Goal: Transaction & Acquisition: Book appointment/travel/reservation

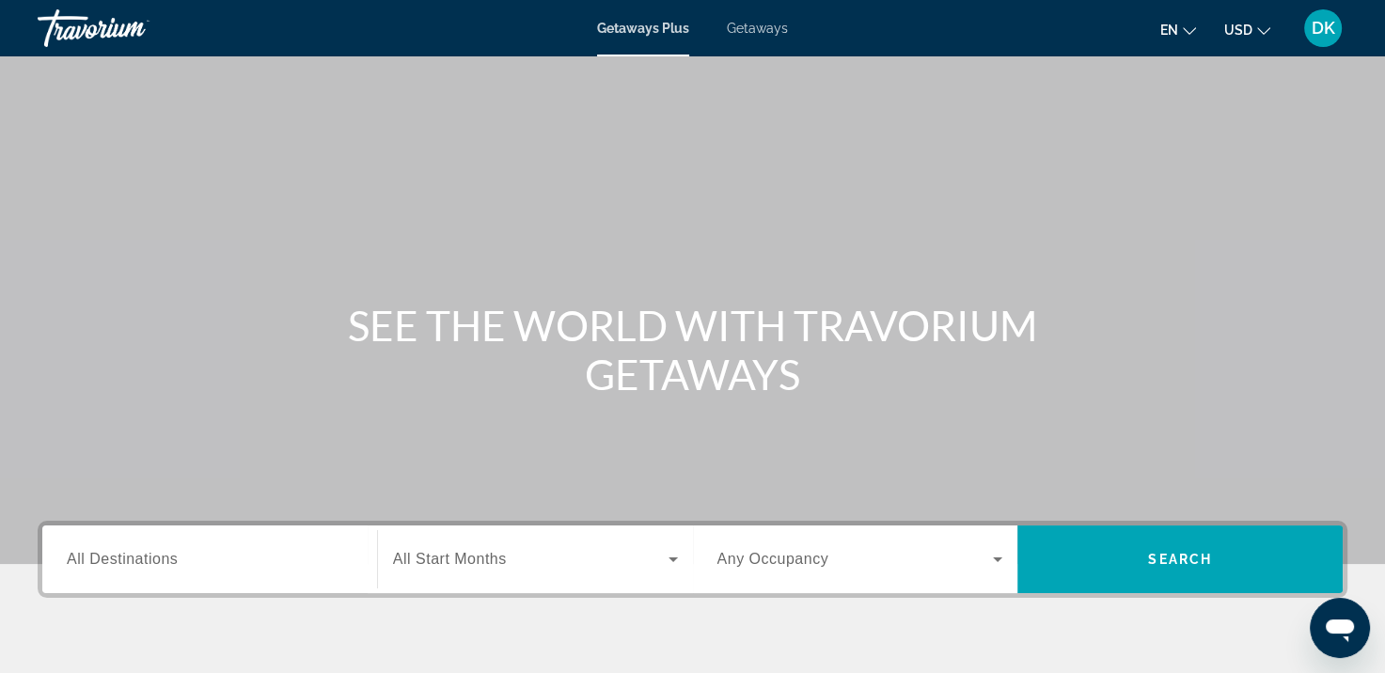
click at [756, 26] on span "Getaways" at bounding box center [757, 28] width 61 height 15
click at [181, 581] on div "Search widget" at bounding box center [210, 560] width 286 height 54
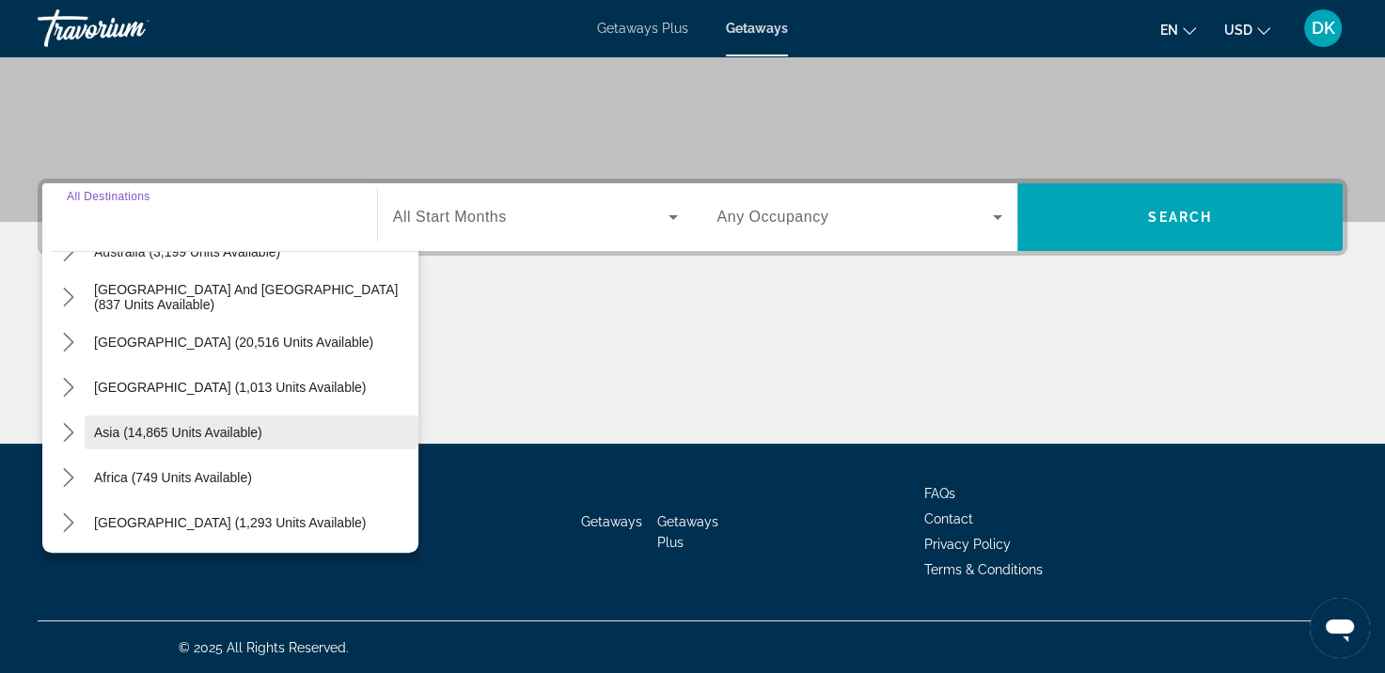
scroll to position [305, 0]
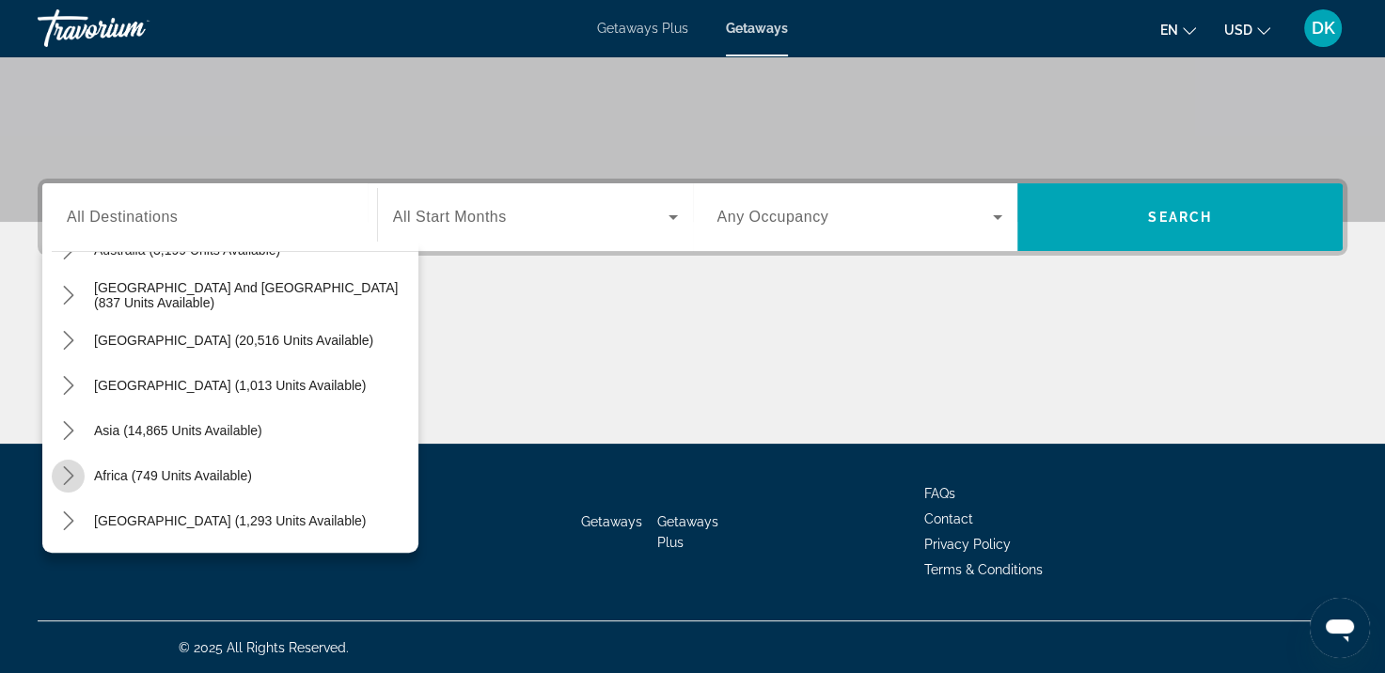
click at [74, 479] on icon "Toggle Africa (749 units available) submenu" at bounding box center [68, 475] width 19 height 19
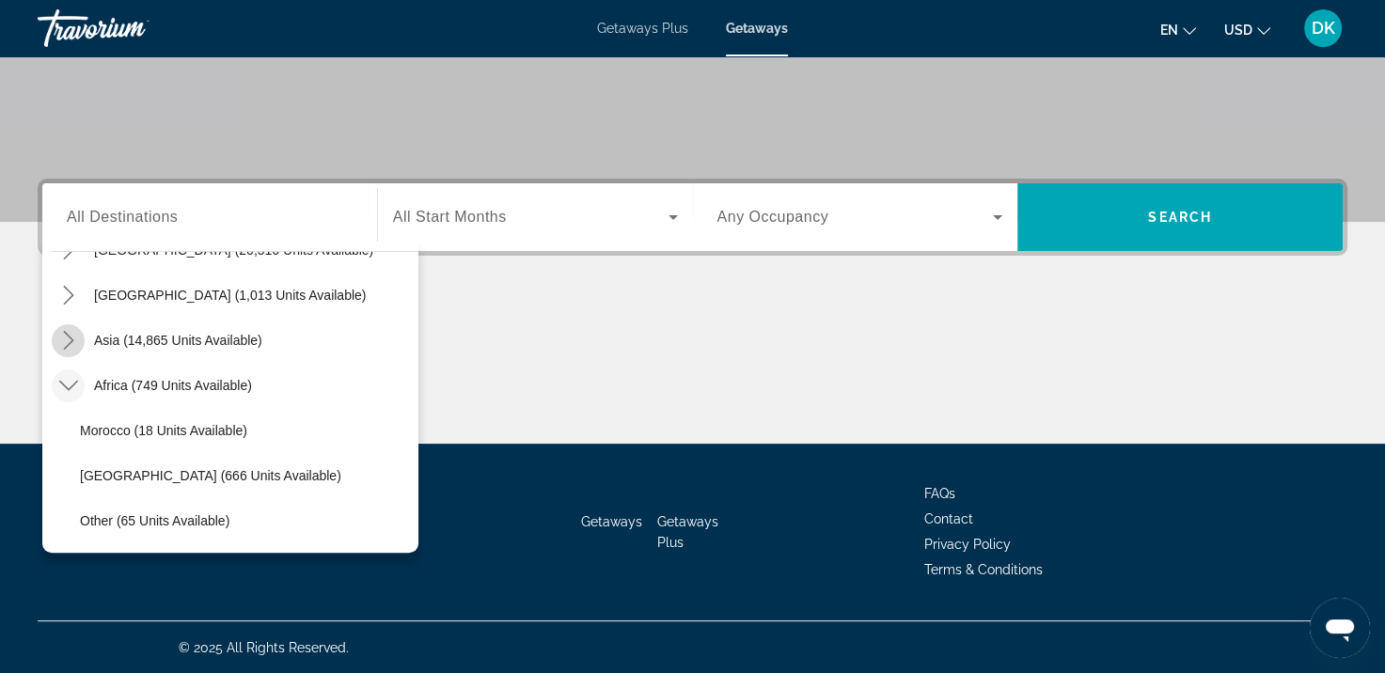
click at [71, 339] on icon "Toggle Asia (14,865 units available) submenu" at bounding box center [68, 340] width 10 height 19
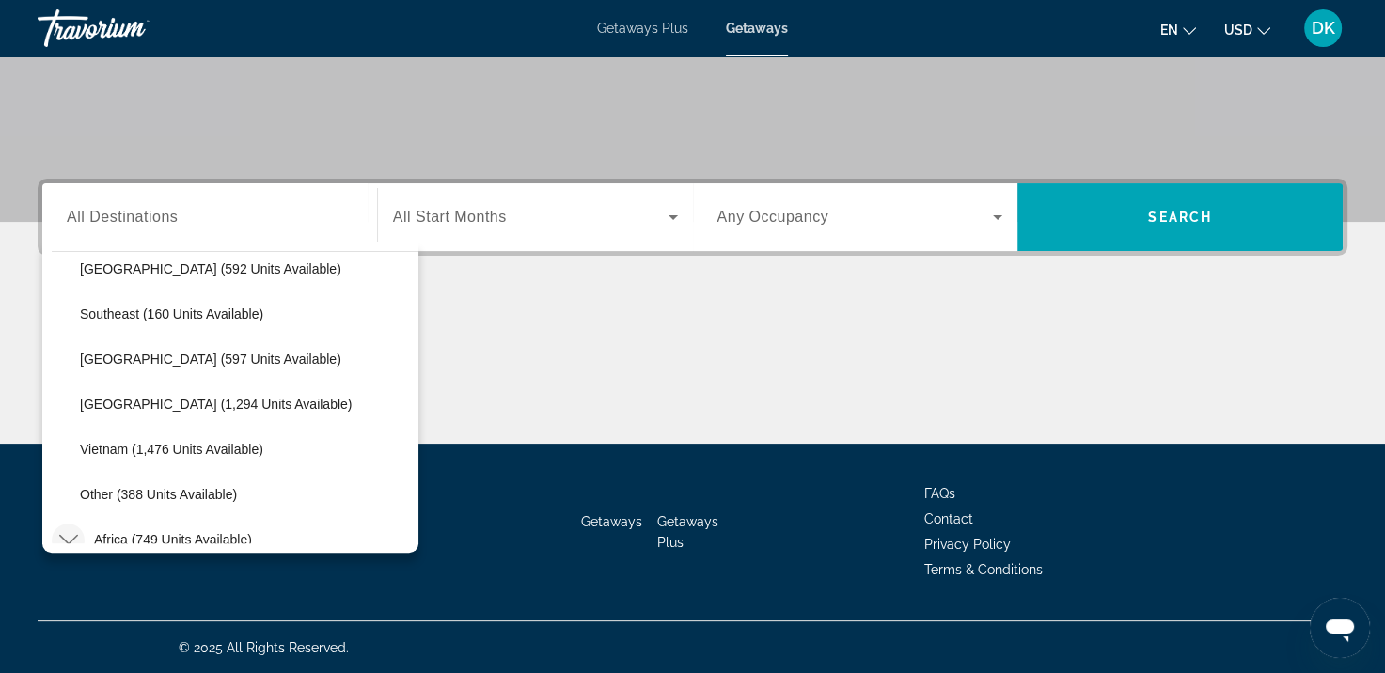
scroll to position [931, 0]
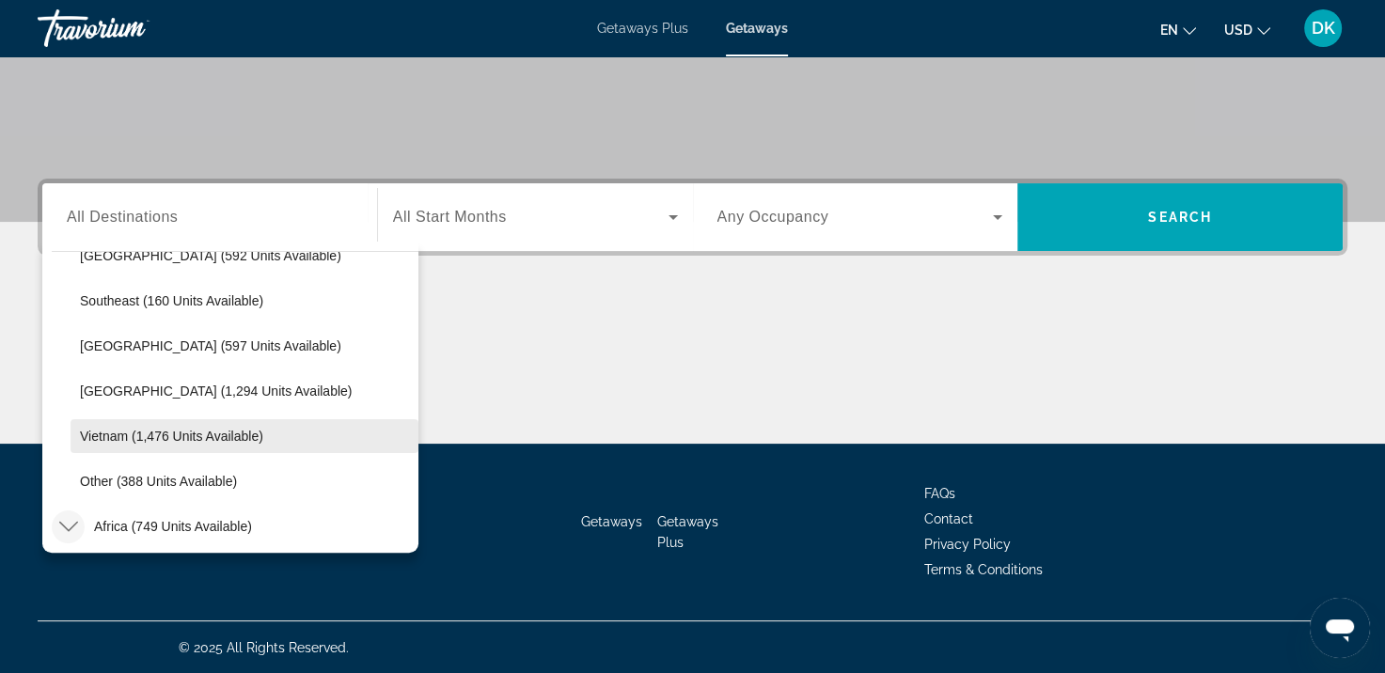
click at [141, 436] on span "Vietnam (1,476 units available)" at bounding box center [171, 436] width 183 height 15
type input "**********"
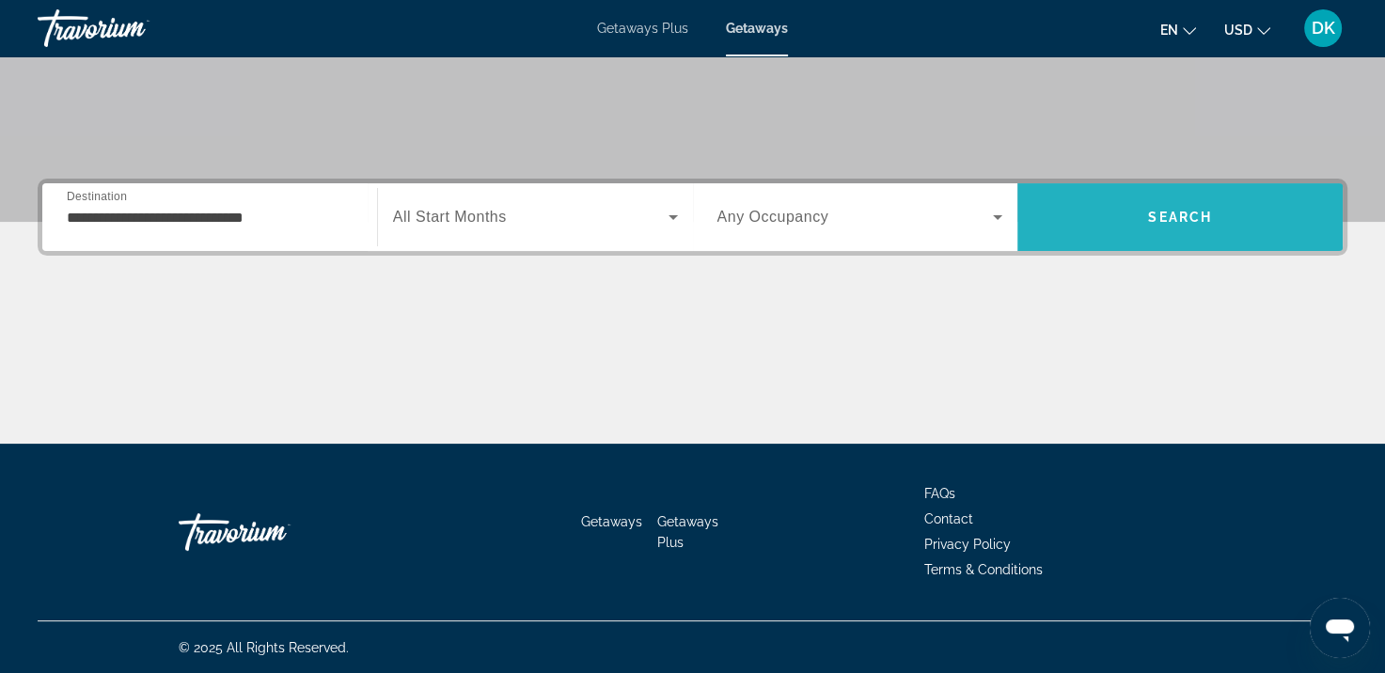
click at [1177, 236] on span "Search" at bounding box center [1180, 217] width 325 height 45
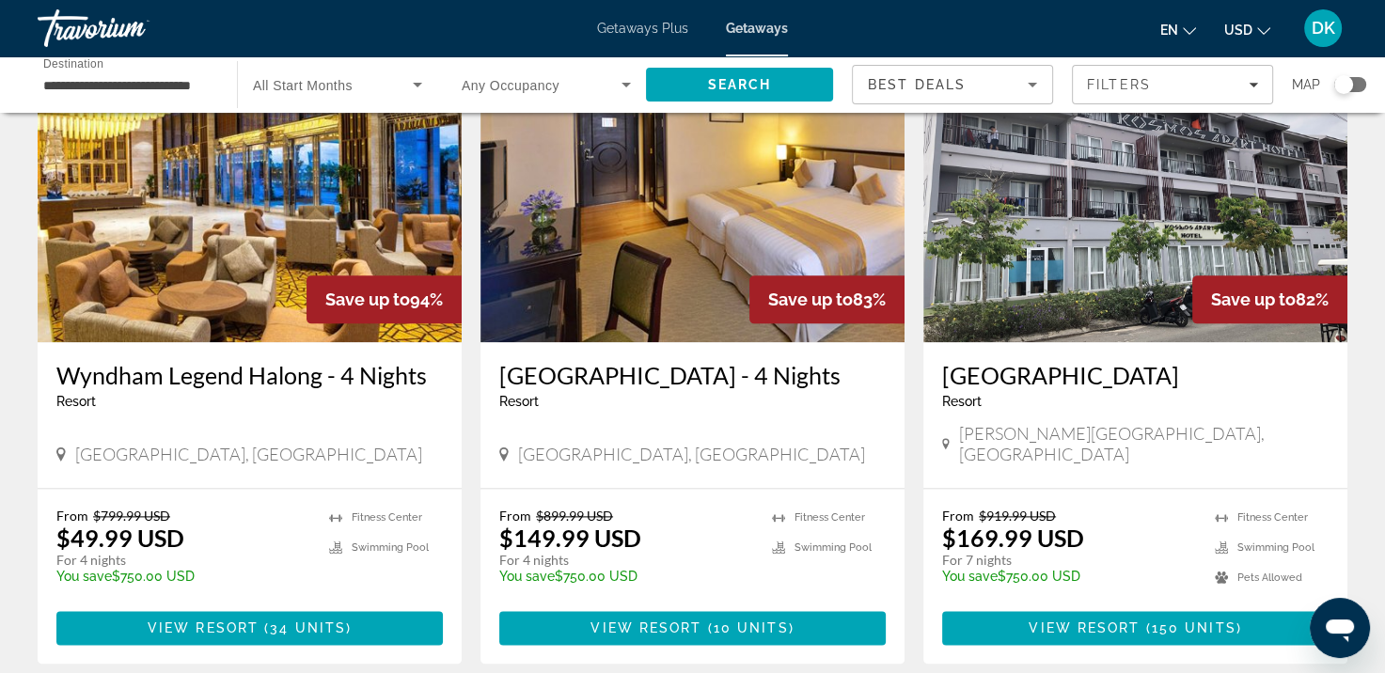
scroll to position [2453, 0]
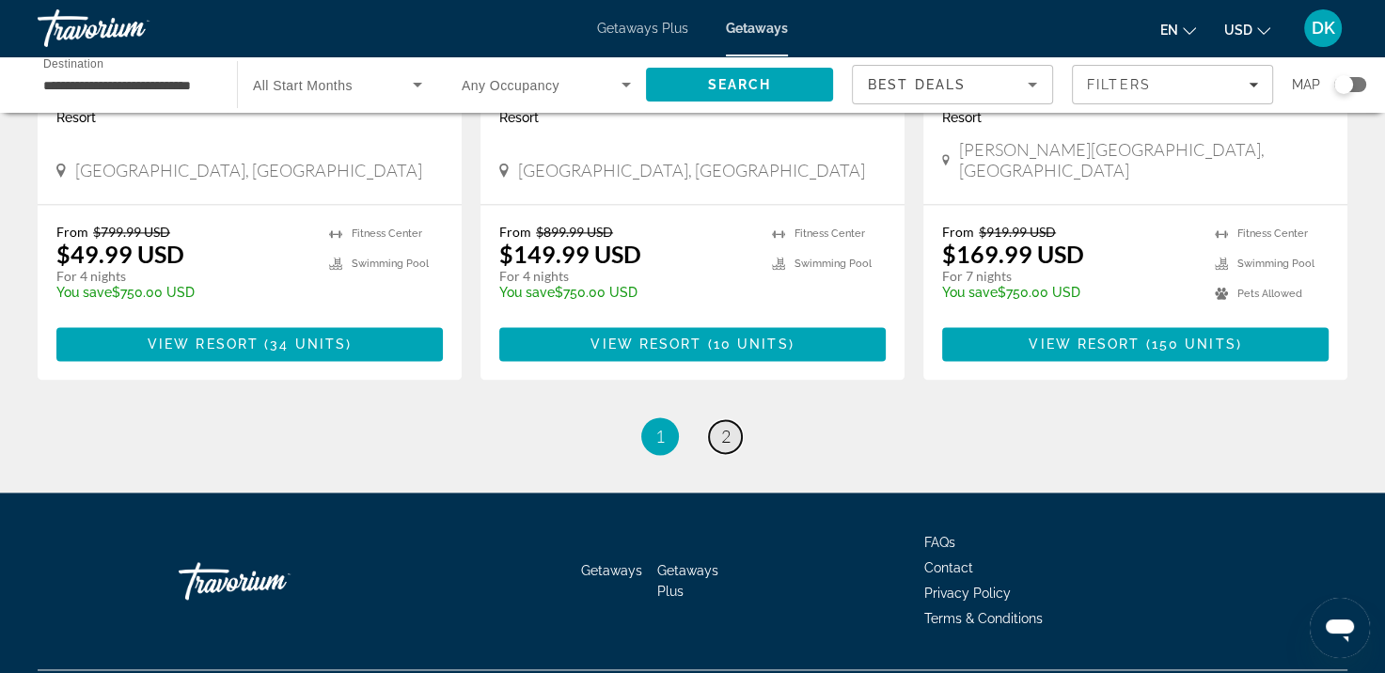
click at [733, 420] on link "page 2" at bounding box center [725, 436] width 33 height 33
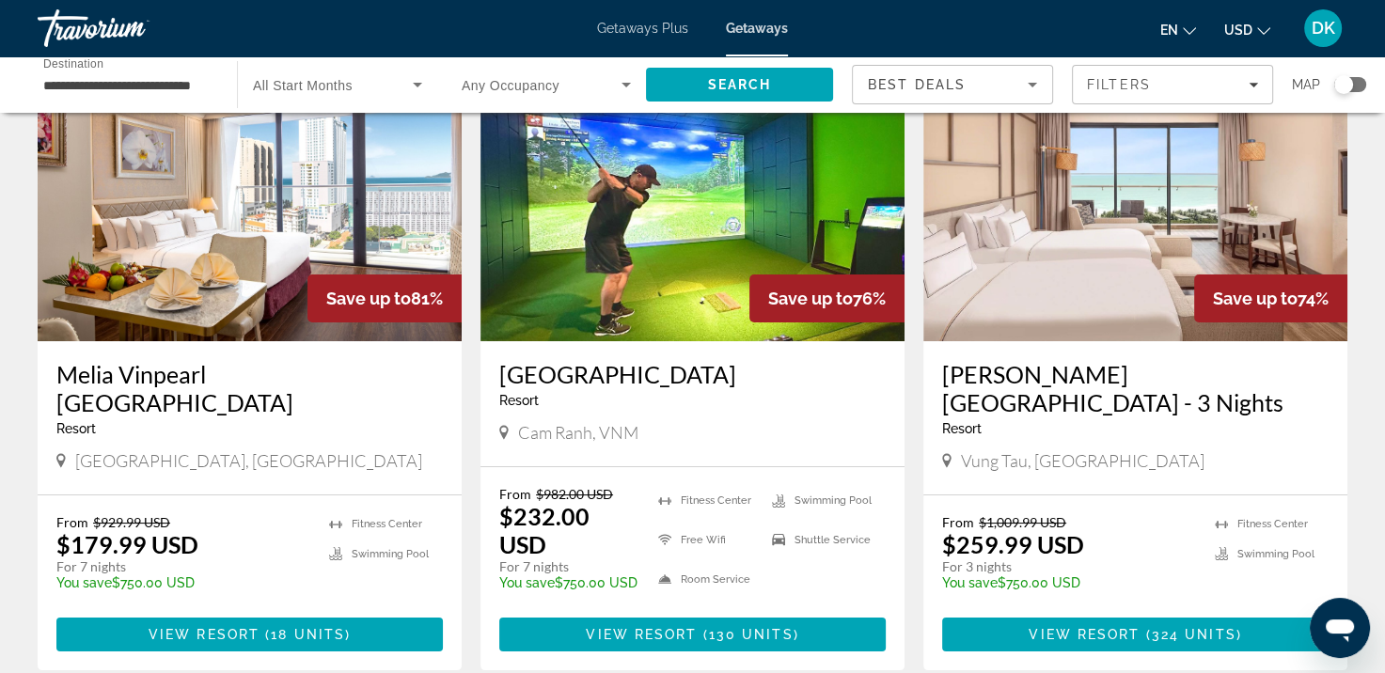
scroll to position [282, 0]
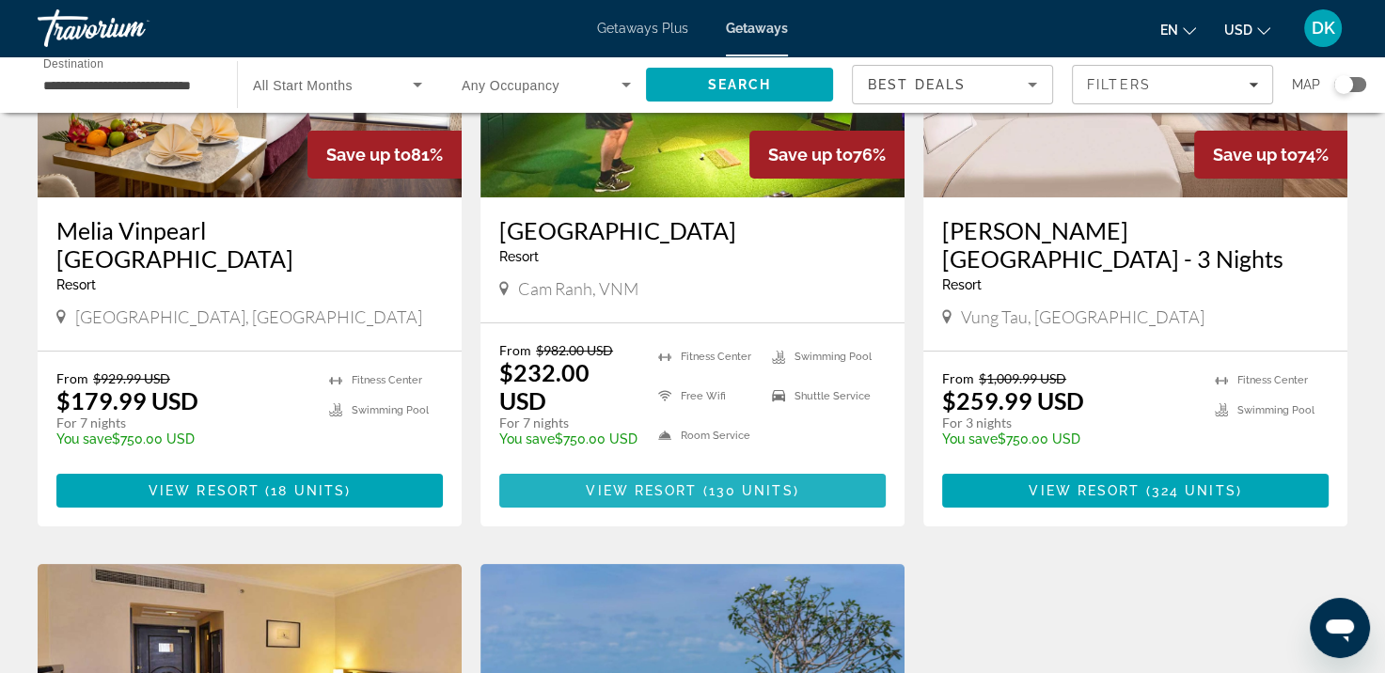
click at [639, 498] on span "Main content" at bounding box center [692, 490] width 387 height 45
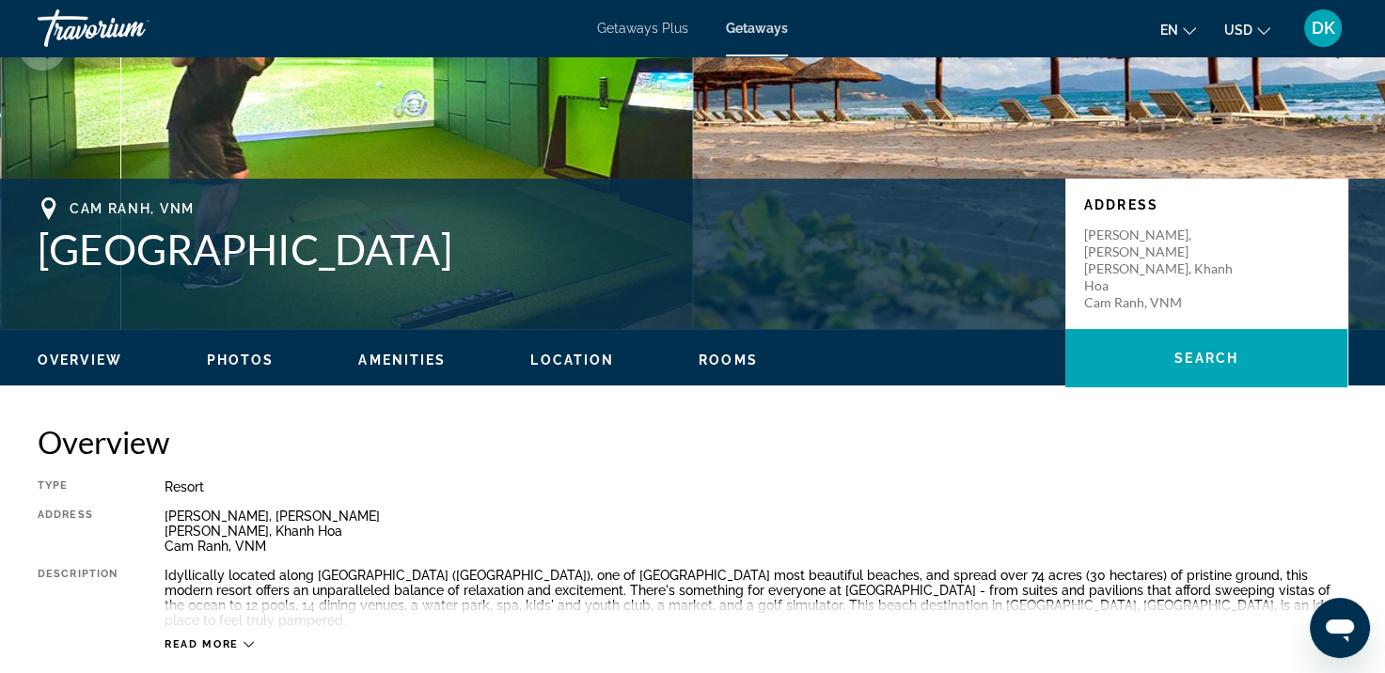
scroll to position [470, 0]
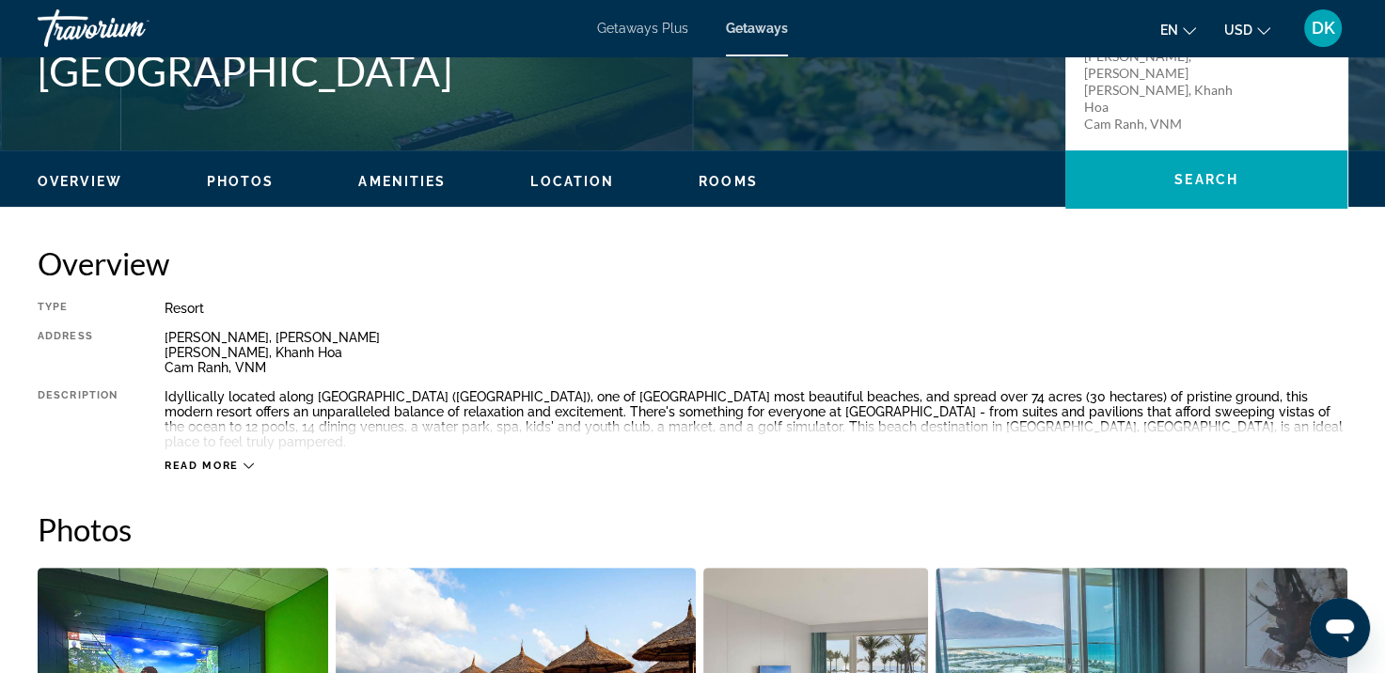
click at [209, 460] on span "Read more" at bounding box center [202, 466] width 74 height 12
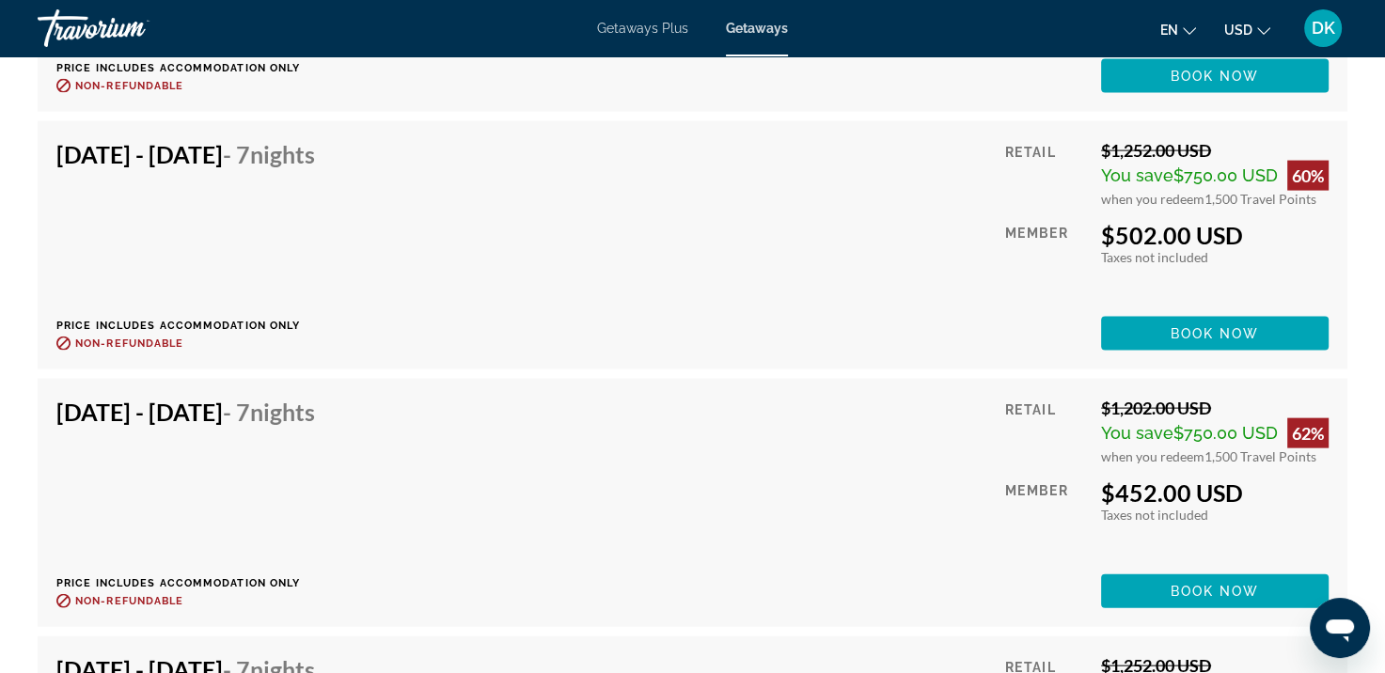
scroll to position [3950, 0]
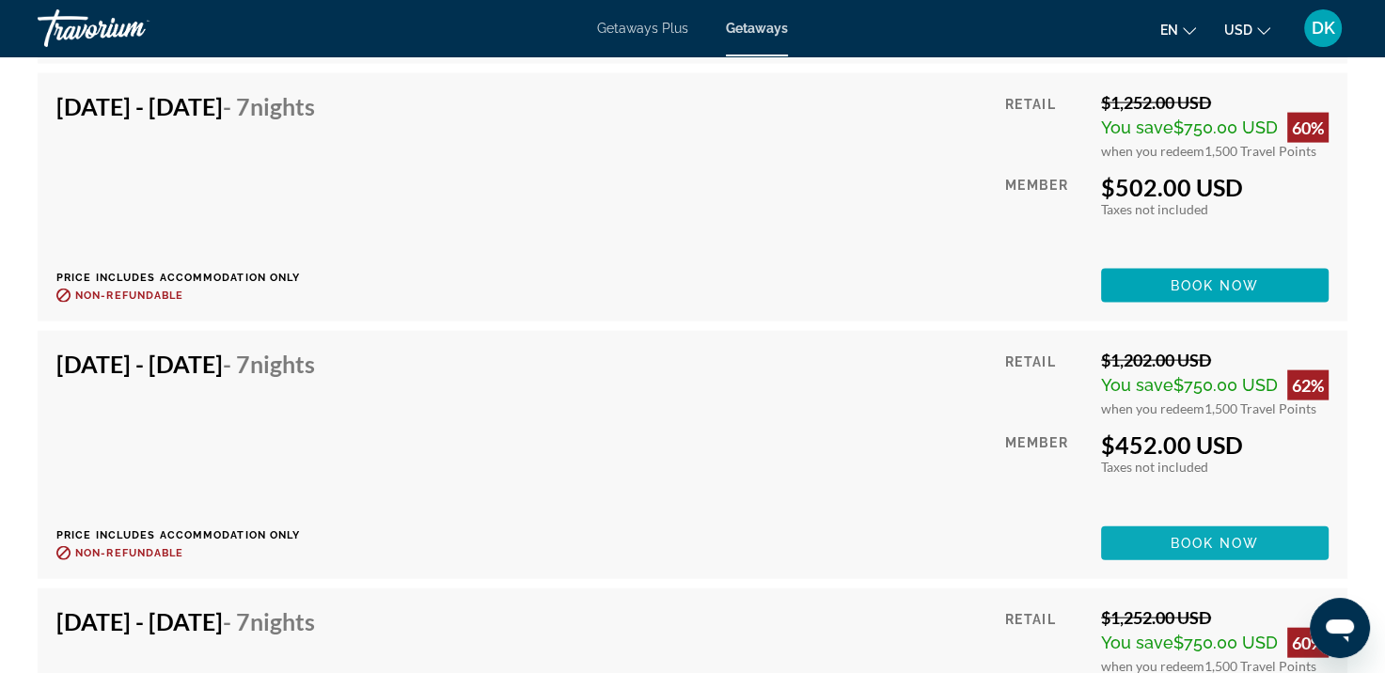
click at [1189, 536] on span "Book now" at bounding box center [1215, 543] width 89 height 15
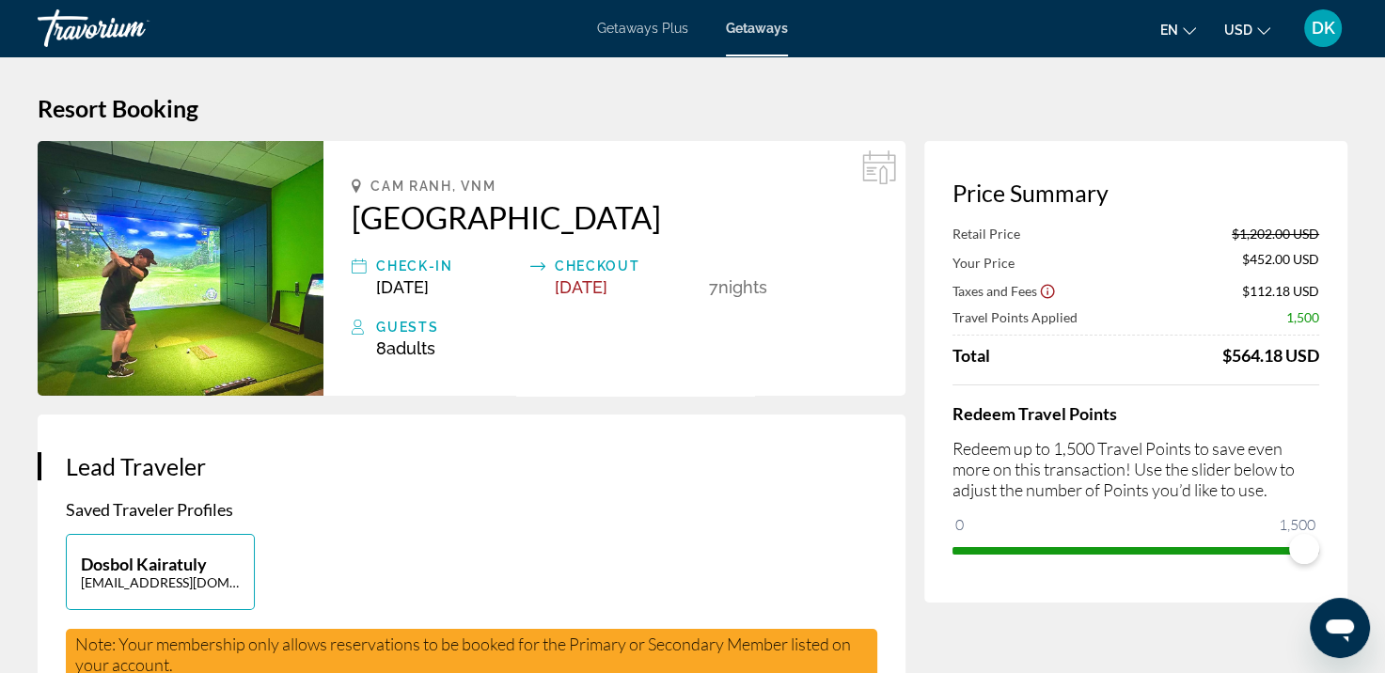
click at [734, 292] on span "Nights" at bounding box center [742, 287] width 49 height 20
click at [880, 170] on icon "Main content" at bounding box center [879, 167] width 34 height 34
click at [401, 347] on span "Adults" at bounding box center [411, 349] width 49 height 20
click at [395, 326] on div "Guests" at bounding box center [626, 327] width 501 height 23
click at [416, 351] on span "Adults" at bounding box center [411, 349] width 49 height 20
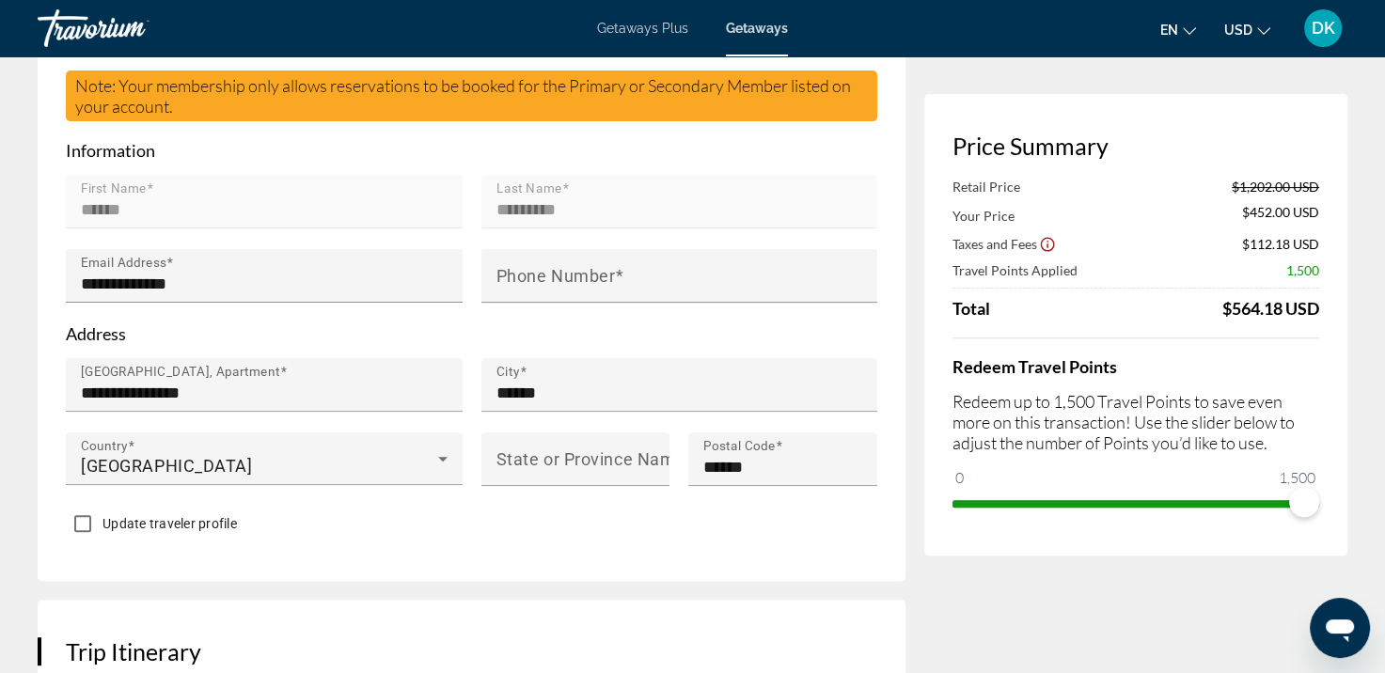
scroll to position [564, 0]
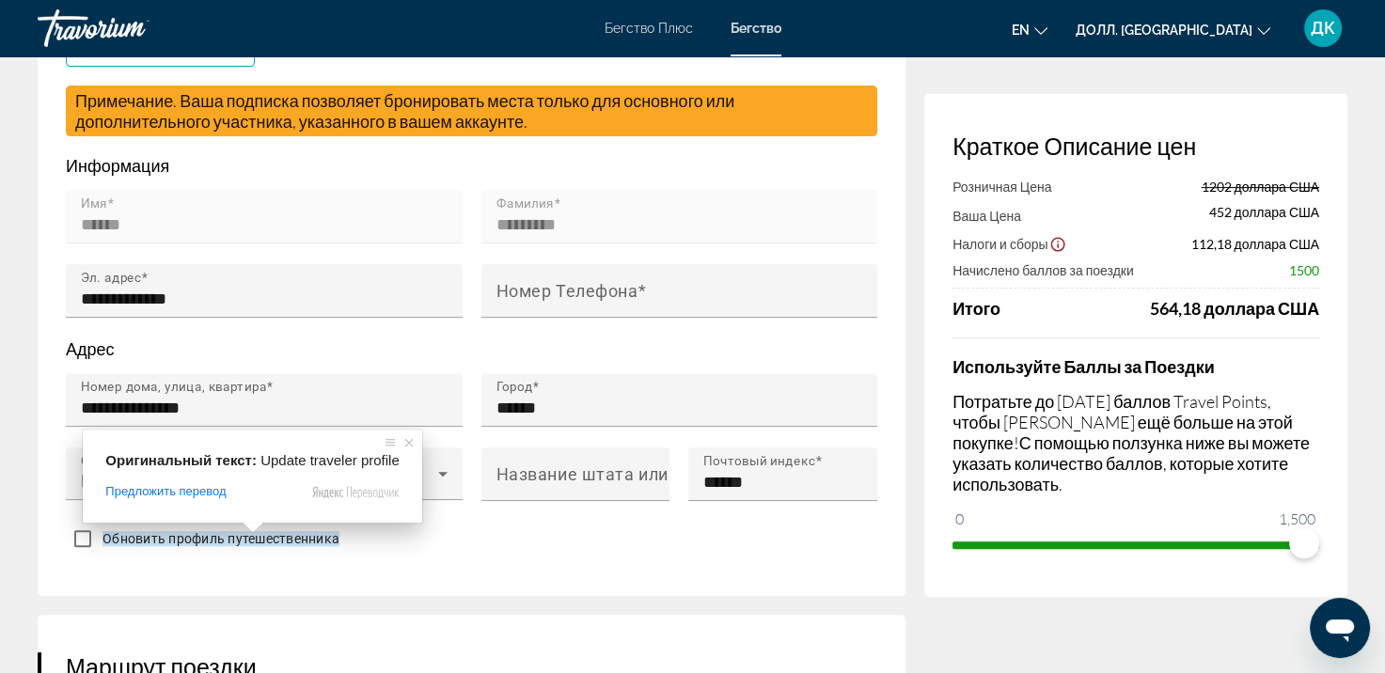
click at [250, 533] on span at bounding box center [253, 527] width 24 height 11
click at [361, 562] on div "**********" at bounding box center [472, 223] width 868 height 746
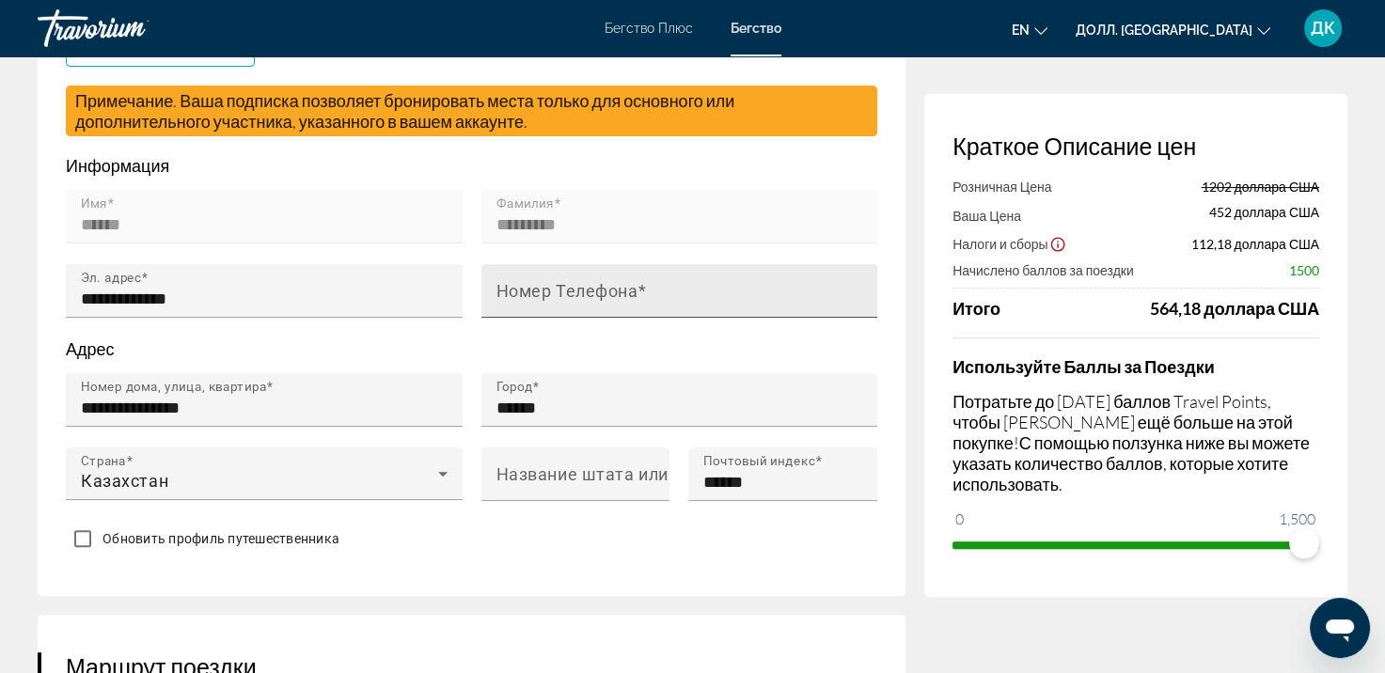
click at [529, 285] on ya-tr-span "Номер Телефона" at bounding box center [568, 291] width 142 height 20
click at [529, 288] on input "Номер Телефона" at bounding box center [686, 299] width 378 height 23
type input "**********"
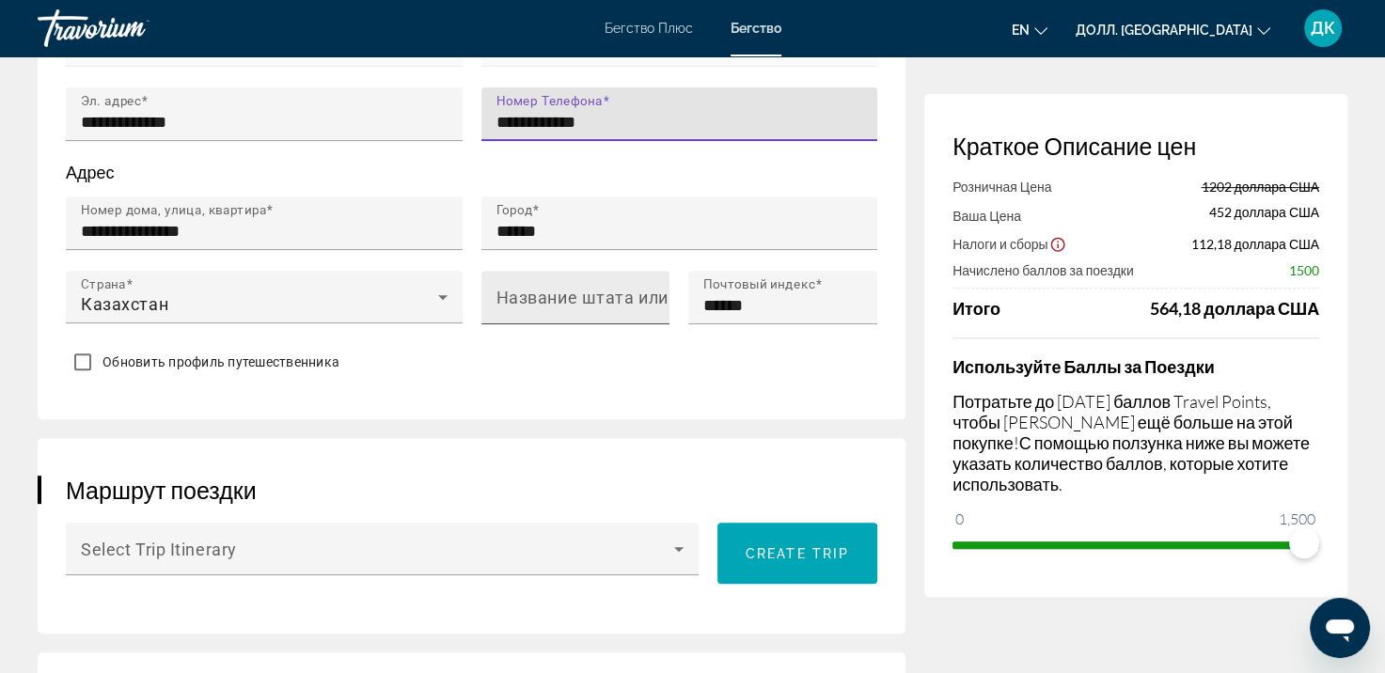
scroll to position [752, 0]
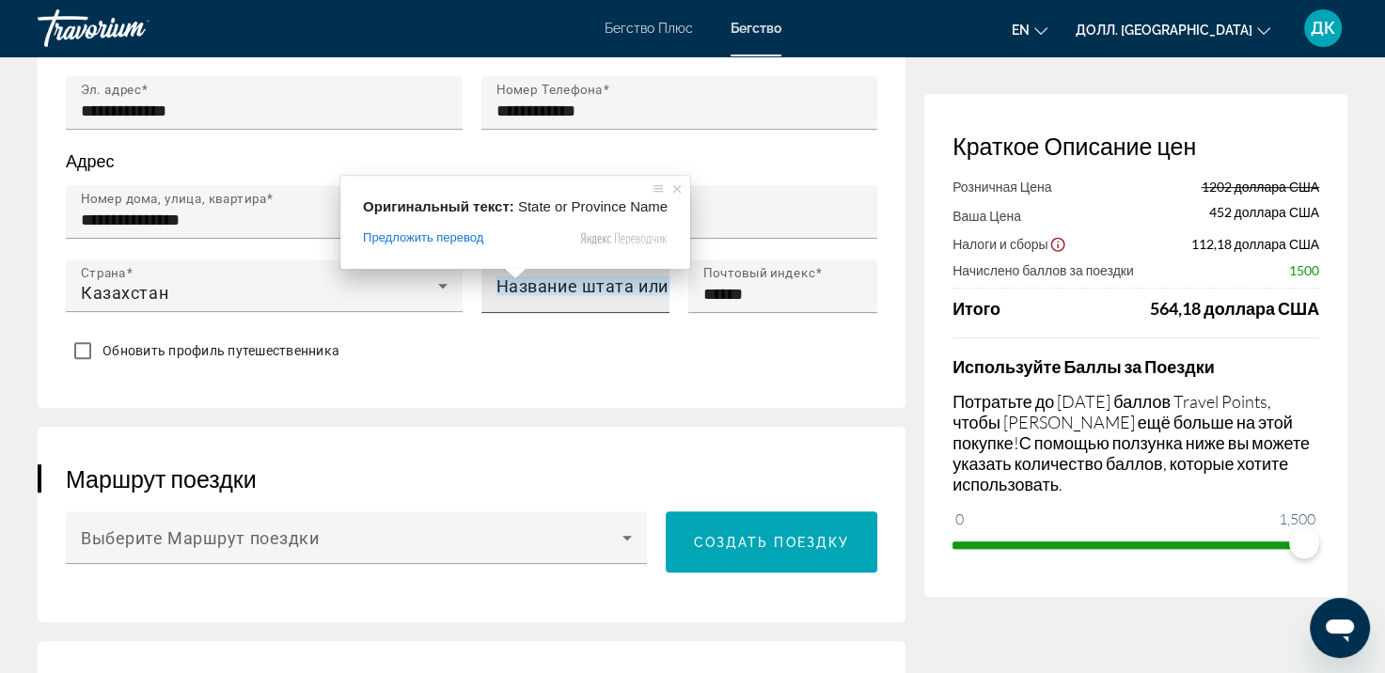
click at [516, 290] on ya-tr-span "Название штата или провинции" at bounding box center [630, 286] width 267 height 20
click at [516, 290] on input "Название штата или провинции" at bounding box center [582, 294] width 170 height 23
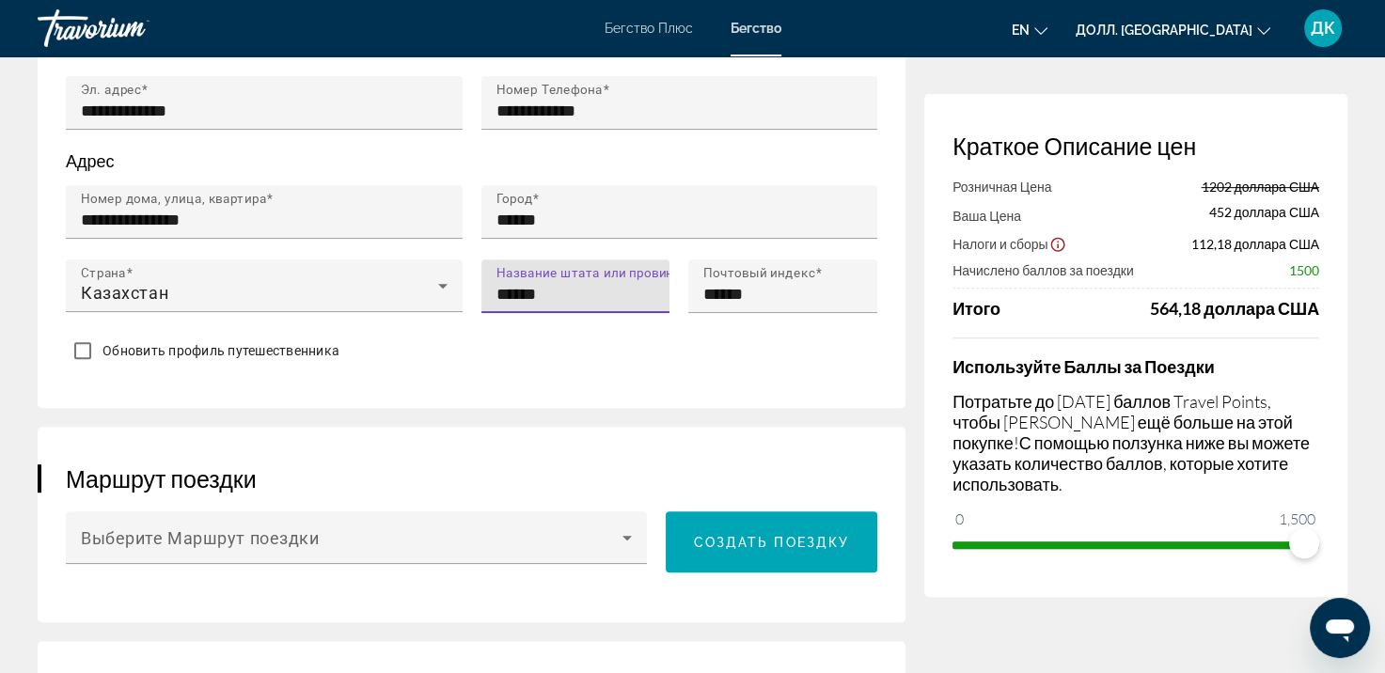
drag, startPoint x: 553, startPoint y: 281, endPoint x: 478, endPoint y: 290, distance: 75.7
click at [478, 290] on div "Название штата или провинции ******" at bounding box center [576, 297] width 208 height 74
type input "******"
click at [542, 399] on div "**********" at bounding box center [472, 35] width 868 height 746
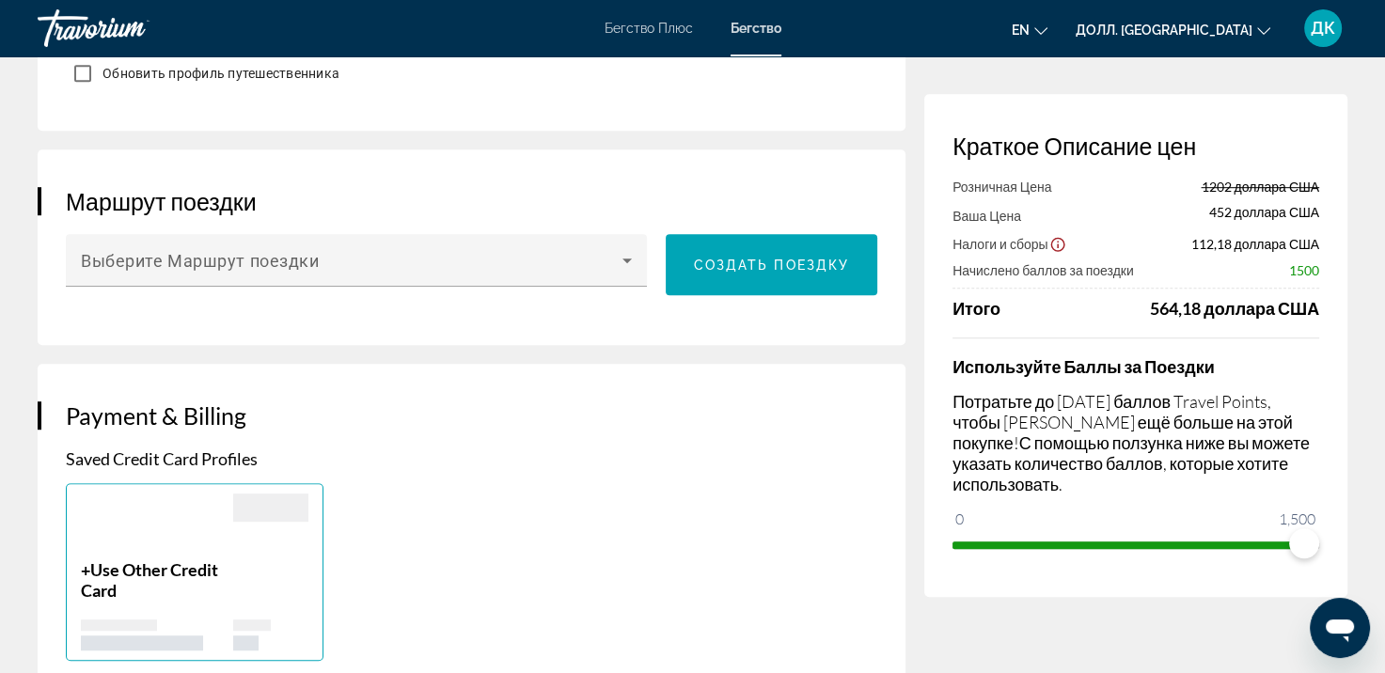
scroll to position [1034, 0]
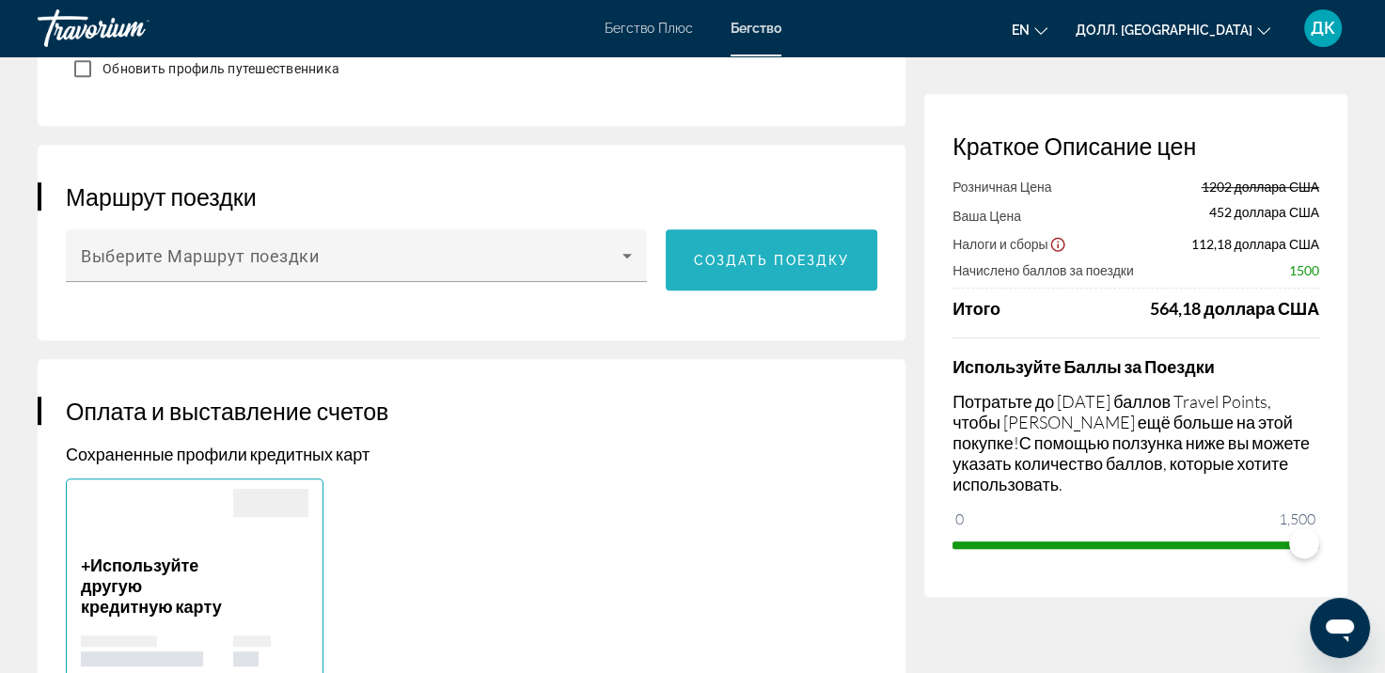
click at [743, 260] on ya-tr-span "Создать поездку" at bounding box center [772, 260] width 156 height 15
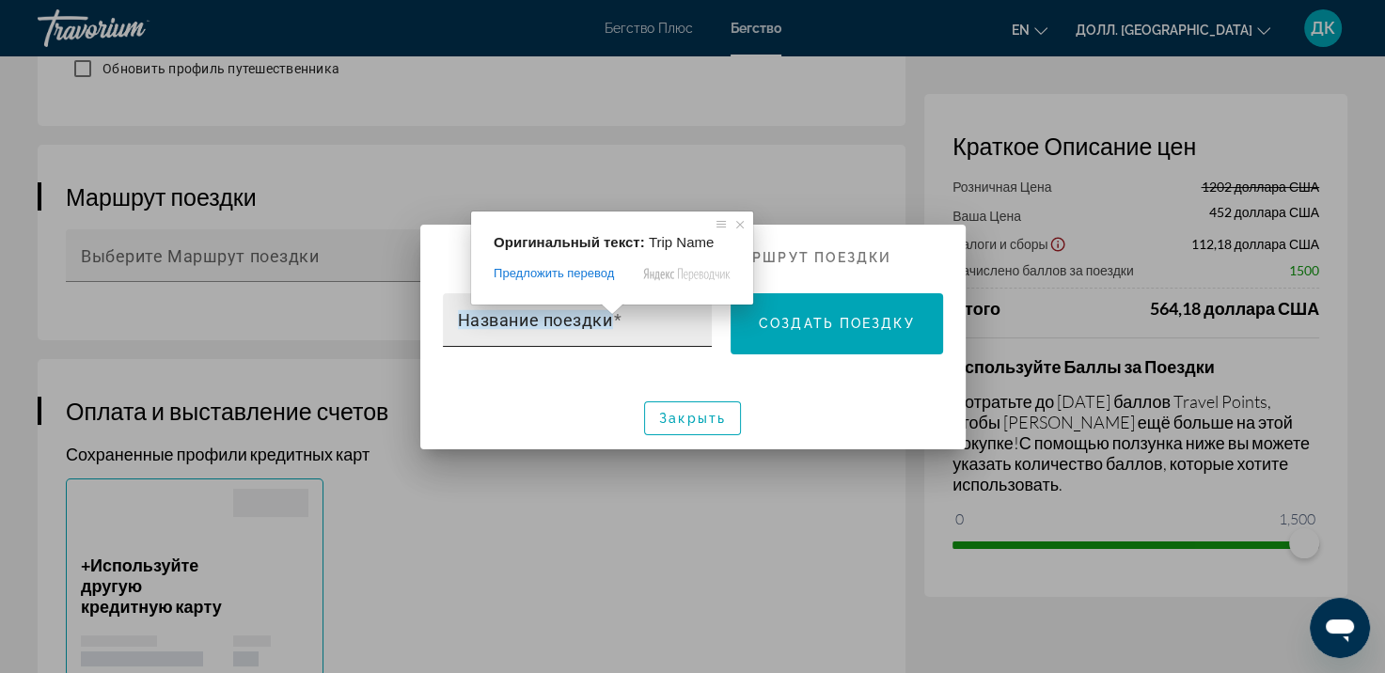
click at [612, 324] on ya-tr-span "Название поездки" at bounding box center [535, 319] width 155 height 20
click at [612, 324] on input "Название поездки" at bounding box center [583, 328] width 251 height 23
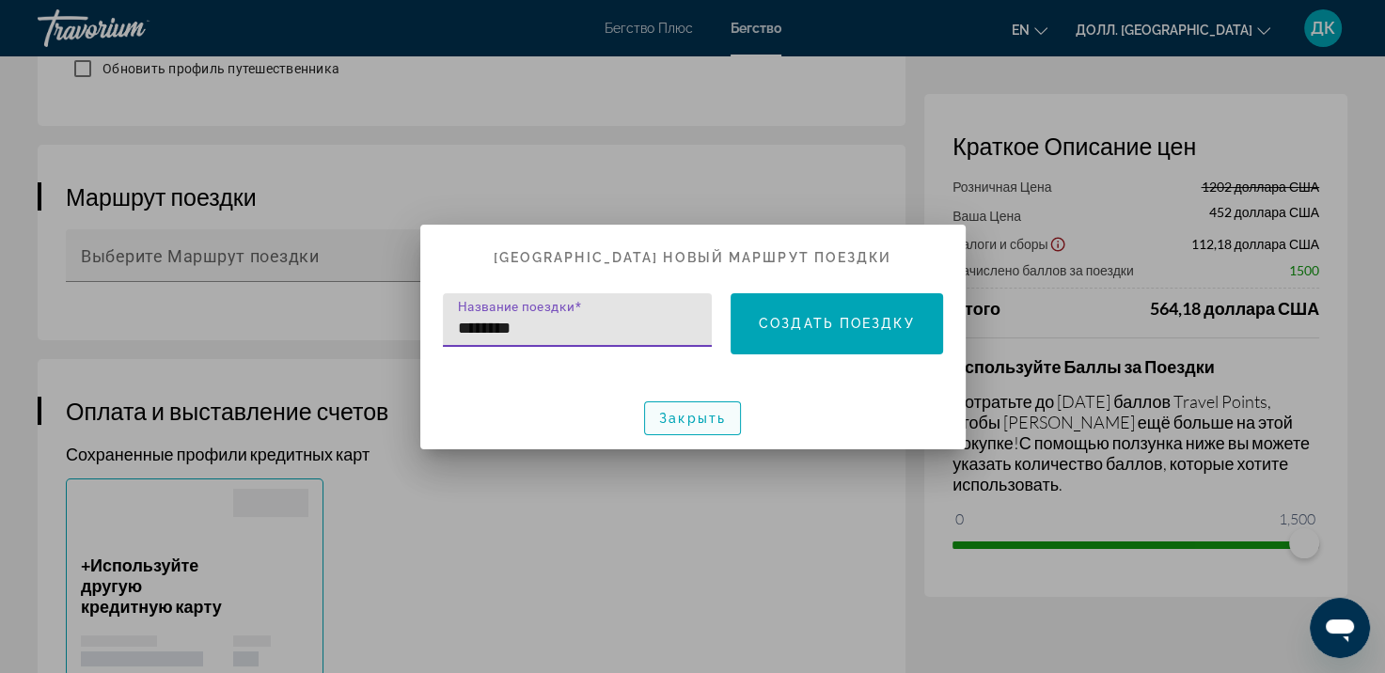
type input "********"
click at [688, 426] on span "button" at bounding box center [692, 418] width 95 height 45
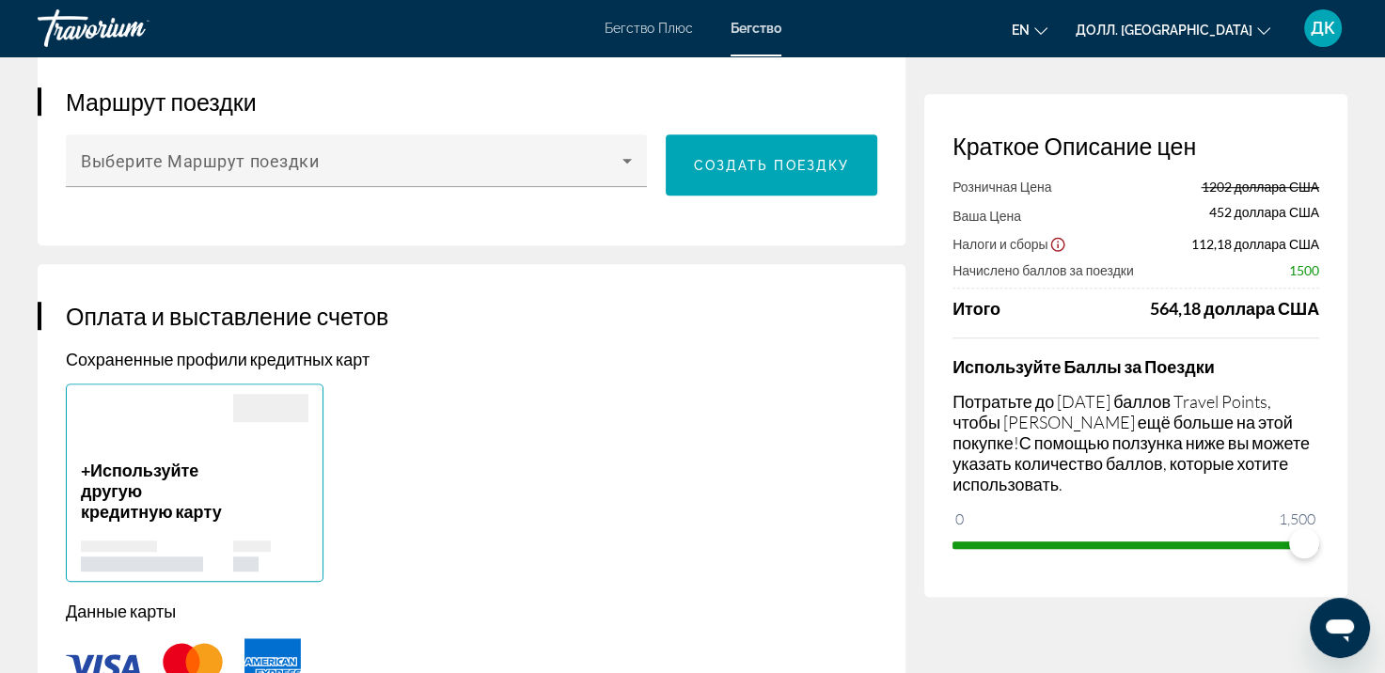
scroll to position [1411, 0]
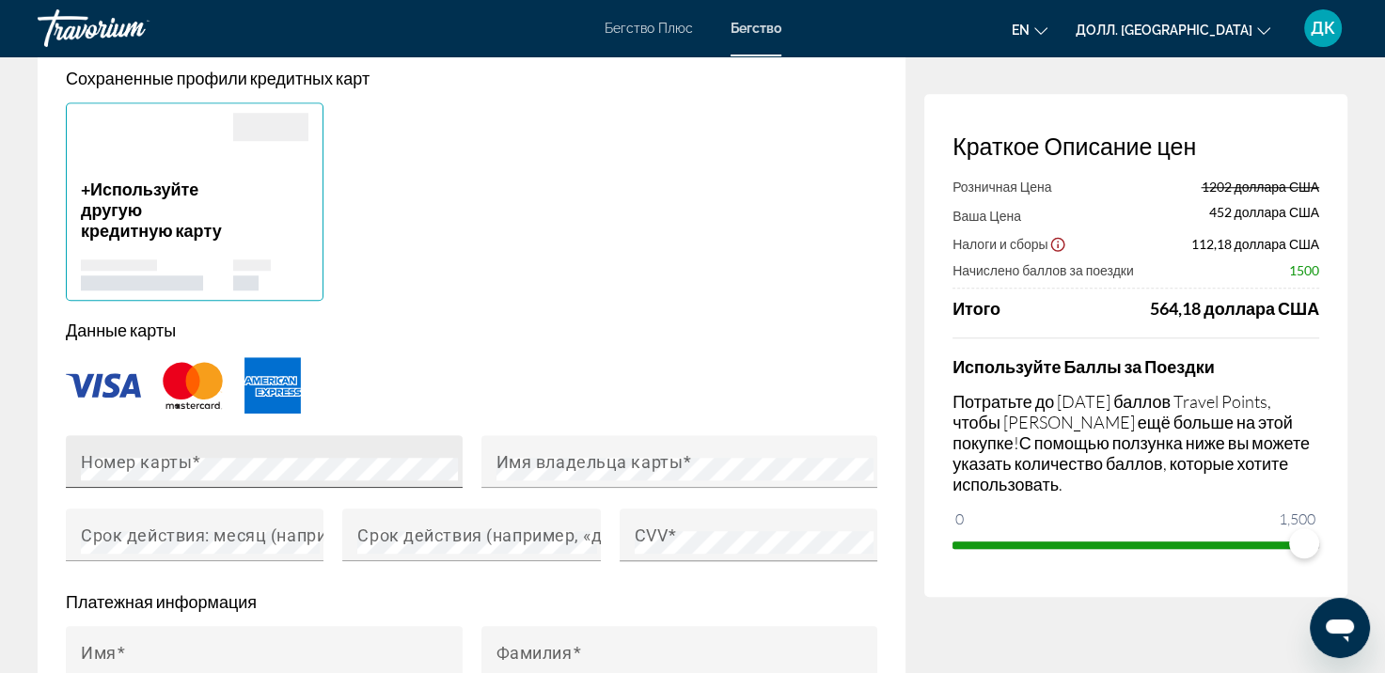
click at [378, 451] on div "Номер карты" at bounding box center [270, 461] width 378 height 53
click at [472, 359] on div "Основное содержание" at bounding box center [472, 386] width 812 height 62
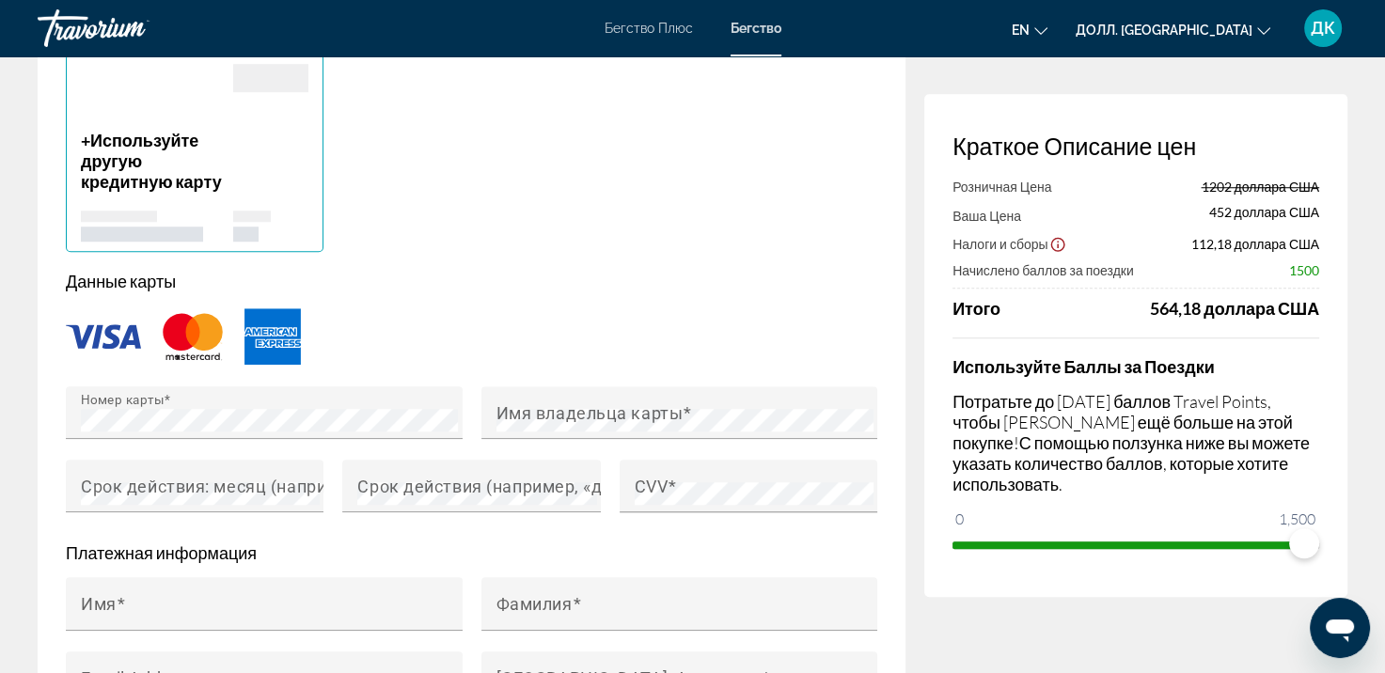
scroll to position [1505, 0]
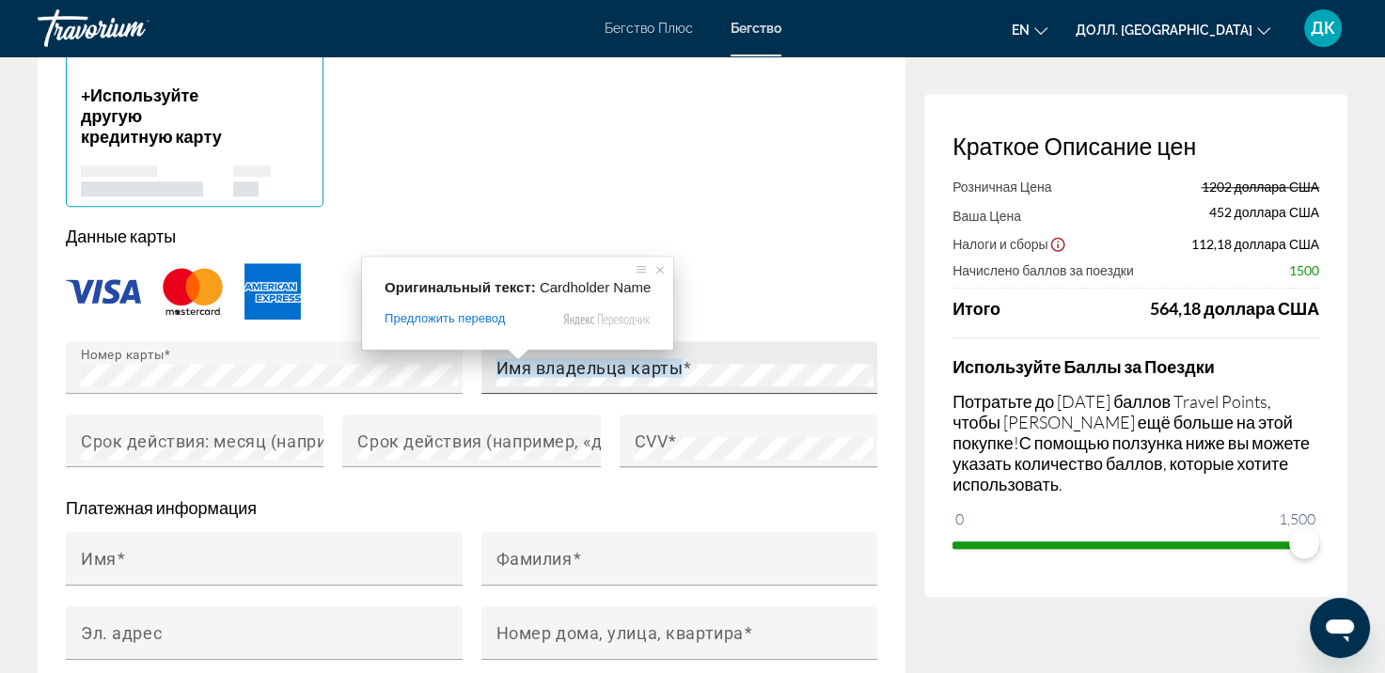
click at [622, 369] on ya-tr-span "Имя владельца карты" at bounding box center [590, 367] width 187 height 20
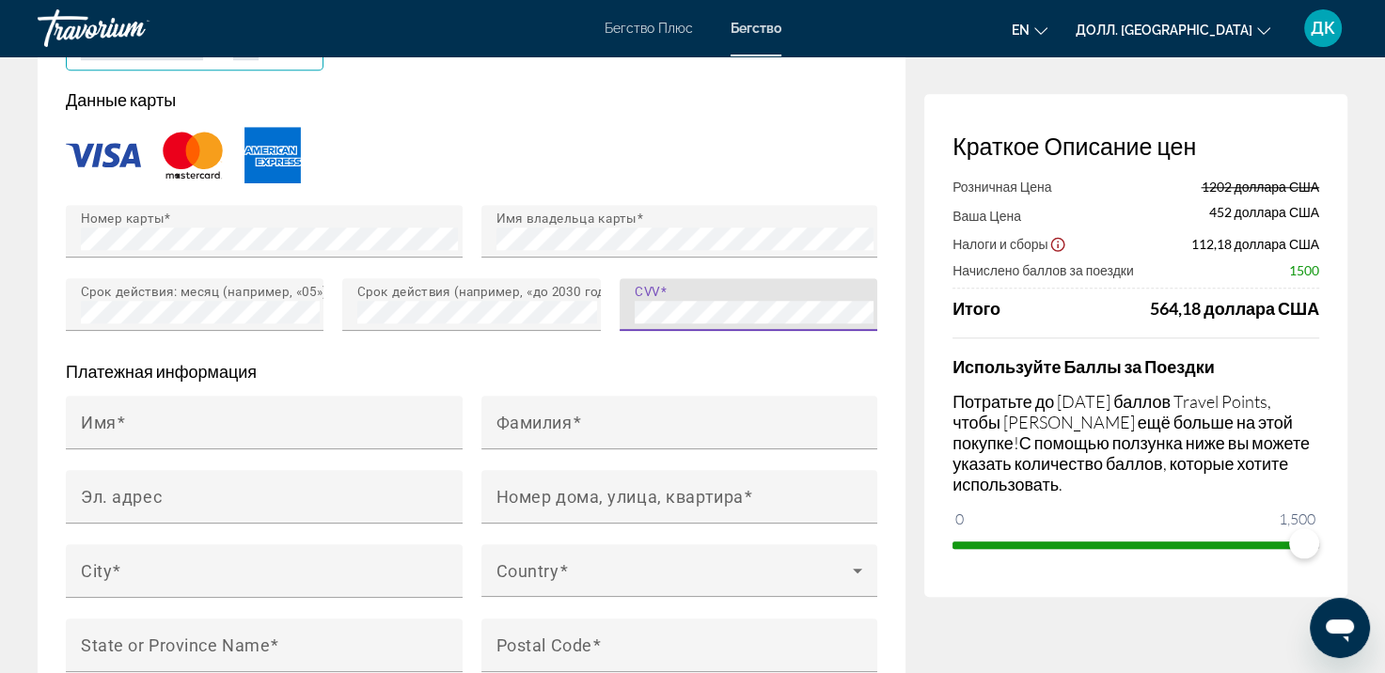
scroll to position [1787, 0]
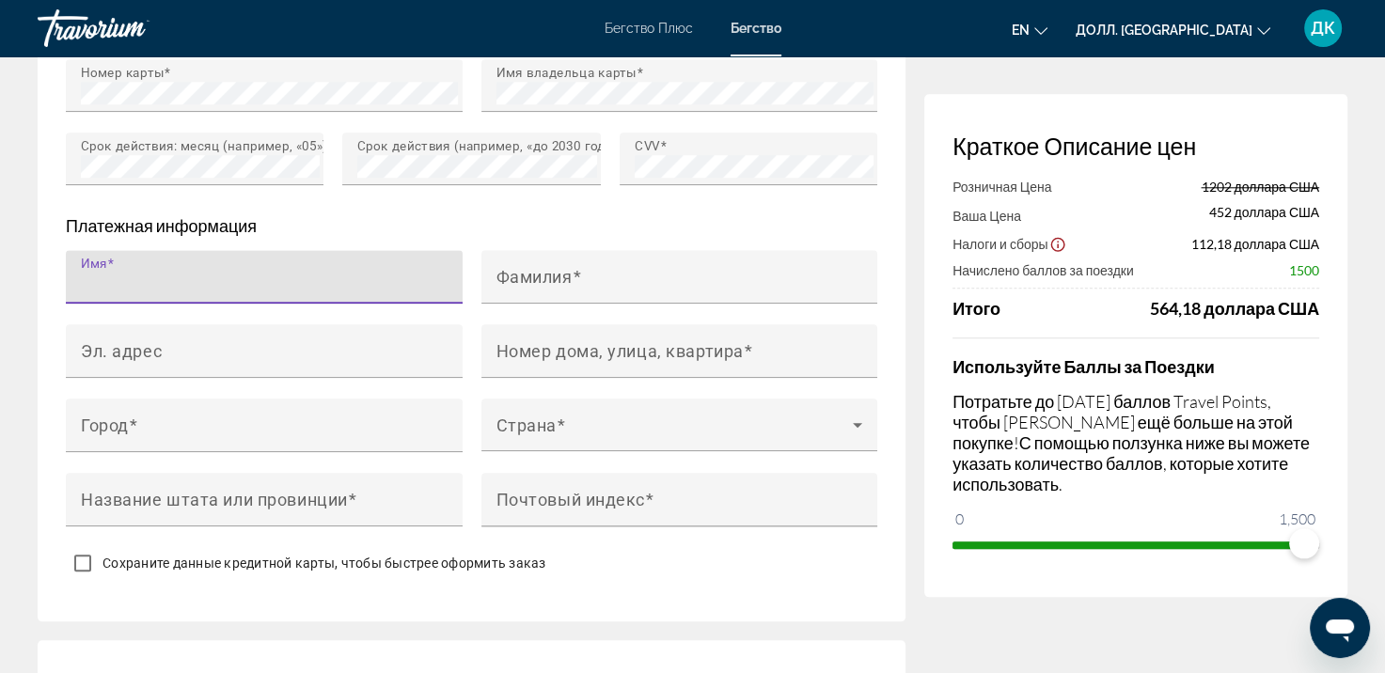
click at [214, 282] on input "Имя" at bounding box center [270, 285] width 378 height 23
type input "******"
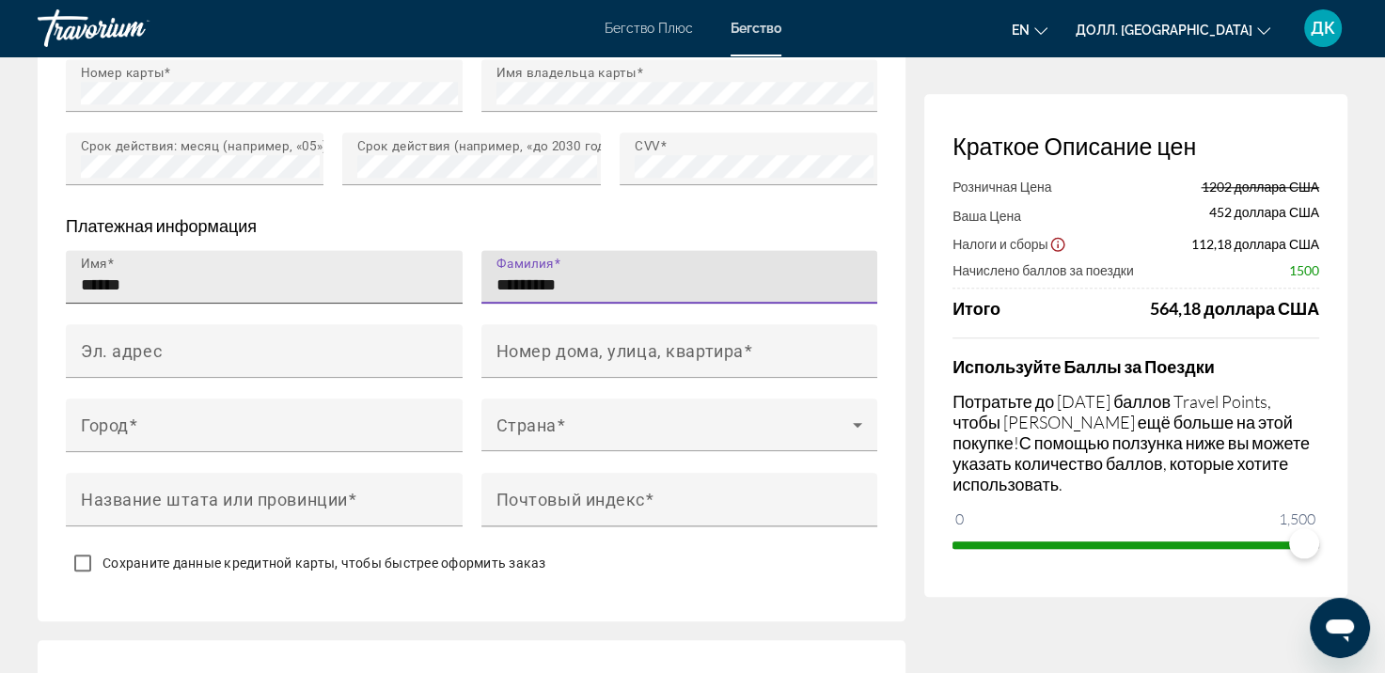
type input "*********"
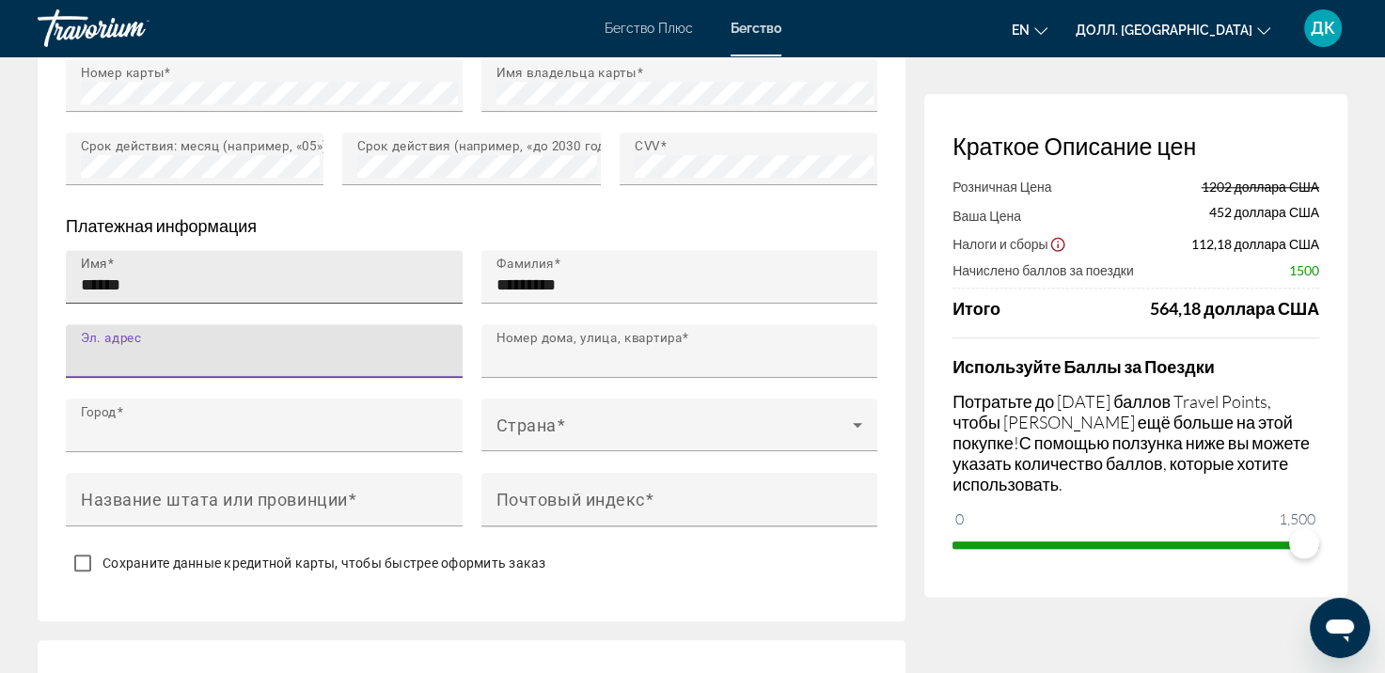
type input "**********"
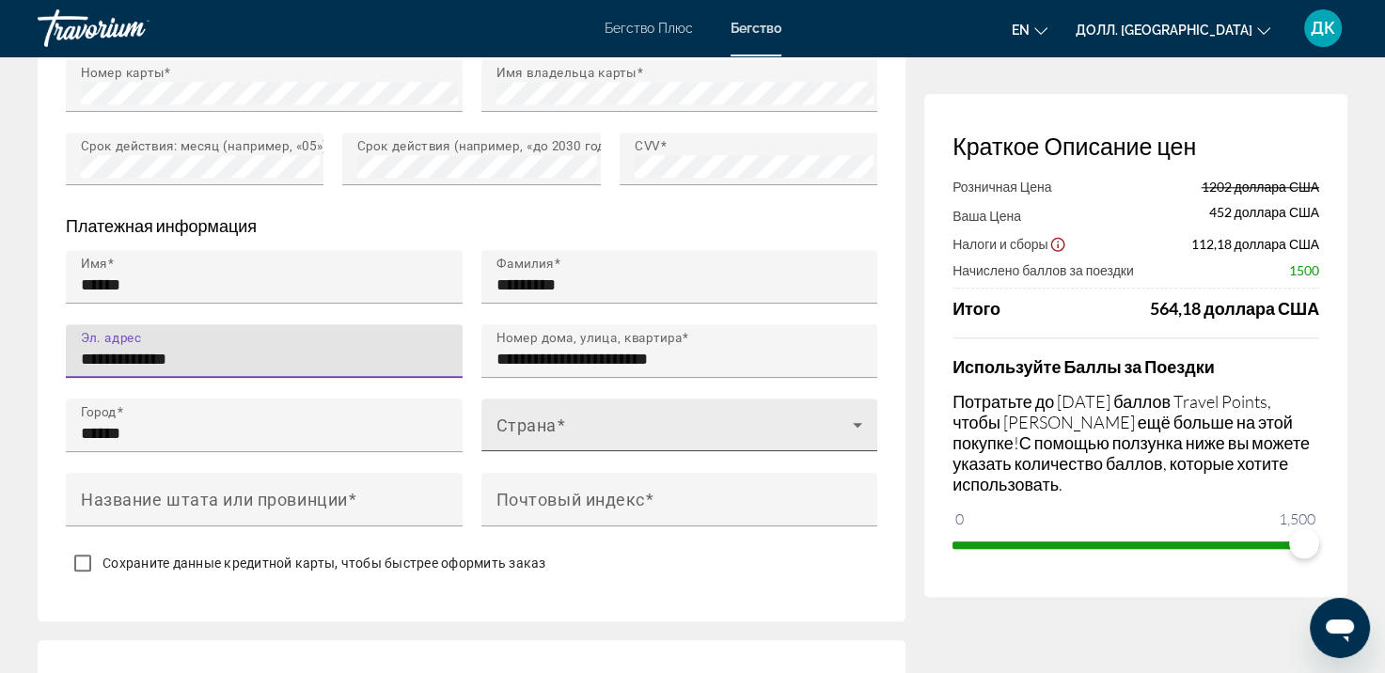
click at [534, 427] on span "Основное содержание" at bounding box center [675, 432] width 357 height 23
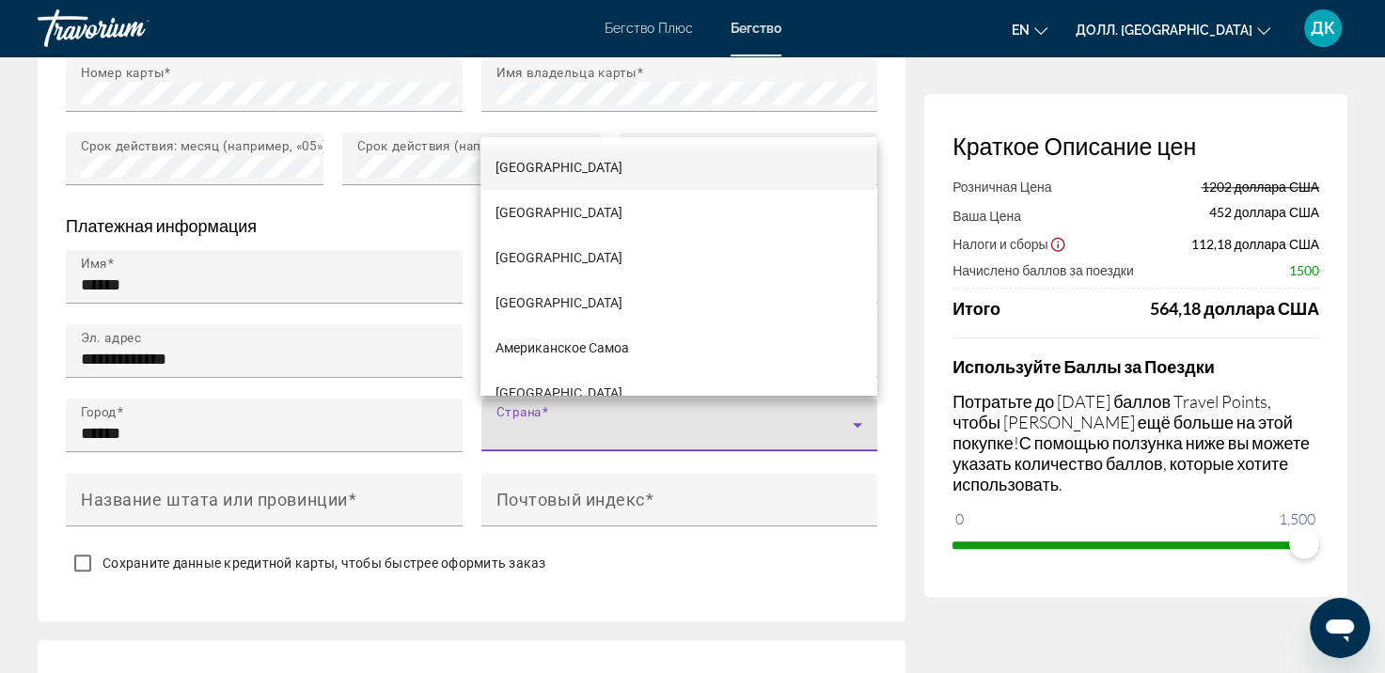
click at [534, 427] on div at bounding box center [692, 336] width 1385 height 673
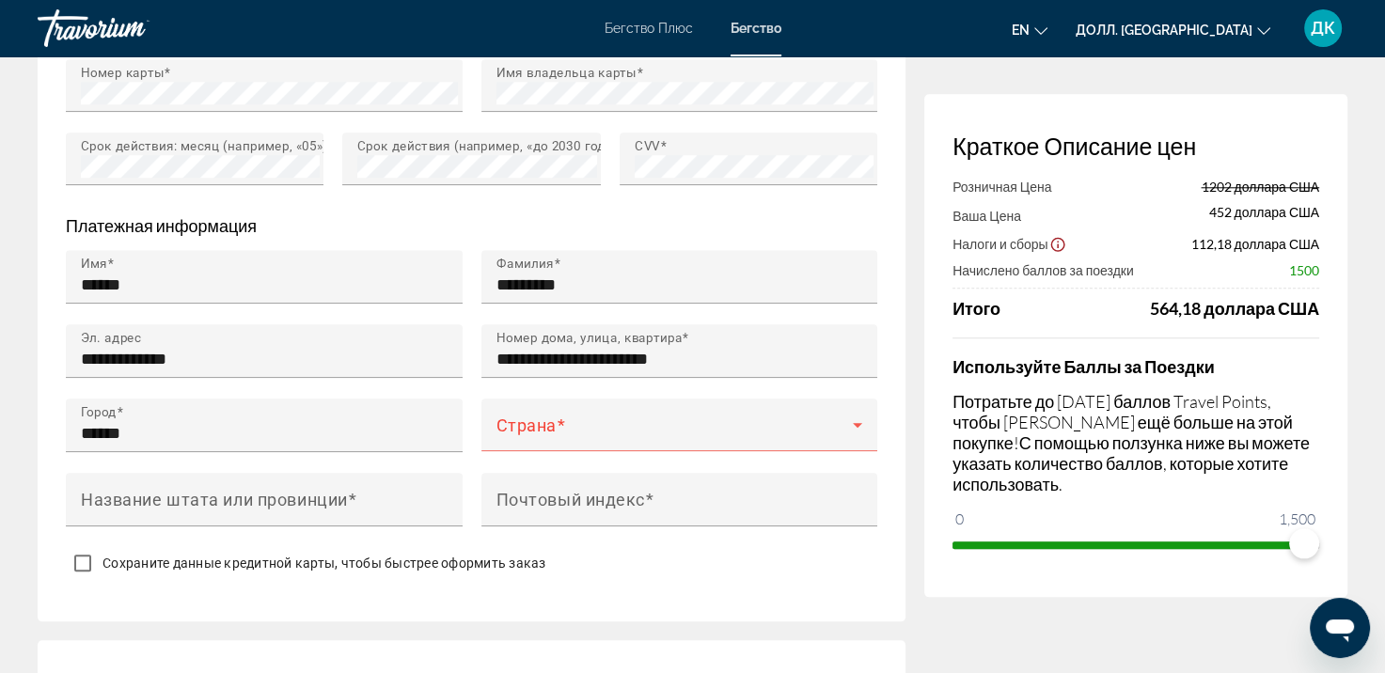
click at [318, 452] on div "Основное содержание" at bounding box center [264, 462] width 397 height 21
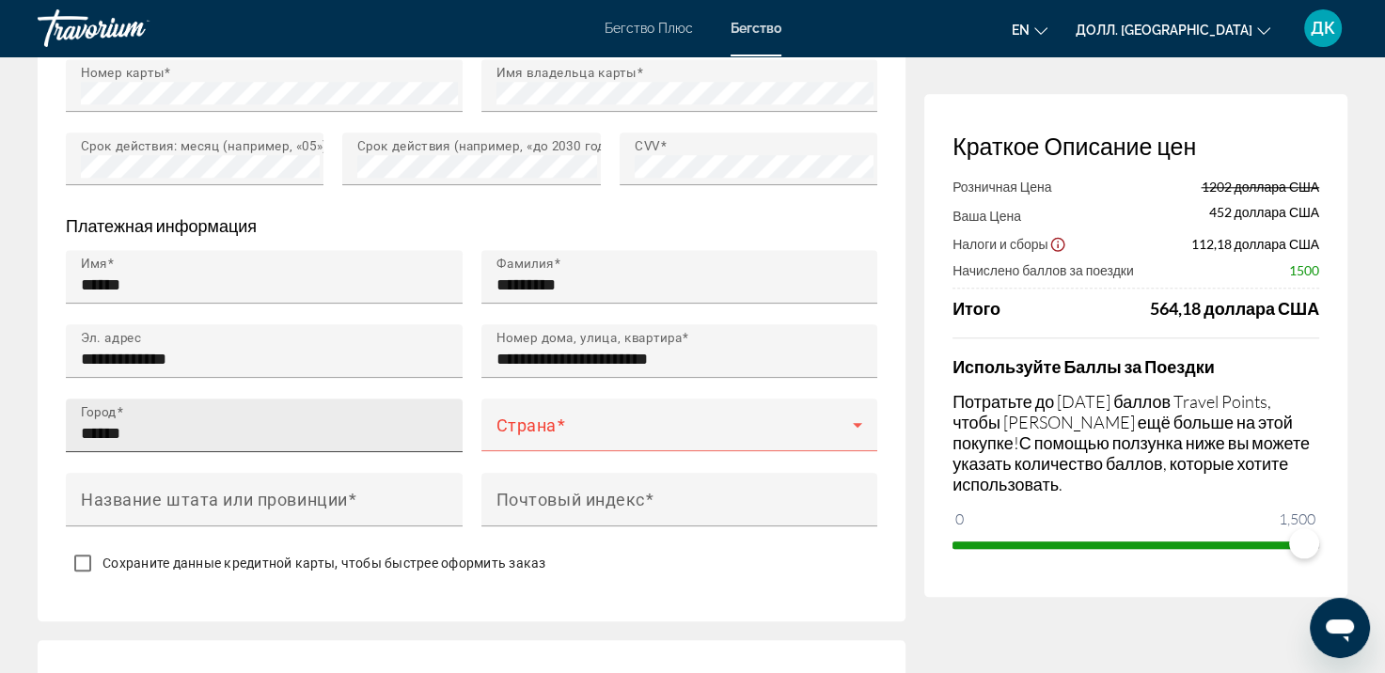
click at [304, 436] on input "******" at bounding box center [270, 433] width 378 height 23
type input "******"
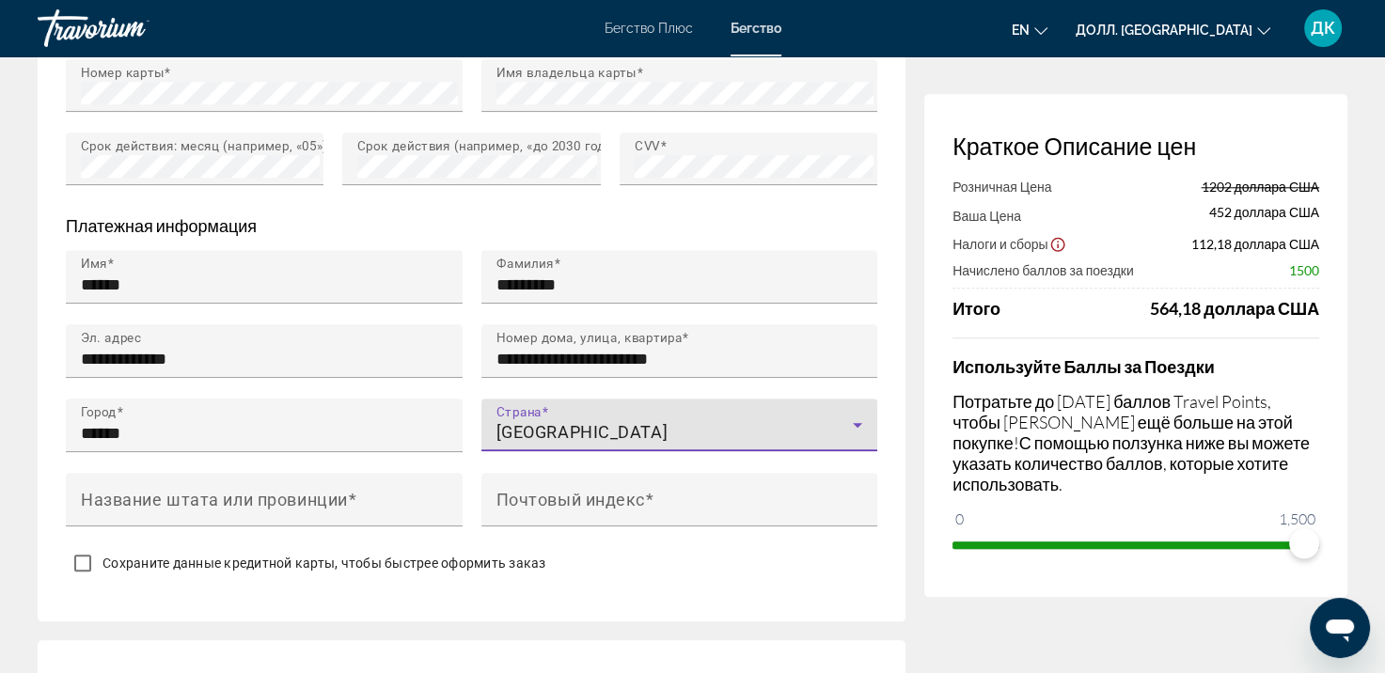
click at [583, 422] on ya-tr-span "[GEOGRAPHIC_DATA]" at bounding box center [583, 432] width 172 height 20
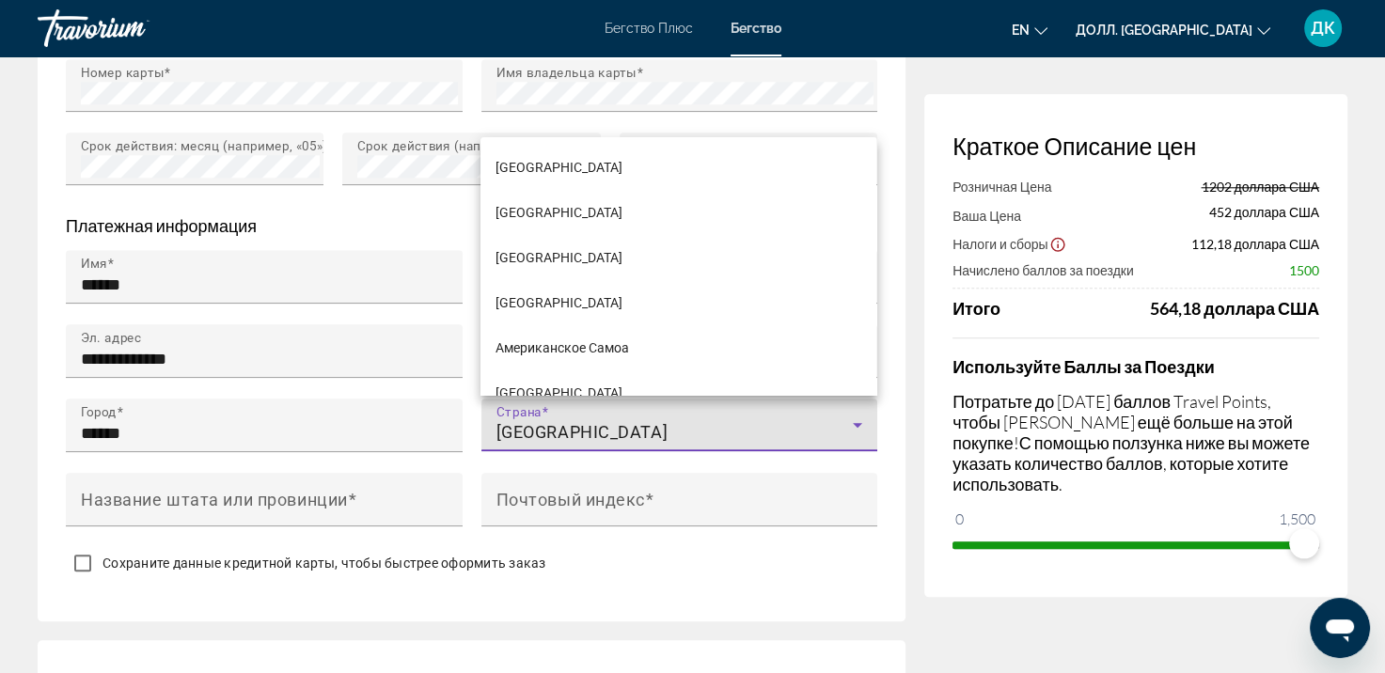
scroll to position [5029, 0]
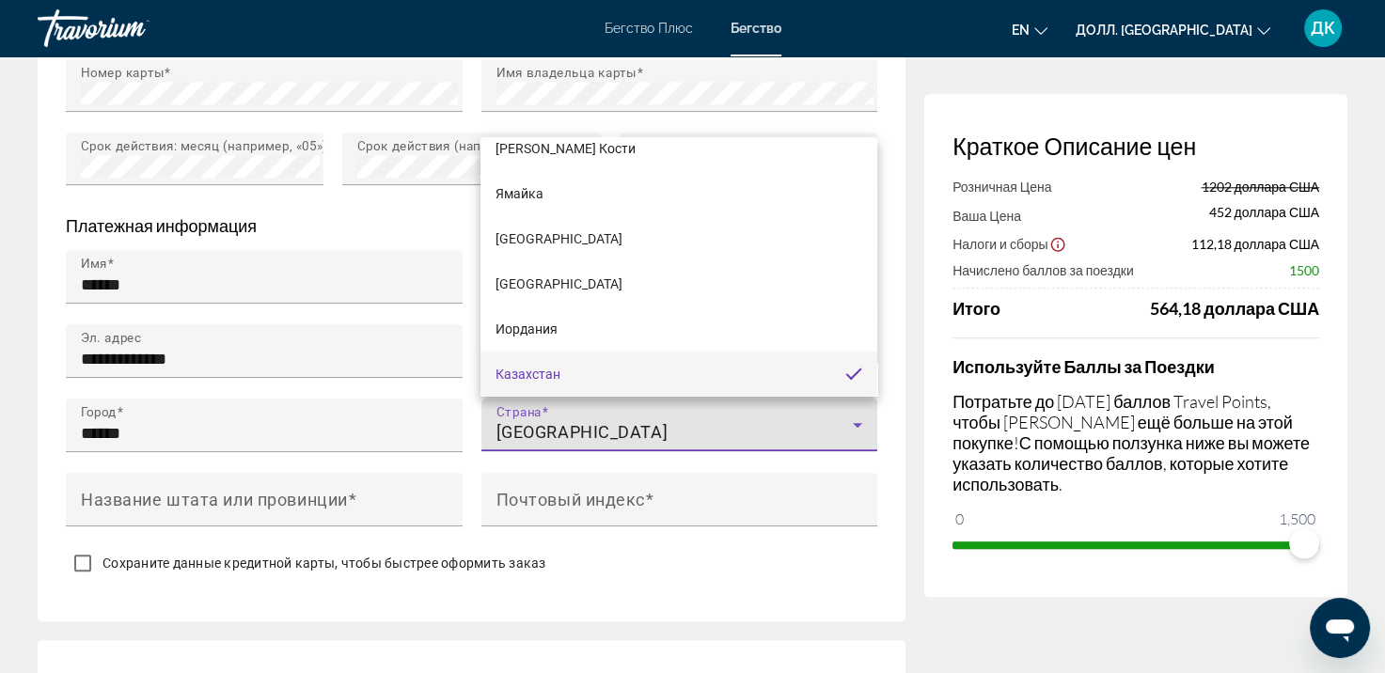
click at [593, 373] on mat-option "Казахстан" at bounding box center [679, 374] width 396 height 45
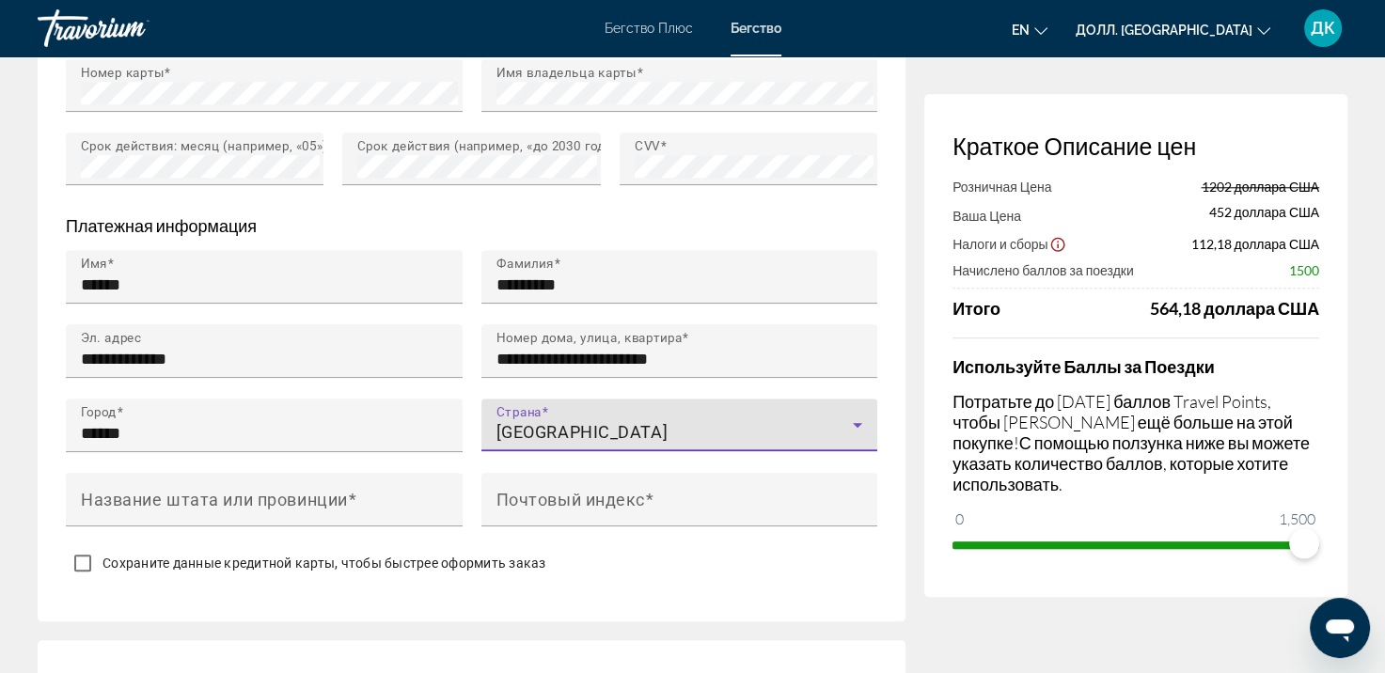
click at [498, 407] on ya-tr-span "Страна" at bounding box center [519, 410] width 45 height 15
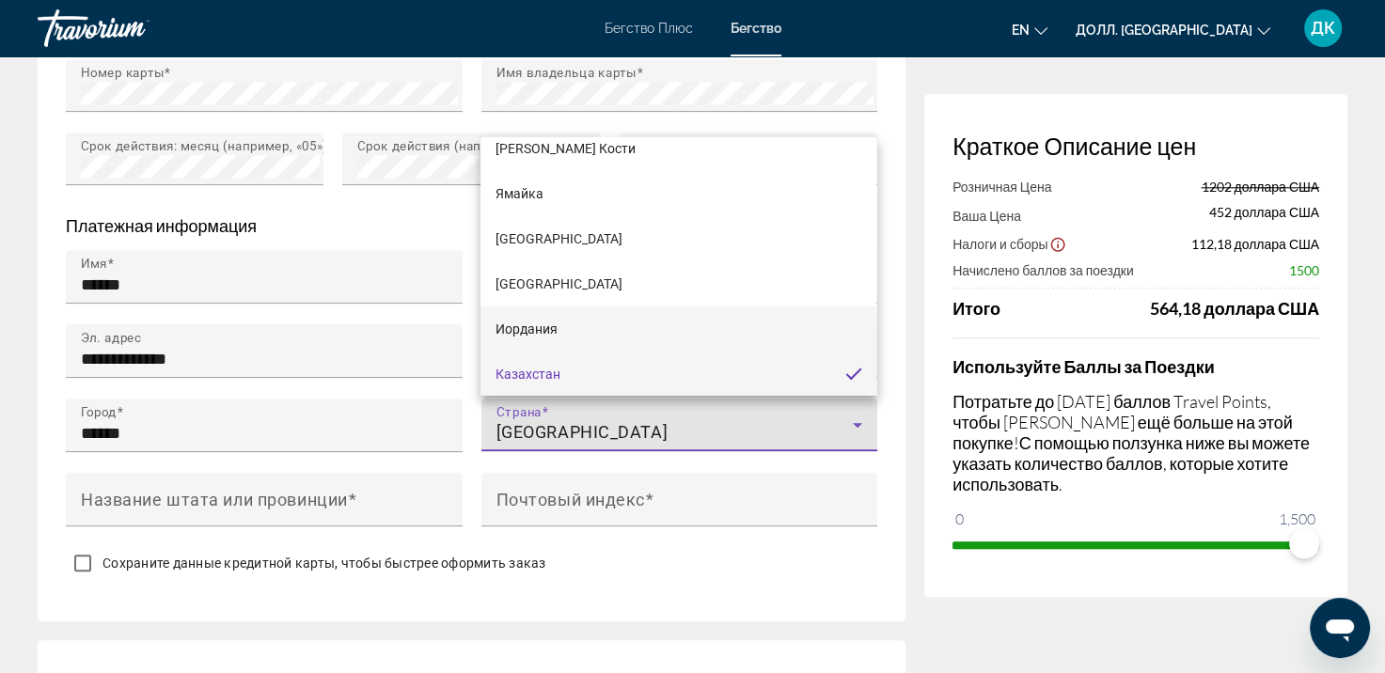
click at [557, 312] on mat-option "Иордания" at bounding box center [679, 329] width 396 height 45
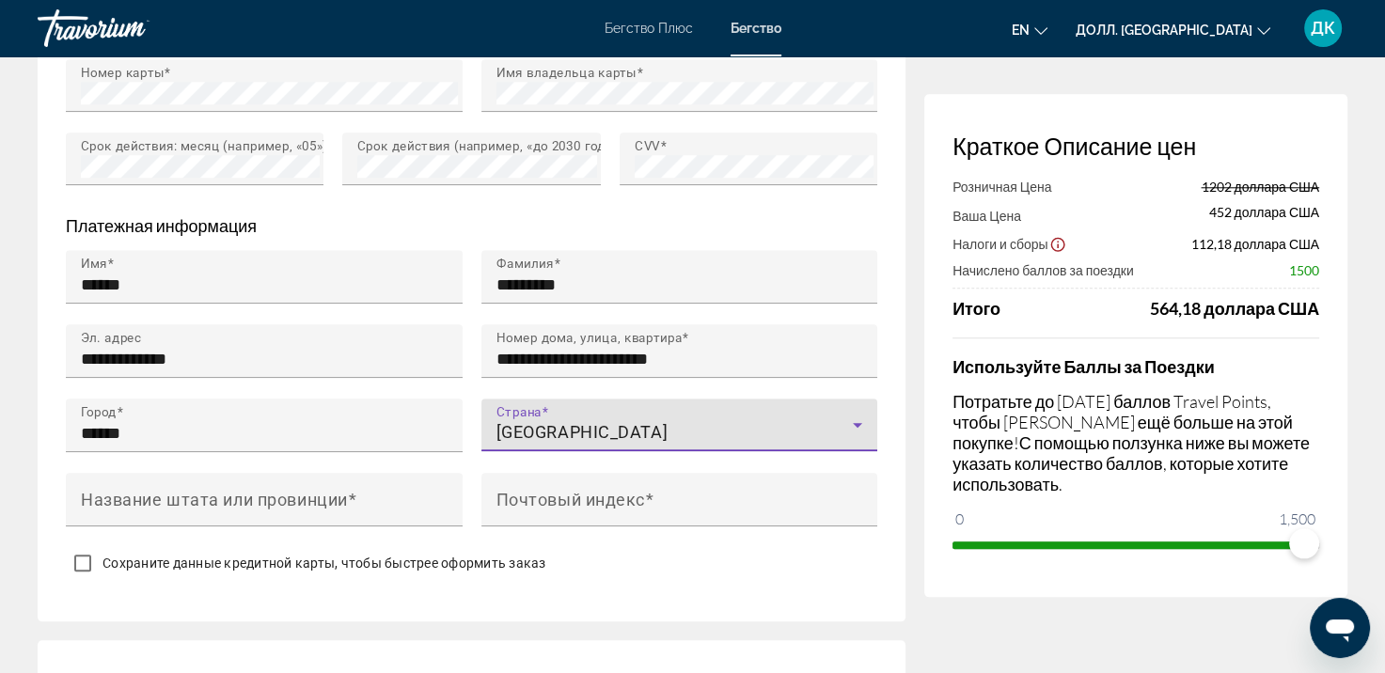
click at [557, 436] on ya-tr-span "[GEOGRAPHIC_DATA]" at bounding box center [583, 432] width 172 height 20
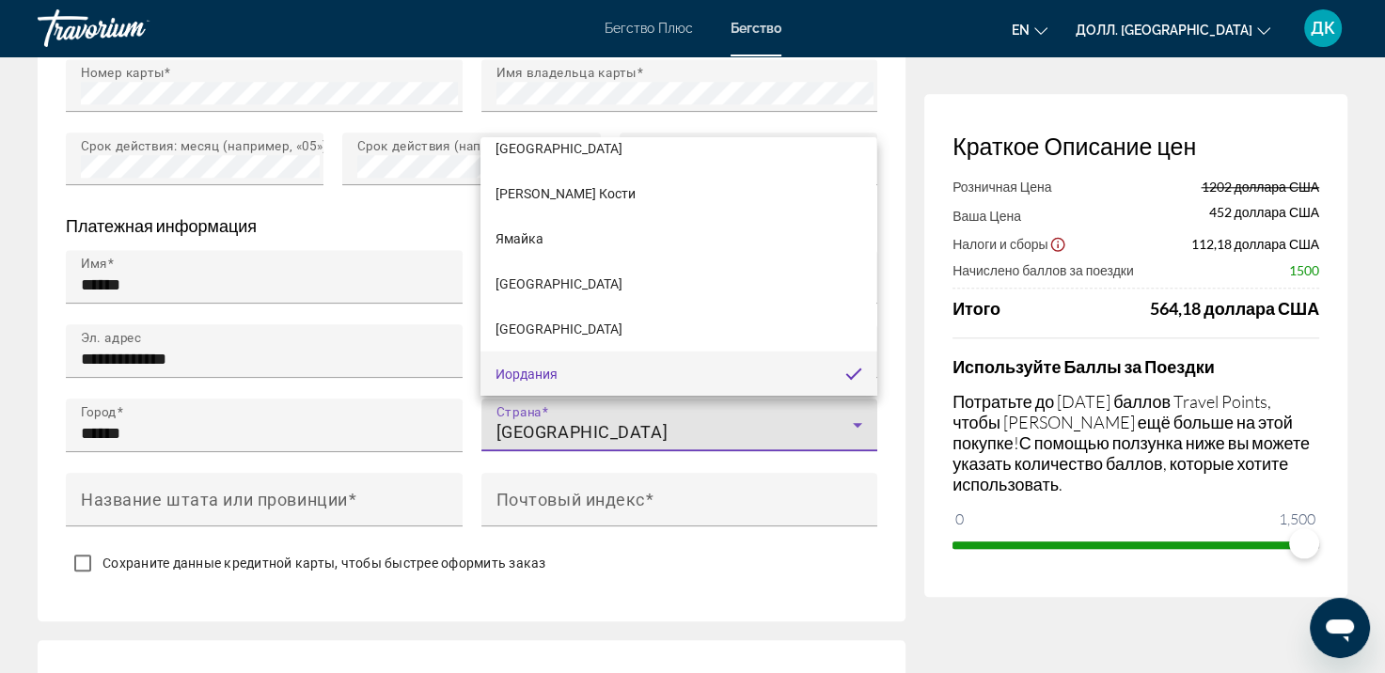
scroll to position [5078, 0]
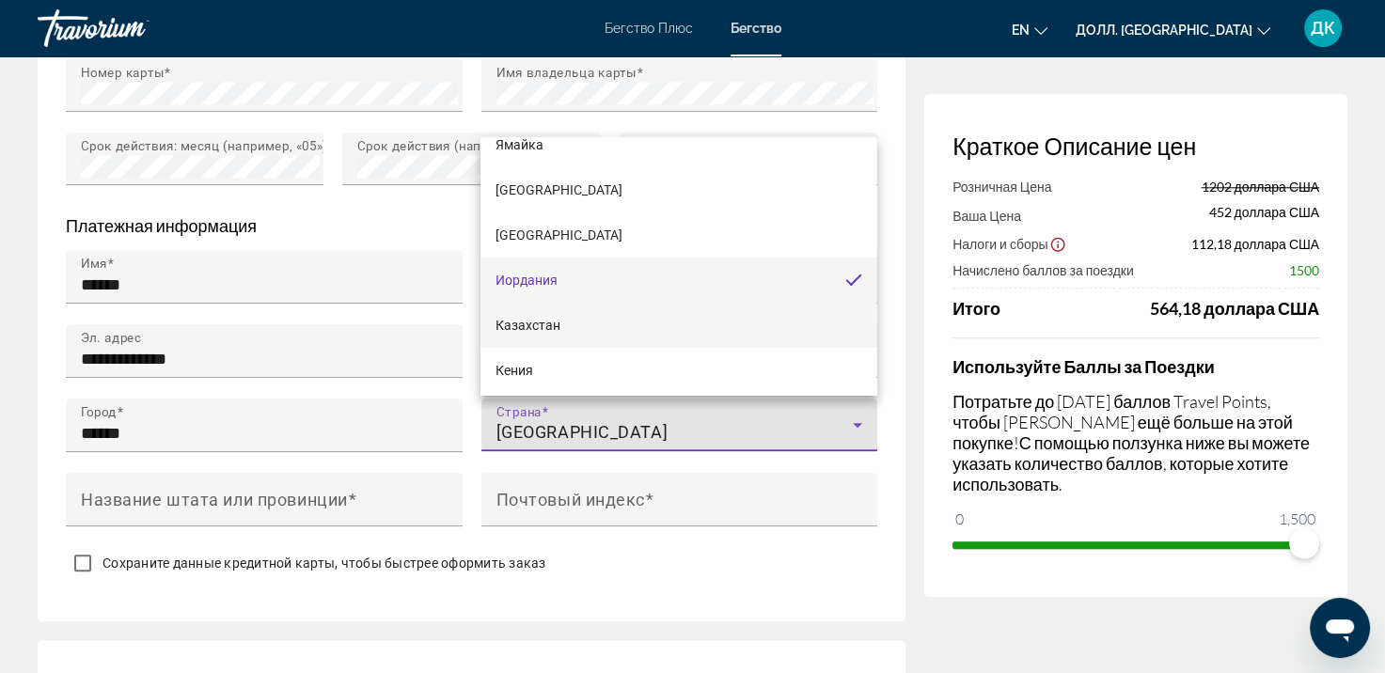
click at [514, 329] on ya-tr-span "Казахстан" at bounding box center [528, 325] width 65 height 15
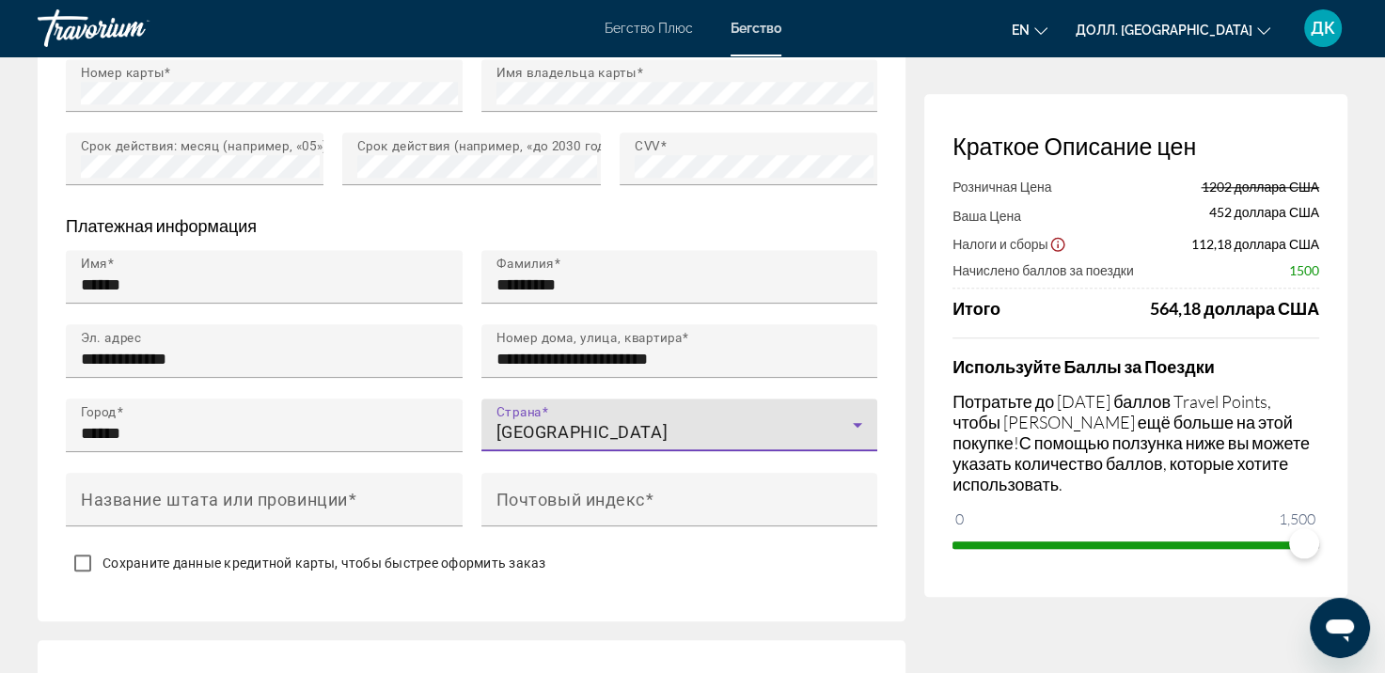
click at [514, 329] on ya-tr-span "Номер дома, улица, квартира" at bounding box center [589, 336] width 185 height 15
click at [514, 348] on input "**********" at bounding box center [686, 359] width 378 height 23
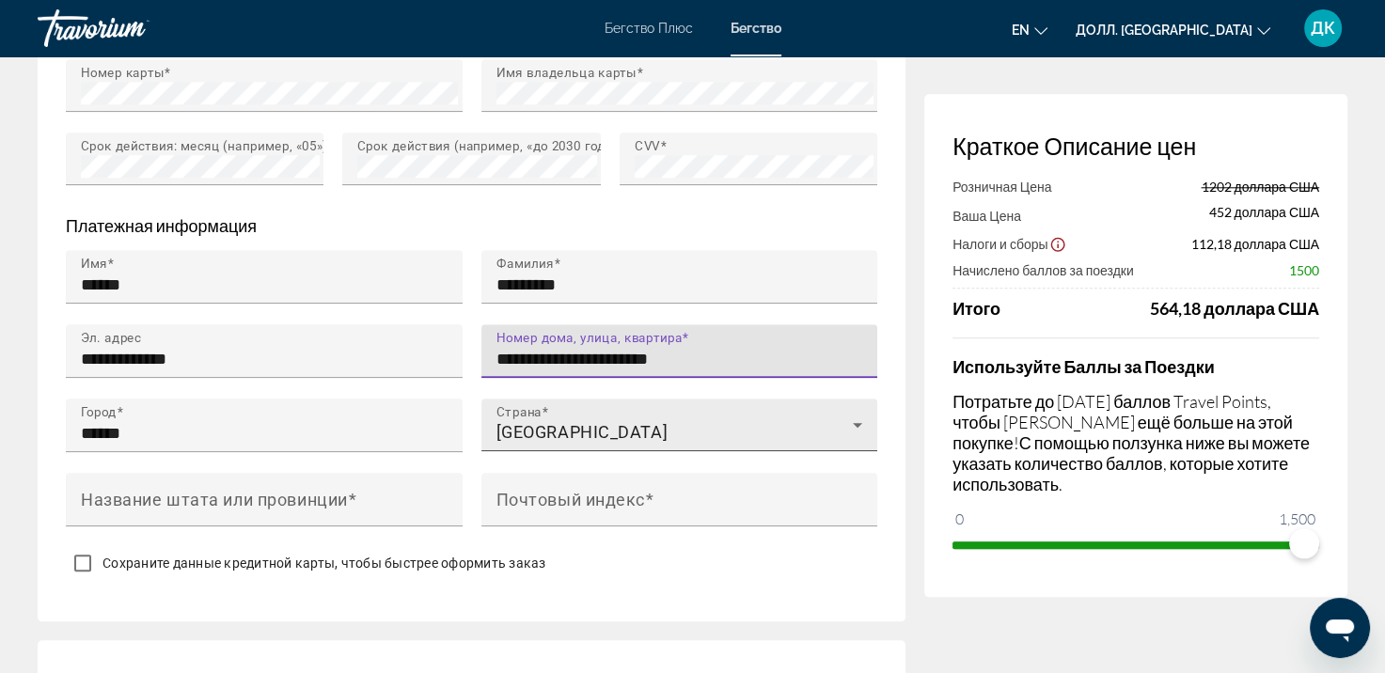
click at [677, 431] on div "[GEOGRAPHIC_DATA]" at bounding box center [675, 432] width 357 height 23
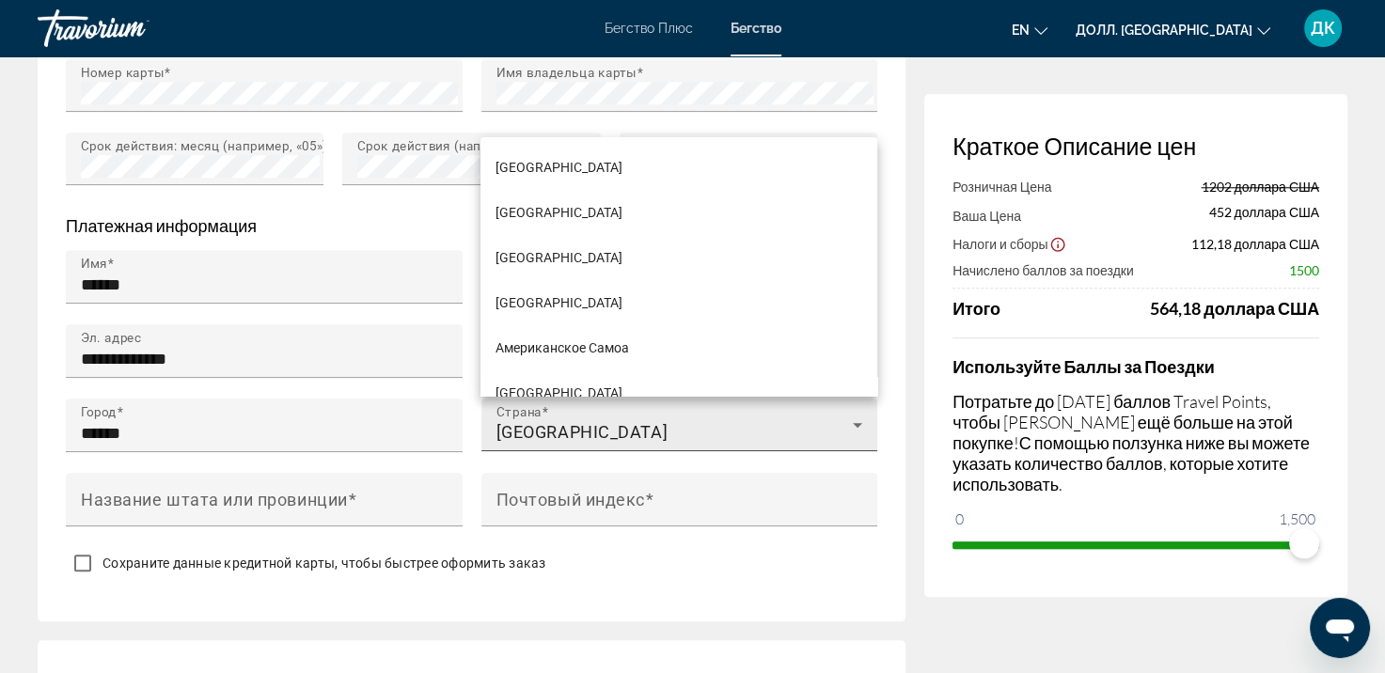
scroll to position [0, 0]
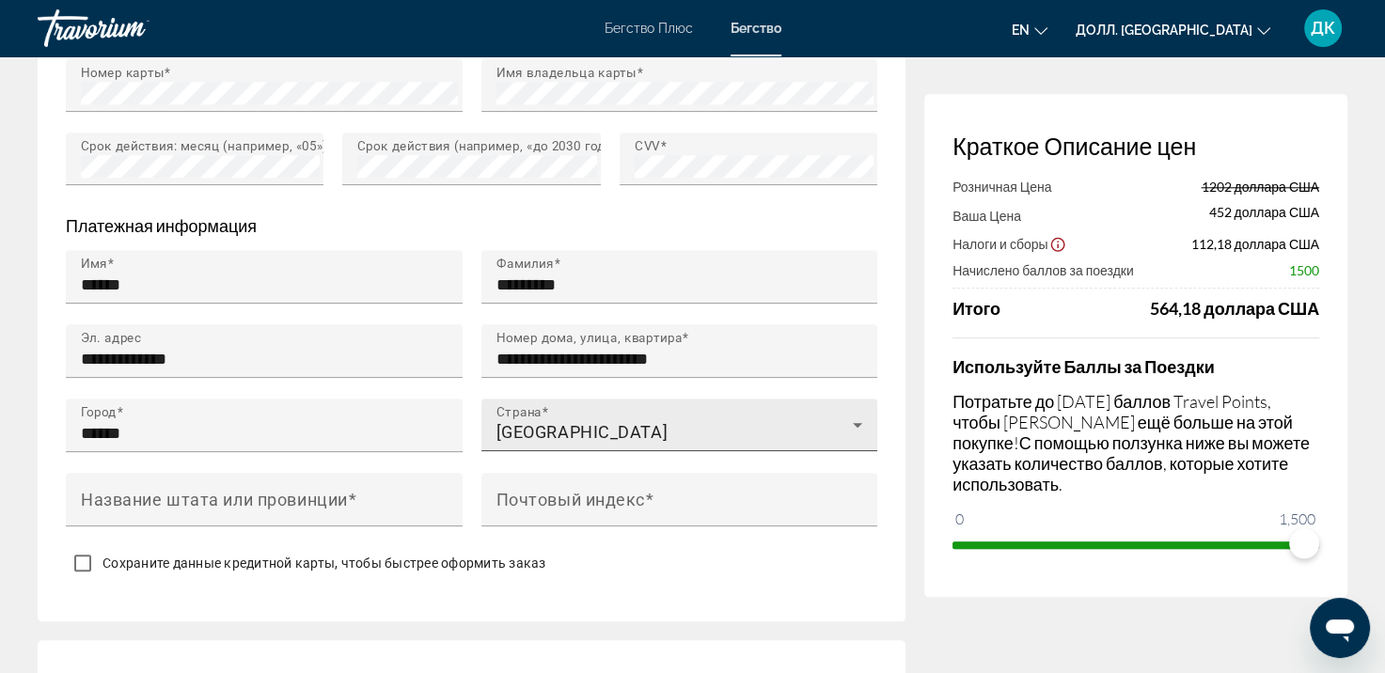
click at [673, 427] on div "[GEOGRAPHIC_DATA]" at bounding box center [675, 432] width 357 height 23
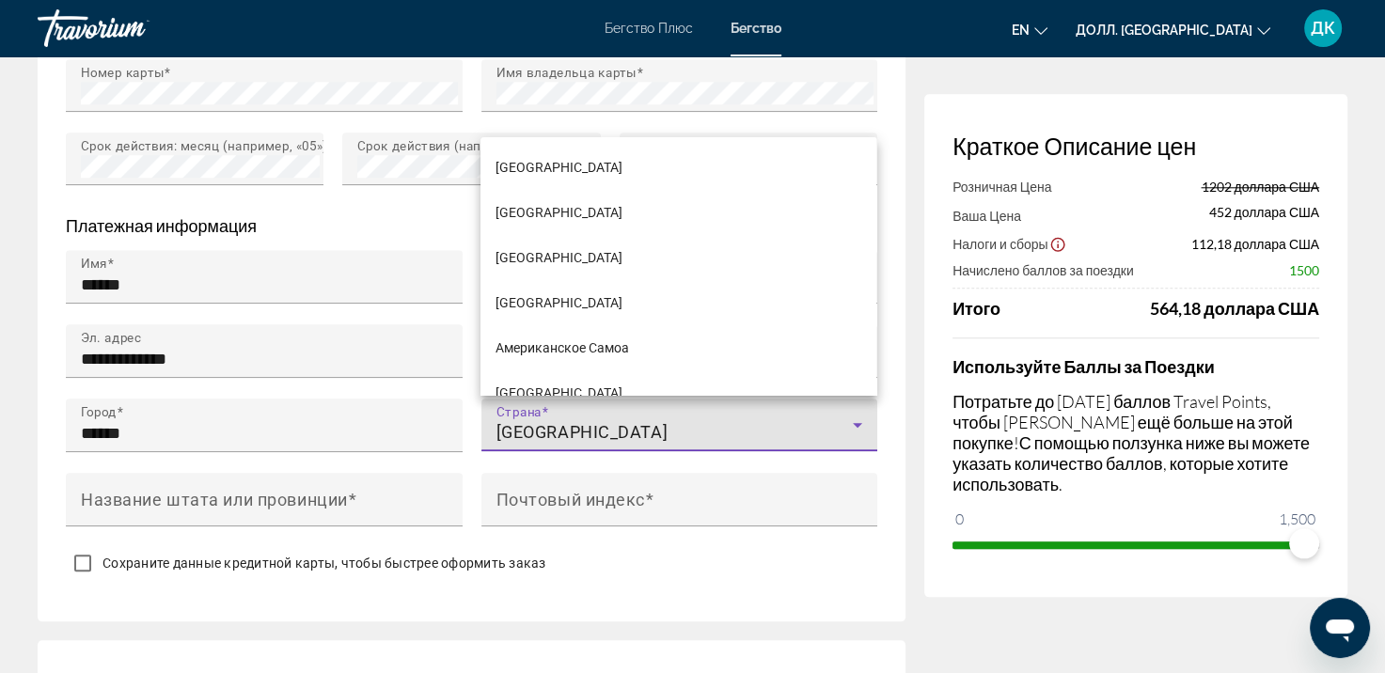
scroll to position [5029, 0]
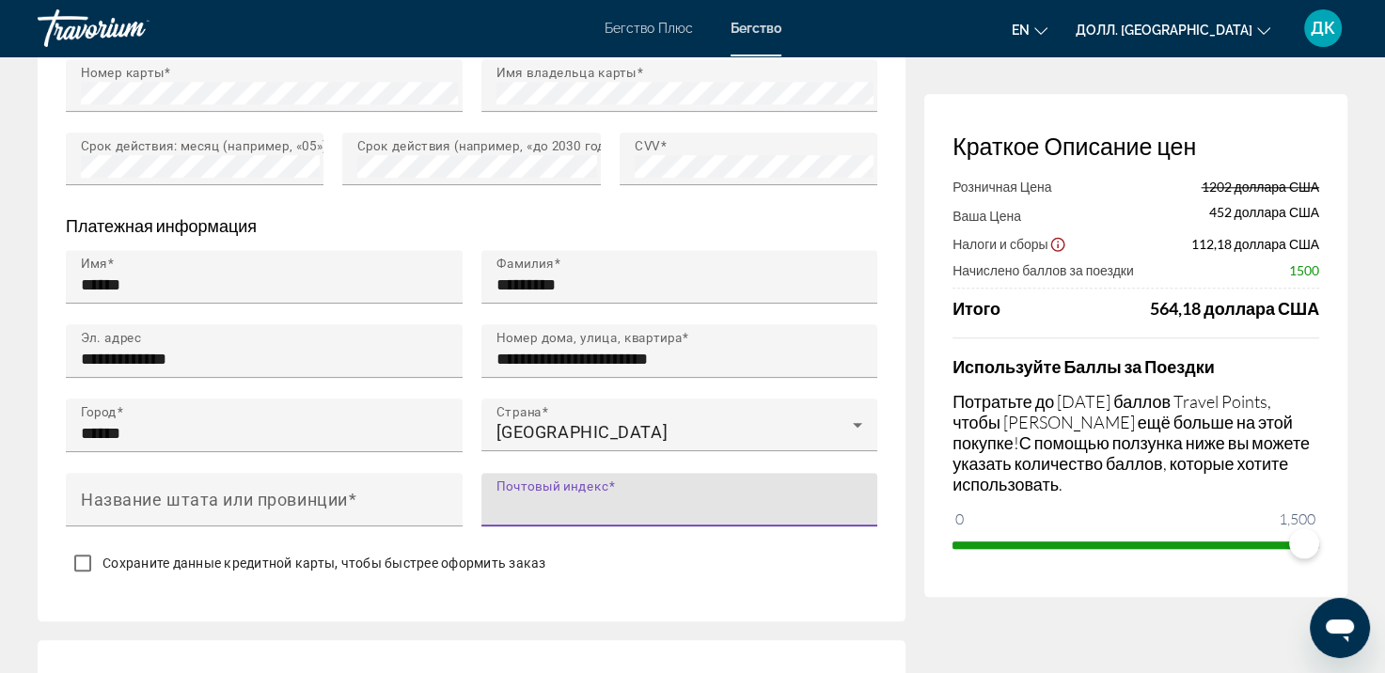
click at [646, 512] on input "Почтовый индекс" at bounding box center [686, 508] width 378 height 23
click at [764, 503] on input "Почтовый индекс" at bounding box center [686, 508] width 378 height 23
click at [854, 423] on icon "Основное содержание" at bounding box center [857, 425] width 23 height 23
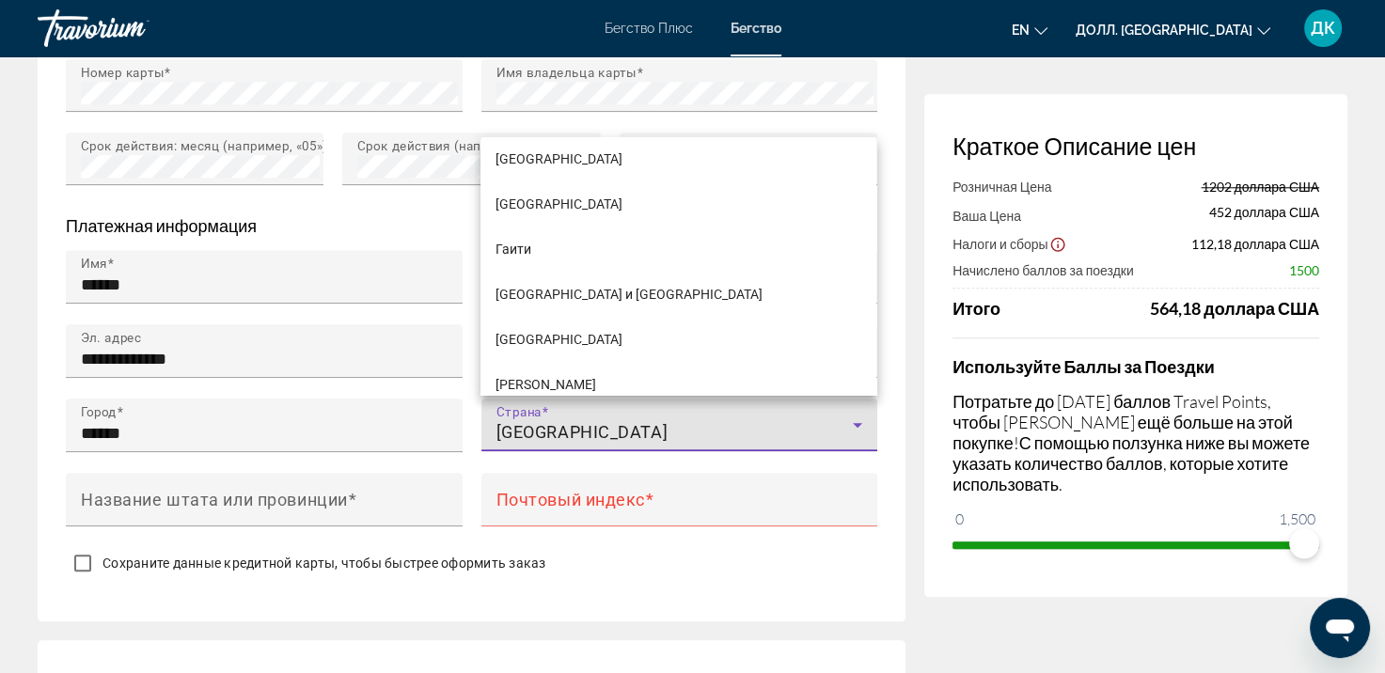
scroll to position [4089, 0]
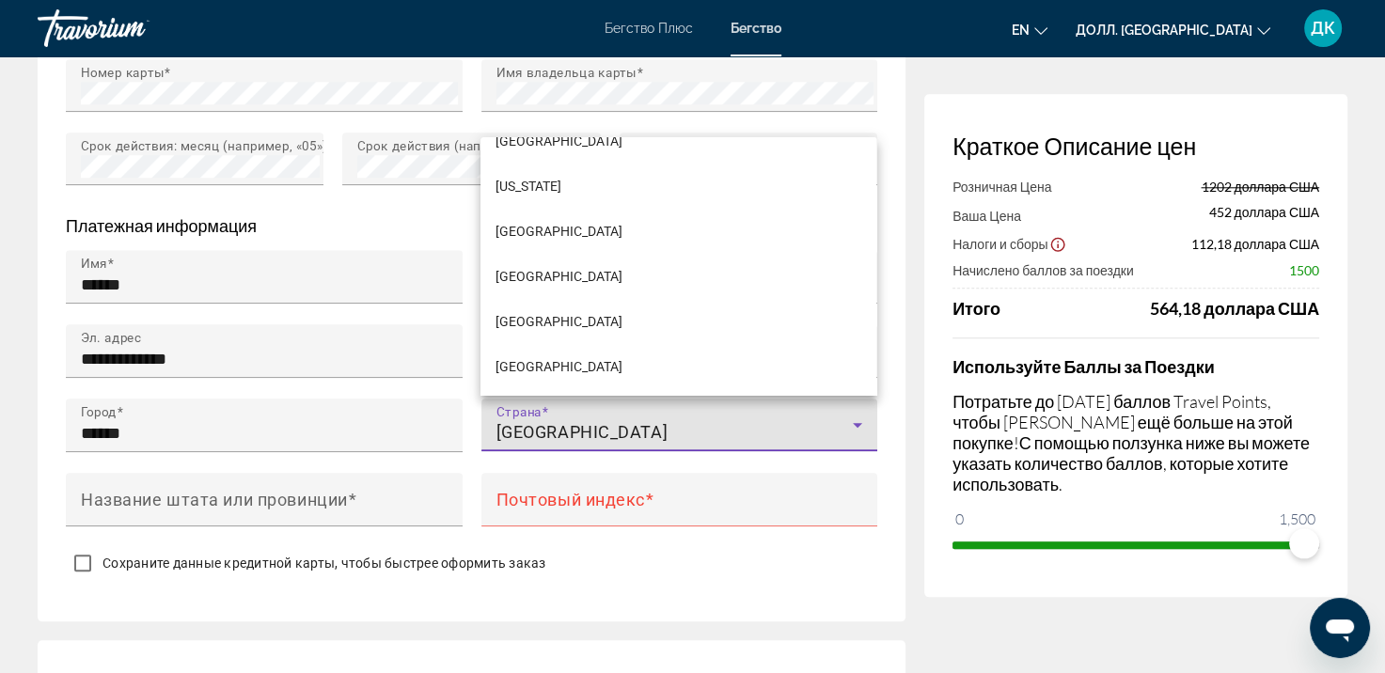
click at [613, 275] on mat-option "[GEOGRAPHIC_DATA]" at bounding box center [679, 276] width 396 height 45
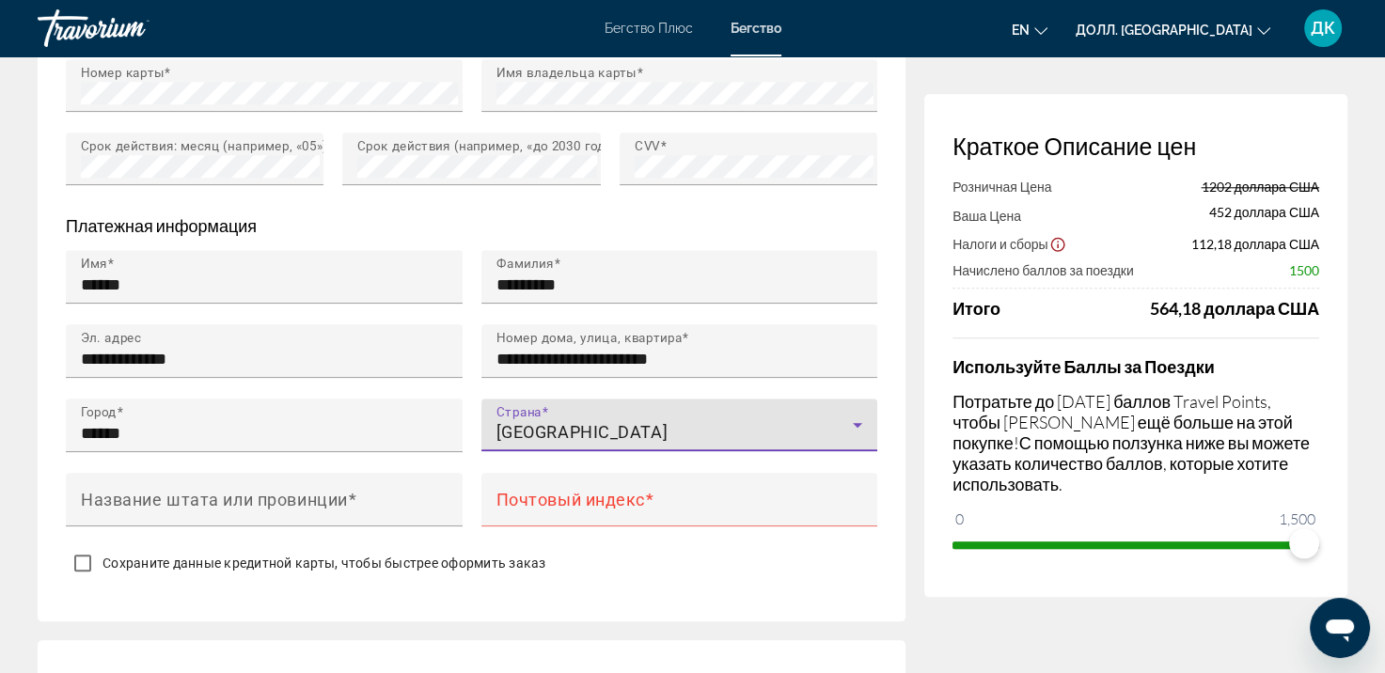
click at [855, 426] on icon "Основное содержание" at bounding box center [857, 425] width 23 height 23
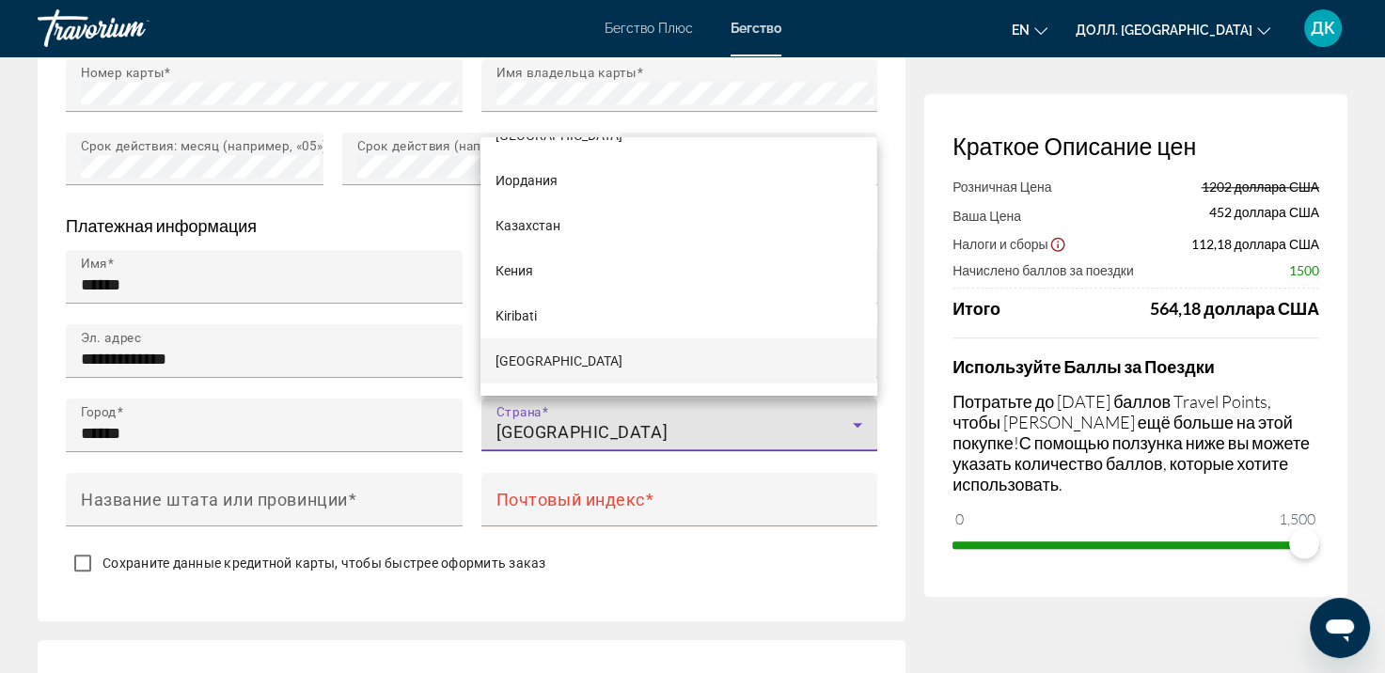
scroll to position [5214, 0]
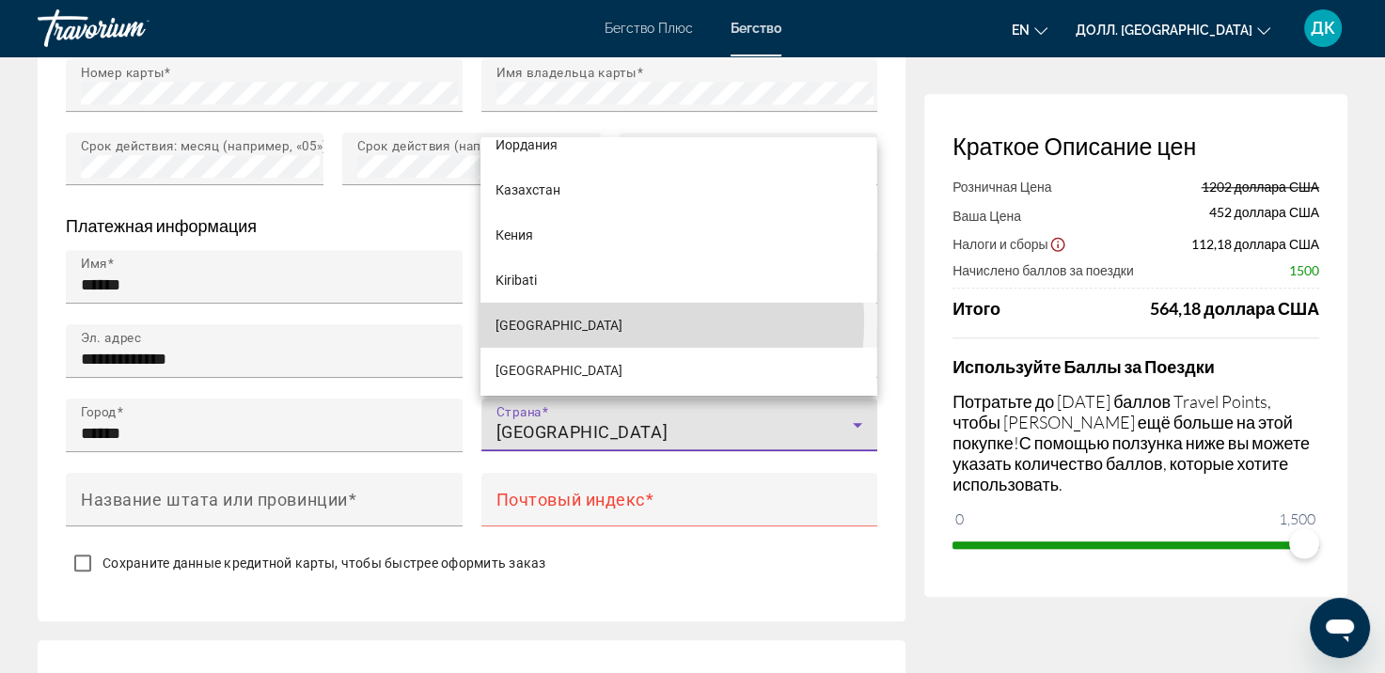
click at [601, 322] on mat-option "[GEOGRAPHIC_DATA]" at bounding box center [679, 325] width 396 height 45
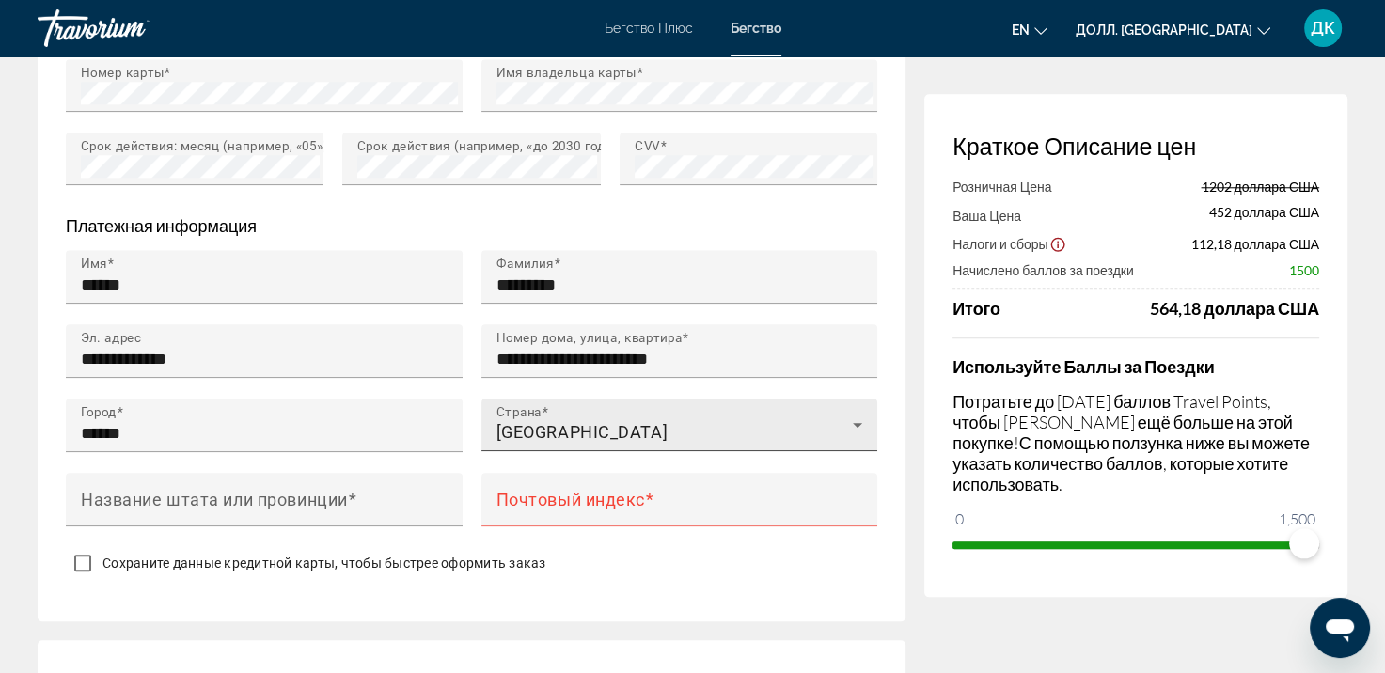
click at [676, 401] on div "[GEOGRAPHIC_DATA]" at bounding box center [680, 425] width 367 height 53
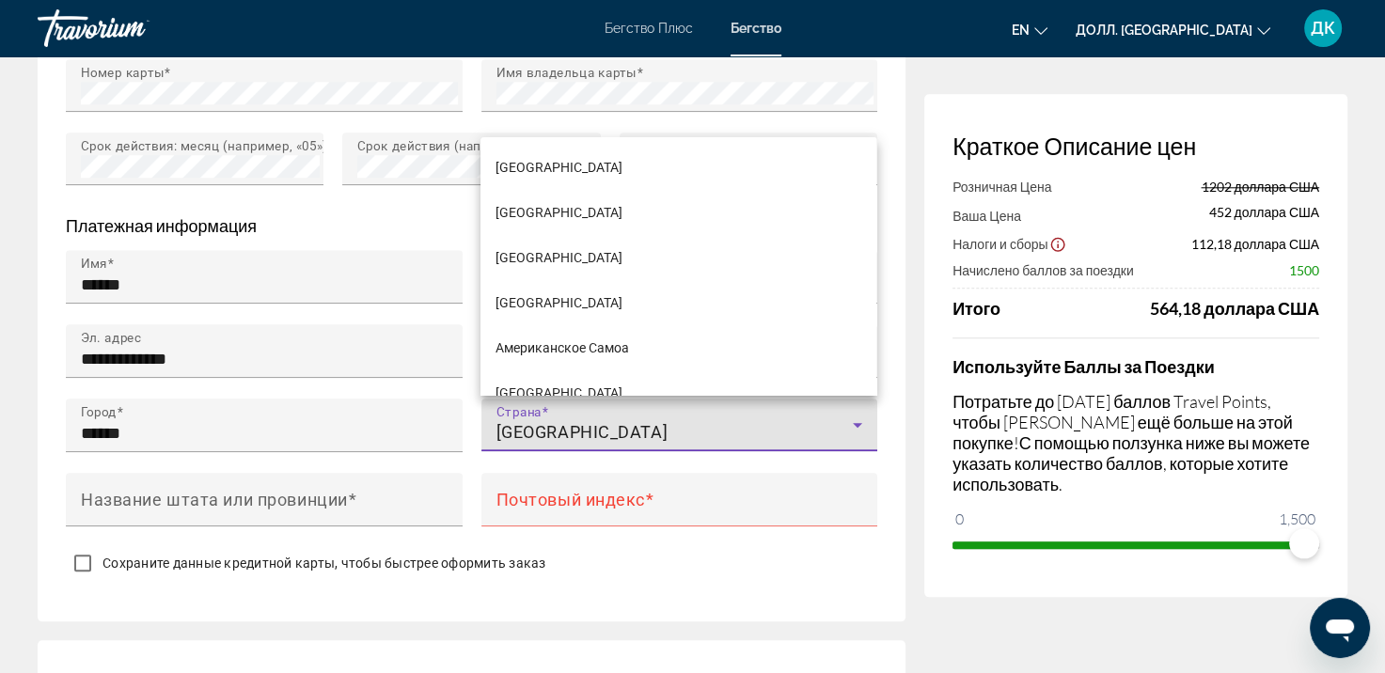
scroll to position [5165, 0]
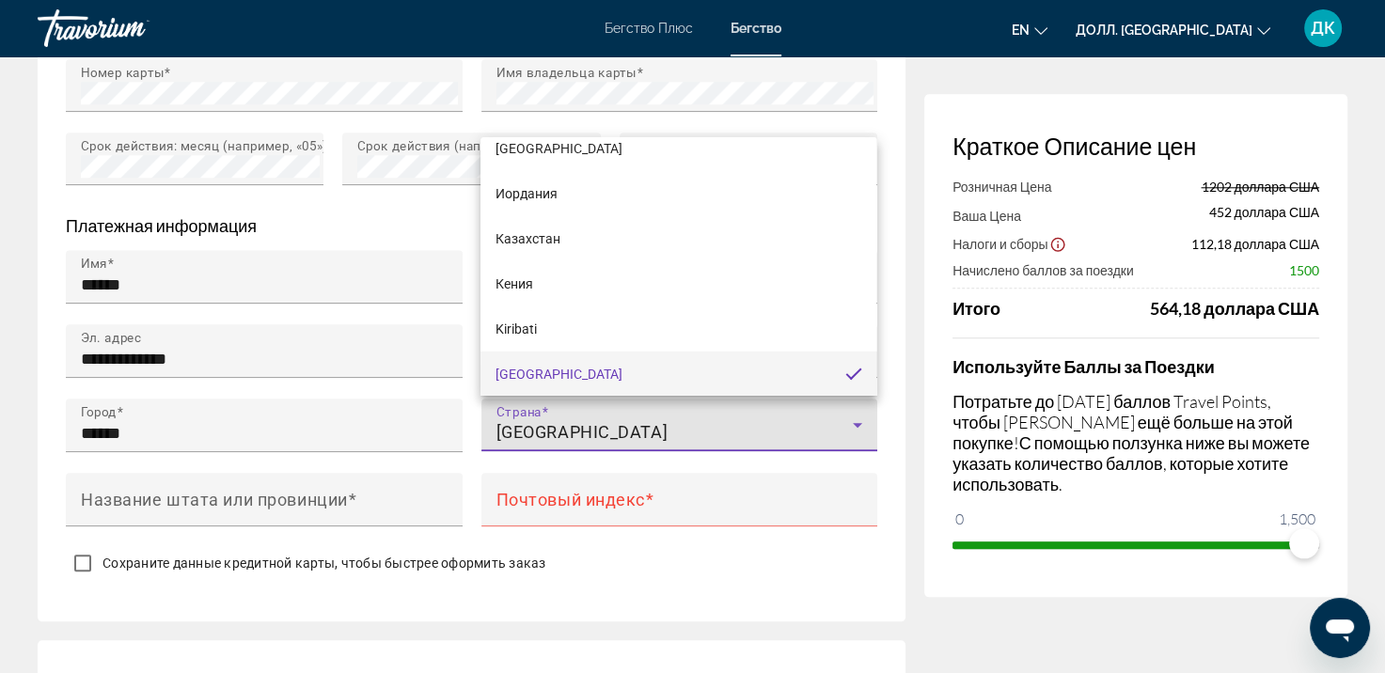
drag, startPoint x: 590, startPoint y: 414, endPoint x: 570, endPoint y: 423, distance: 21.9
click at [588, 414] on div at bounding box center [692, 336] width 1385 height 673
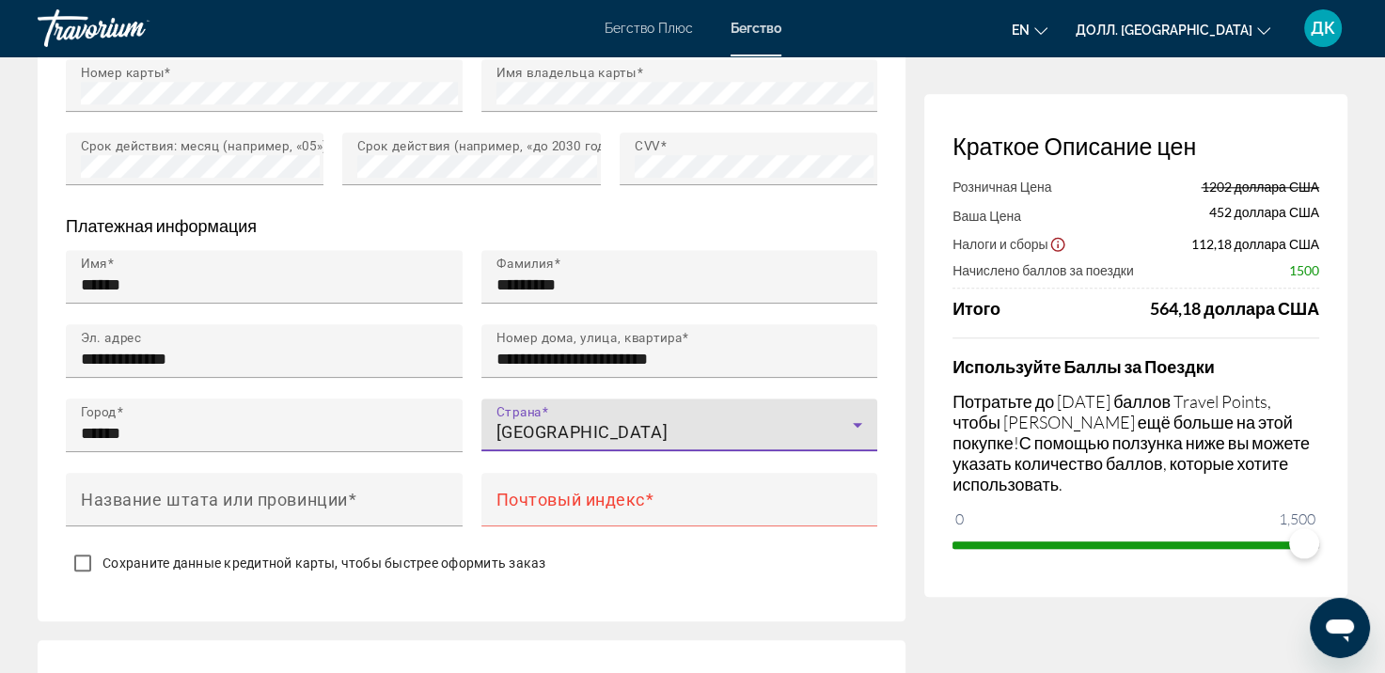
click at [570, 423] on ya-tr-span "[GEOGRAPHIC_DATA]" at bounding box center [583, 432] width 172 height 20
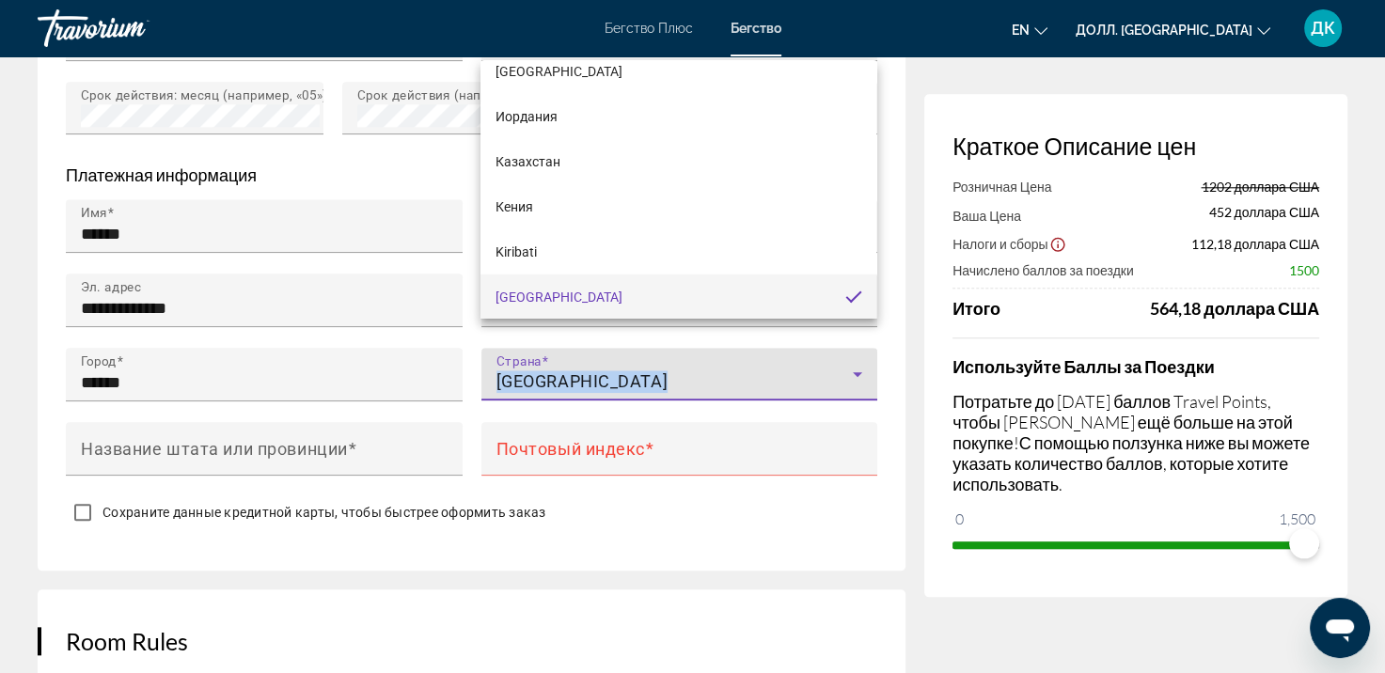
scroll to position [1881, 0]
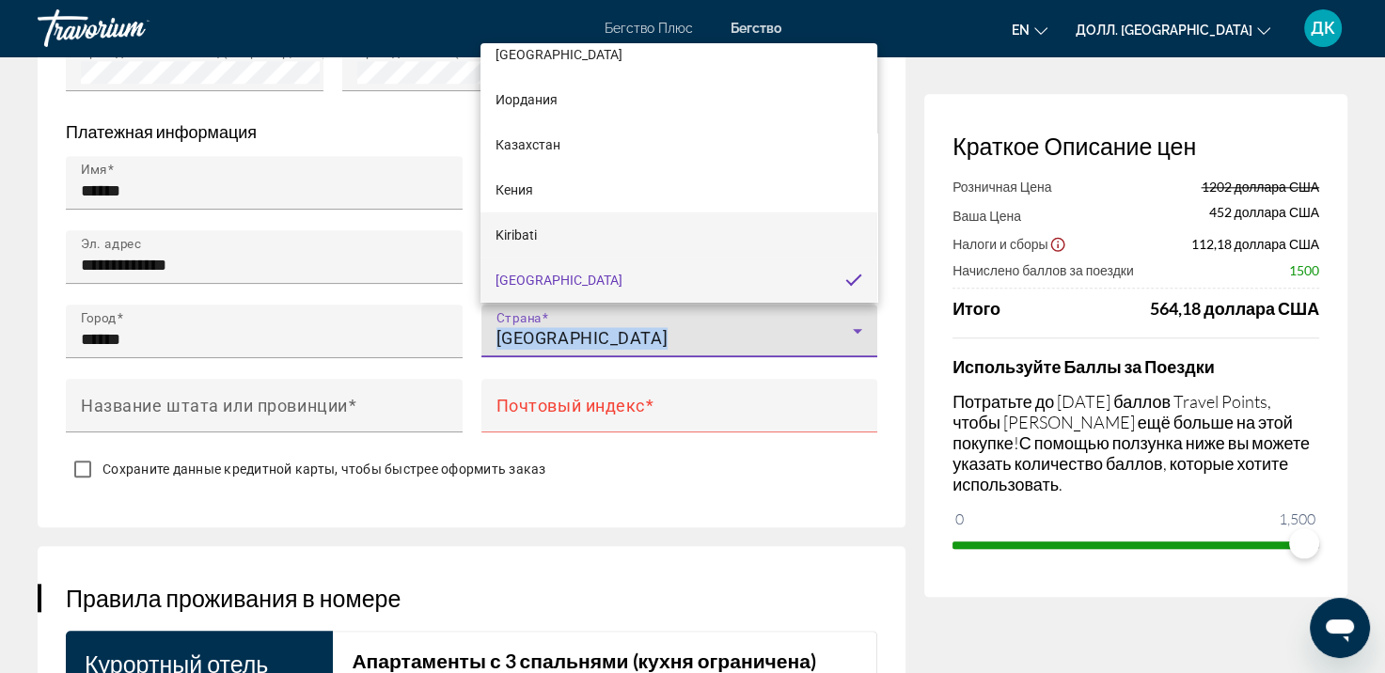
click at [609, 242] on mat-option "Kiribati" at bounding box center [679, 235] width 396 height 45
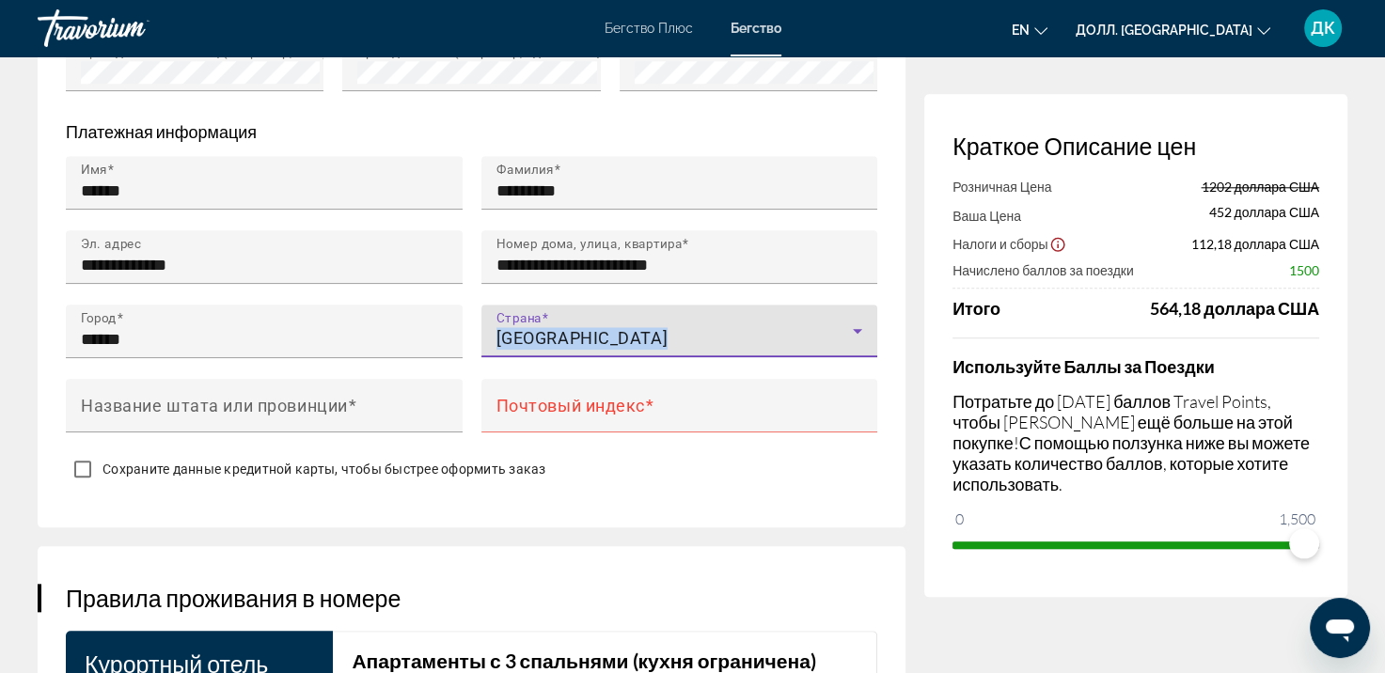
click at [858, 331] on icon "Основное содержание" at bounding box center [857, 331] width 23 height 23
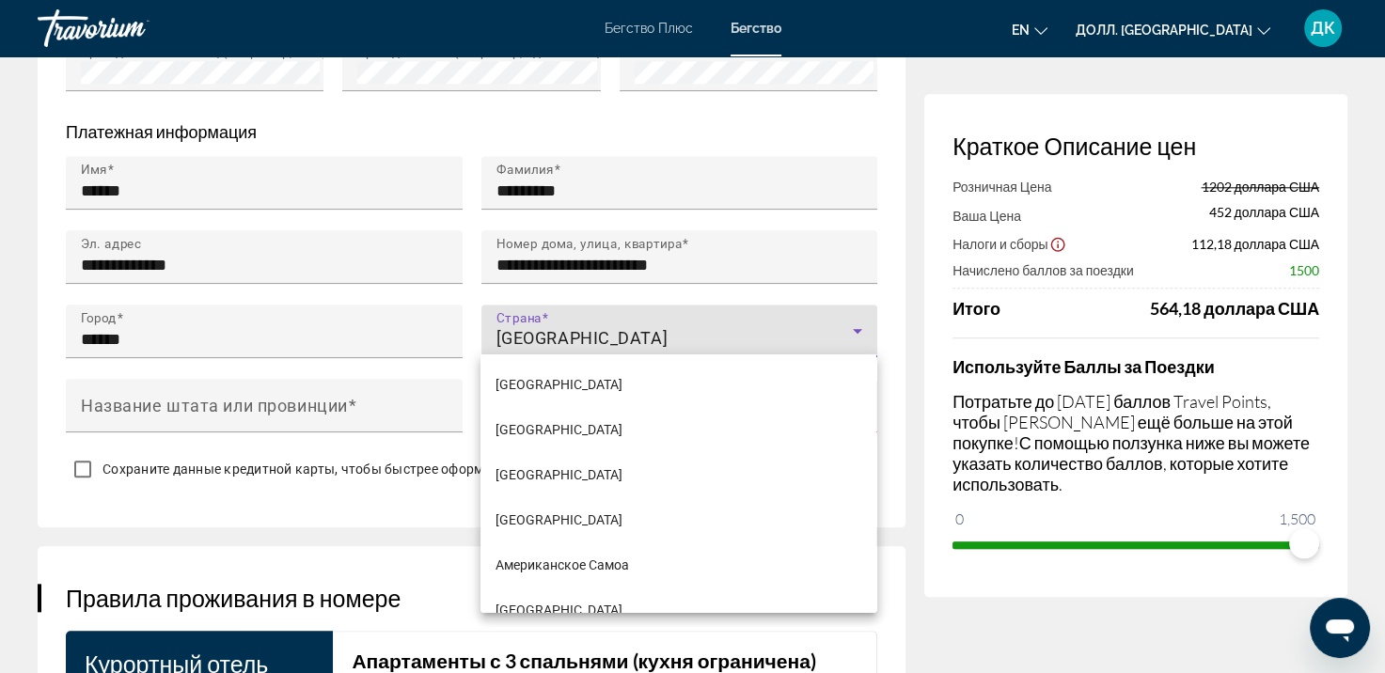
scroll to position [5120, 0]
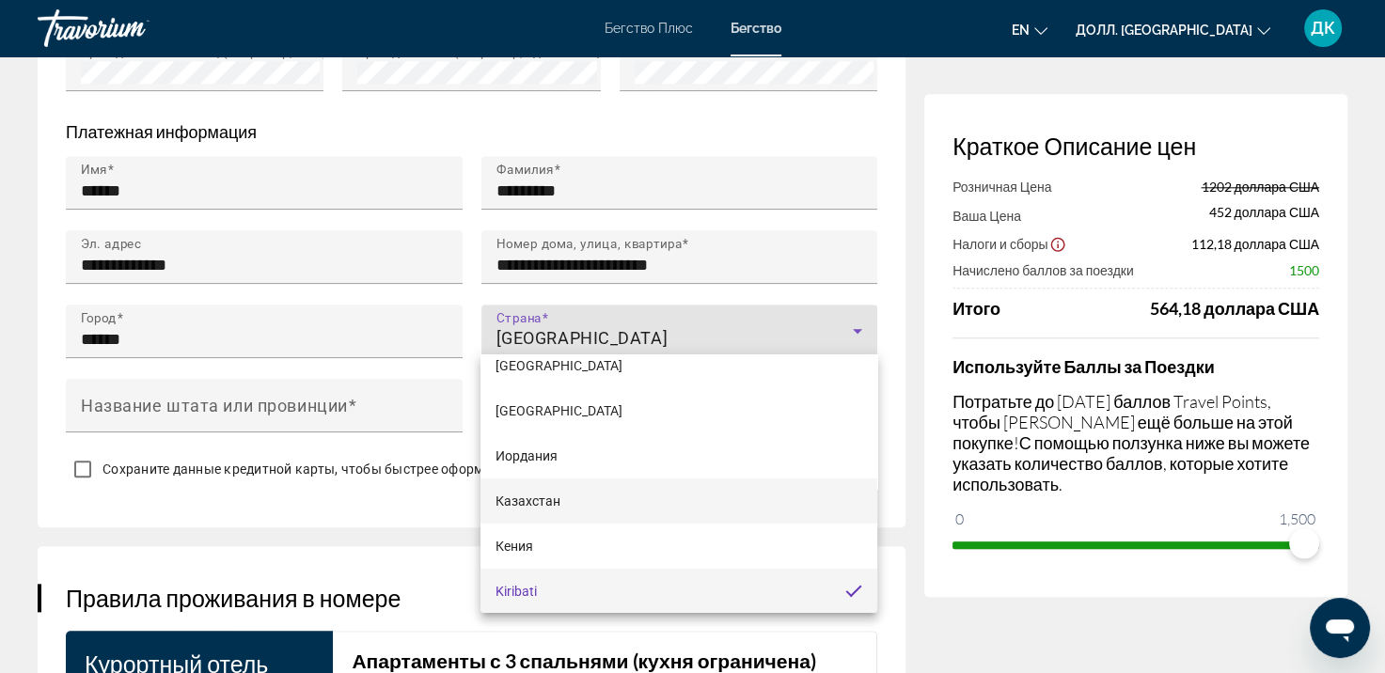
click at [691, 504] on mat-option "Казахстан" at bounding box center [679, 501] width 396 height 45
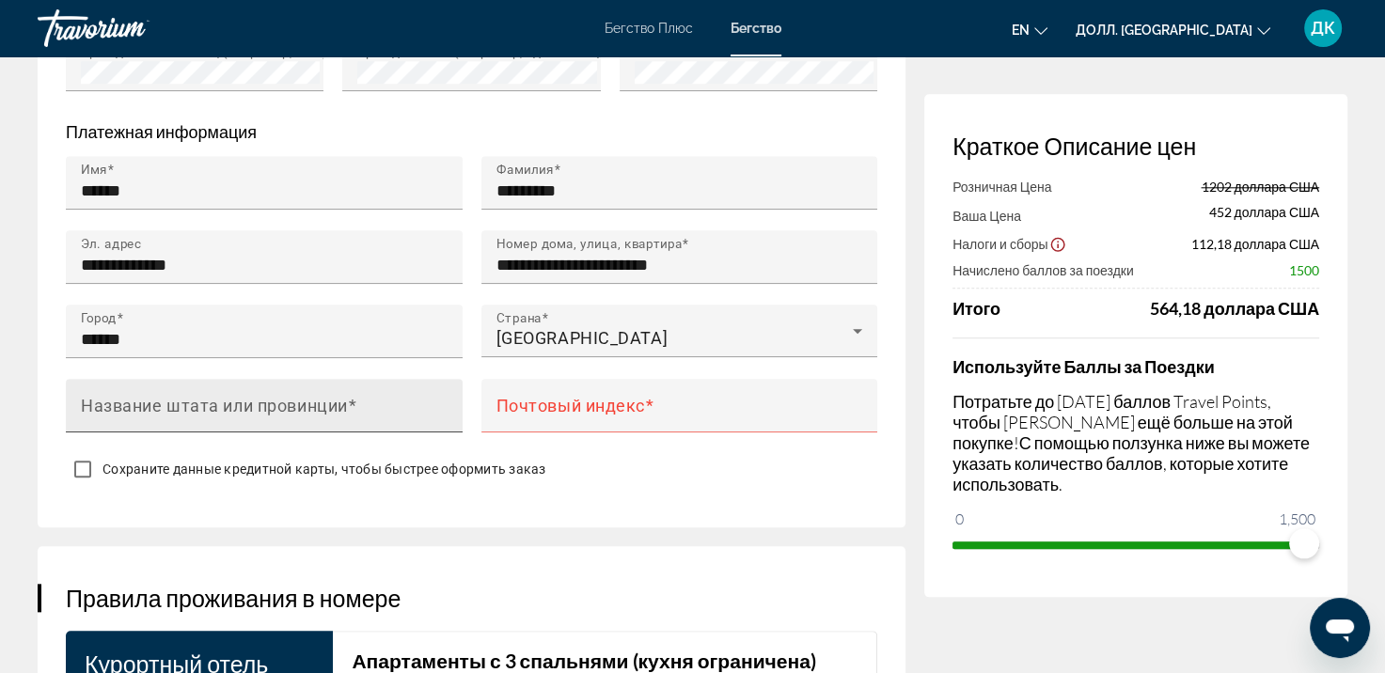
click at [262, 385] on div "Название штата или провинции" at bounding box center [270, 406] width 378 height 54
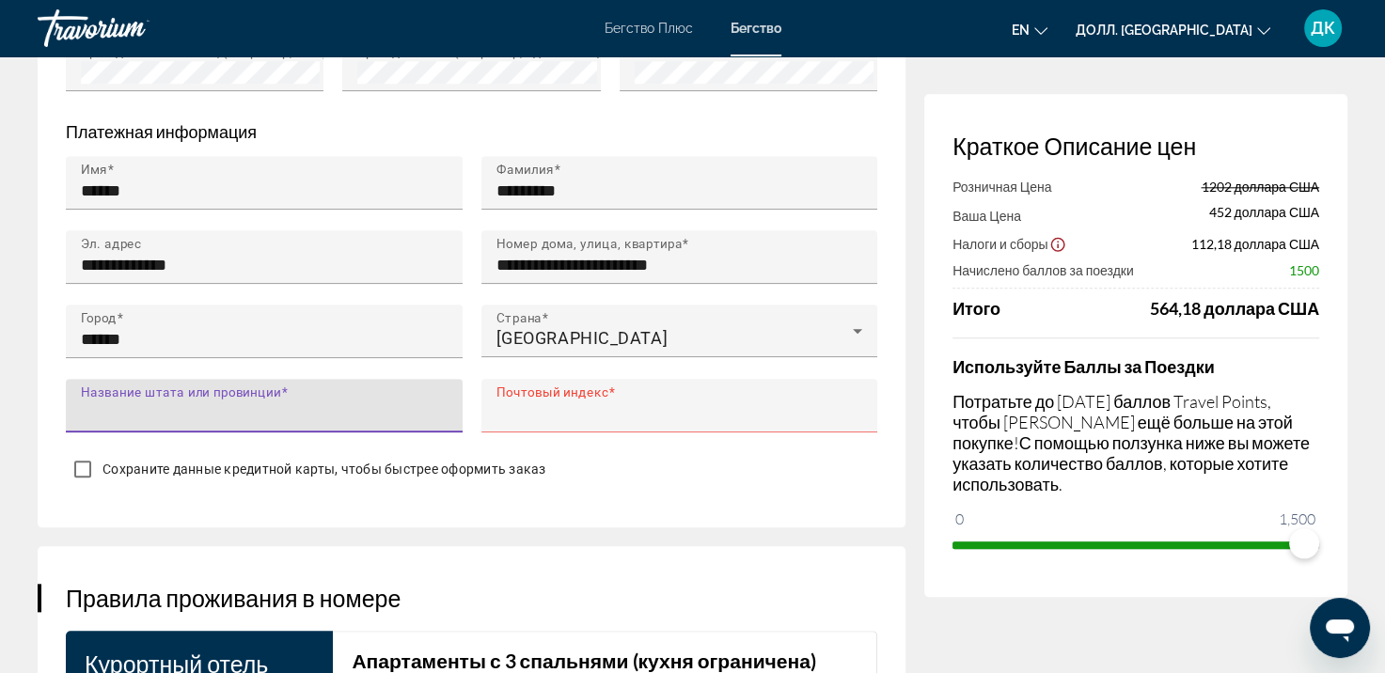
type input "******"
drag, startPoint x: 151, startPoint y: 418, endPoint x: 23, endPoint y: 405, distance: 129.4
click at [18, 405] on div "Resort Booking Краткое Описание цен Розничная Цена 1202 доллара США Ваша Цена 4…" at bounding box center [692, 90] width 1385 height 3829
type input "******"
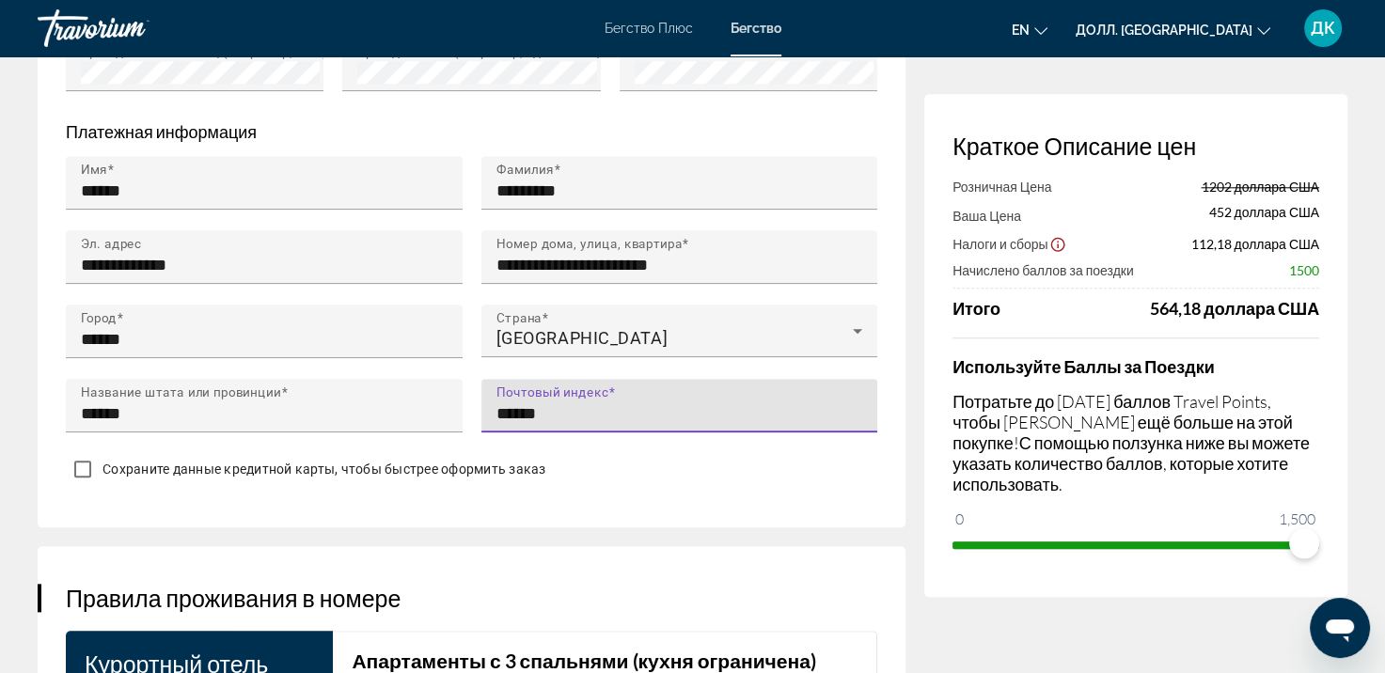
click at [576, 408] on input "******" at bounding box center [686, 413] width 378 height 23
drag, startPoint x: 602, startPoint y: 408, endPoint x: 463, endPoint y: 408, distance: 139.2
click at [466, 408] on div "**********" at bounding box center [471, 304] width 830 height 297
type input "******"
click at [305, 493] on div "**********" at bounding box center [472, 20] width 868 height 1015
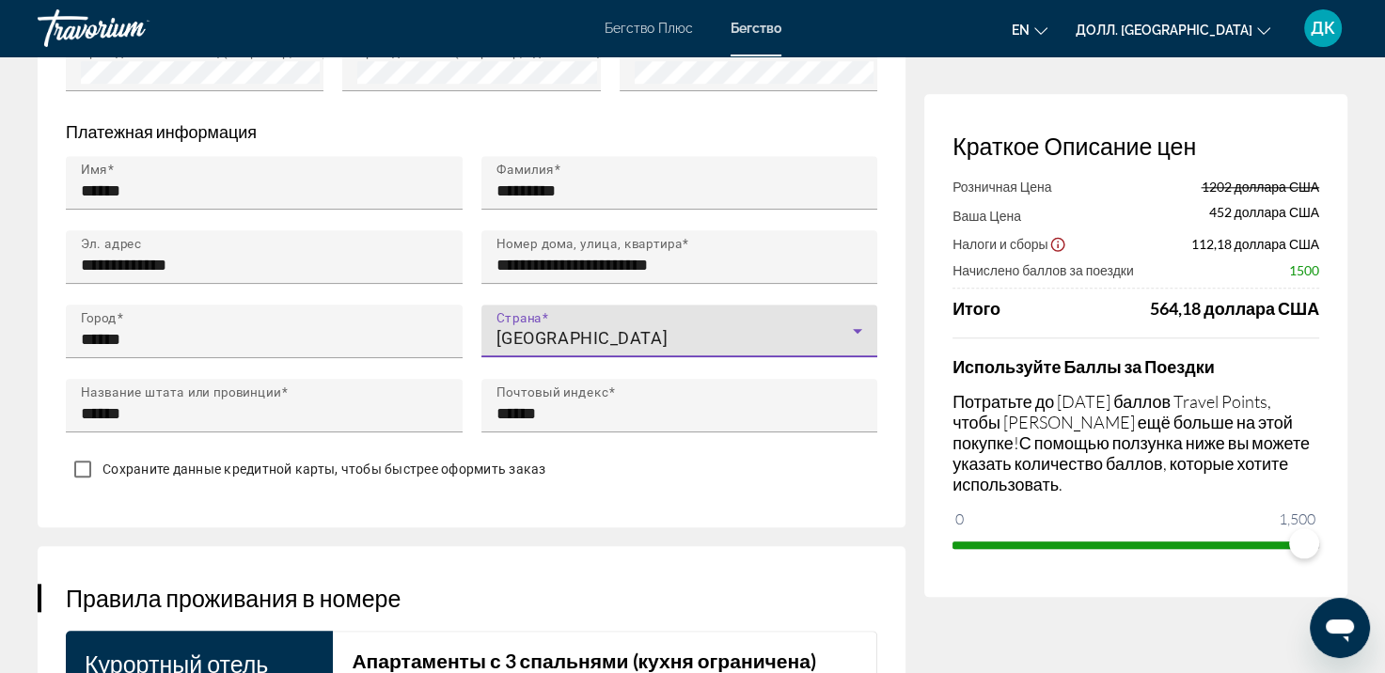
click at [738, 334] on div "[GEOGRAPHIC_DATA]" at bounding box center [675, 338] width 357 height 23
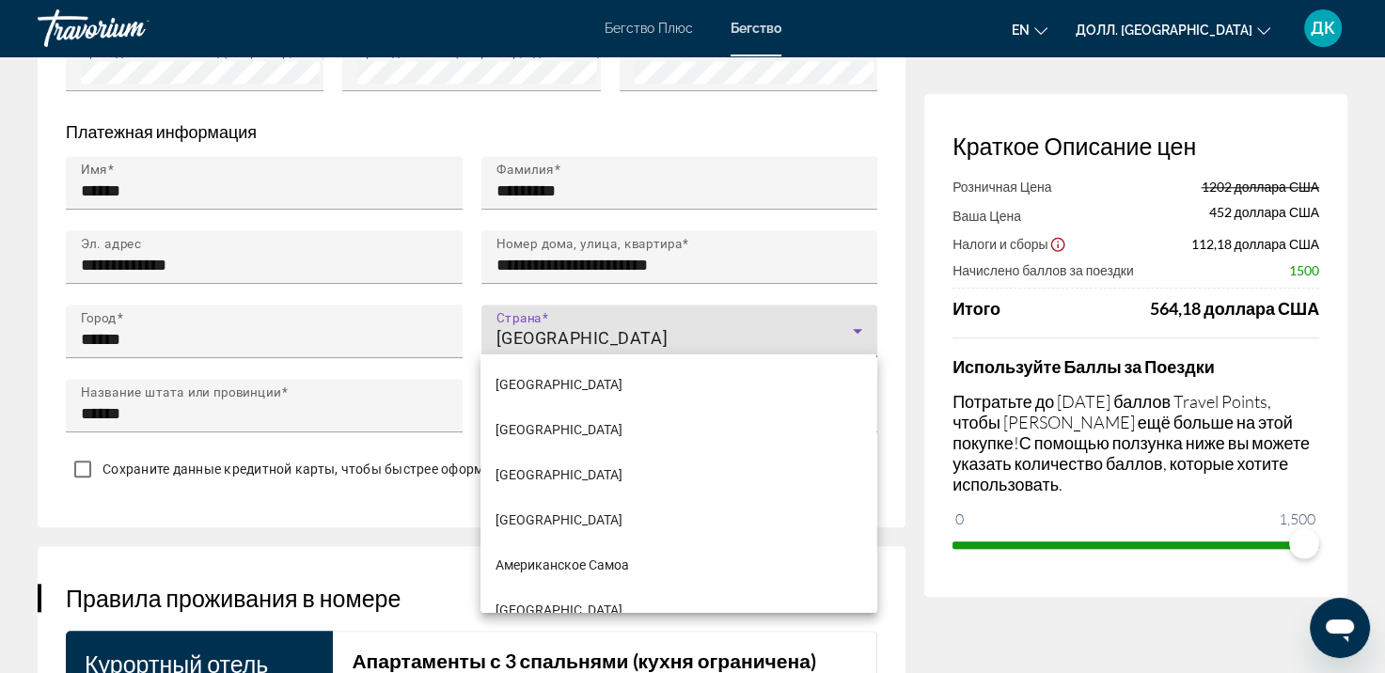
scroll to position [5029, 0]
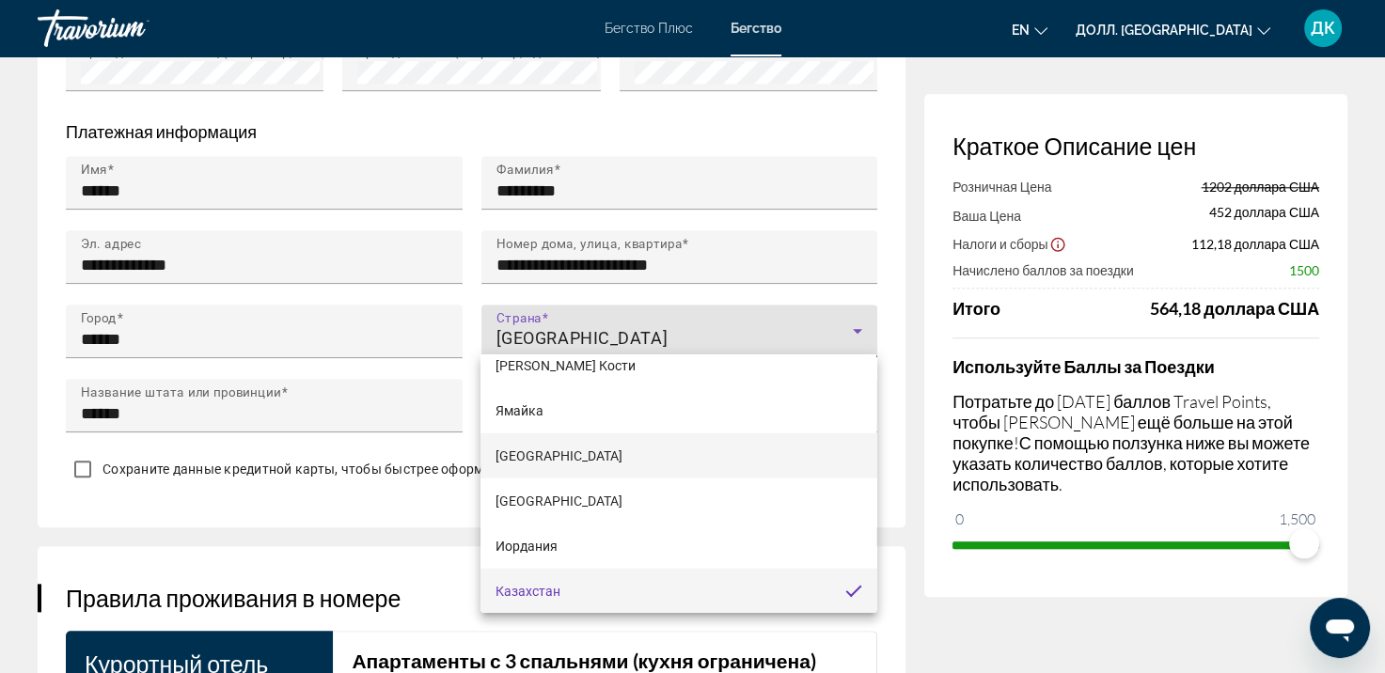
click at [692, 442] on mat-option "[GEOGRAPHIC_DATA]" at bounding box center [679, 456] width 396 height 45
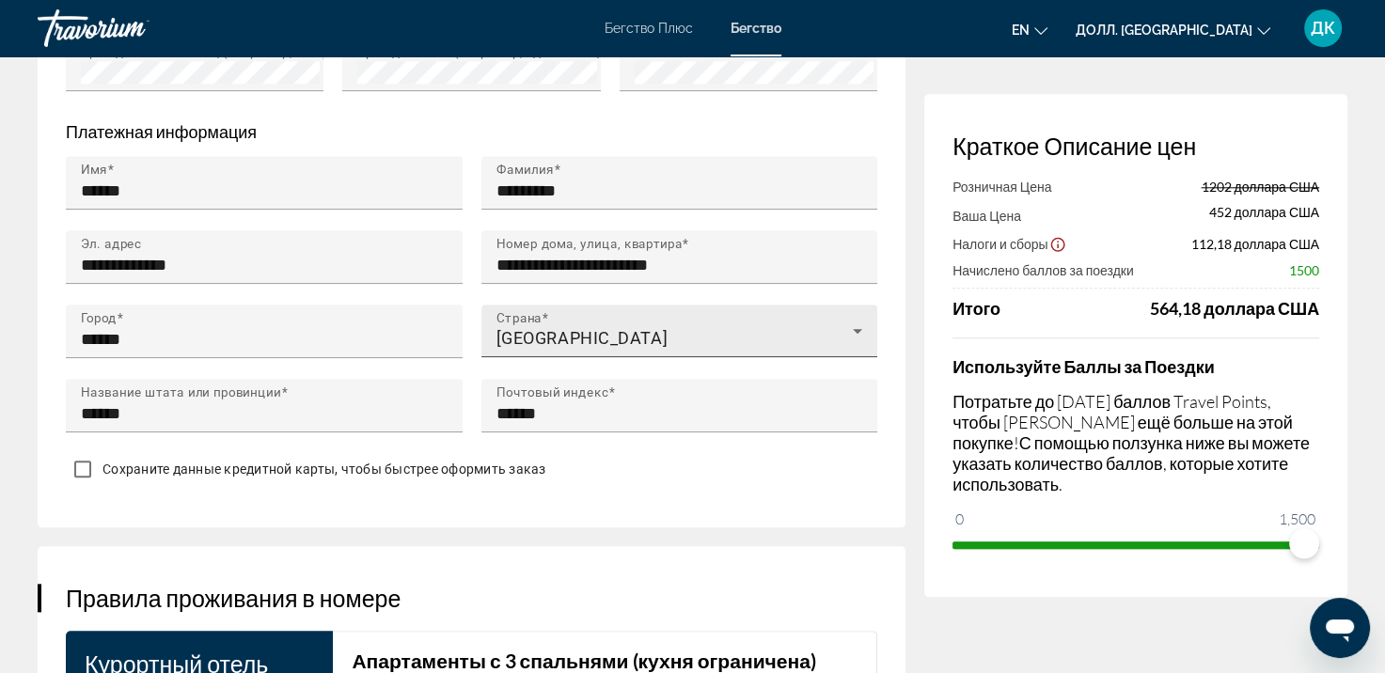
click at [678, 338] on div "[GEOGRAPHIC_DATA]" at bounding box center [675, 338] width 357 height 23
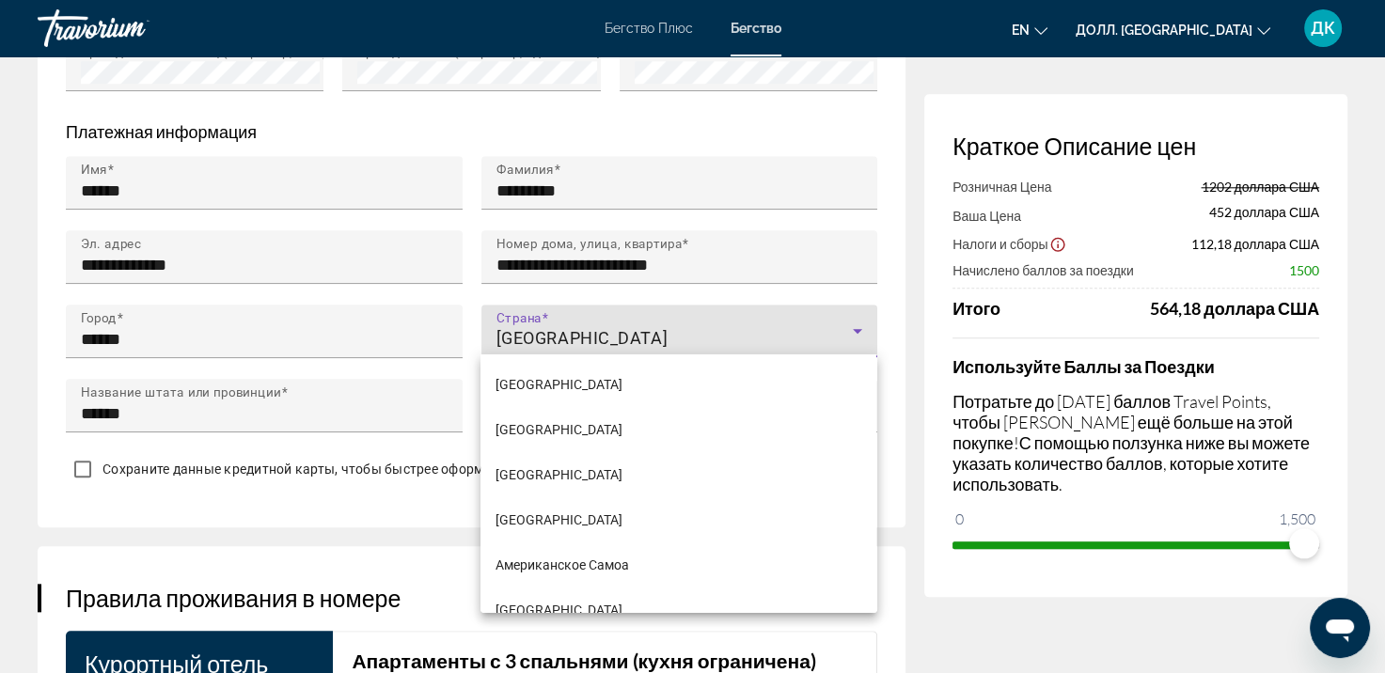
scroll to position [4894, 0]
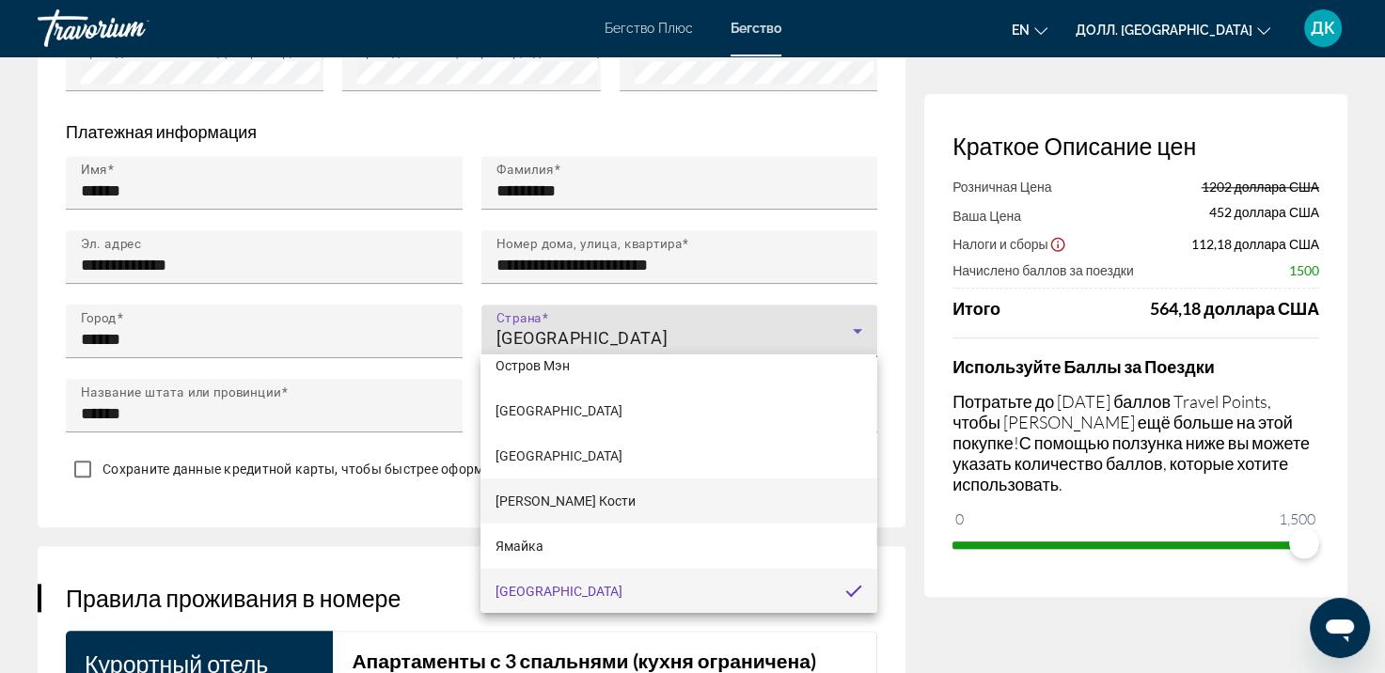
click at [629, 480] on mat-option "[PERSON_NAME] Кости" at bounding box center [679, 501] width 396 height 45
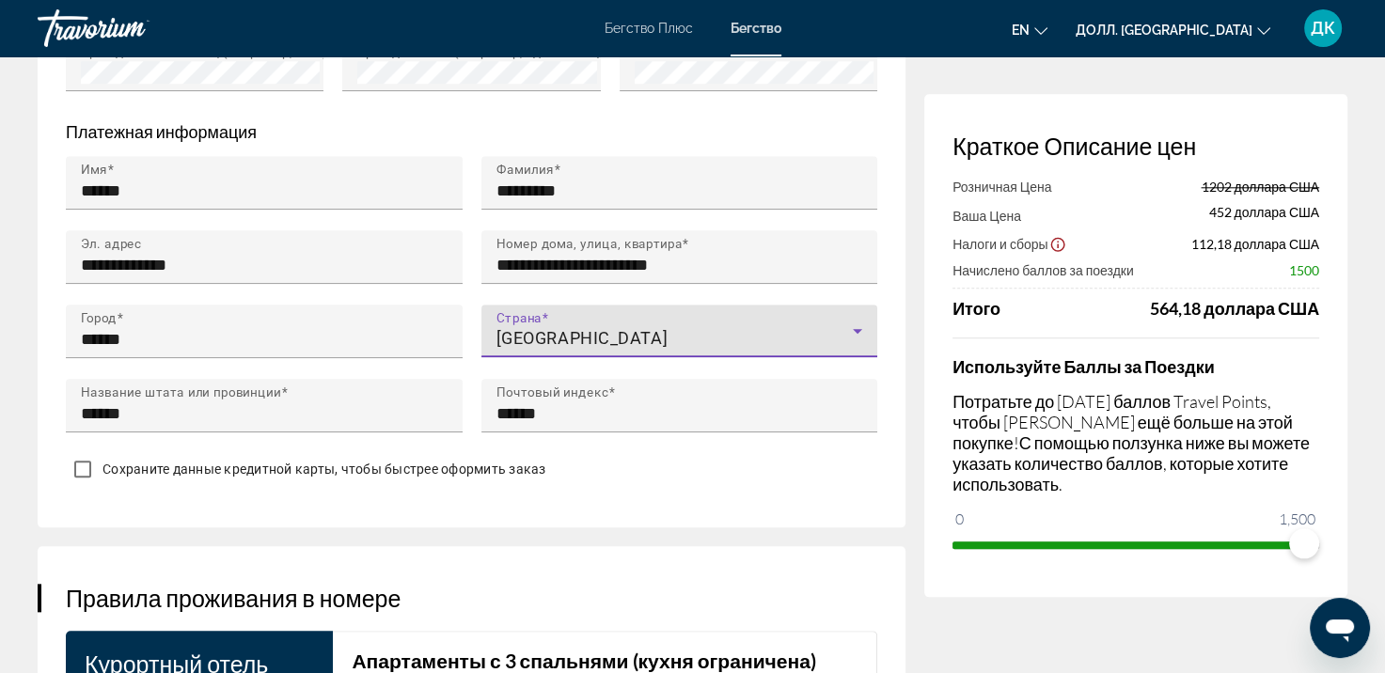
click at [636, 328] on ya-tr-span "[GEOGRAPHIC_DATA]" at bounding box center [583, 338] width 172 height 20
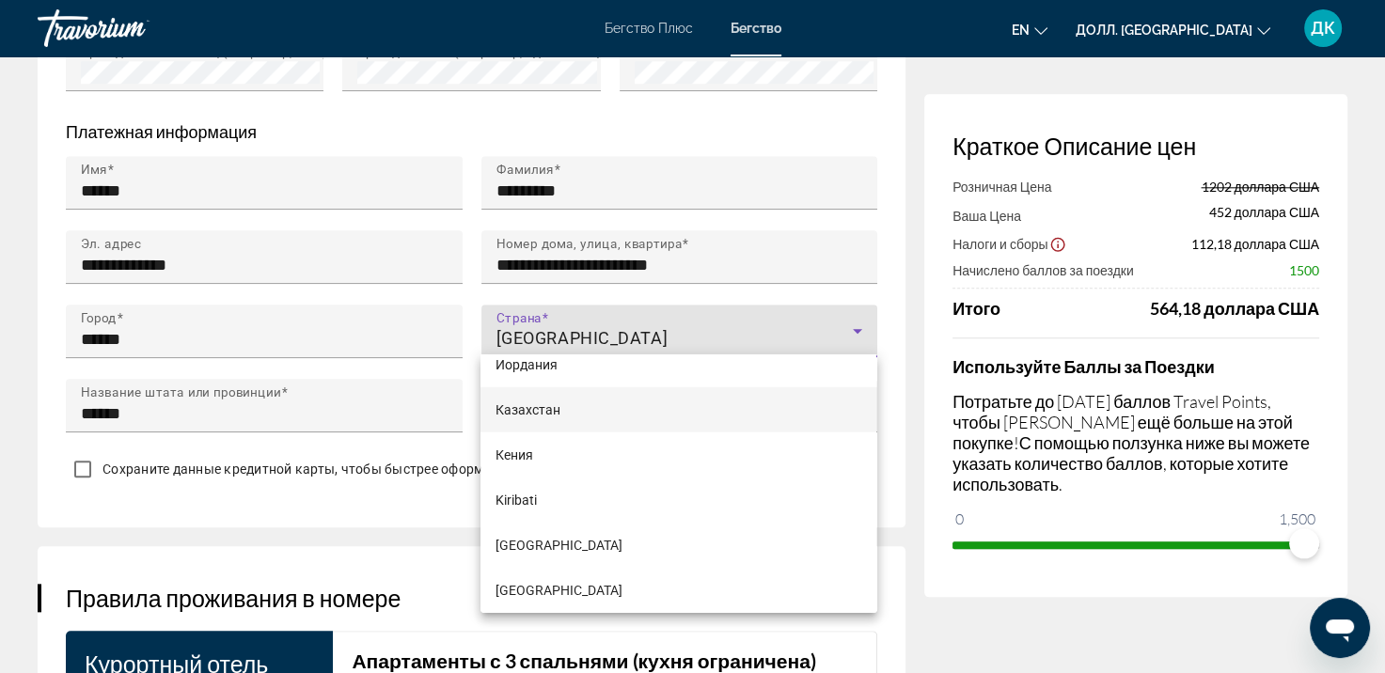
scroll to position [5180, 0]
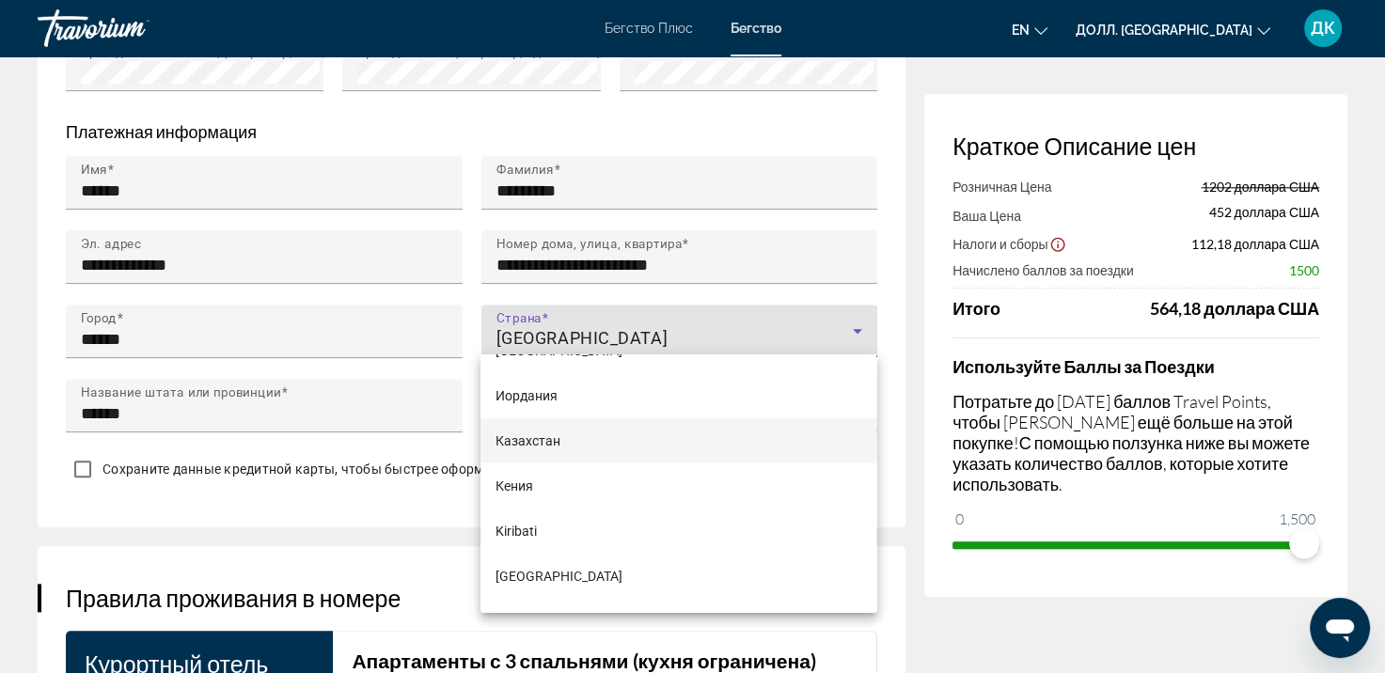
click at [534, 446] on ya-tr-span "Казахстан" at bounding box center [528, 441] width 65 height 15
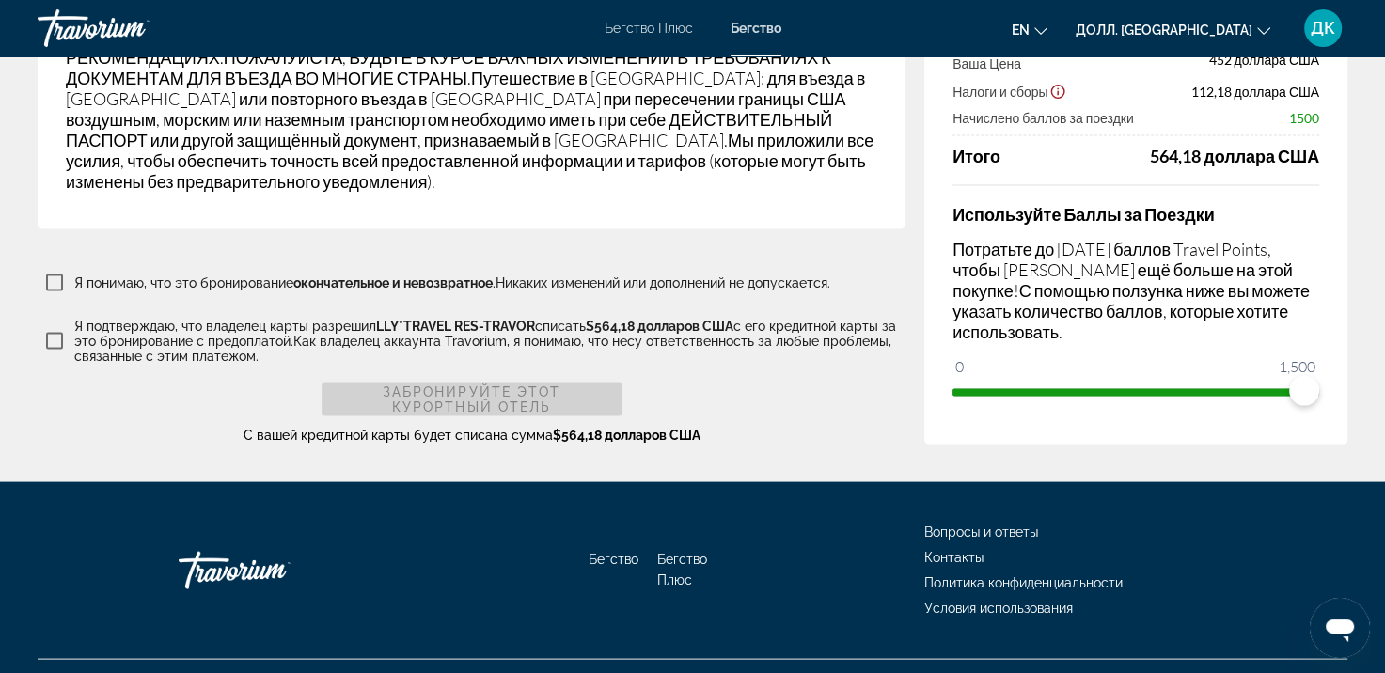
scroll to position [3686, 0]
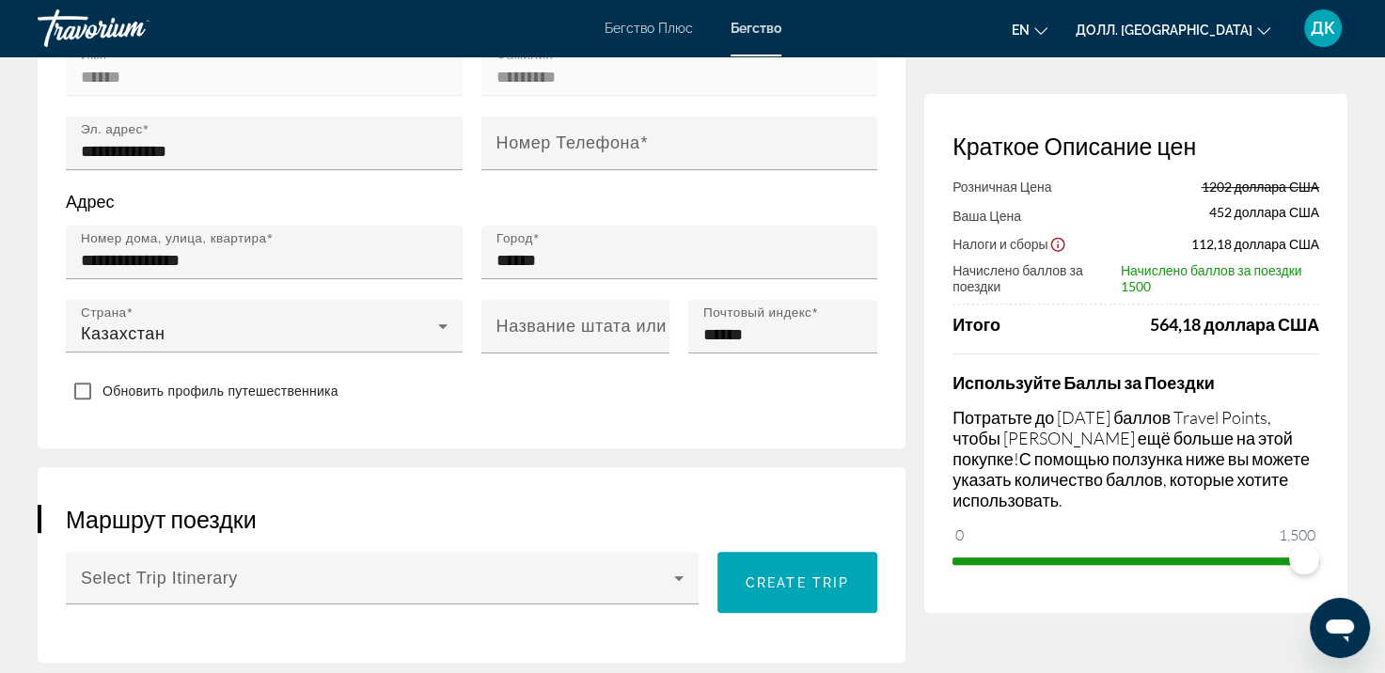
scroll to position [752, 0]
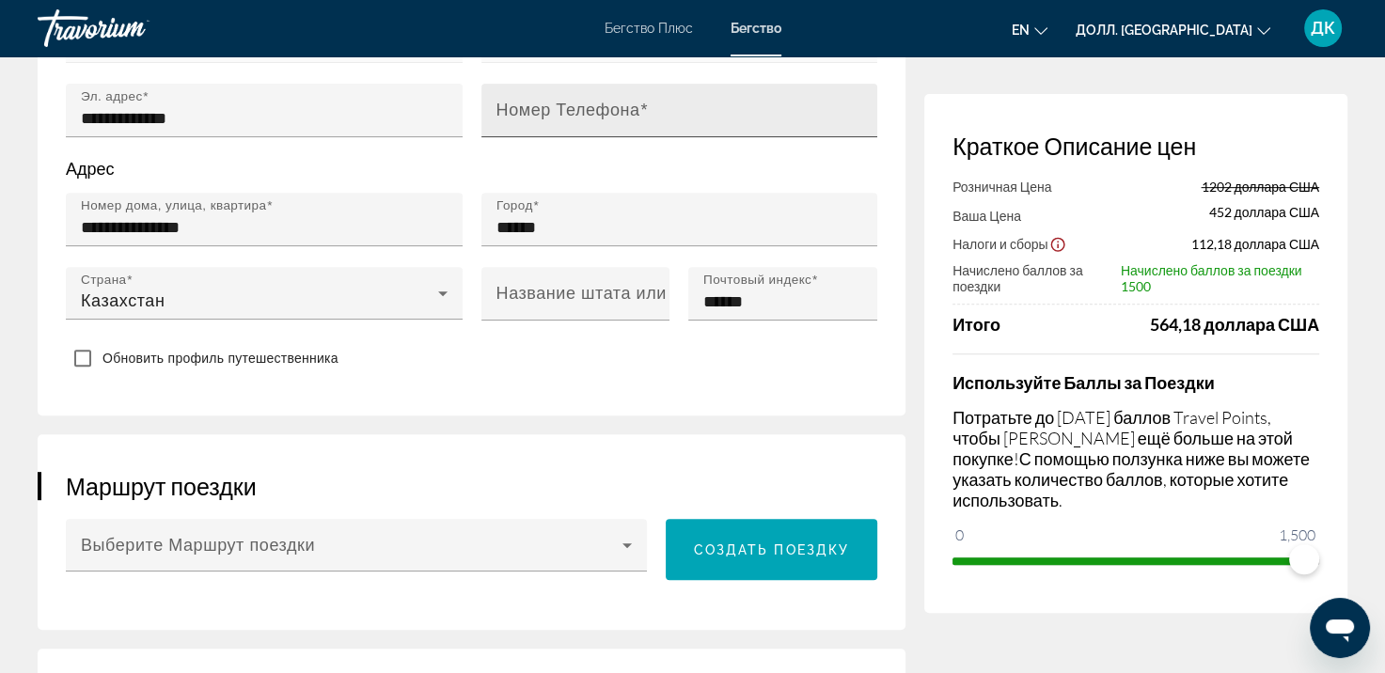
click at [576, 117] on div "Номер Телефона" at bounding box center [686, 111] width 378 height 54
click at [513, 129] on input "Номер Телефона" at bounding box center [686, 118] width 378 height 23
type input "**********"
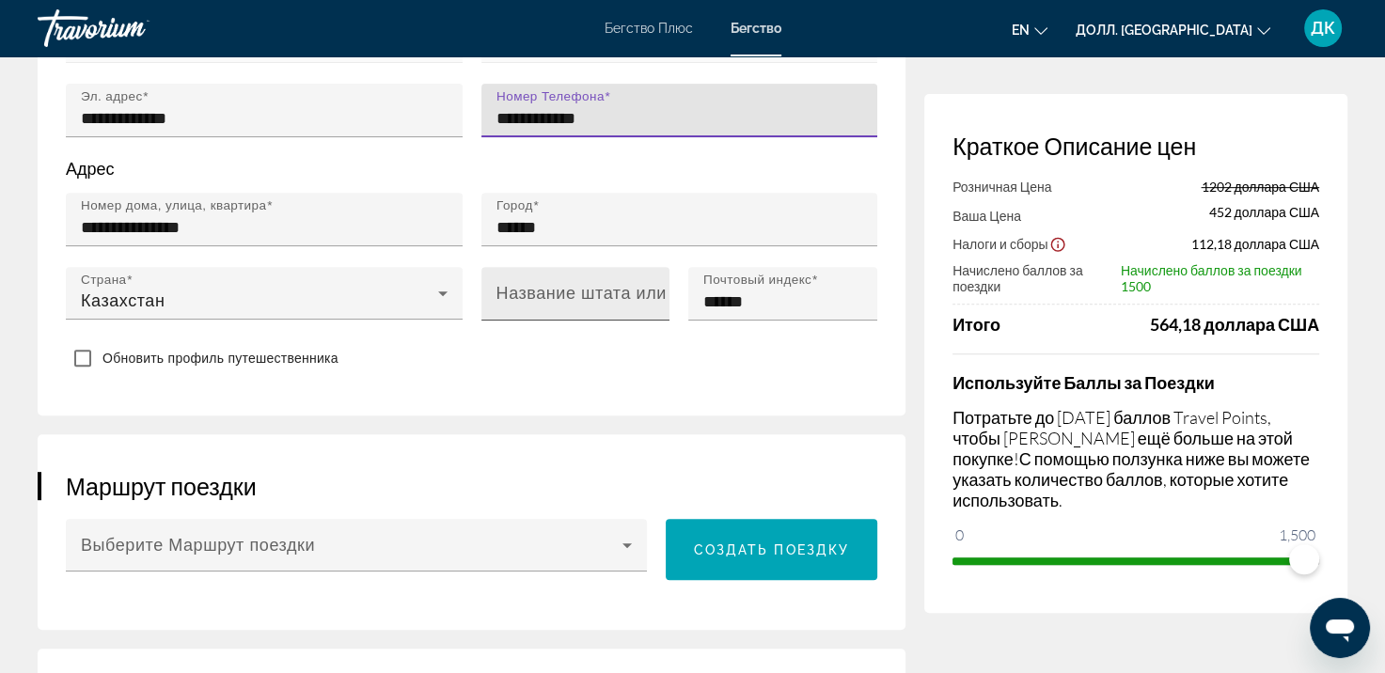
click at [613, 303] on ya-tr-span "Название штата или провинции" at bounding box center [629, 293] width 265 height 19
click at [613, 312] on input "Название штата или провинции" at bounding box center [582, 302] width 170 height 23
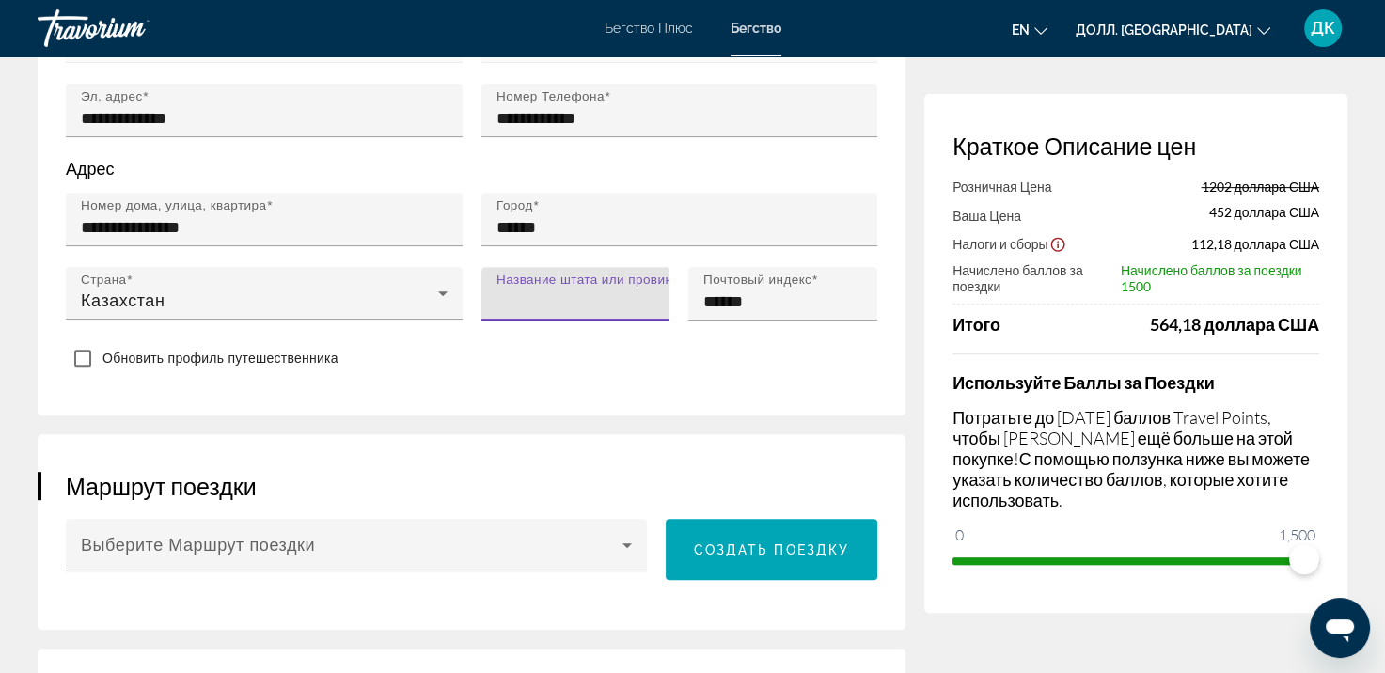
type input "******"
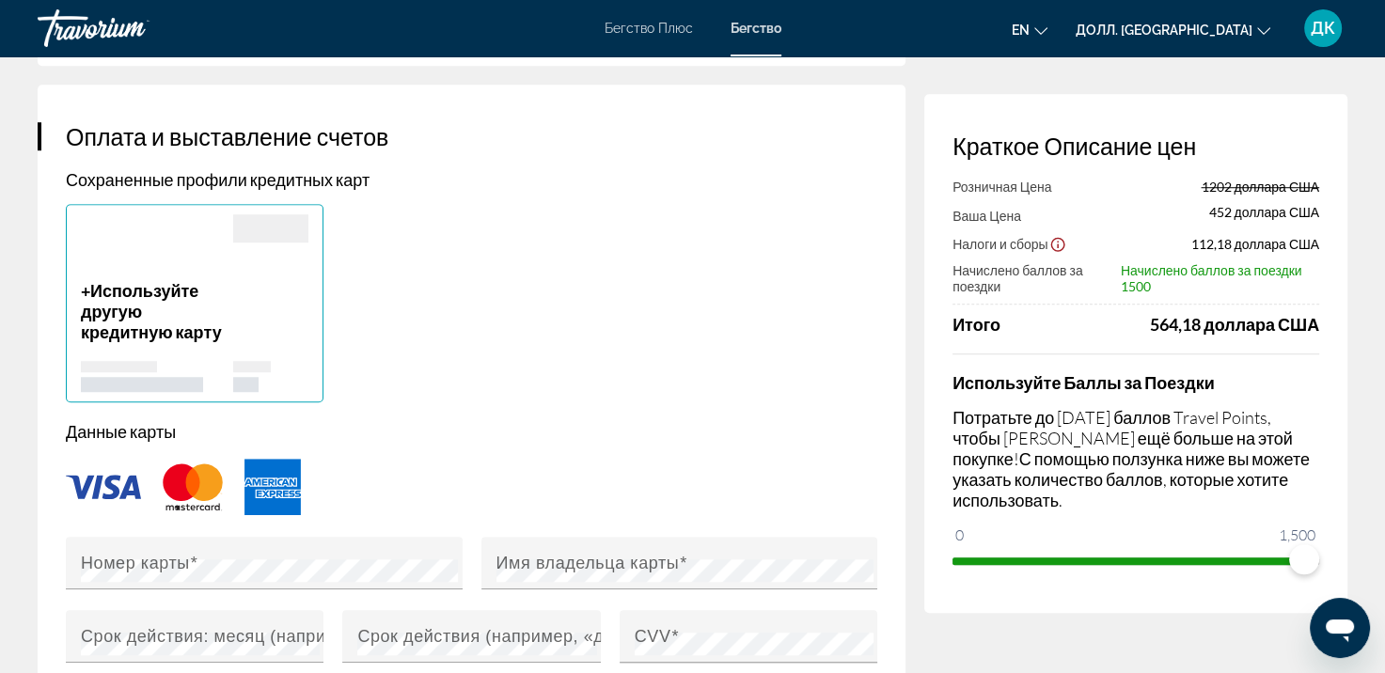
scroll to position [1599, 0]
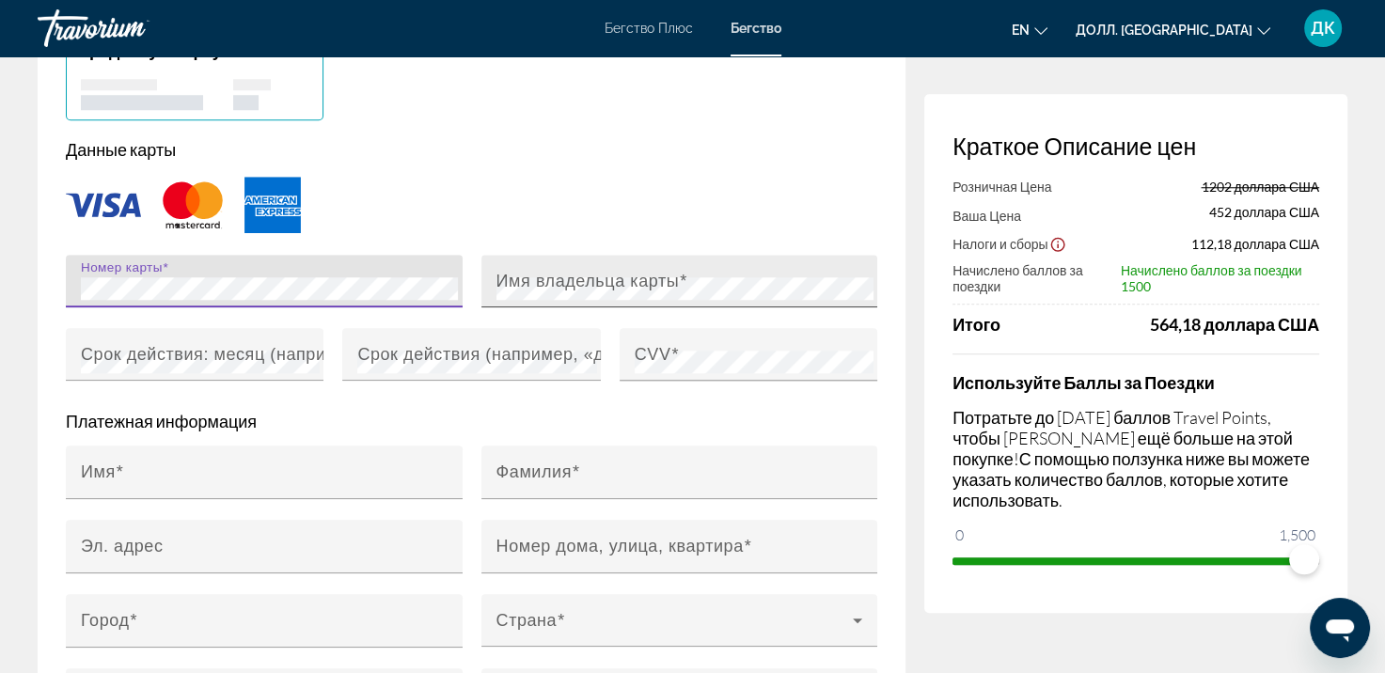
click at [546, 290] on ya-tr-span "Имя владельца карты" at bounding box center [588, 280] width 183 height 19
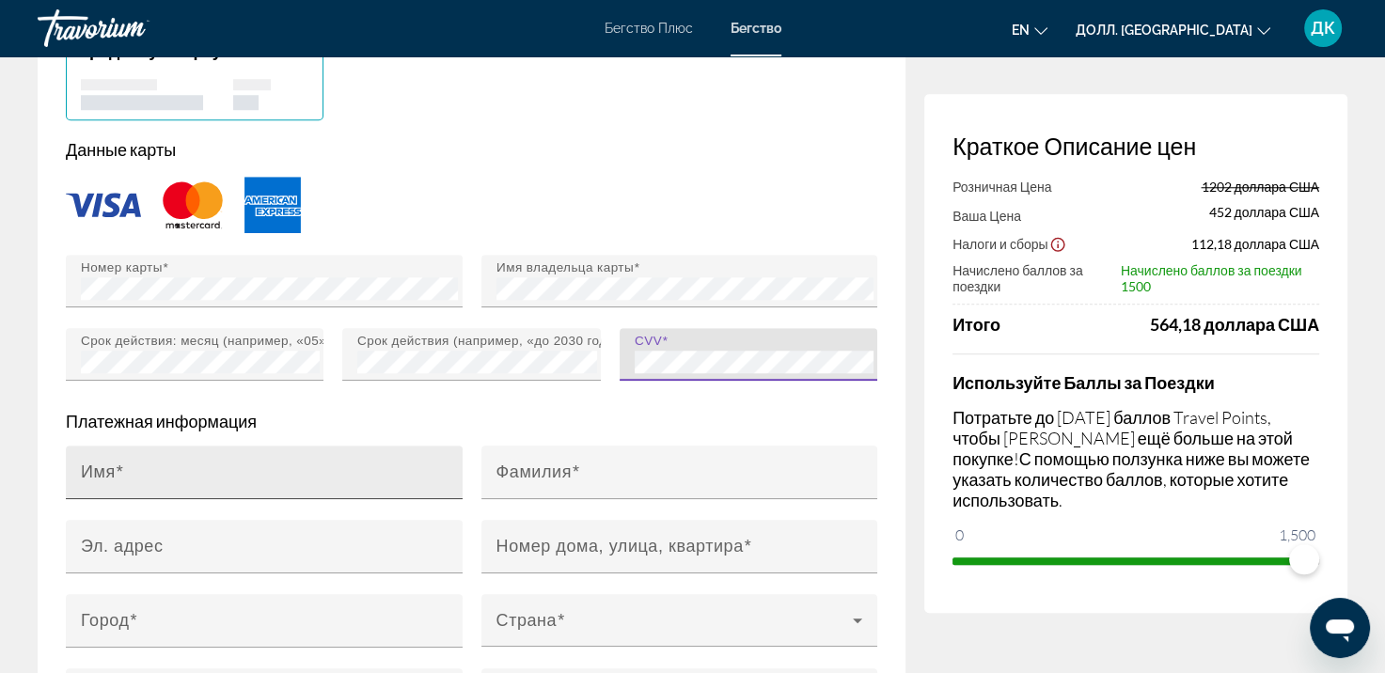
click at [186, 474] on div "Имя" at bounding box center [270, 473] width 378 height 54
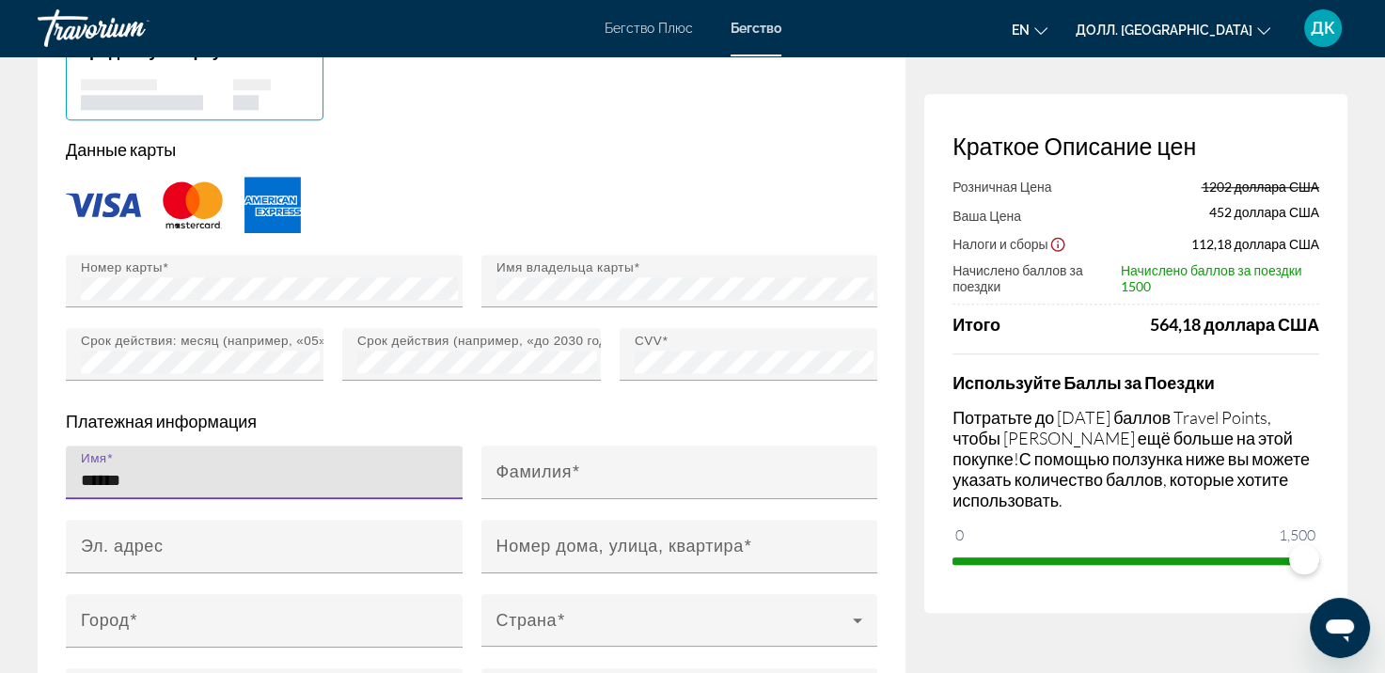
type input "******"
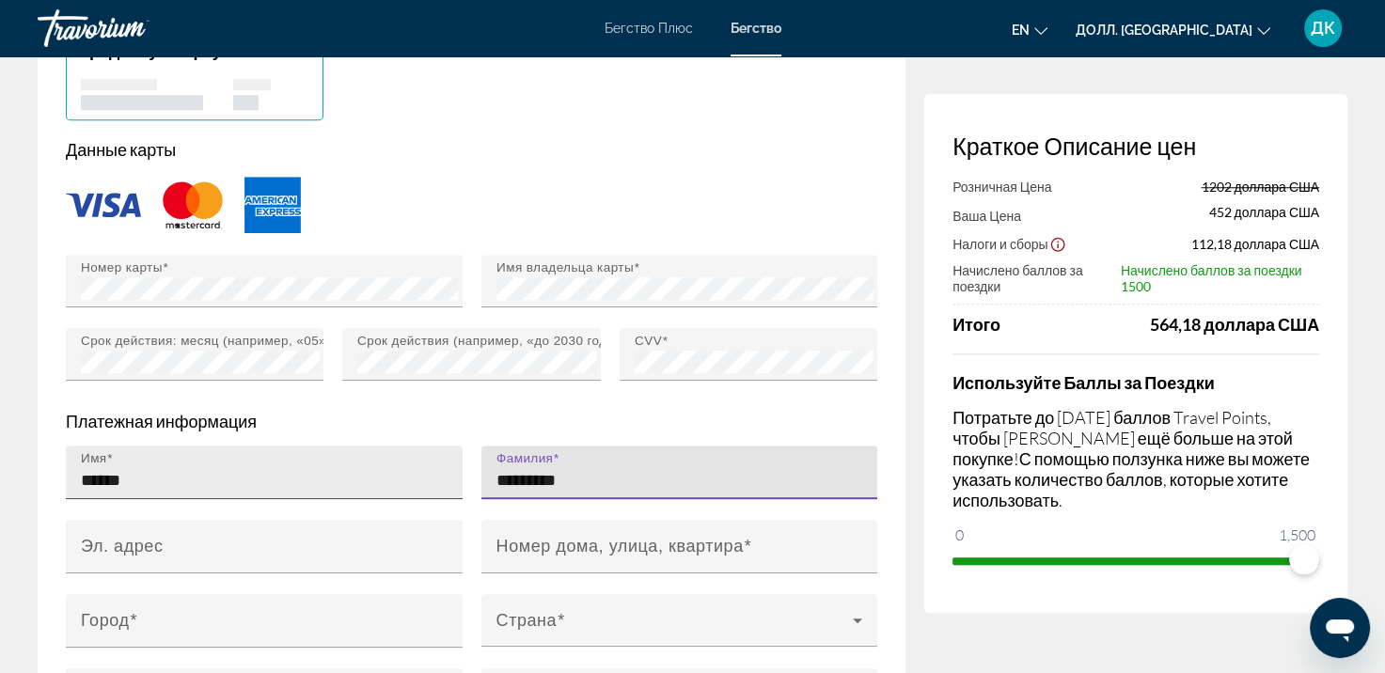
type input "*********"
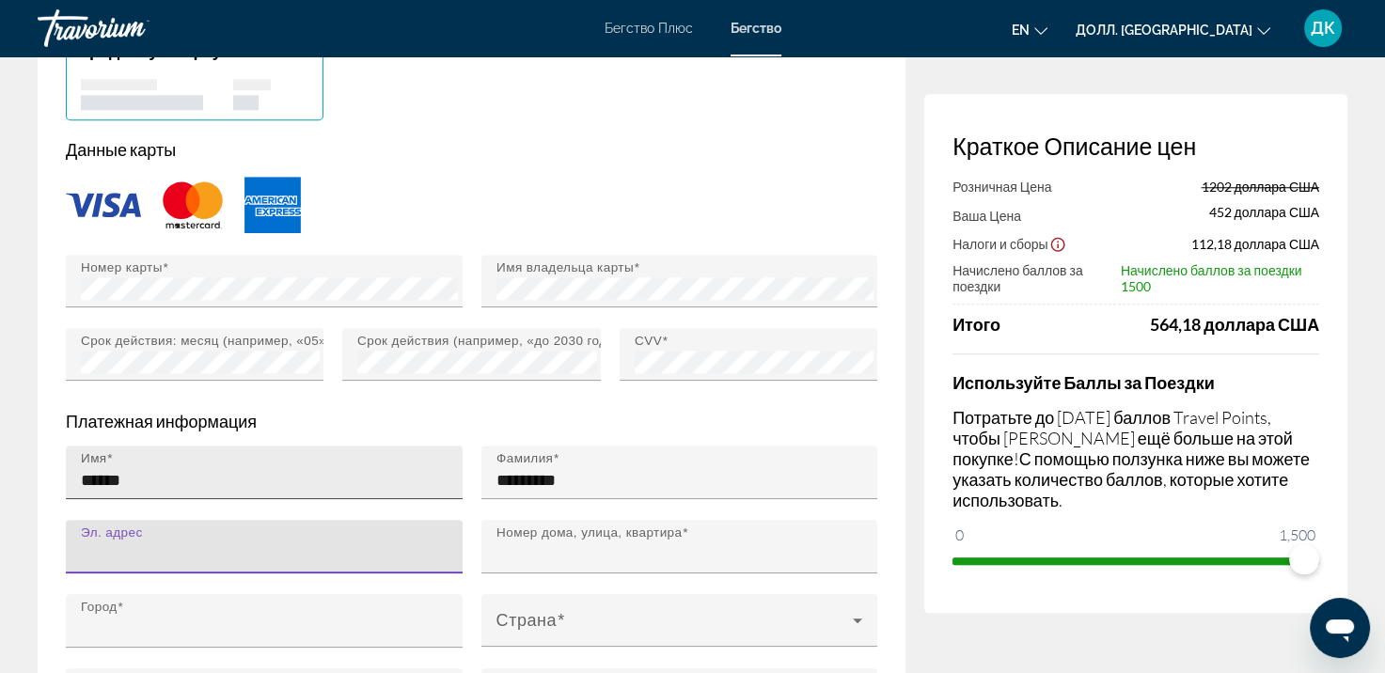
type input "**********"
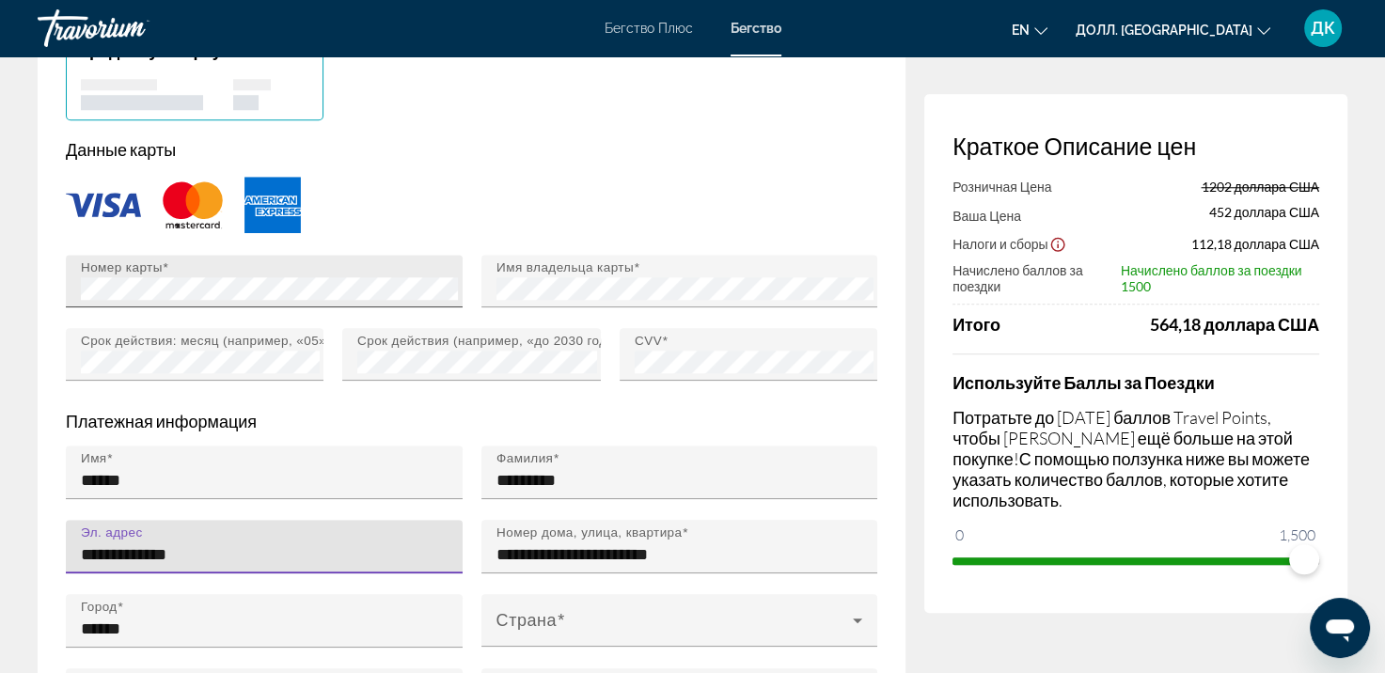
scroll to position [1787, 0]
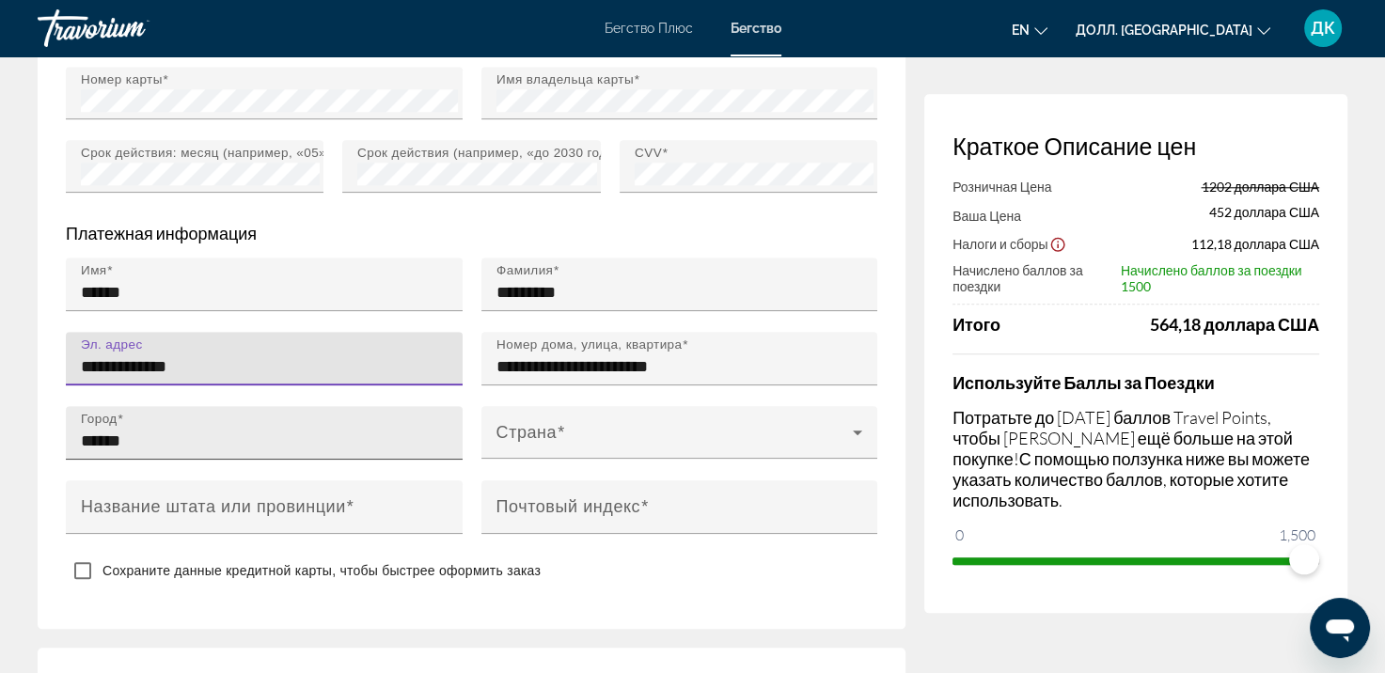
click at [335, 452] on input "******" at bounding box center [270, 441] width 378 height 23
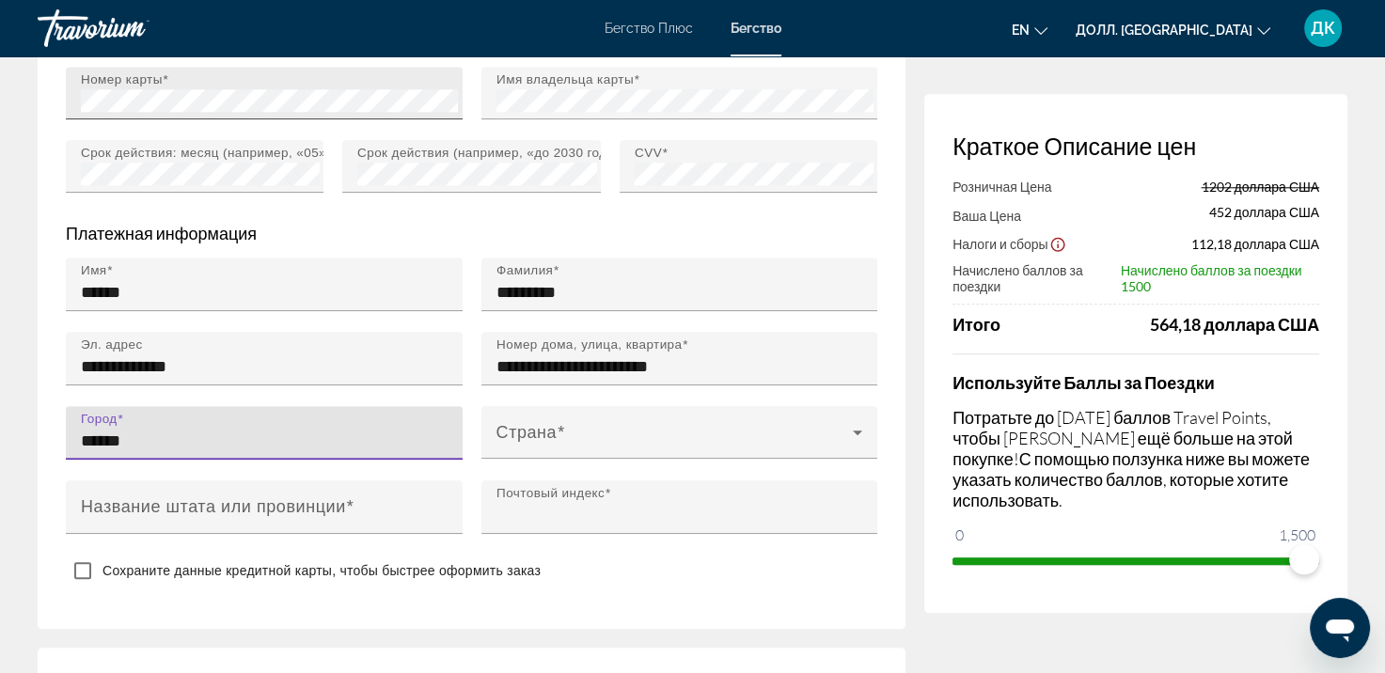
type input "******"
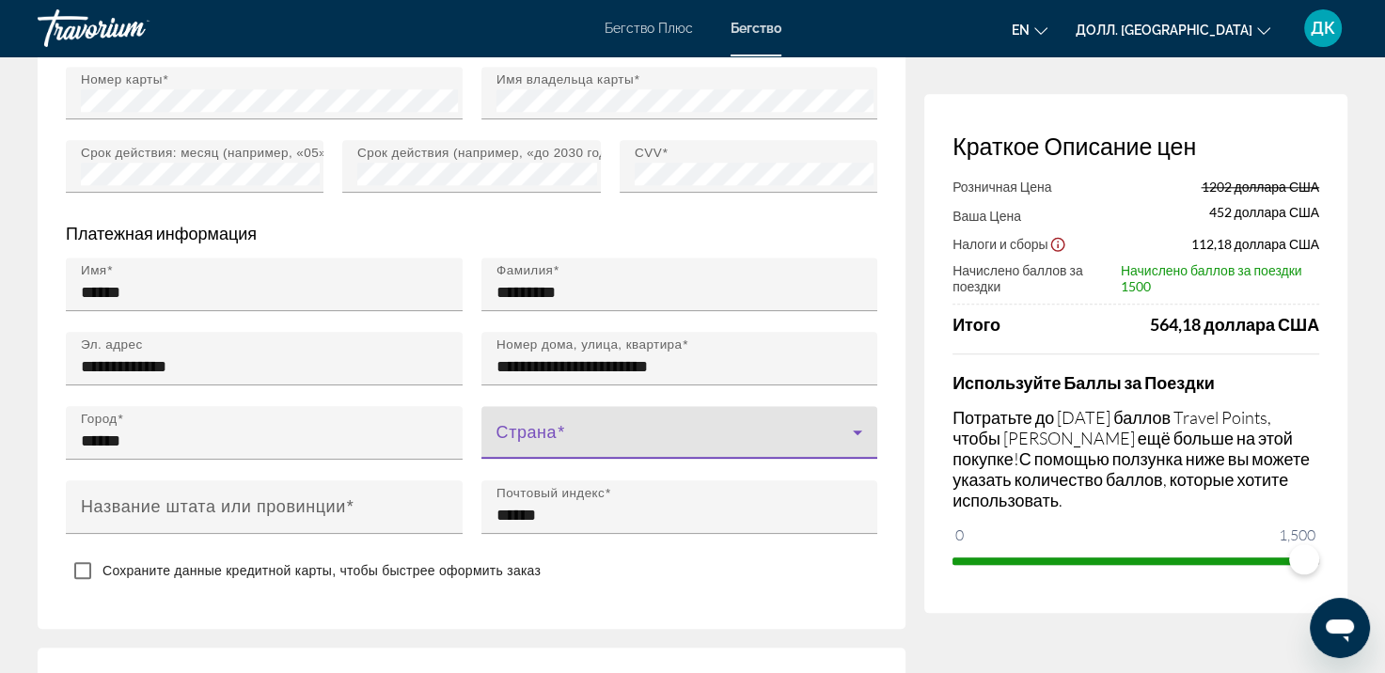
click at [533, 450] on span "Основное содержание" at bounding box center [675, 440] width 357 height 23
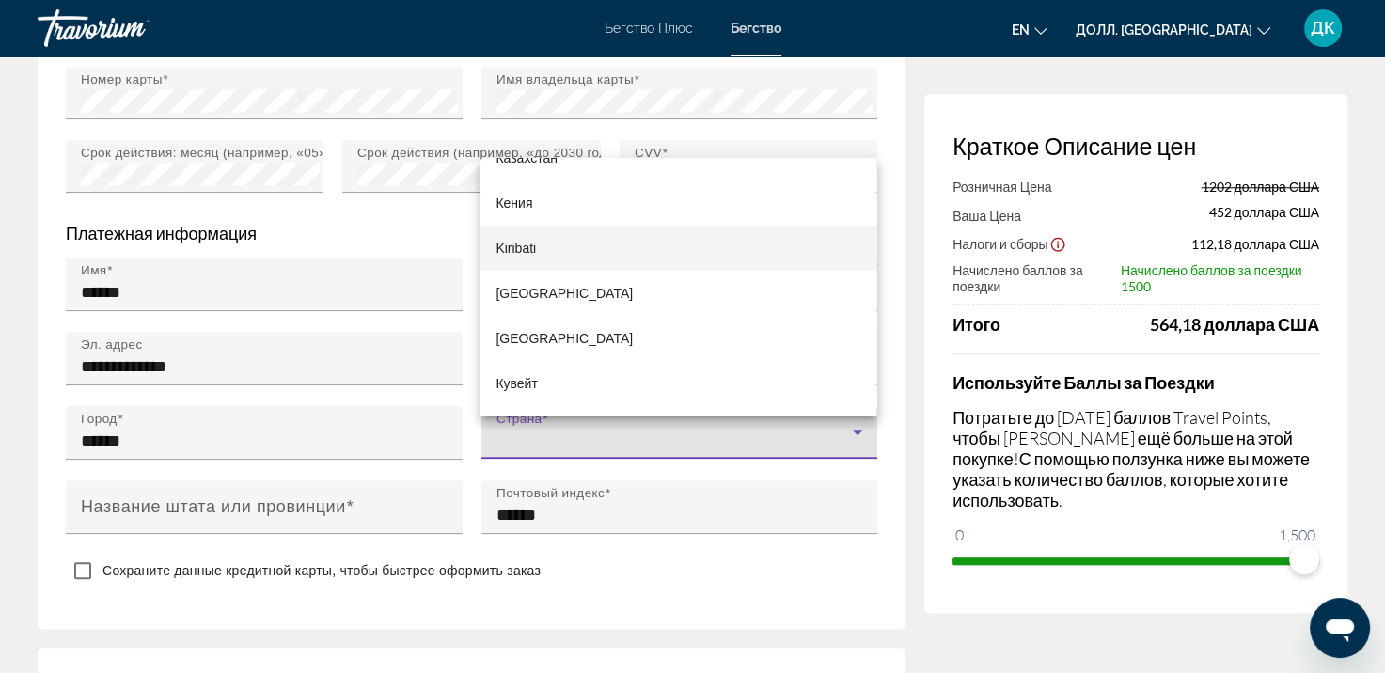
scroll to position [5172, 0]
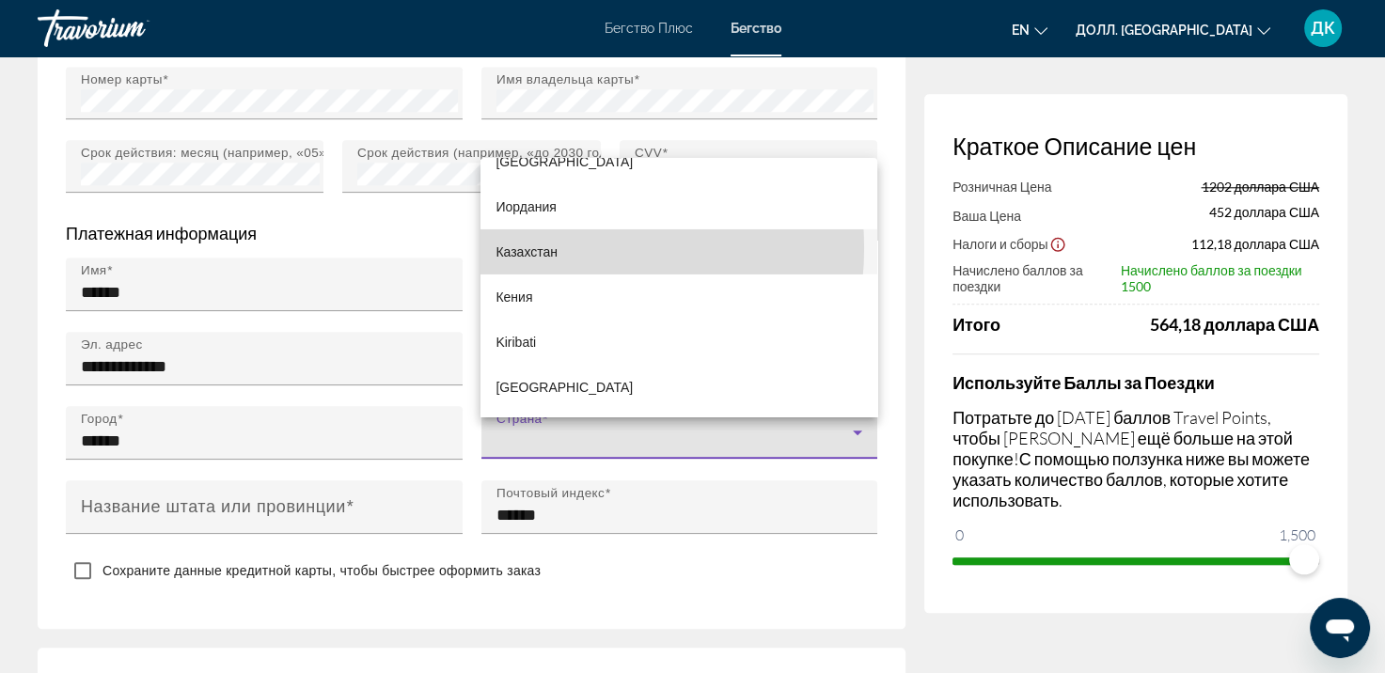
click at [550, 248] on ya-tr-span "Казахстан" at bounding box center [527, 252] width 62 height 15
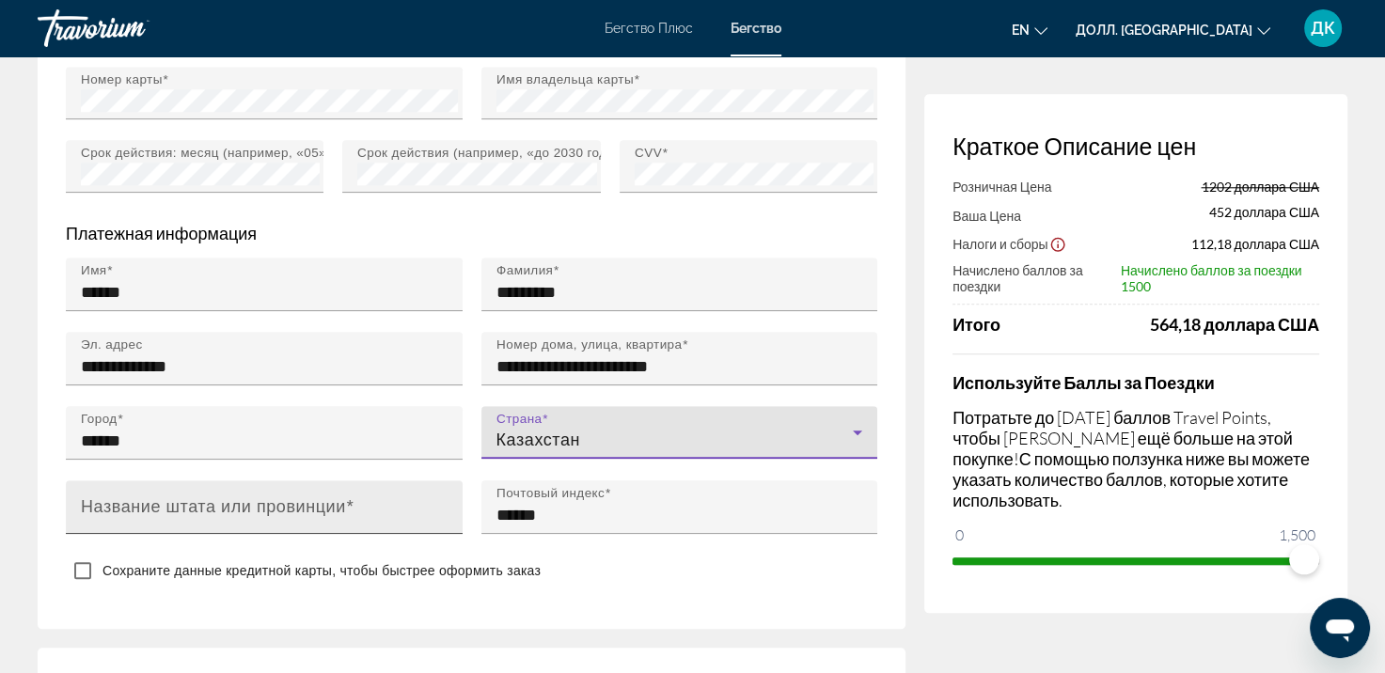
click at [341, 534] on div "Название штата или провинции" at bounding box center [270, 508] width 378 height 54
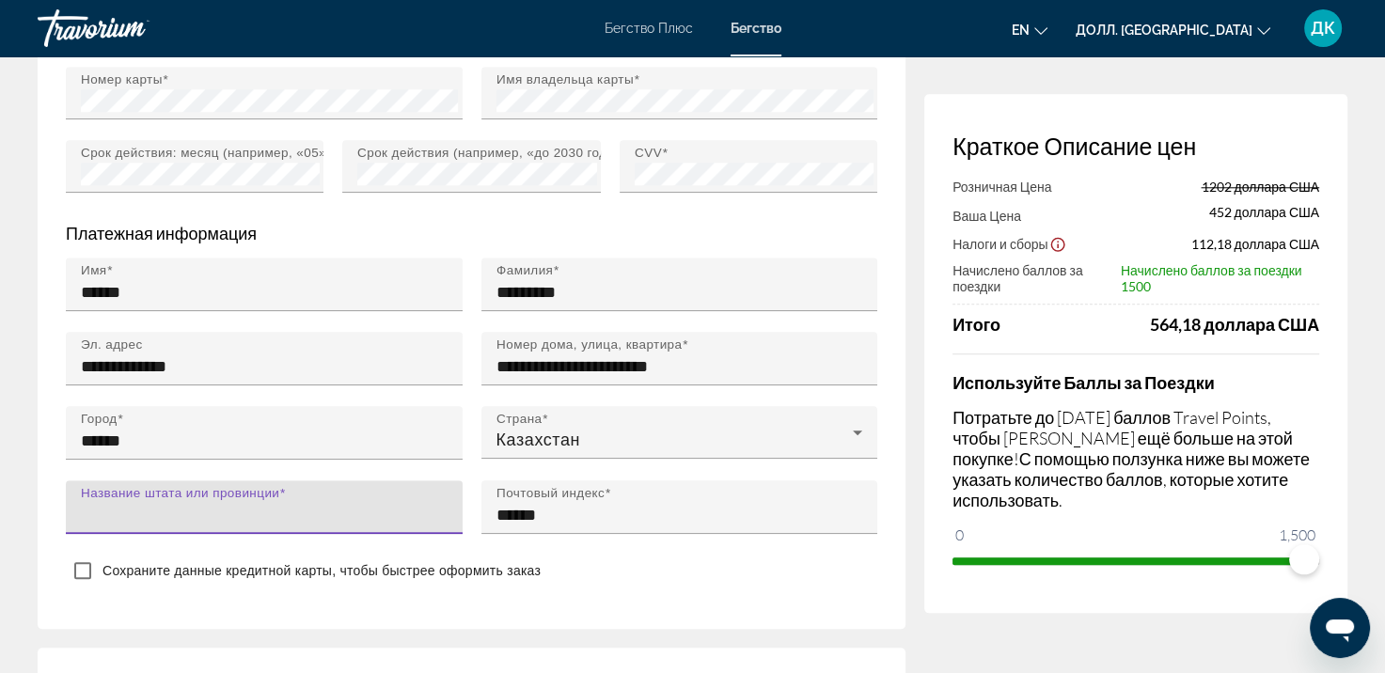
type input "******"
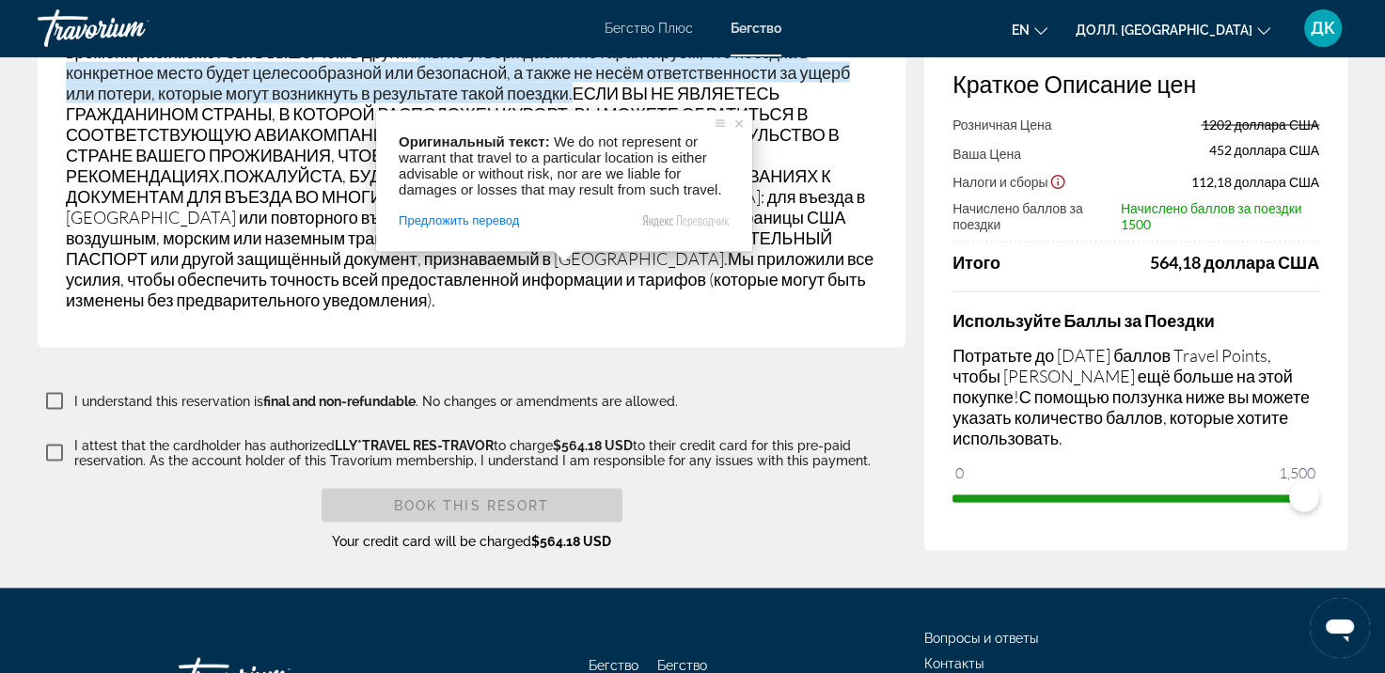
scroll to position [3705, 0]
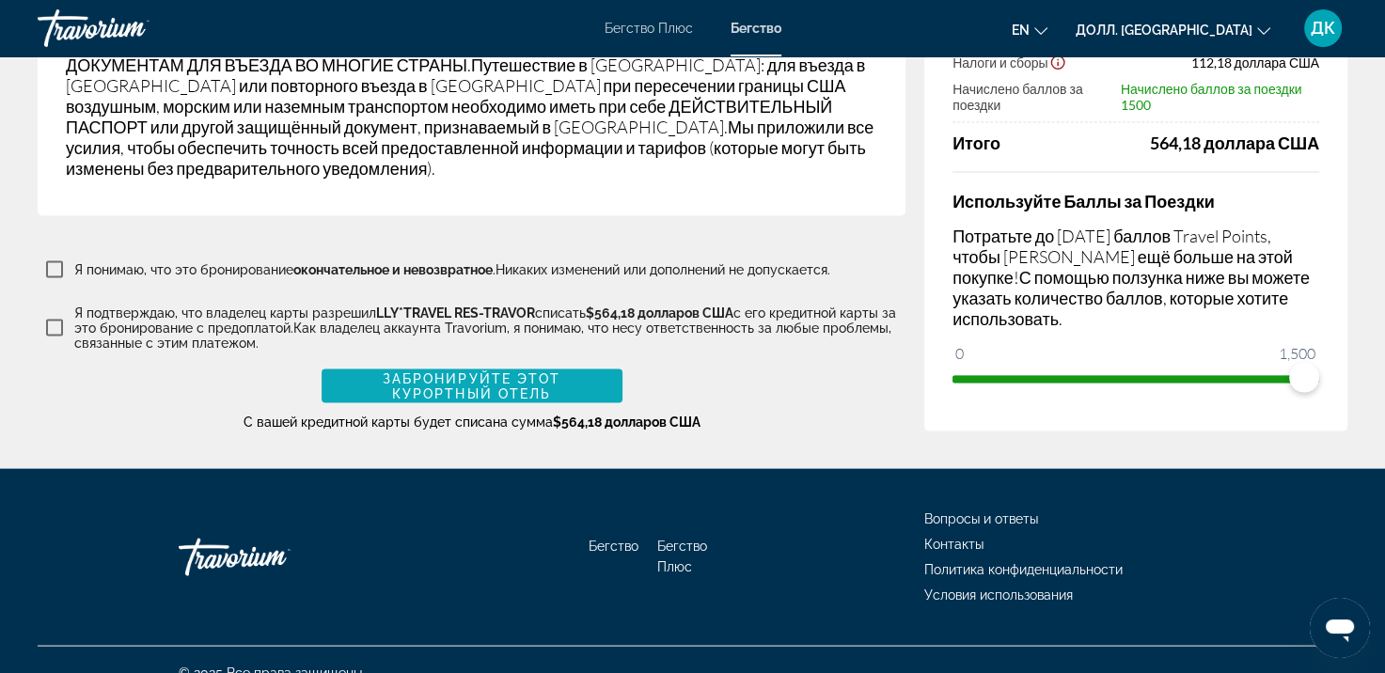
click at [437, 371] on ya-tr-span "Забронируйте этот Курортный отель" at bounding box center [472, 386] width 179 height 30
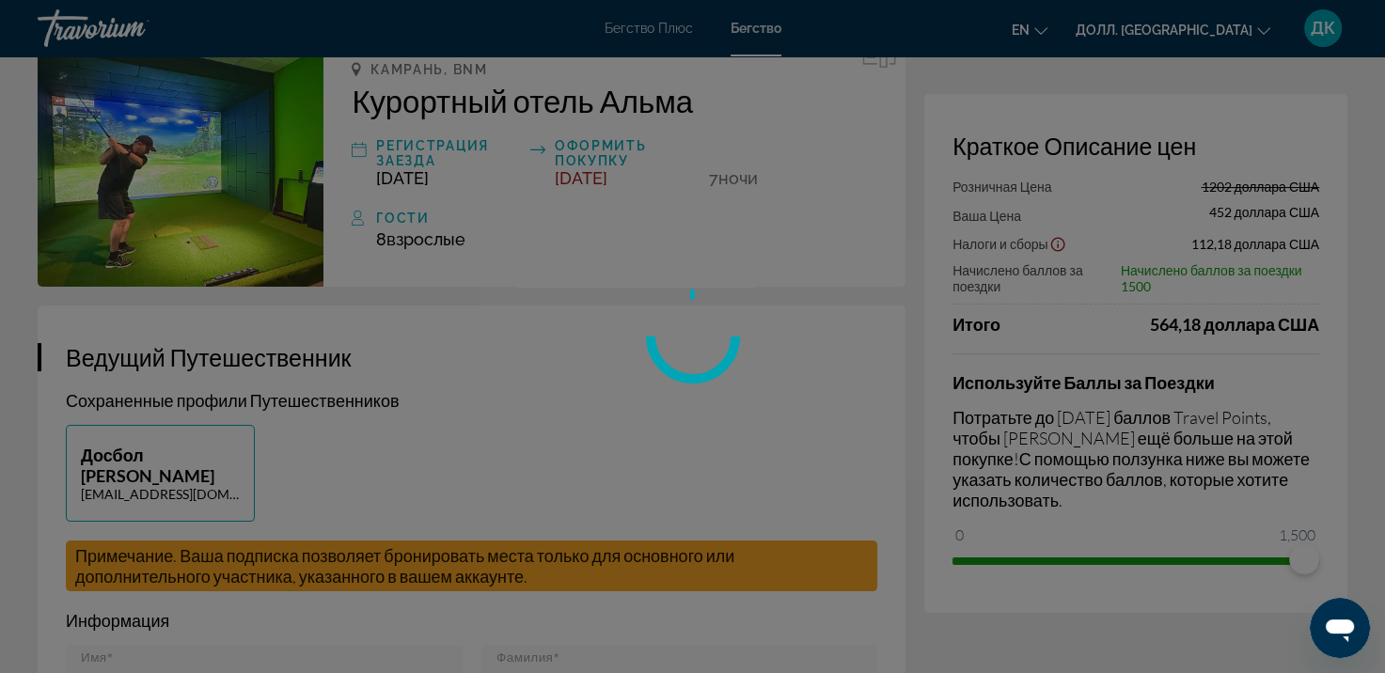
scroll to position [0, 0]
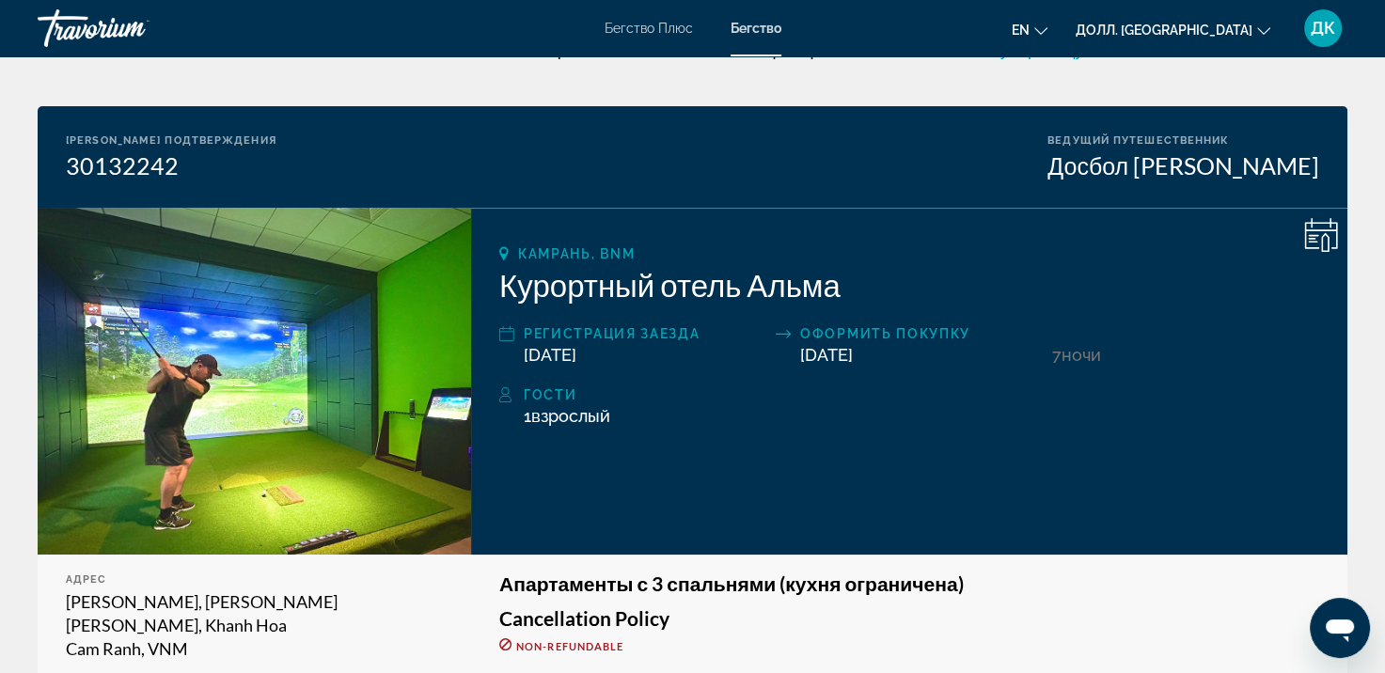
scroll to position [94, 0]
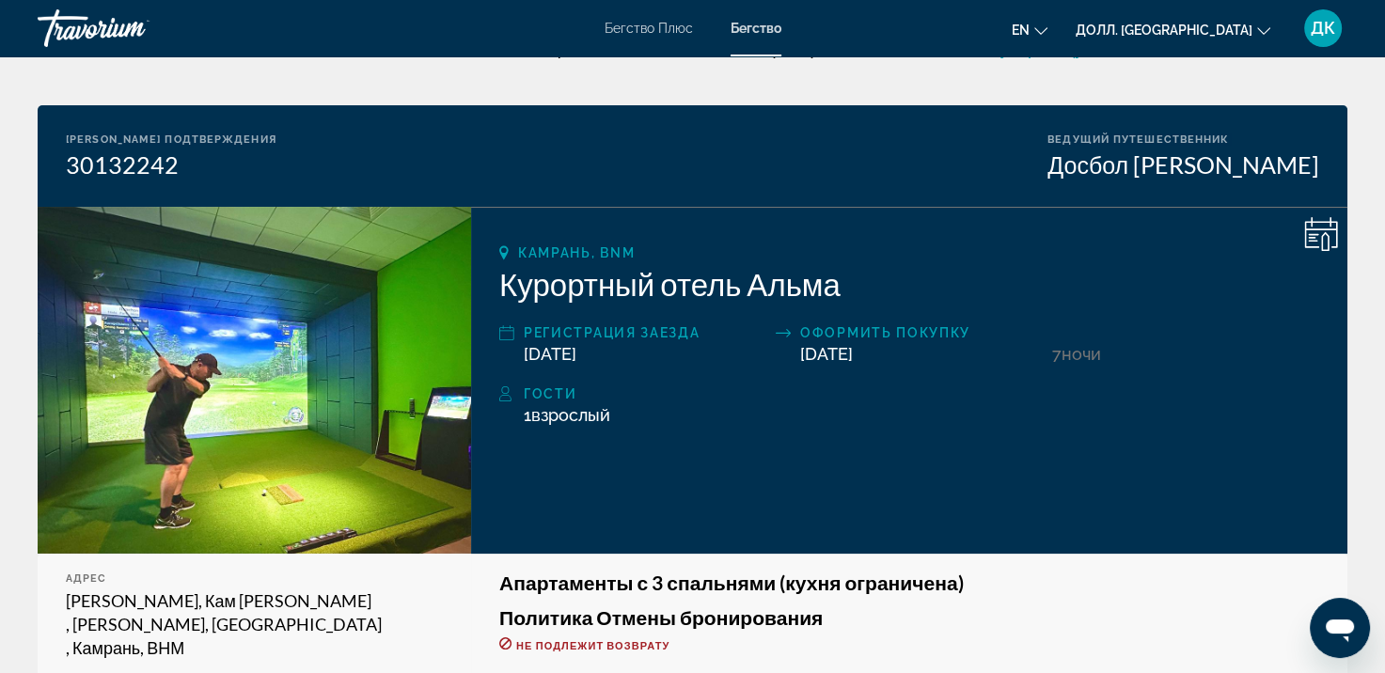
click at [1219, 27] on ya-tr-span "Долл. [GEOGRAPHIC_DATA]" at bounding box center [1164, 30] width 177 height 15
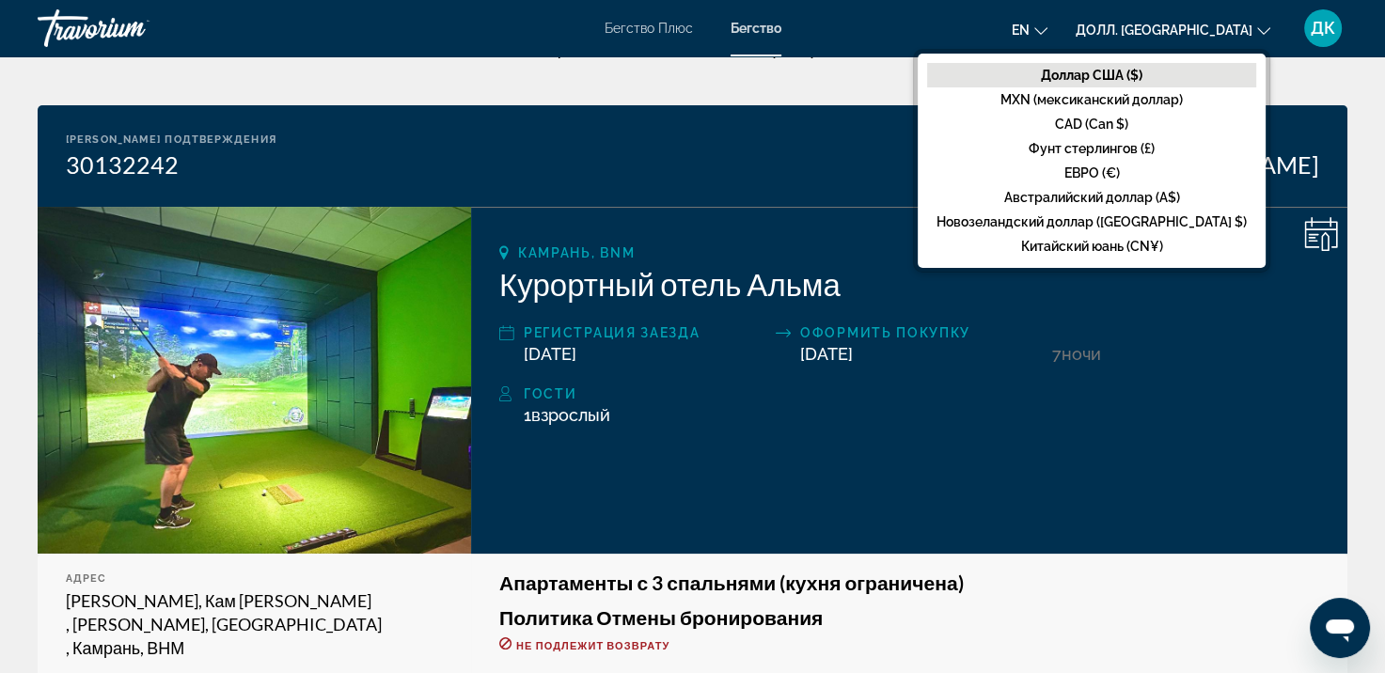
click at [1219, 27] on ya-tr-span "Долл. [GEOGRAPHIC_DATA]" at bounding box center [1164, 30] width 177 height 15
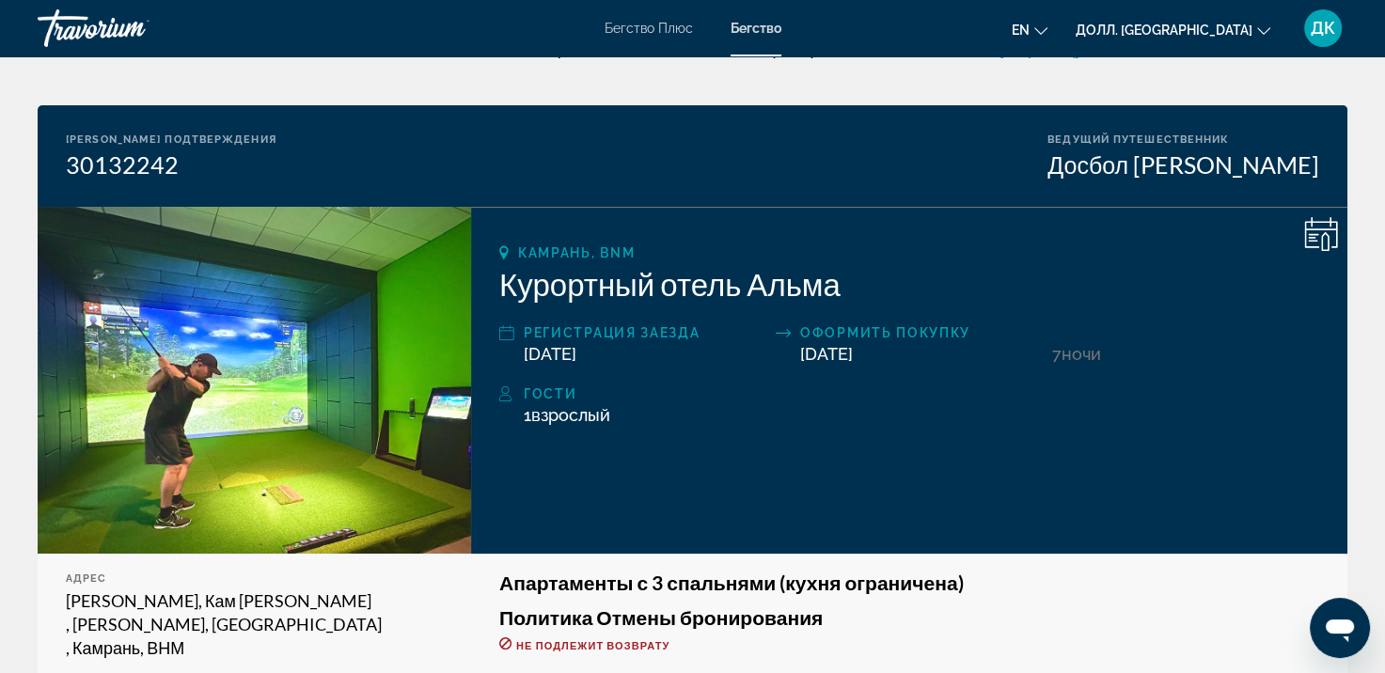
scroll to position [0, 0]
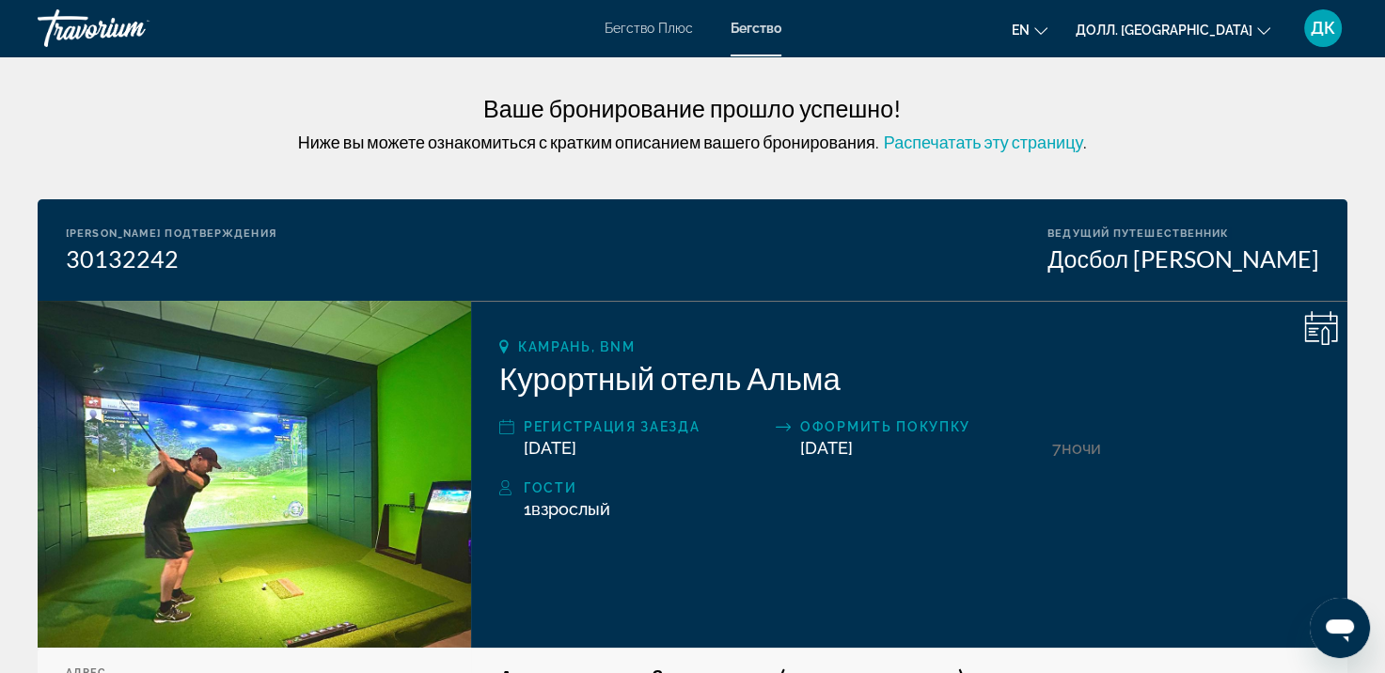
click at [917, 141] on ya-tr-span "Распечатать эту страницу" at bounding box center [984, 142] width 200 height 21
click at [1322, 28] on ya-tr-span "ДК" at bounding box center [1323, 28] width 24 height 20
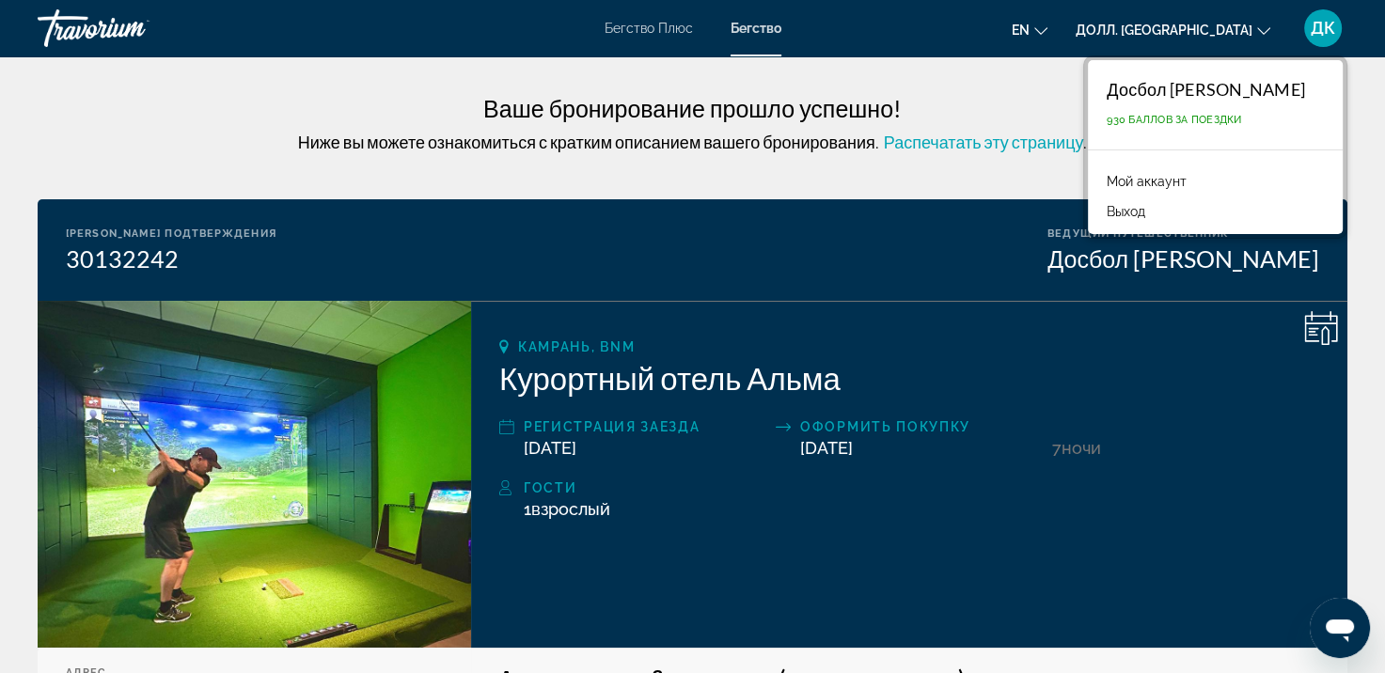
click at [1187, 186] on ya-tr-span "Мой аккаунт" at bounding box center [1147, 181] width 80 height 15
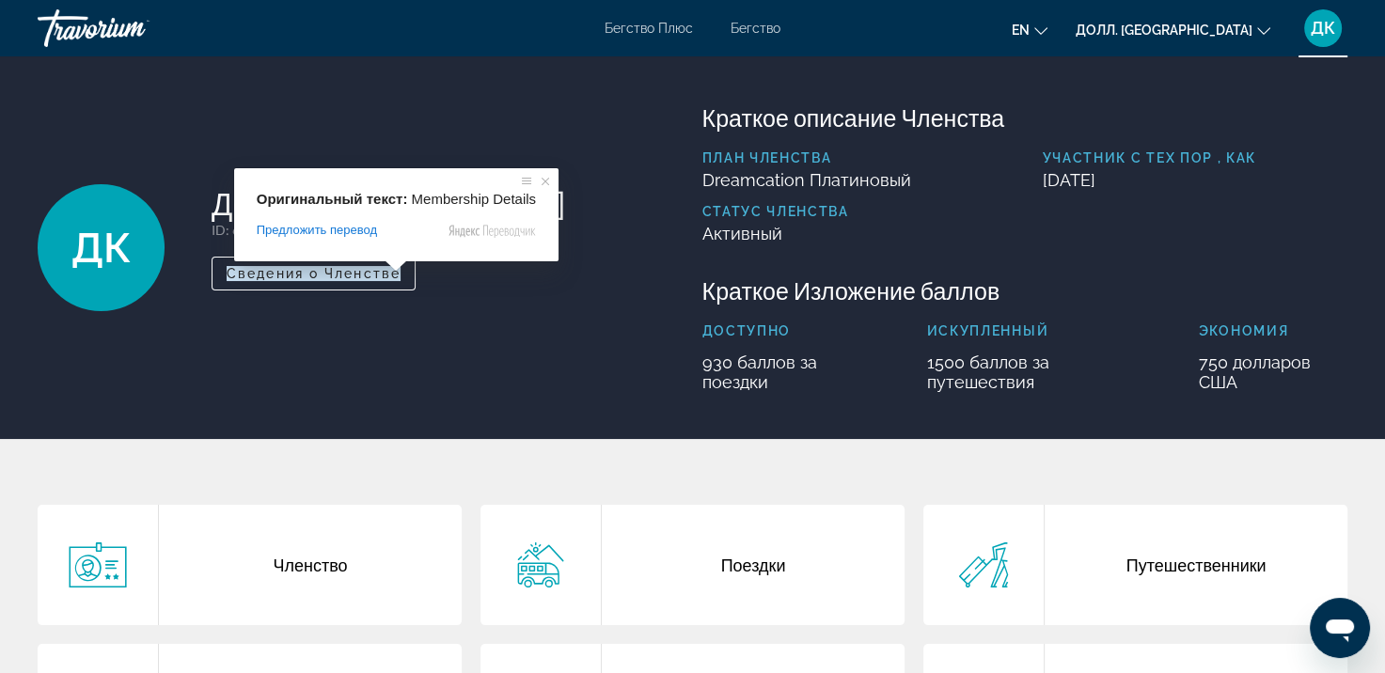
click at [387, 271] on span at bounding box center [396, 265] width 24 height 11
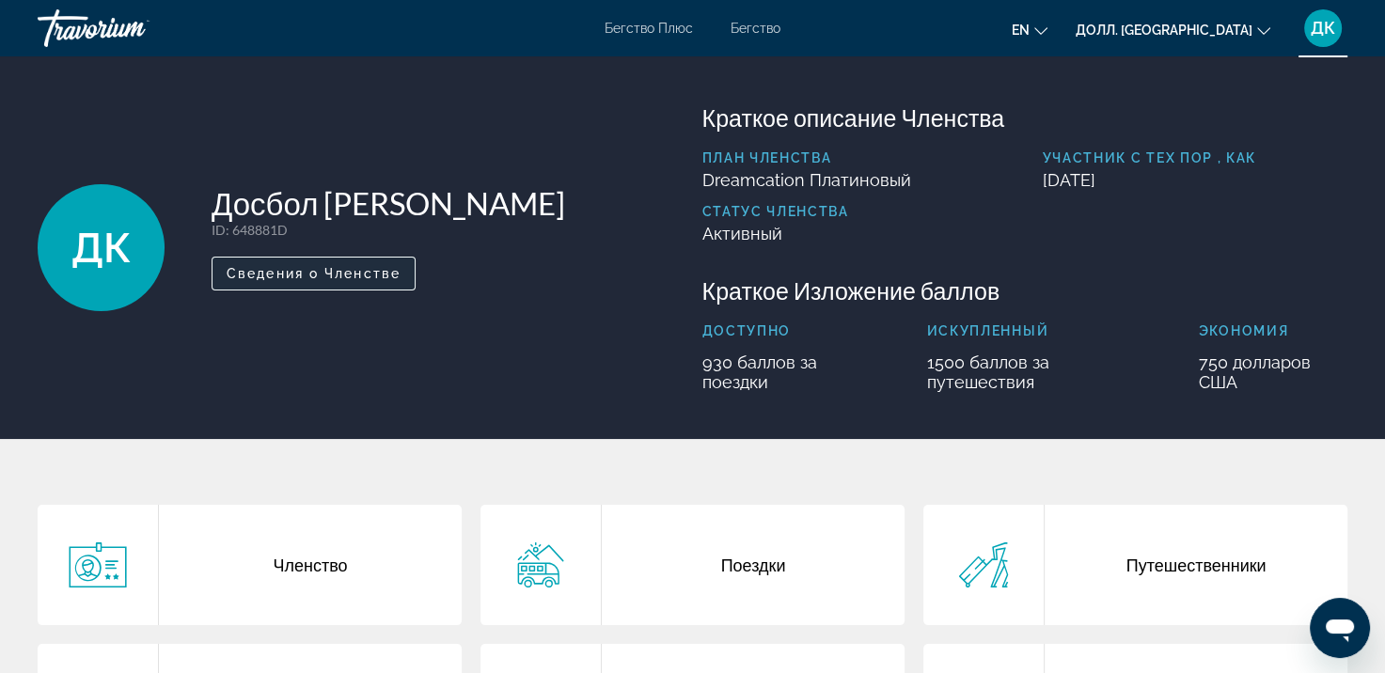
click at [384, 272] on span at bounding box center [396, 265] width 24 height 11
click at [304, 282] on span "Основное содержание" at bounding box center [314, 273] width 202 height 45
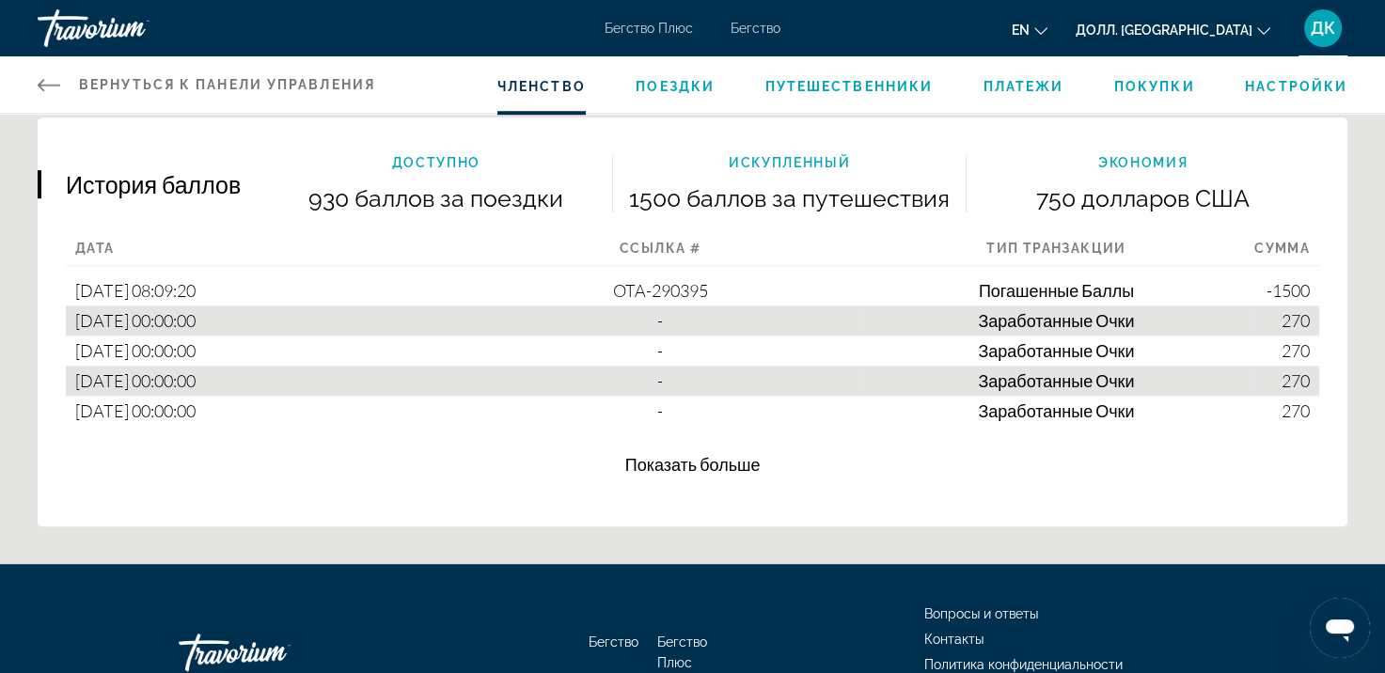
scroll to position [1242, 0]
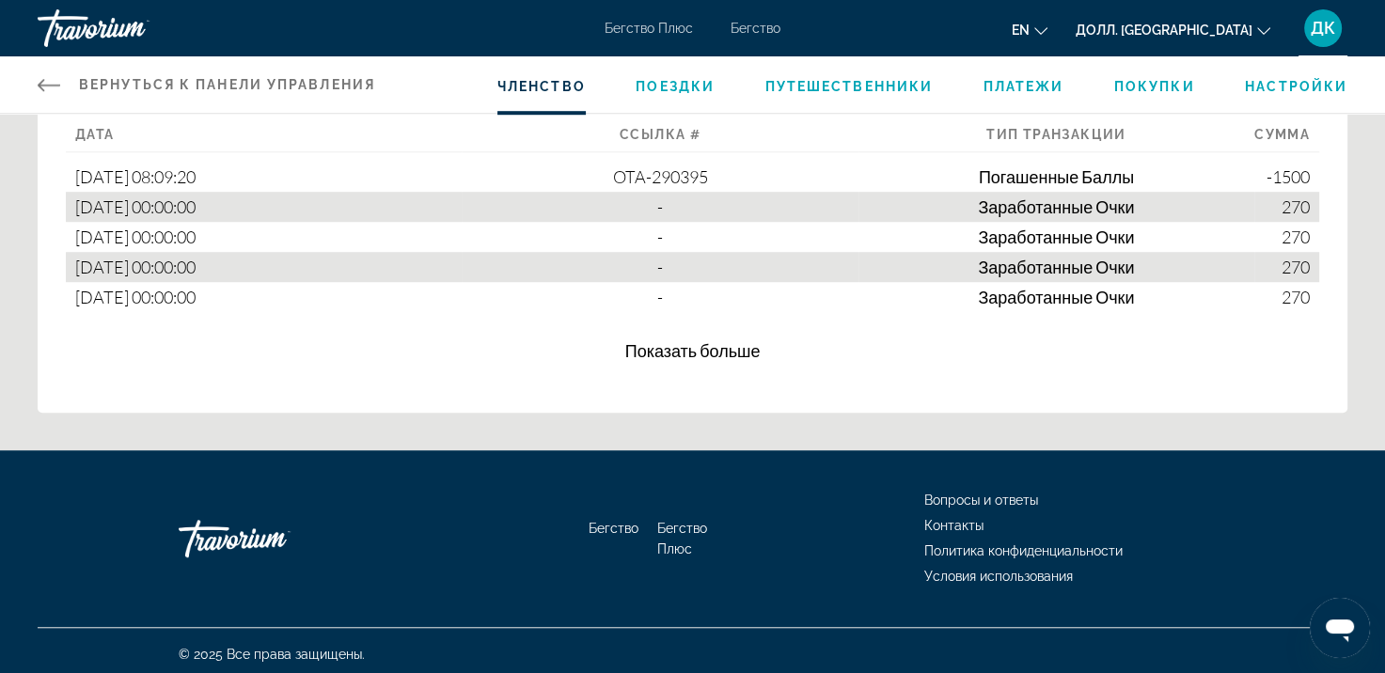
click at [672, 346] on ya-tr-span "Показать больше" at bounding box center [692, 350] width 135 height 21
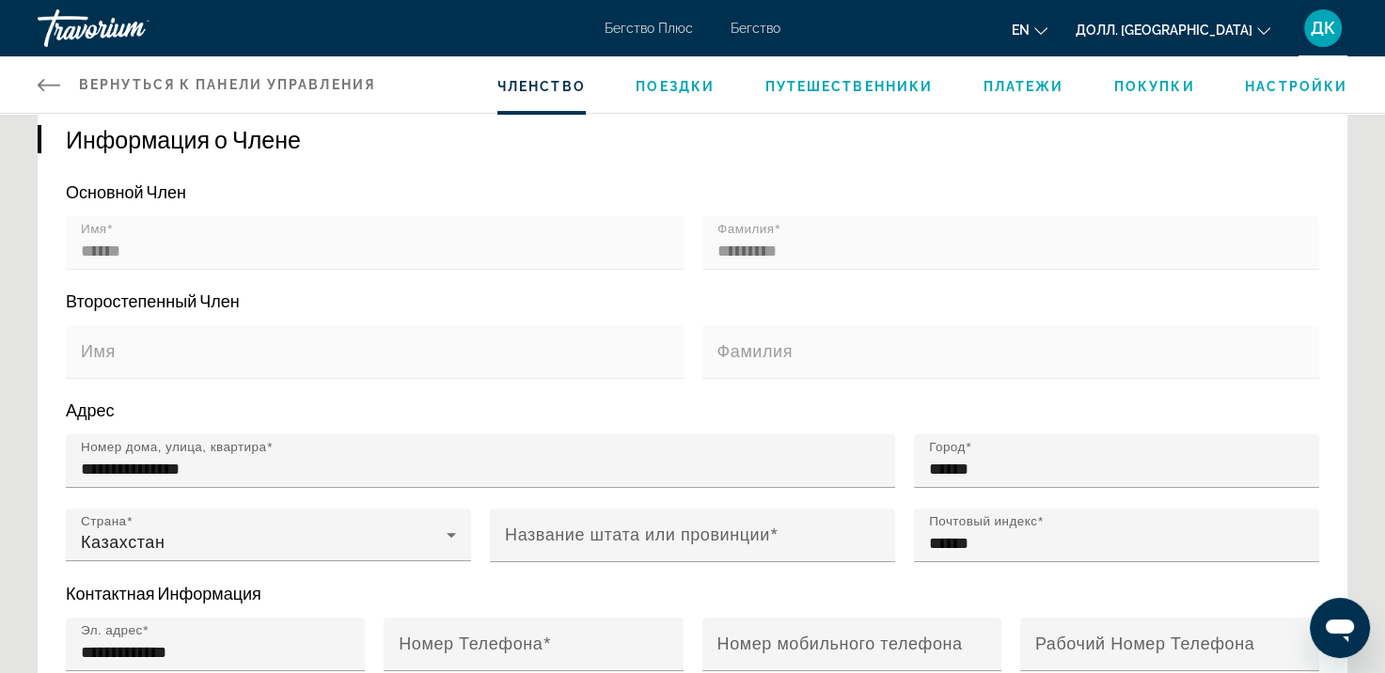
scroll to position [0, 0]
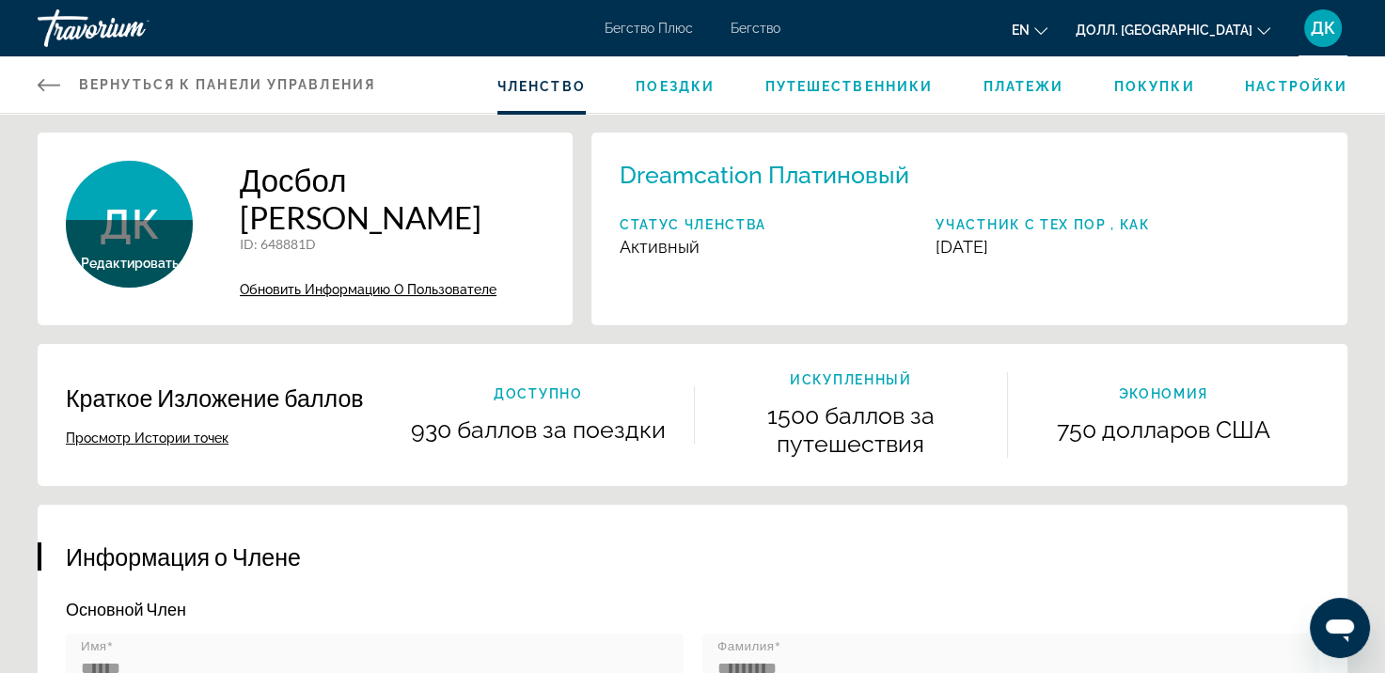
click at [685, 87] on ya-tr-span "Поездки" at bounding box center [675, 86] width 79 height 15
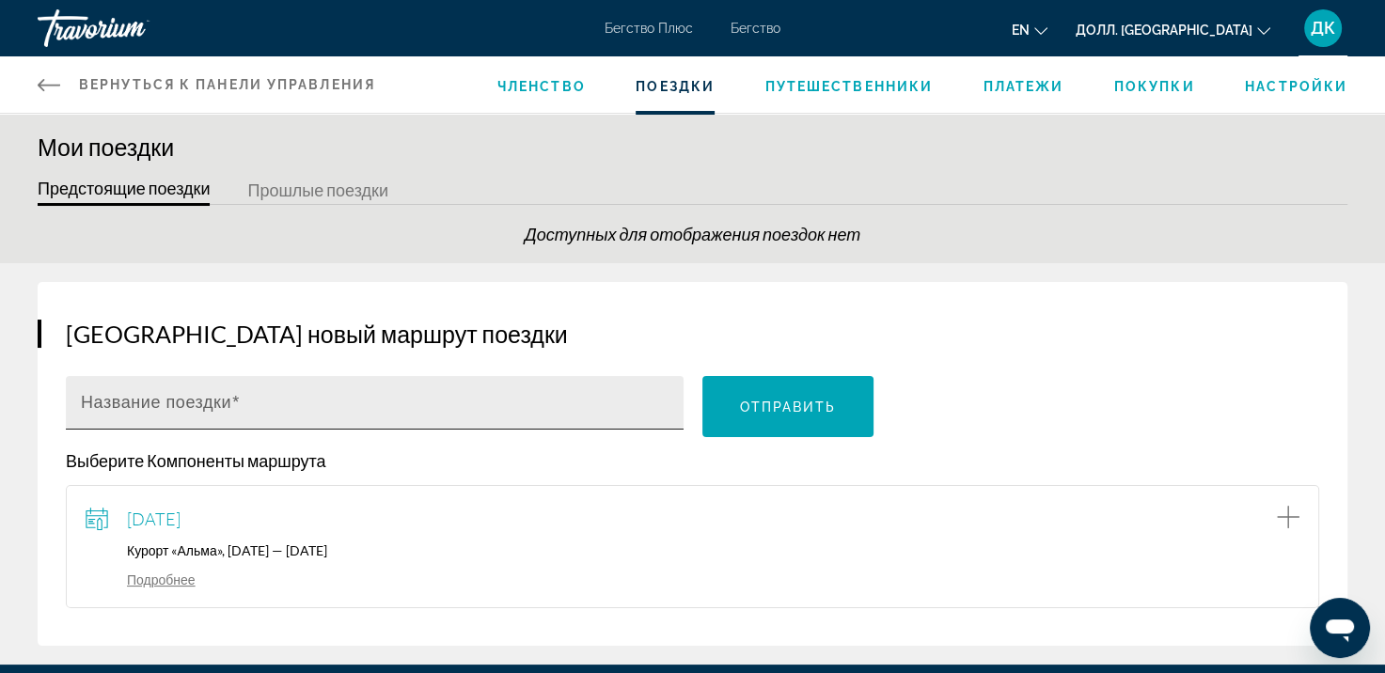
click at [183, 418] on input "Название поездки" at bounding box center [380, 411] width 599 height 23
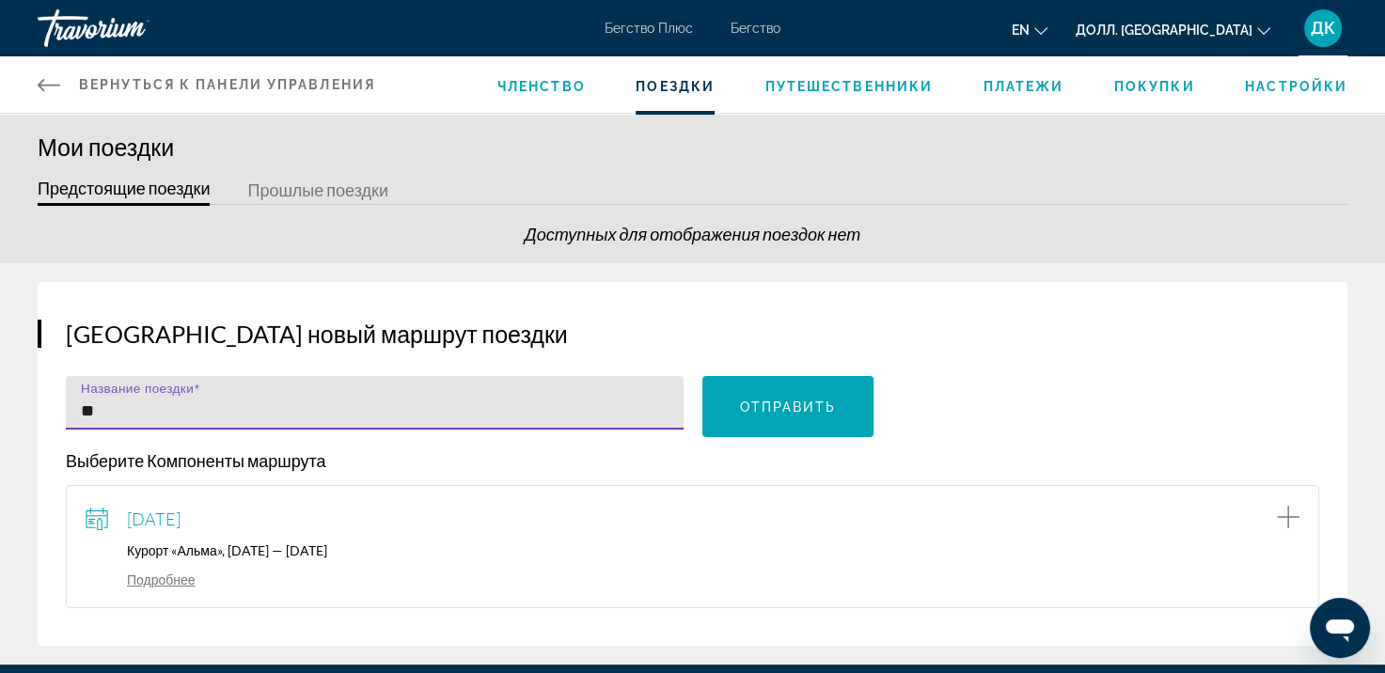
type input "*"
type input "*******"
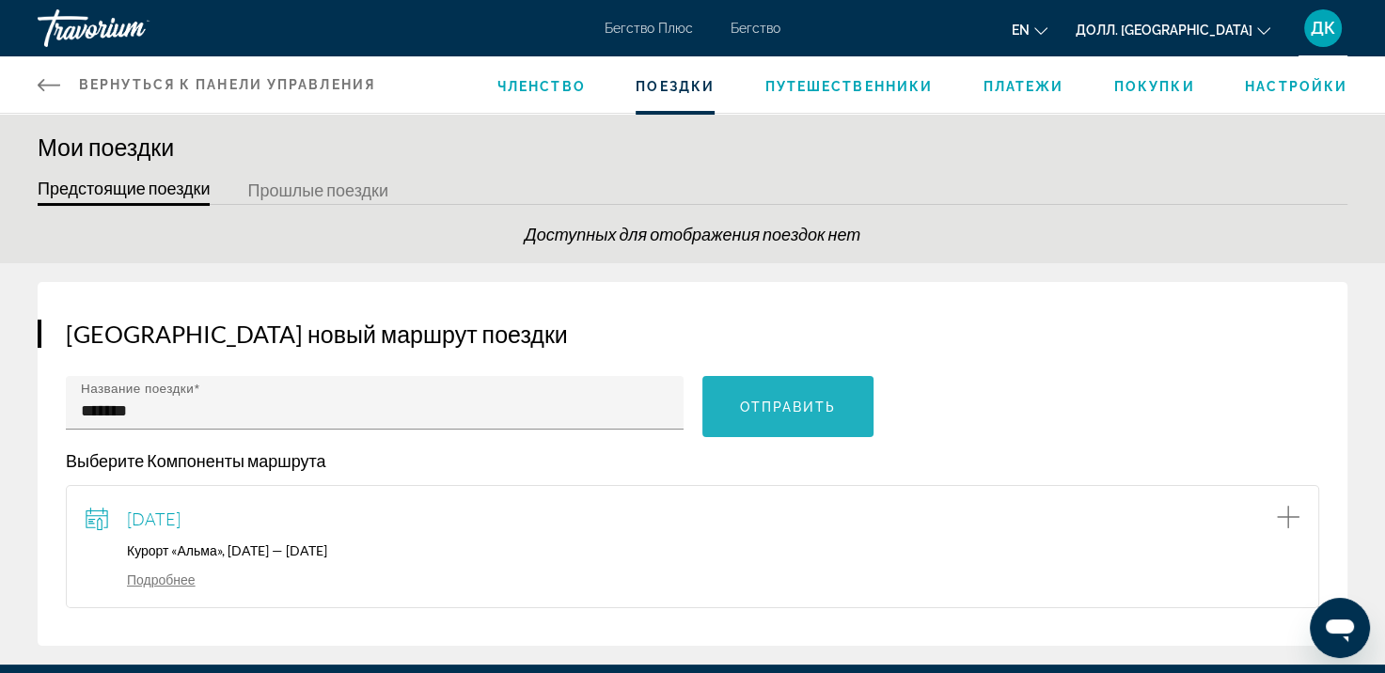
click at [799, 412] on ya-tr-span "Отправить" at bounding box center [788, 407] width 97 height 15
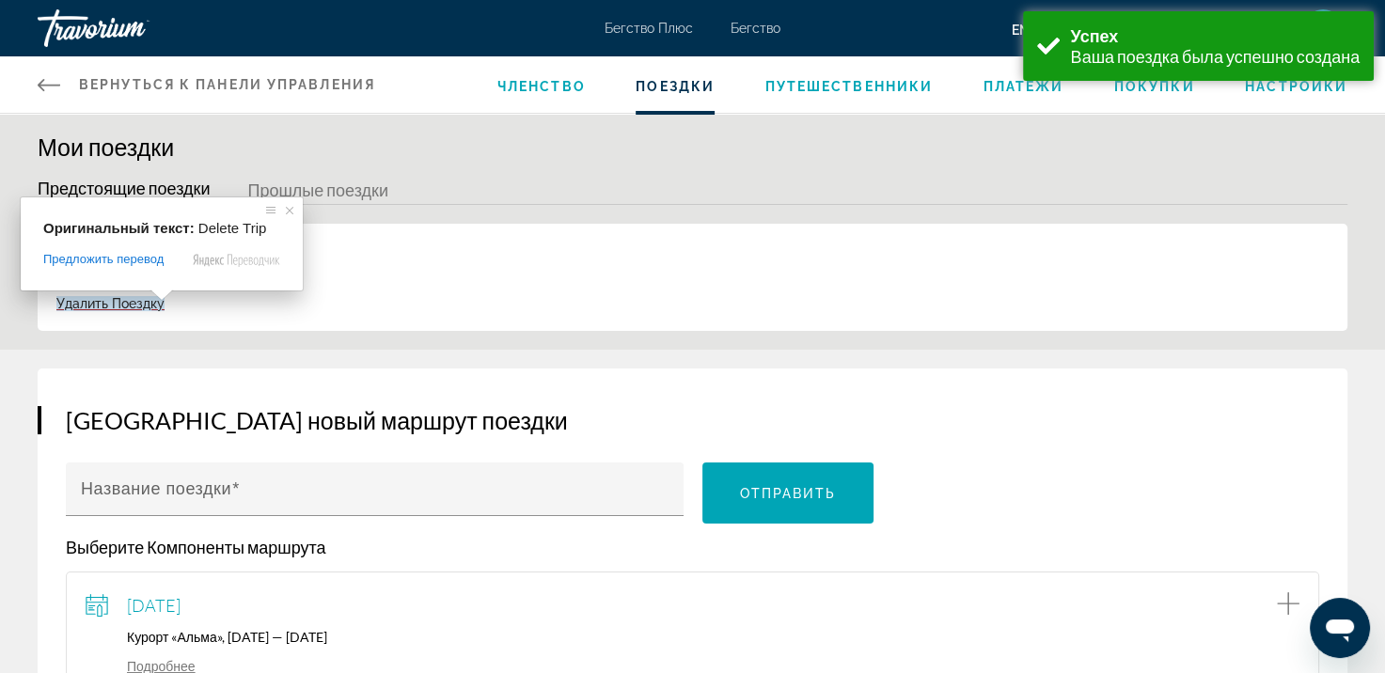
click at [275, 355] on div "Создайте новый маршрут поездки Название поездки Отправить Выберите Компоненты м…" at bounding box center [692, 551] width 1385 height 402
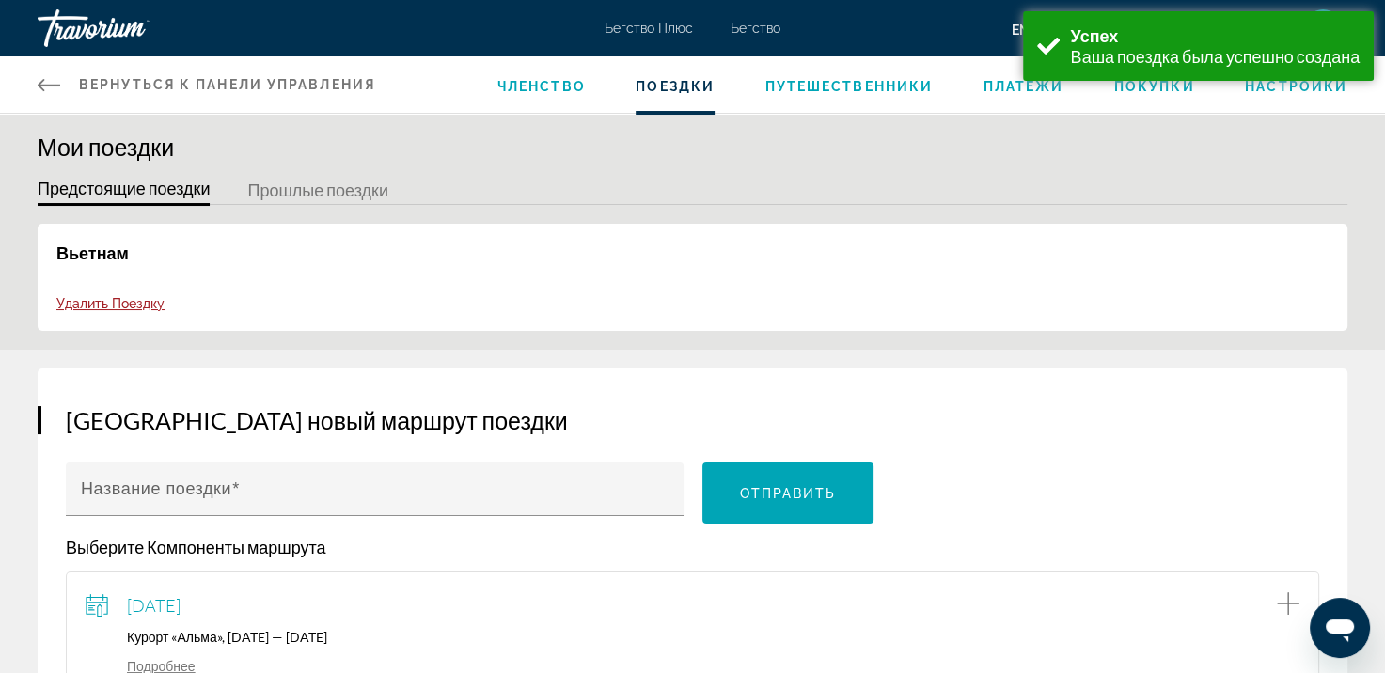
click at [96, 248] on ya-tr-span "Вьетнам" at bounding box center [92, 253] width 72 height 21
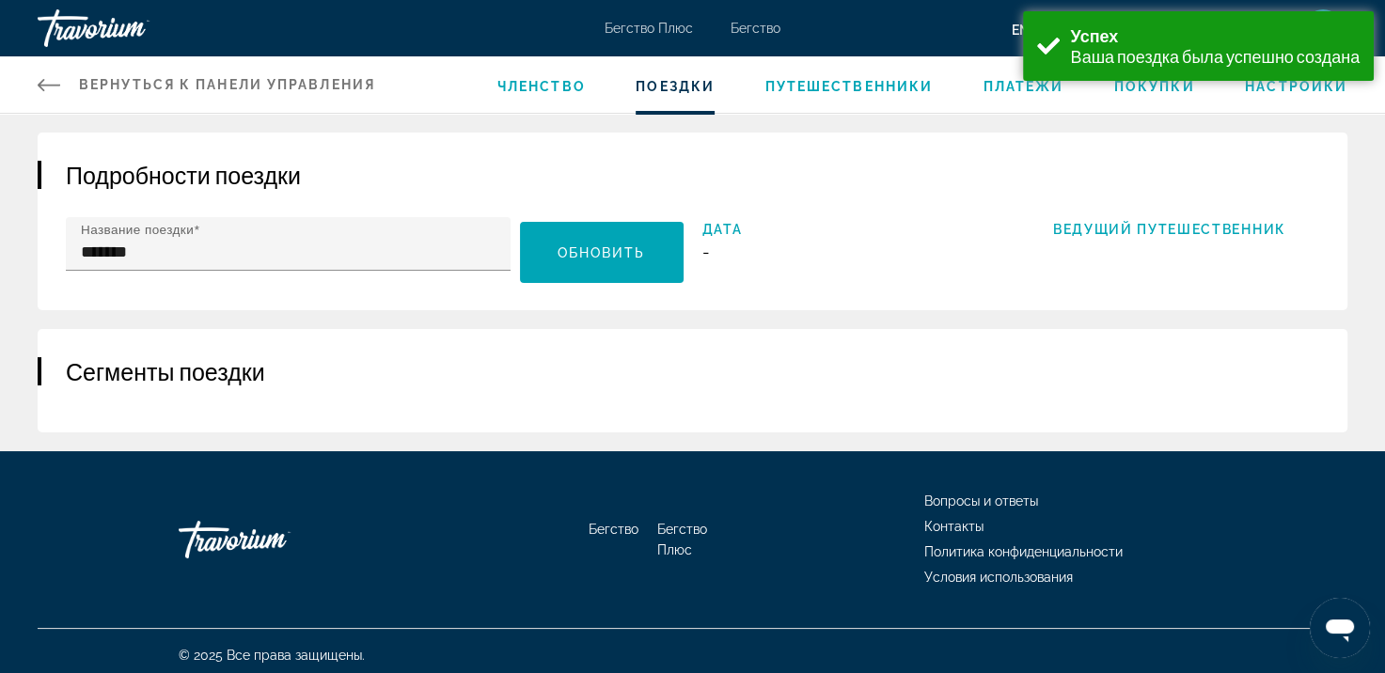
click at [214, 376] on ya-tr-span "Сегменты поездки" at bounding box center [165, 371] width 199 height 28
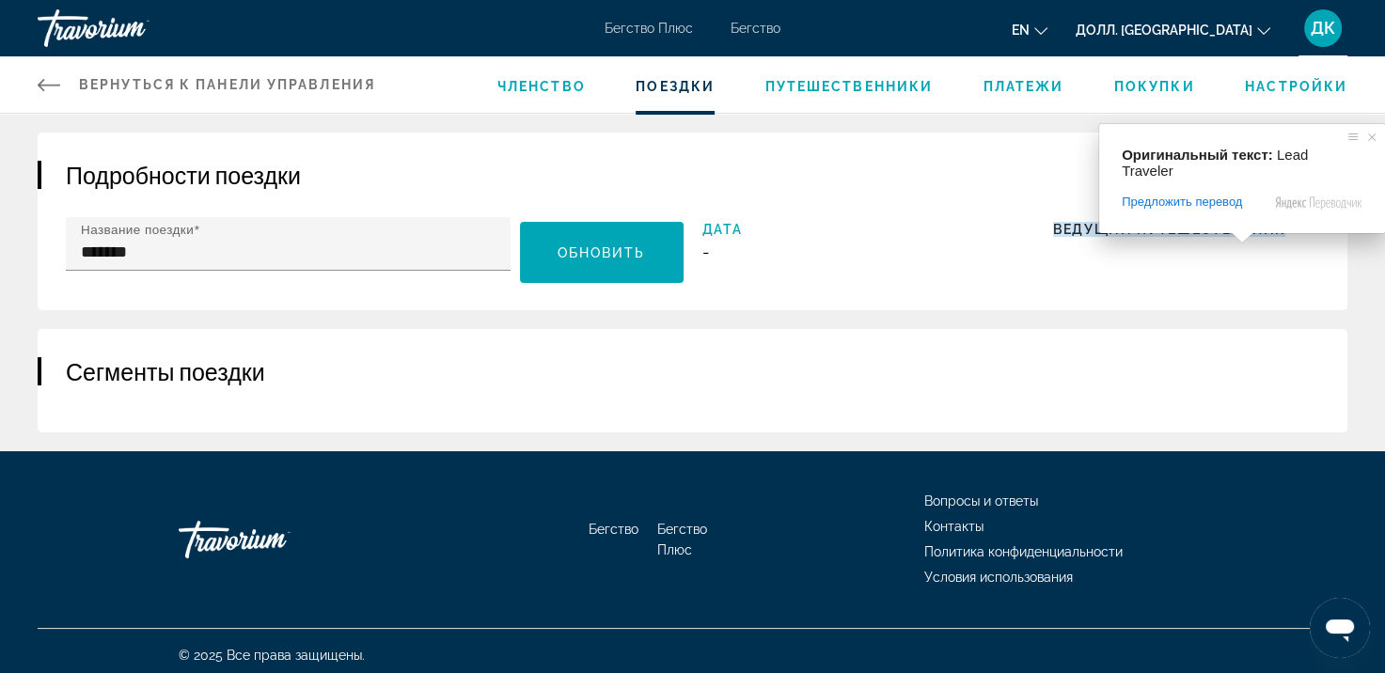
click at [1223, 229] on ya-tr-span "Ведущий Путешественник" at bounding box center [1169, 229] width 232 height 15
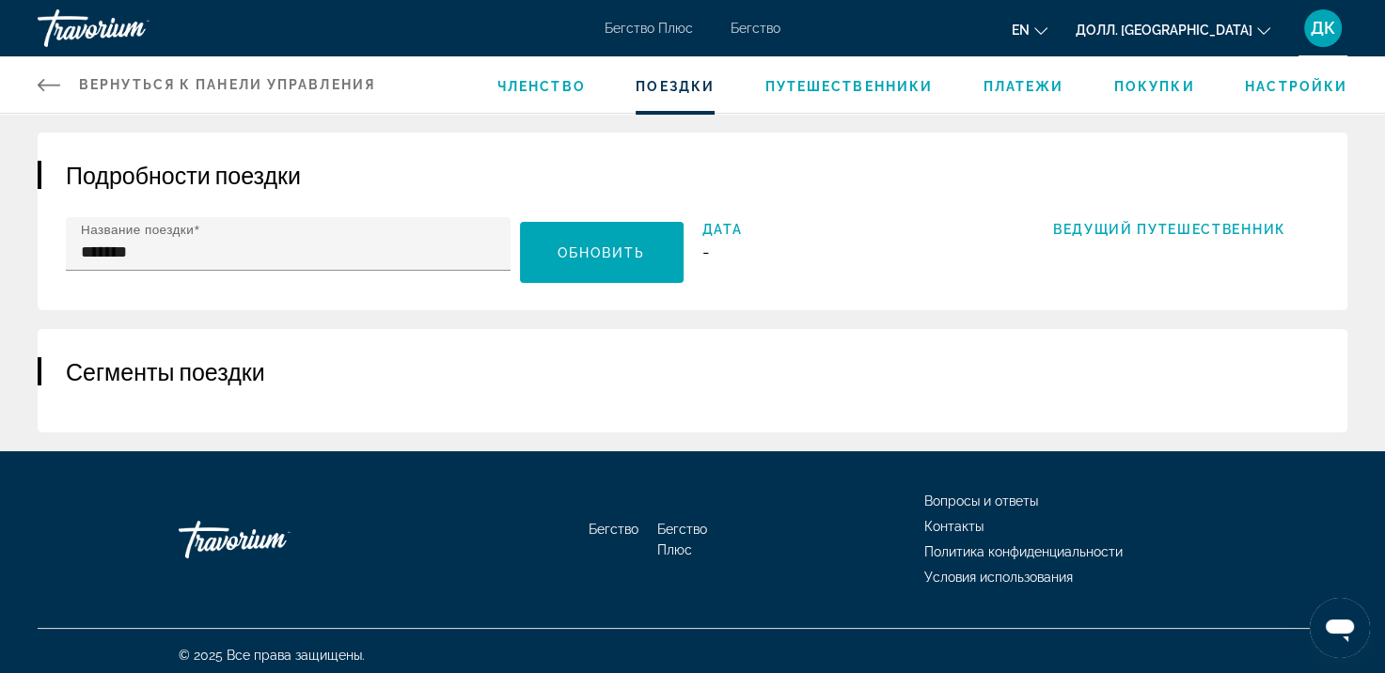
click at [726, 256] on span "-" at bounding box center [835, 252] width 266 height 20
click at [715, 233] on ya-tr-span "Дата" at bounding box center [722, 229] width 40 height 15
click at [54, 82] on icon "Основное содержание" at bounding box center [49, 84] width 23 height 23
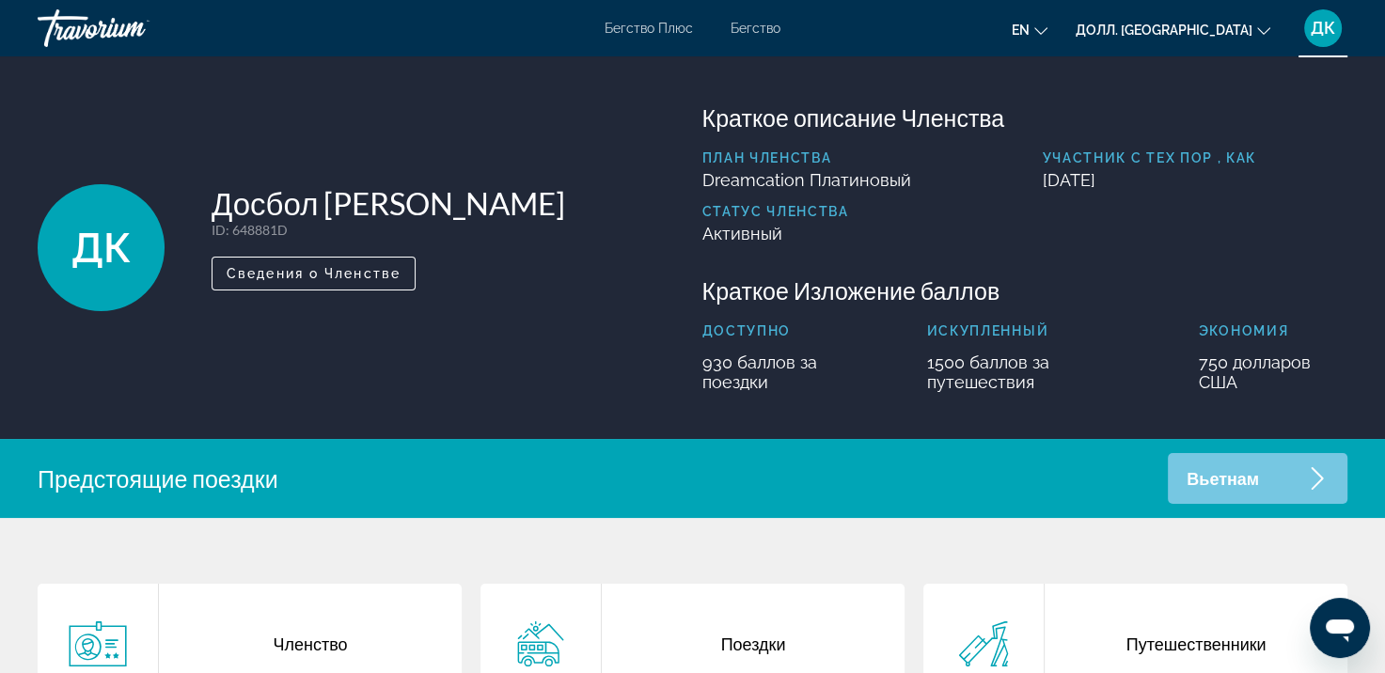
click at [1317, 29] on ya-tr-span "ДК" at bounding box center [1323, 28] width 24 height 20
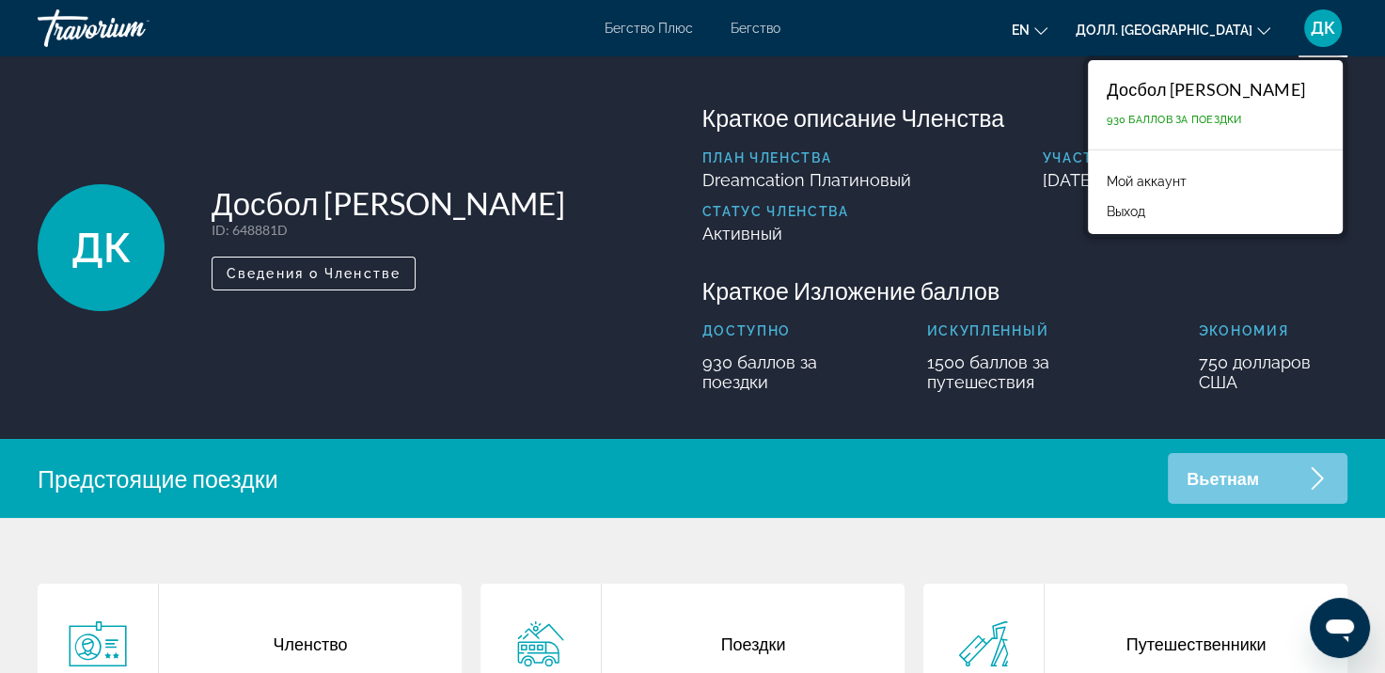
click at [1196, 177] on link "Мой аккаунт" at bounding box center [1146, 181] width 99 height 24
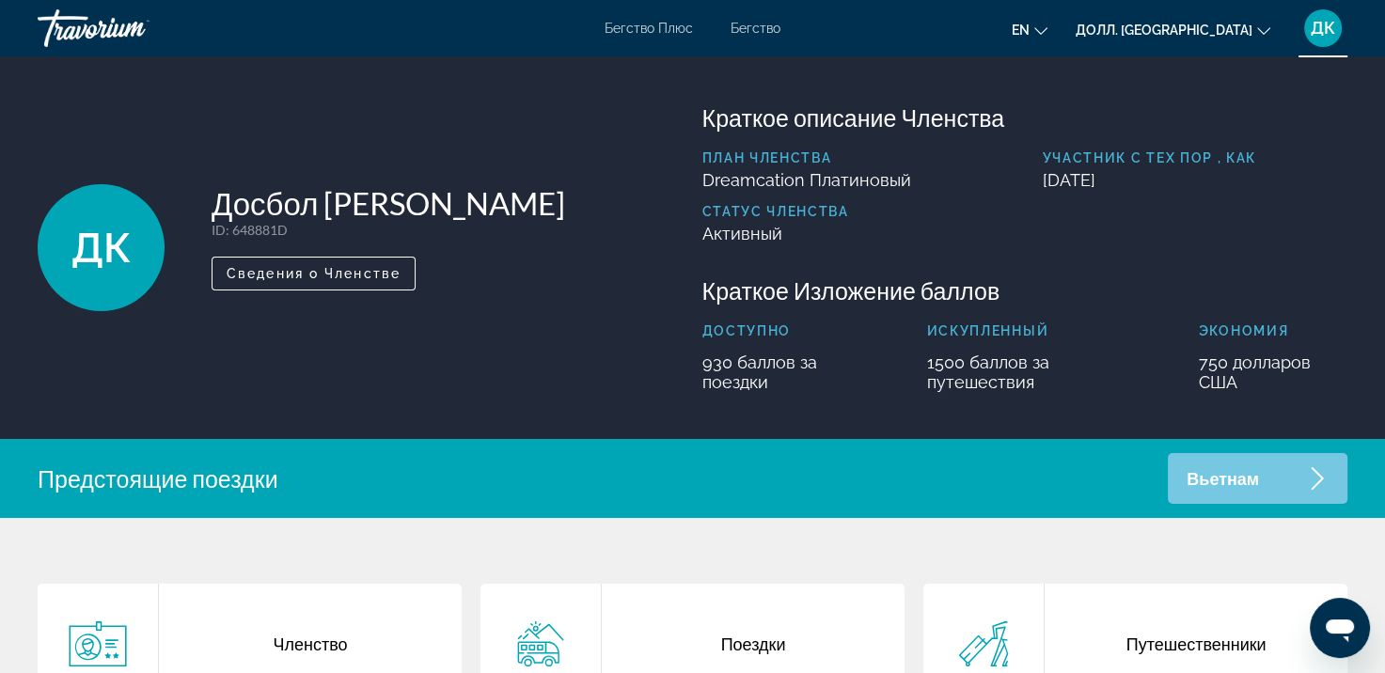
click at [1324, 33] on ya-tr-span "ДК" at bounding box center [1323, 28] width 24 height 20
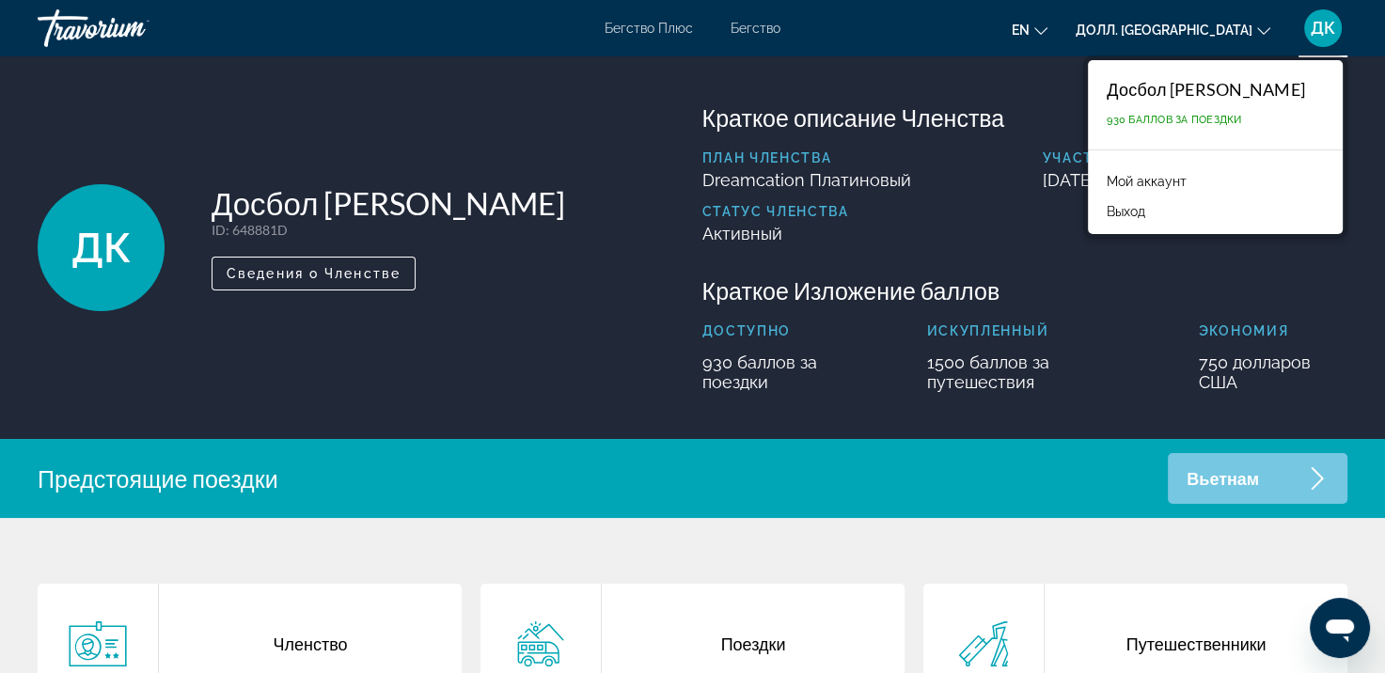
click at [1187, 181] on ya-tr-span "Мой аккаунт" at bounding box center [1147, 181] width 80 height 15
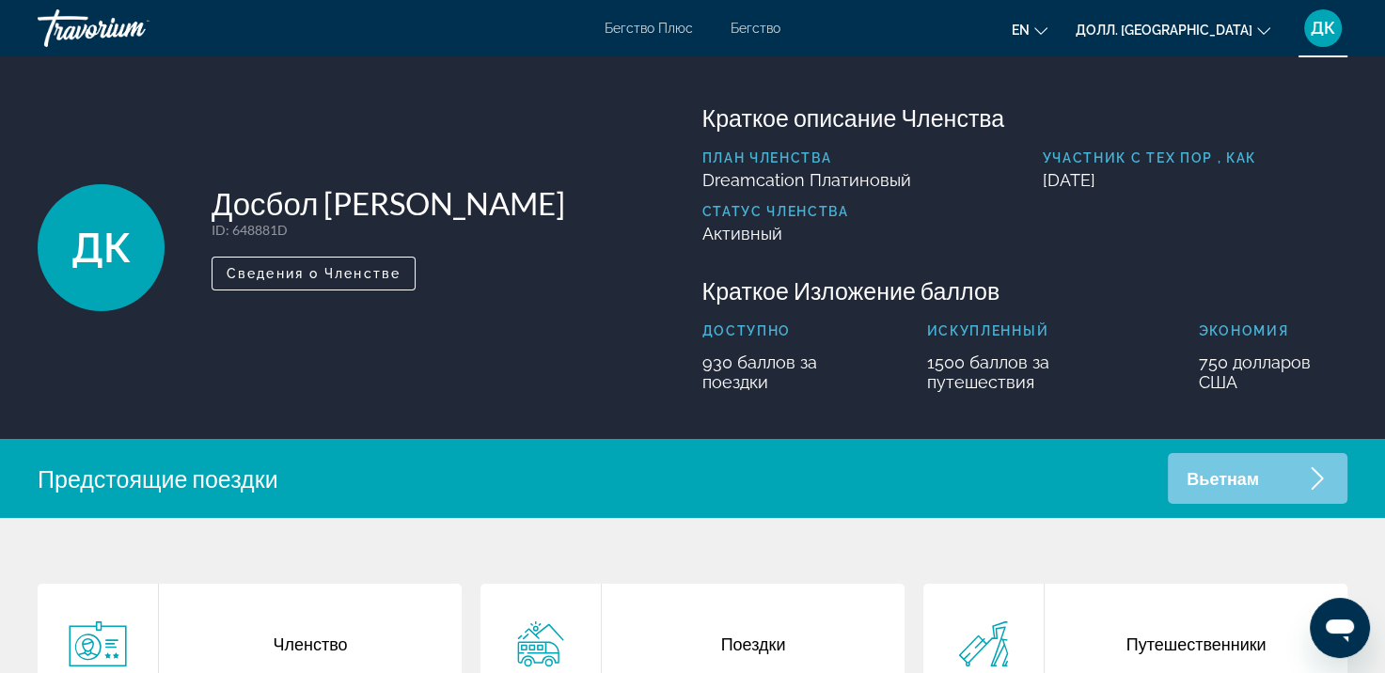
scroll to position [470, 0]
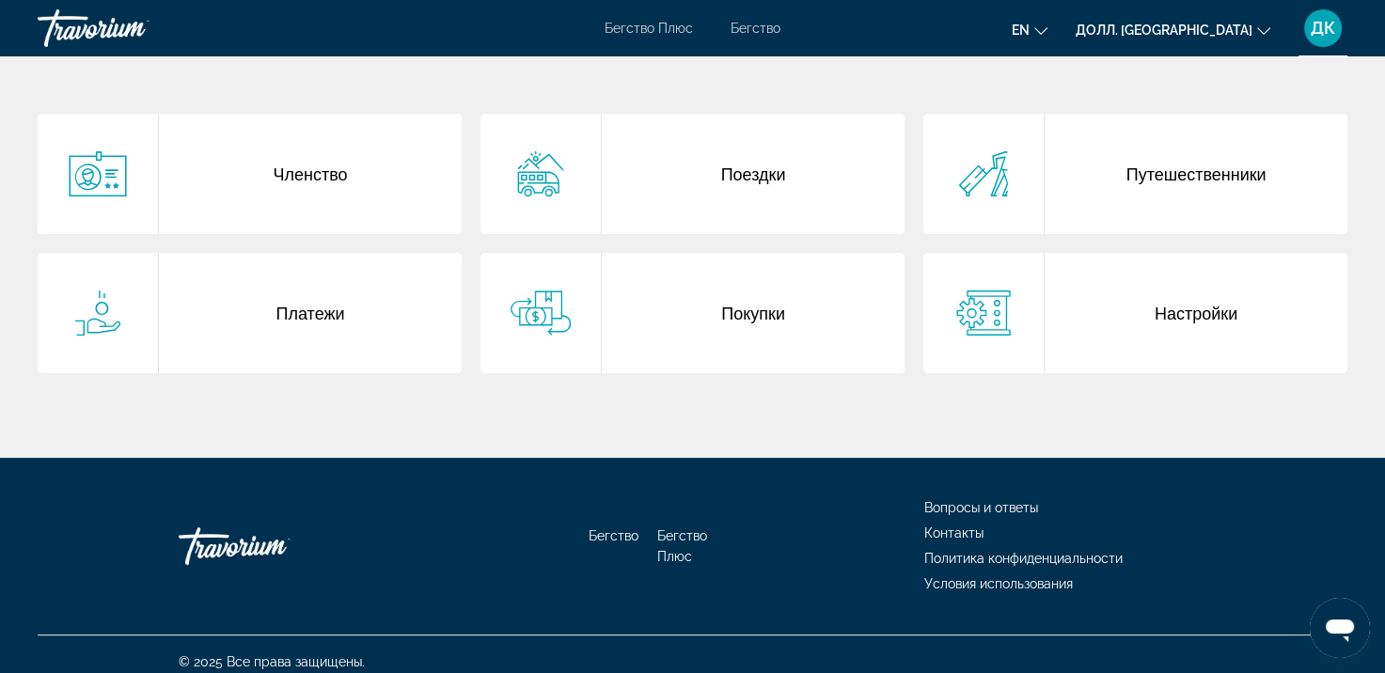
click at [681, 167] on div "Поездки" at bounding box center [753, 174] width 303 height 120
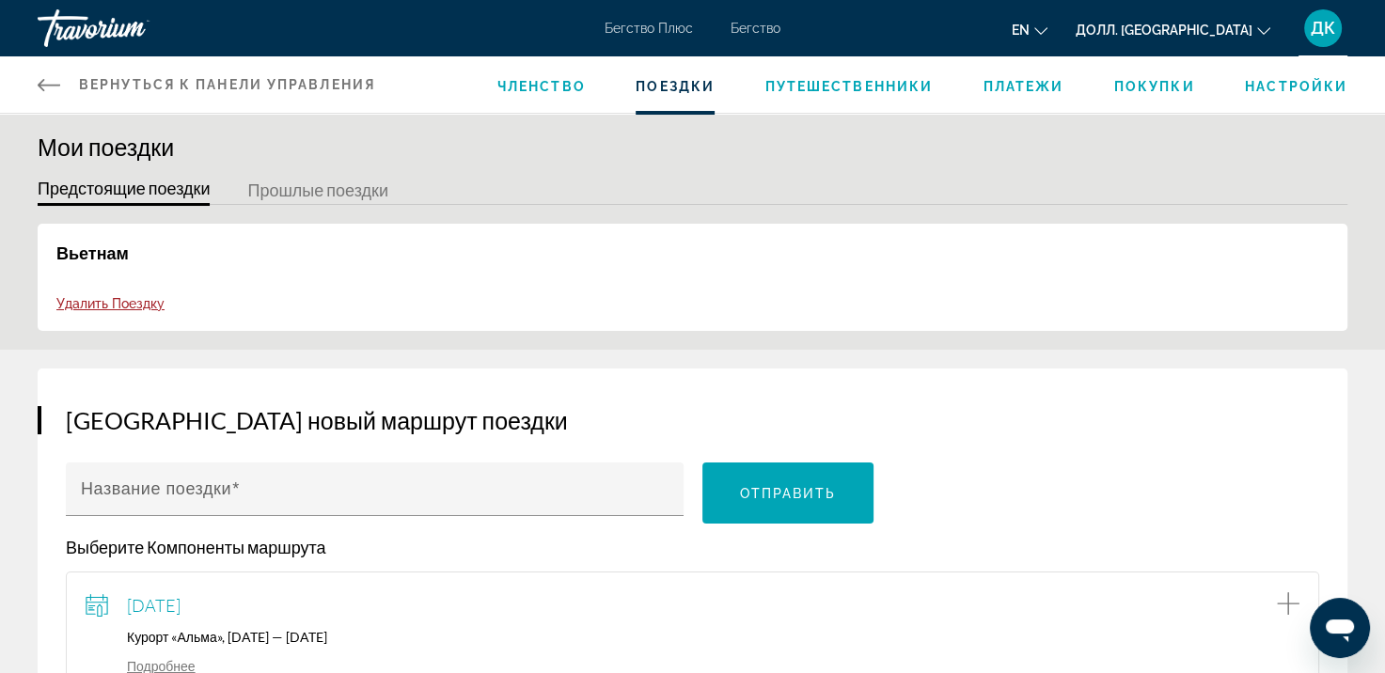
click at [119, 305] on ya-tr-span "Удалить Поездку" at bounding box center [110, 303] width 108 height 15
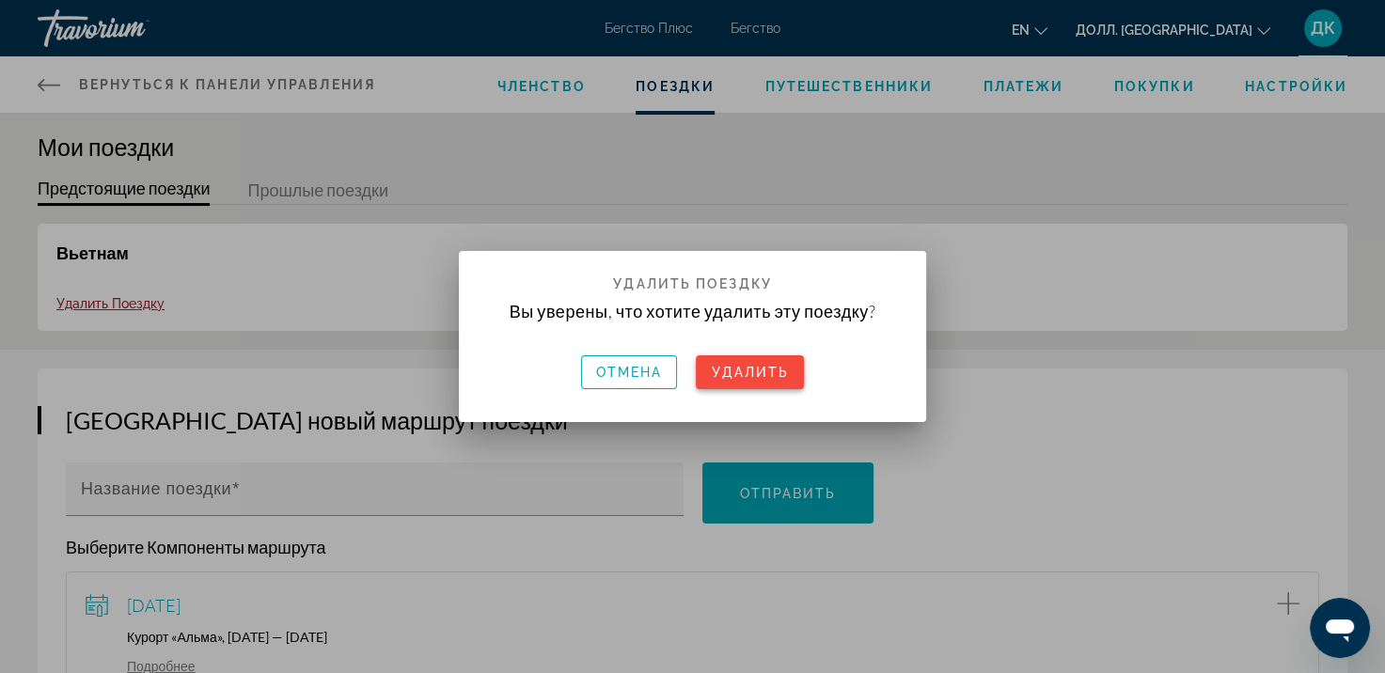
click at [728, 372] on ya-tr-span "Удалить" at bounding box center [750, 372] width 78 height 15
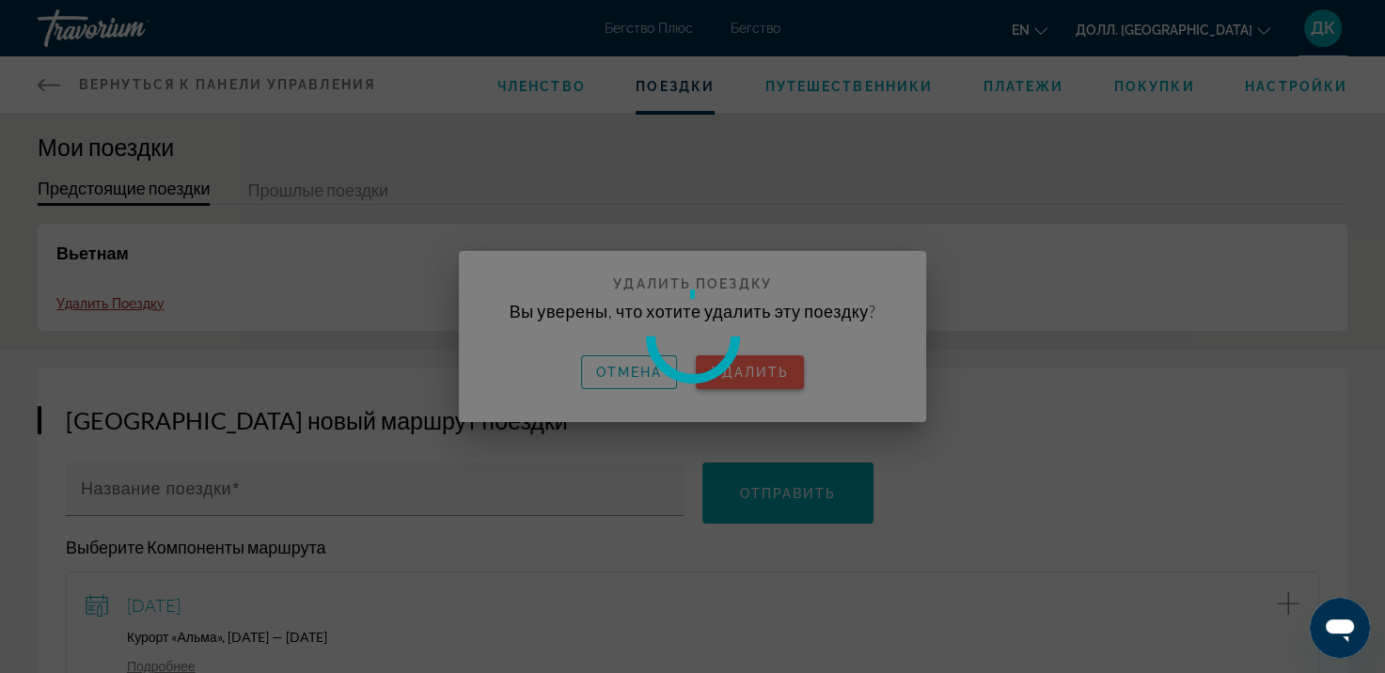
click at [728, 372] on icon at bounding box center [693, 337] width 132 height 132
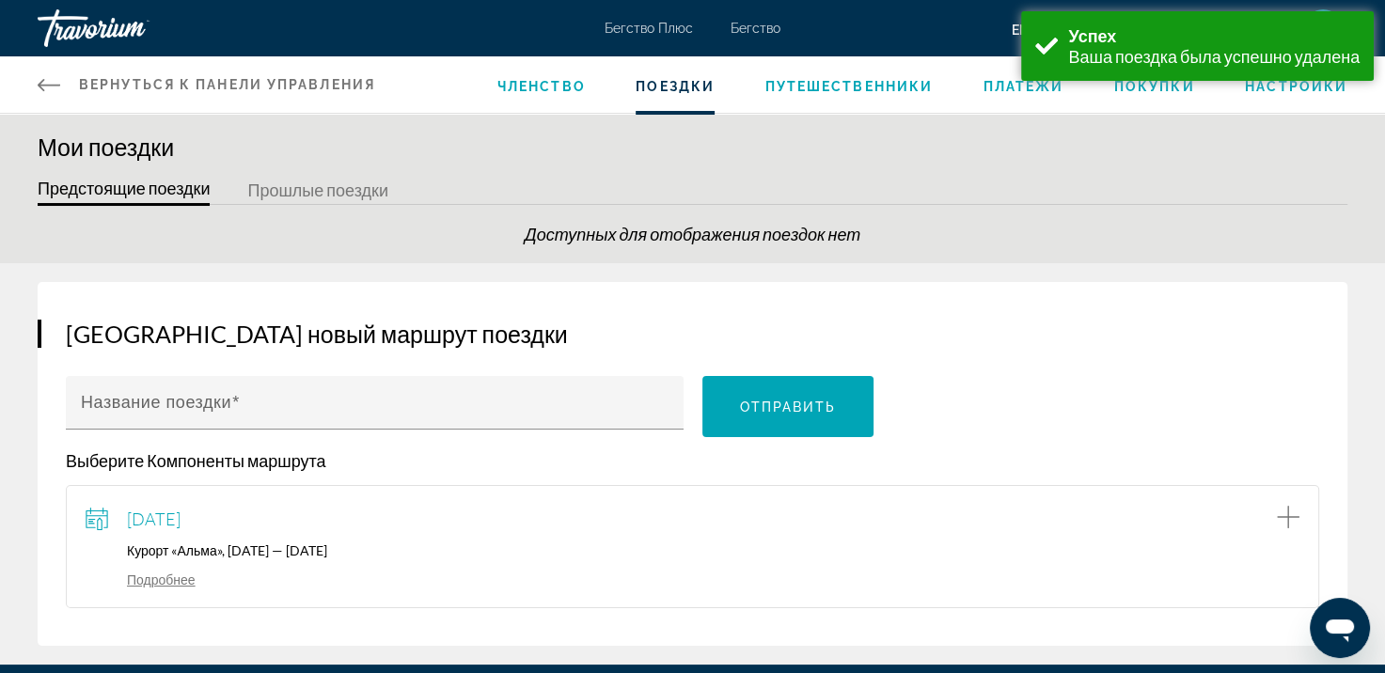
click at [320, 180] on ya-tr-span "Прошлые поездки" at bounding box center [317, 190] width 141 height 21
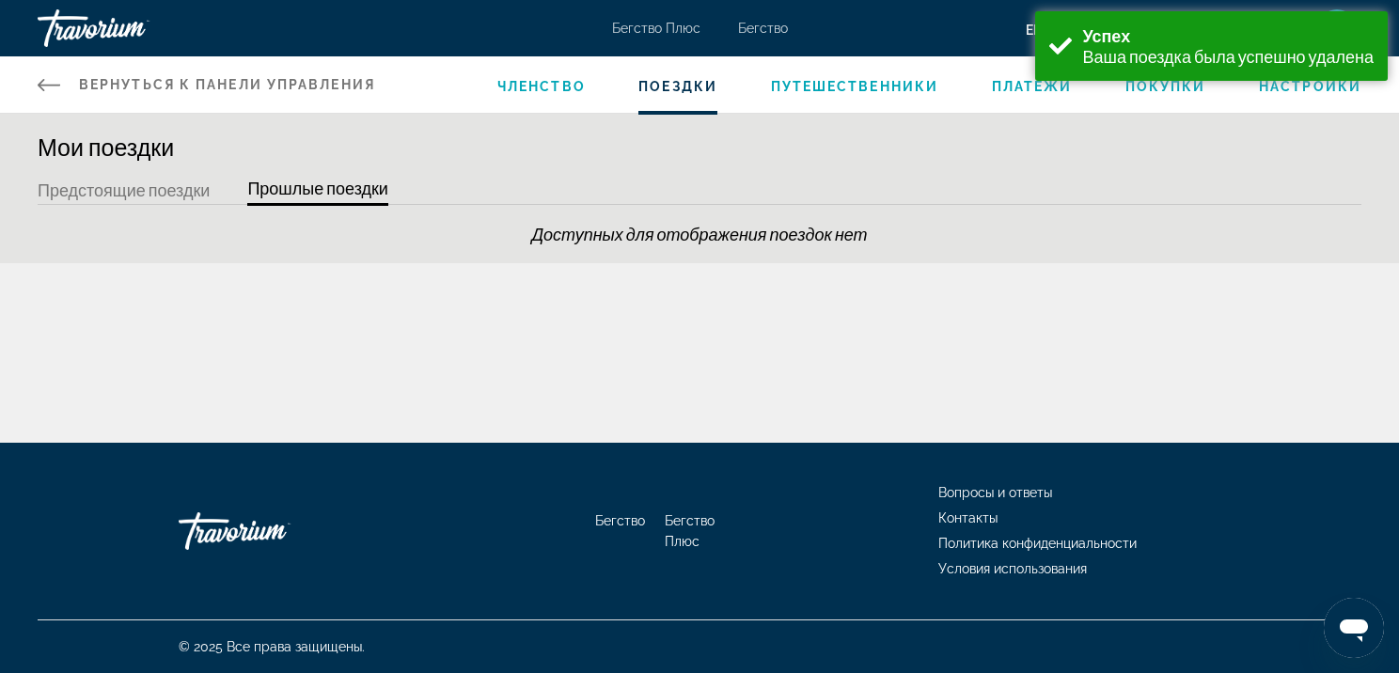
click at [860, 79] on ya-tr-span "Путешественники" at bounding box center [855, 86] width 168 height 15
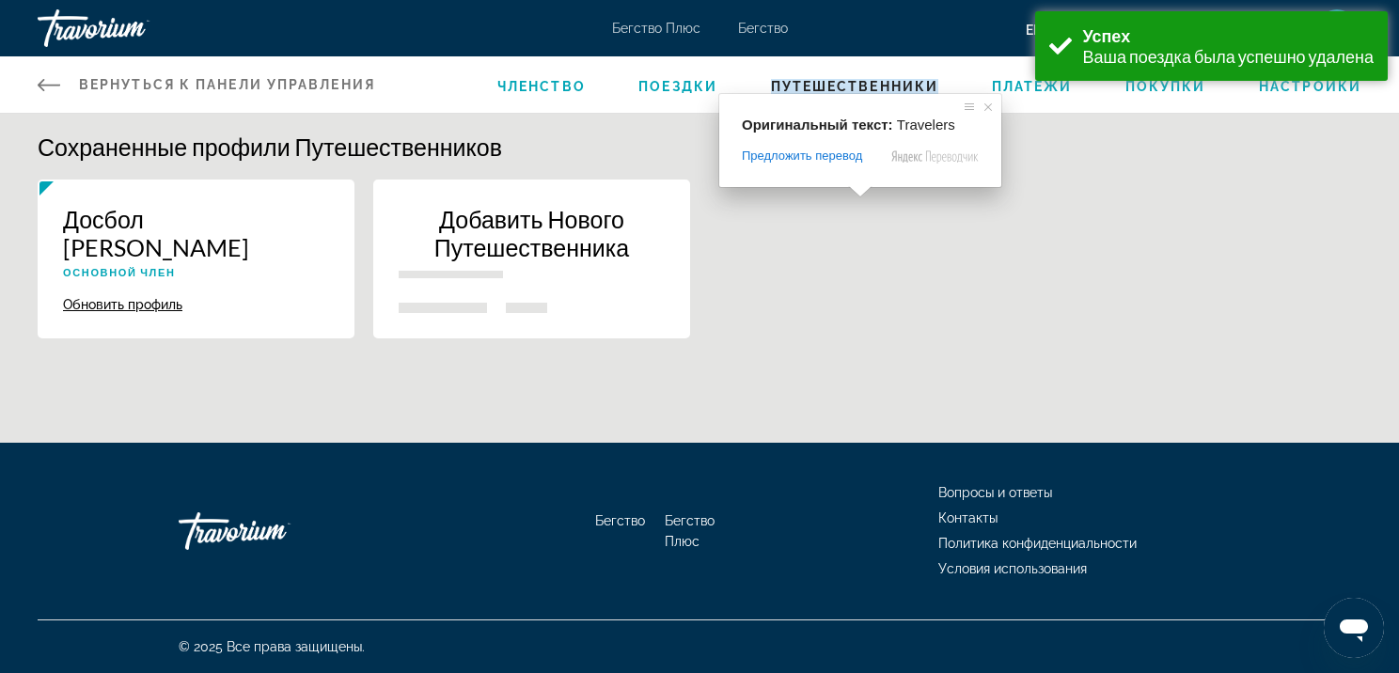
click at [1234, 153] on h1 "Сохраненные профили Путешественников" at bounding box center [700, 147] width 1324 height 28
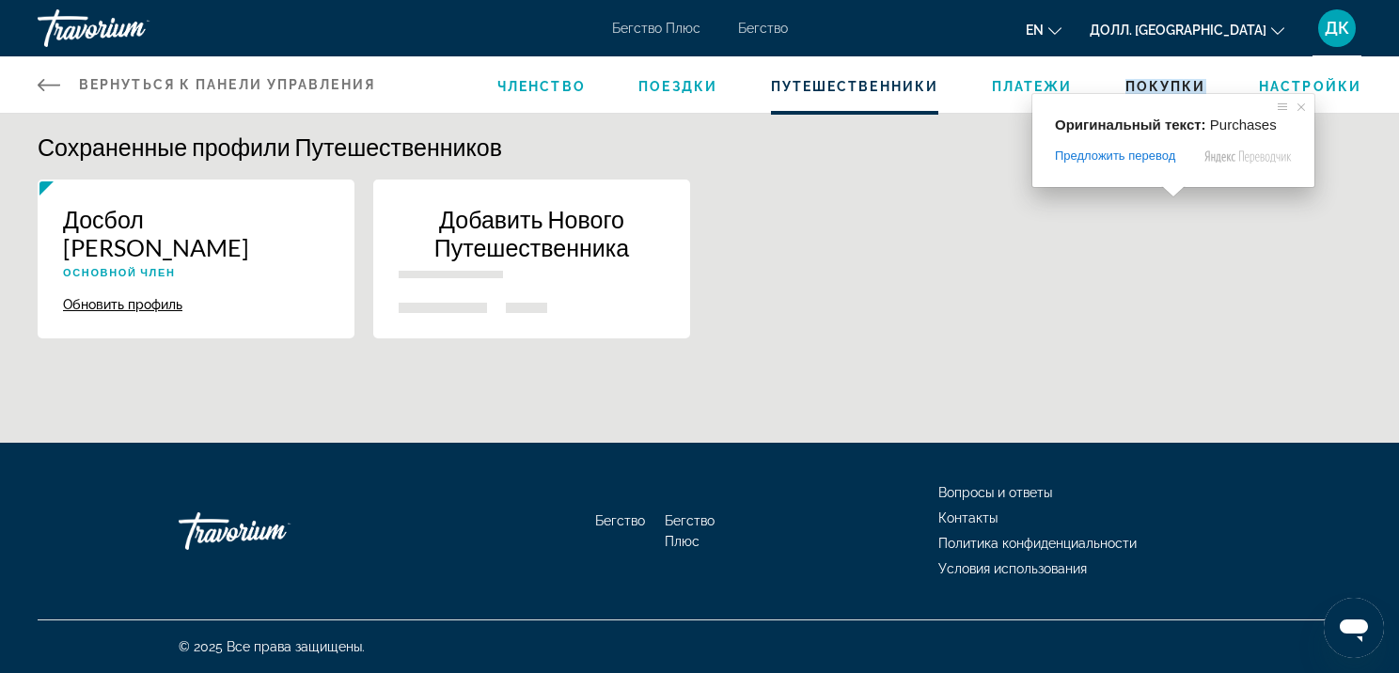
click at [1043, 79] on ya-tr-span "Платежи" at bounding box center [1032, 86] width 81 height 15
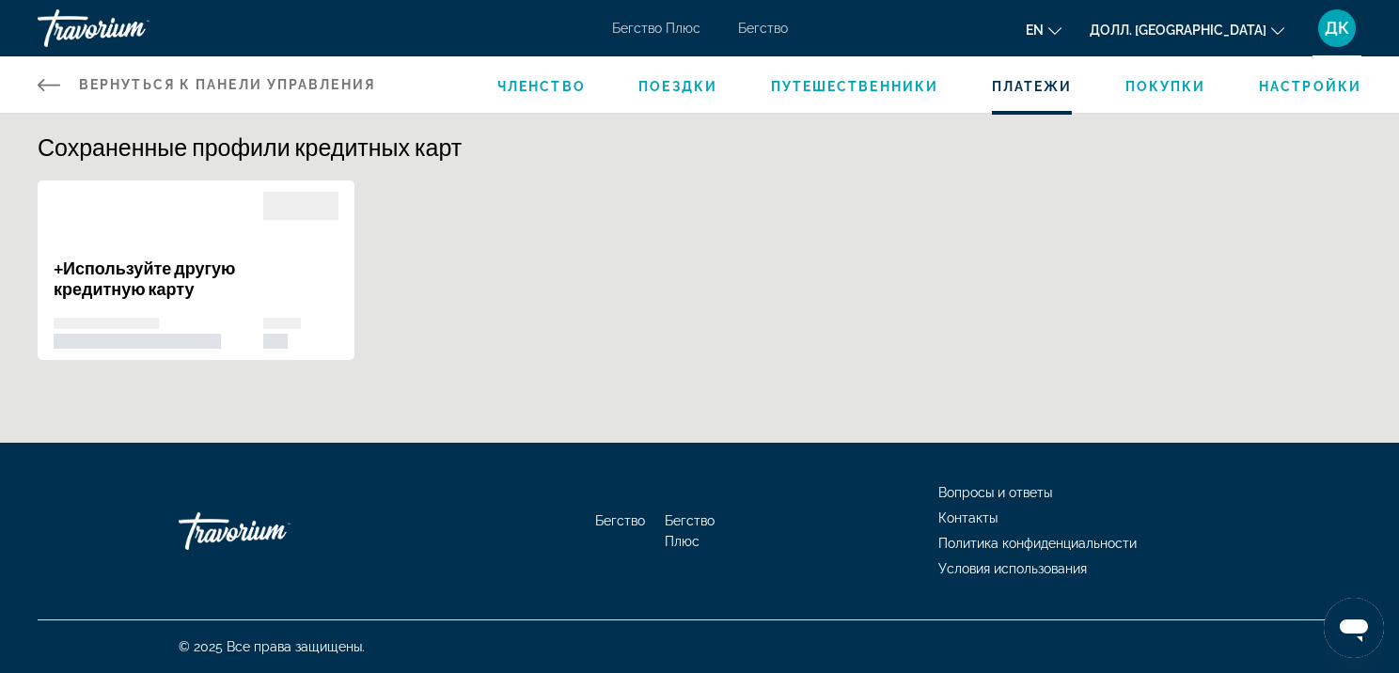
click at [1185, 86] on ya-tr-span "Покупки" at bounding box center [1166, 86] width 81 height 15
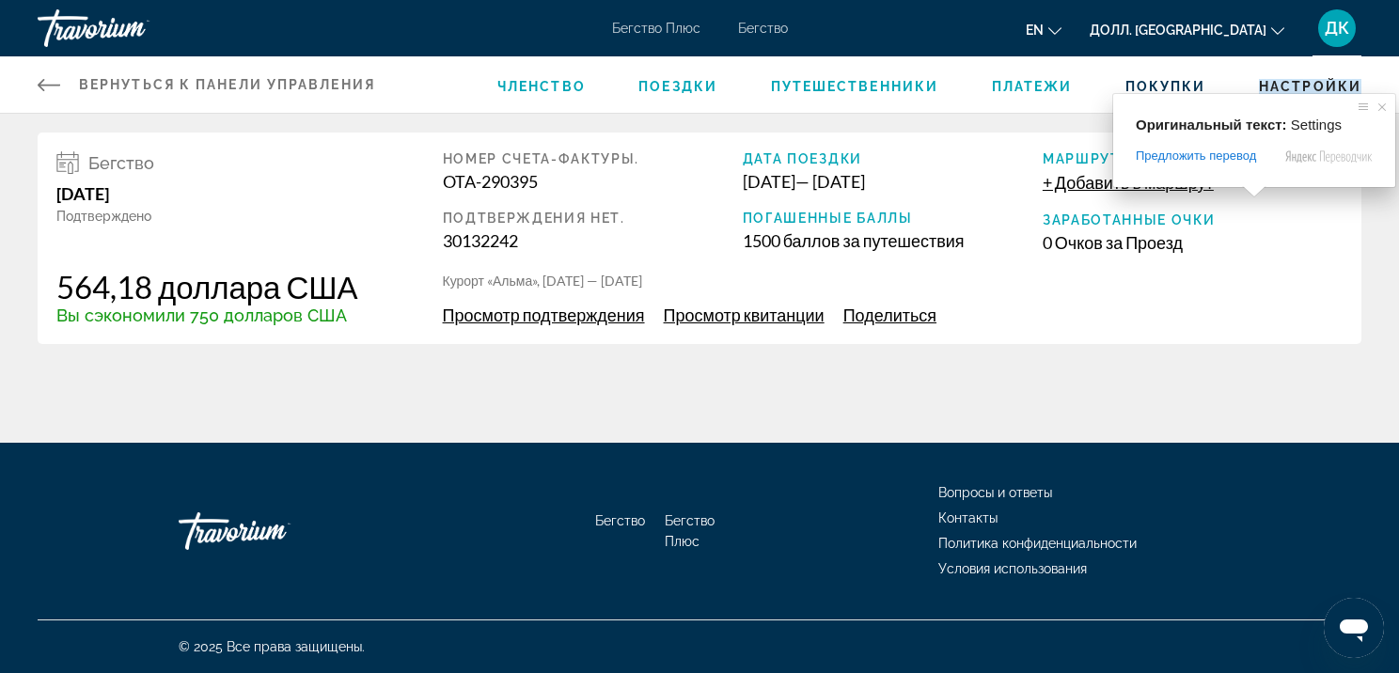
click at [1302, 87] on ya-tr-span "Настройки" at bounding box center [1310, 86] width 103 height 15
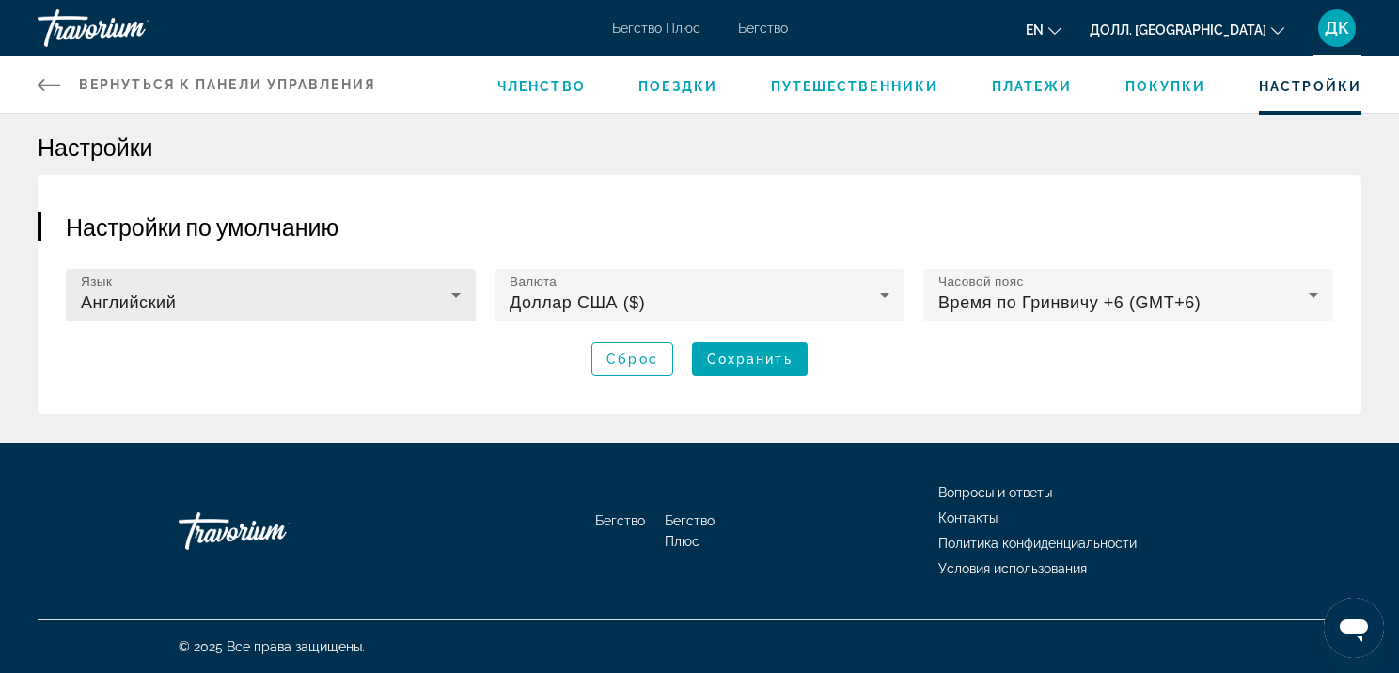
click at [455, 303] on icon "Основное содержание" at bounding box center [456, 295] width 23 height 23
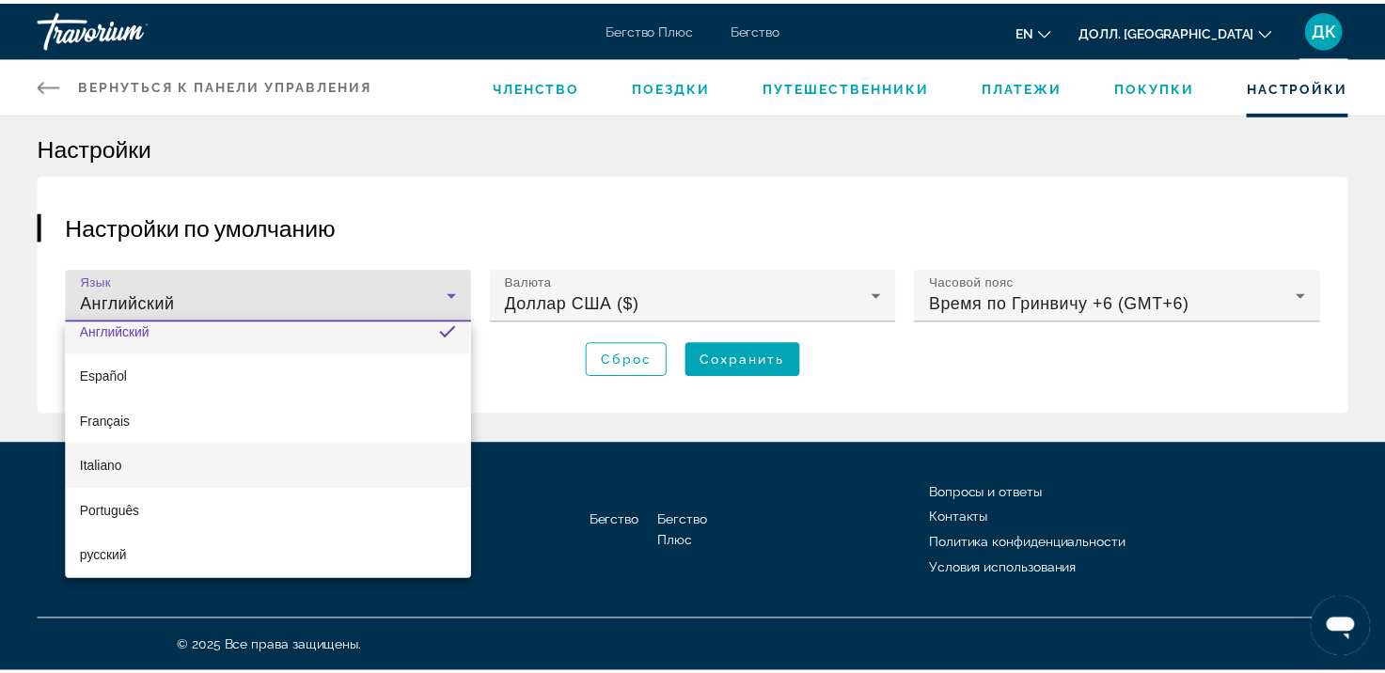
scroll to position [26, 0]
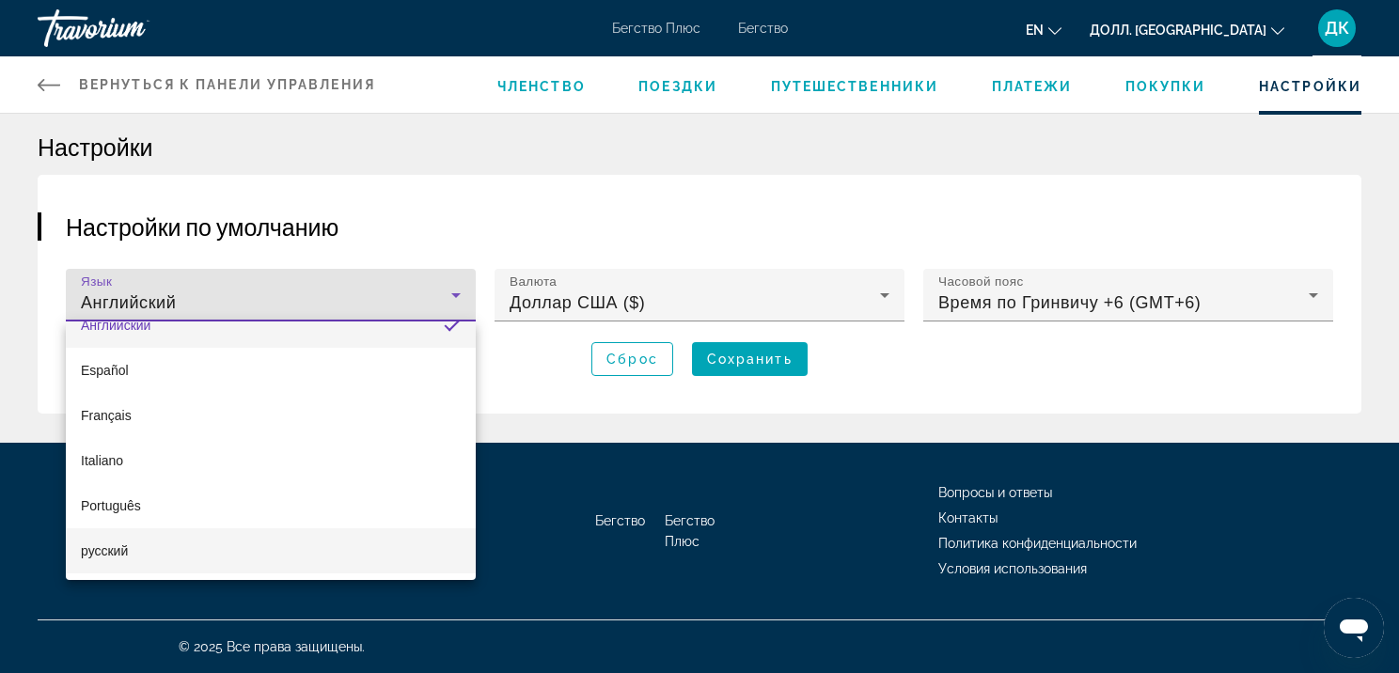
click at [71, 552] on mat-option "русский" at bounding box center [271, 551] width 410 height 45
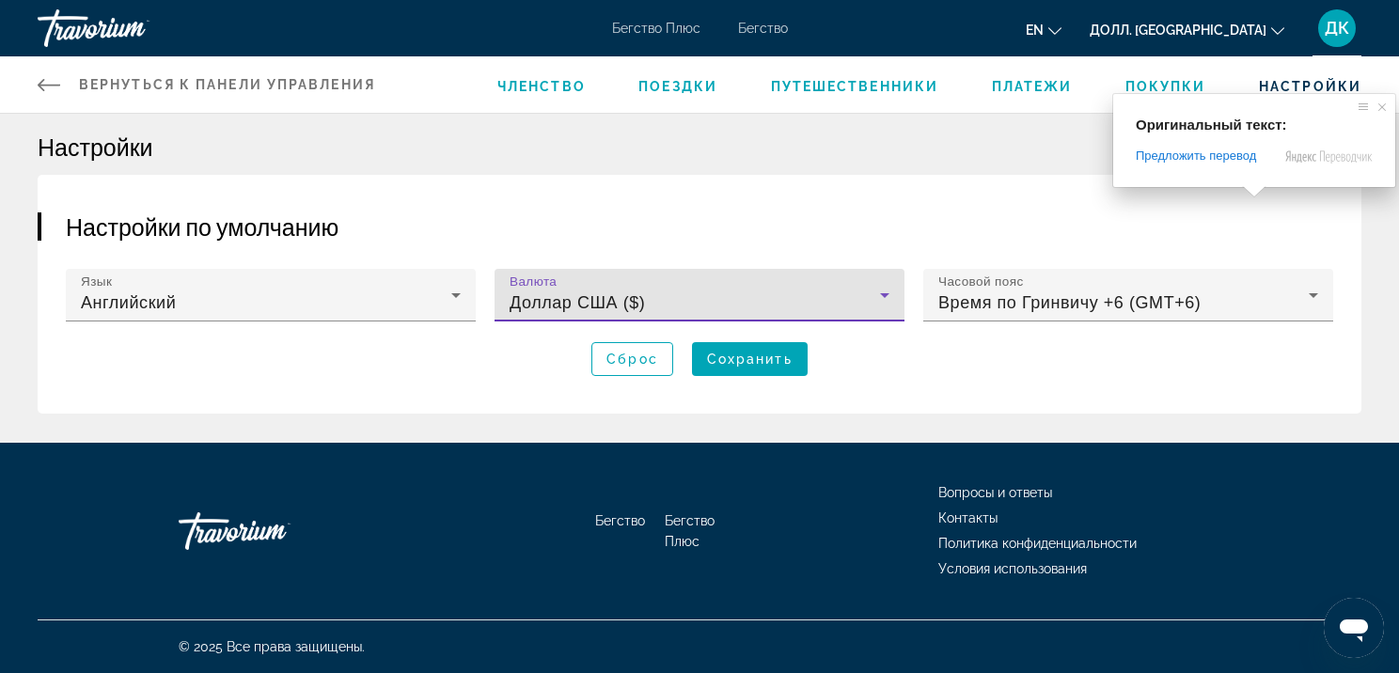
click at [639, 302] on ya-tr-span "Доллар США ($)" at bounding box center [577, 302] width 135 height 19
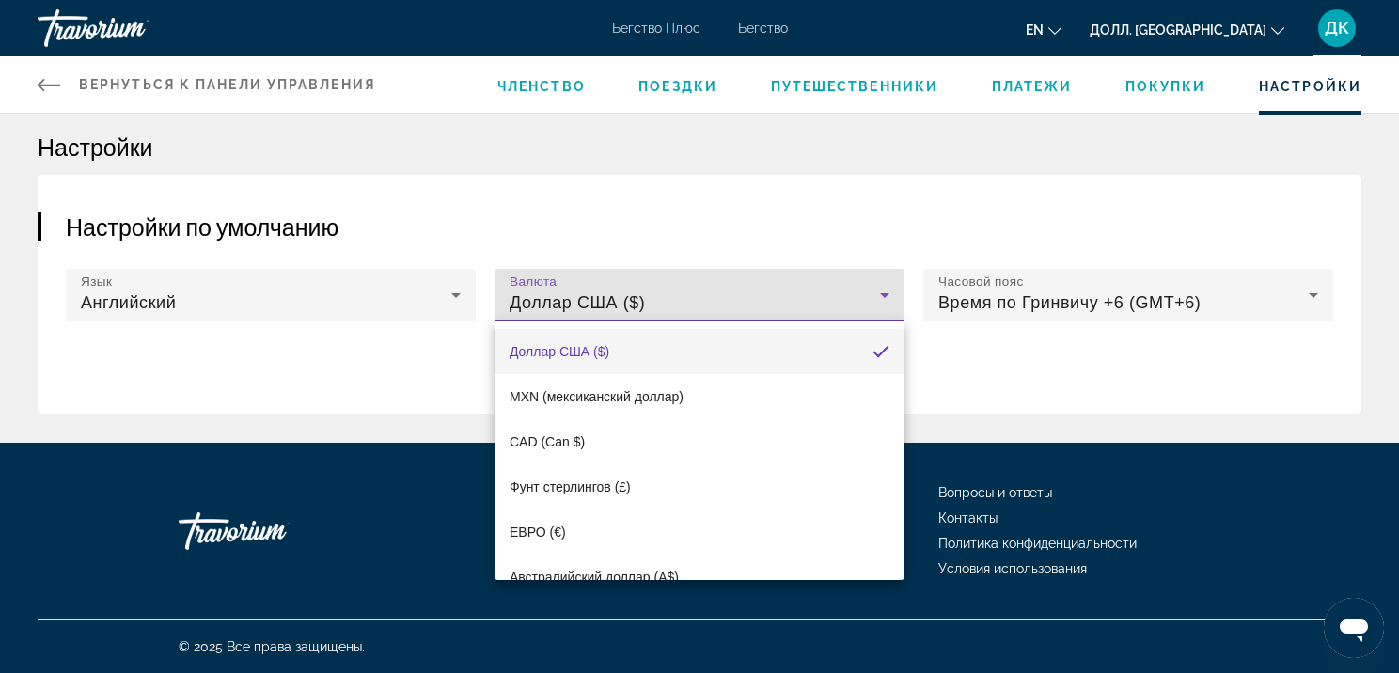
click at [611, 151] on div at bounding box center [699, 336] width 1399 height 673
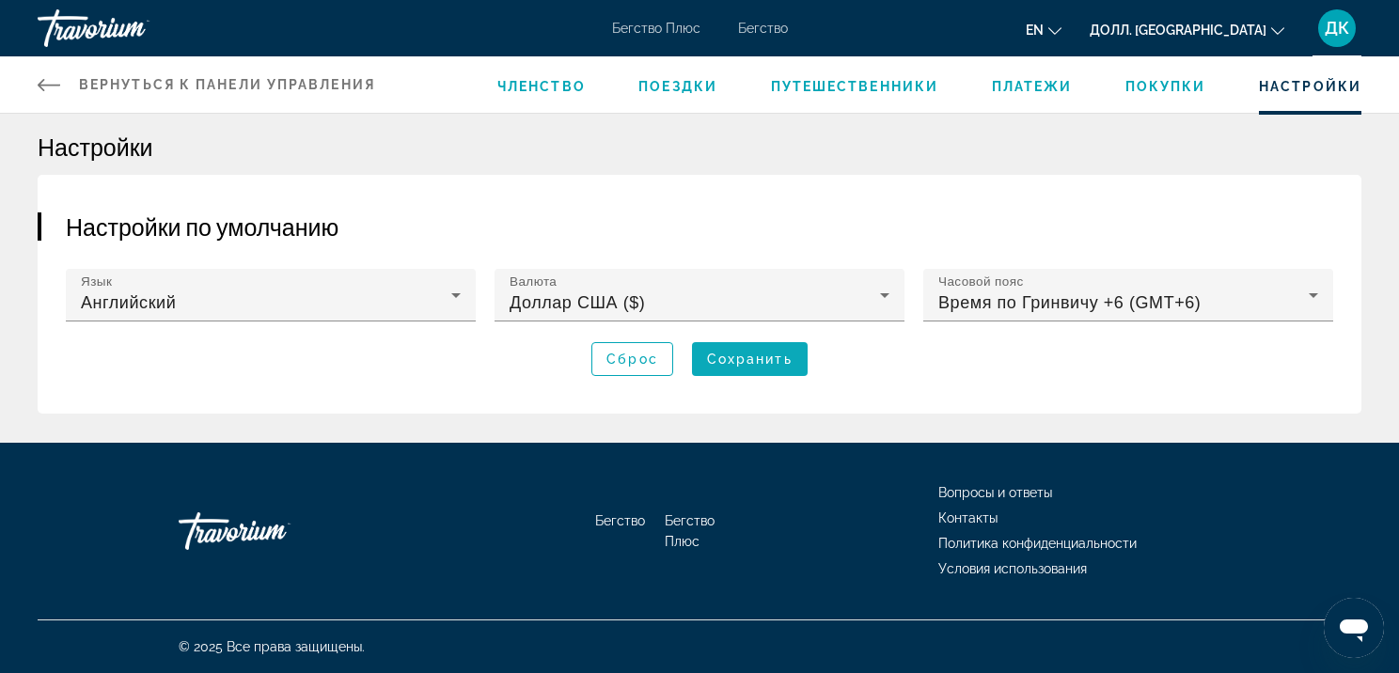
click at [748, 372] on span "Основное содержание" at bounding box center [750, 359] width 116 height 45
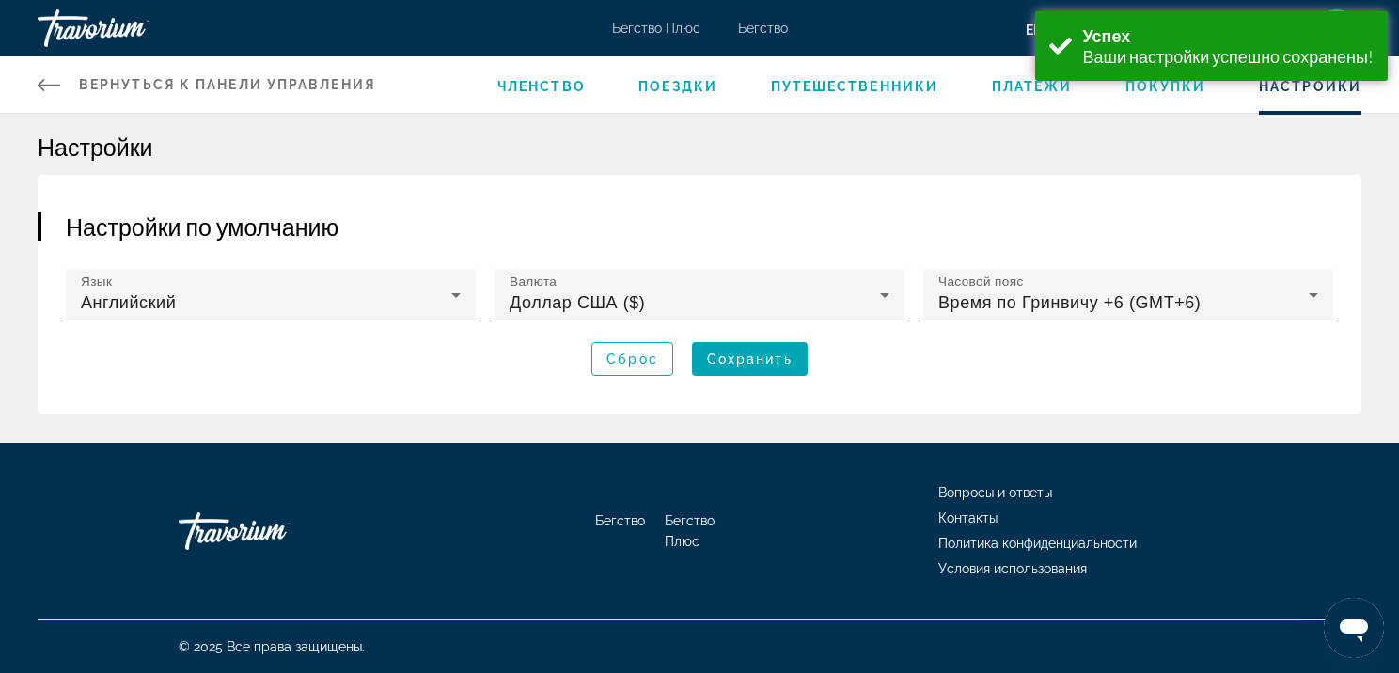
click at [985, 199] on div "Настройки по умолчанию Язык Английский Валюта Доллар США ($) Часовой пояс Время…" at bounding box center [700, 294] width 1324 height 239
click at [1225, 154] on h1 "Настройки" at bounding box center [700, 147] width 1324 height 28
click at [1208, 57] on ya-tr-span "Ваши настройки успешно сохранены!" at bounding box center [1228, 56] width 292 height 21
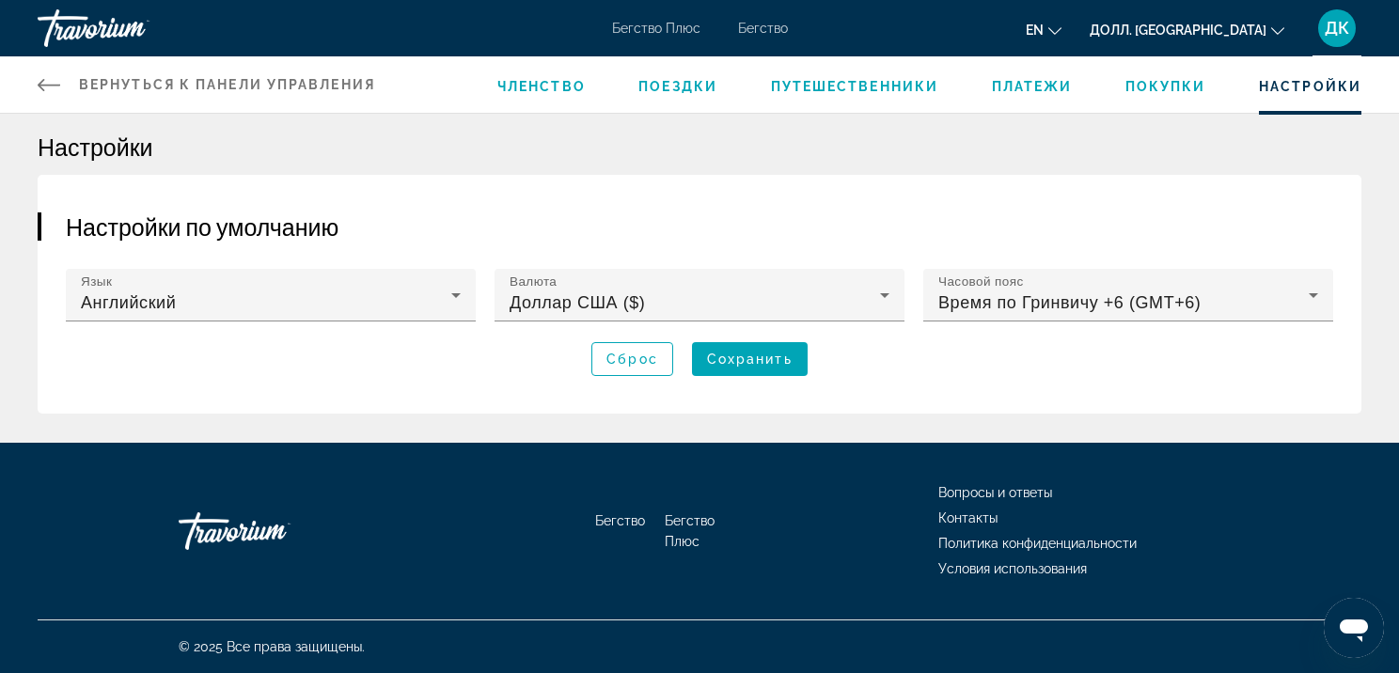
click at [1226, 29] on ya-tr-span "Долл. [GEOGRAPHIC_DATA]" at bounding box center [1178, 30] width 177 height 15
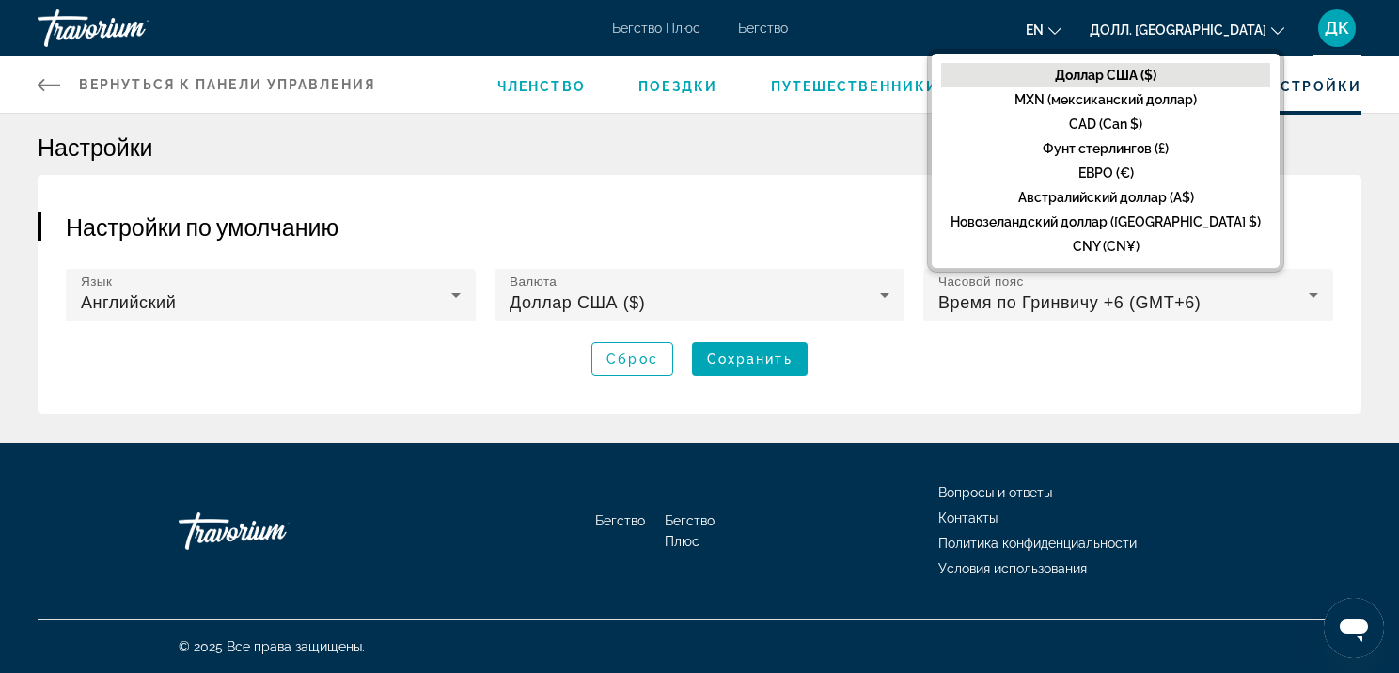
click at [1226, 30] on ya-tr-span "Долл. [GEOGRAPHIC_DATA]" at bounding box center [1178, 30] width 177 height 15
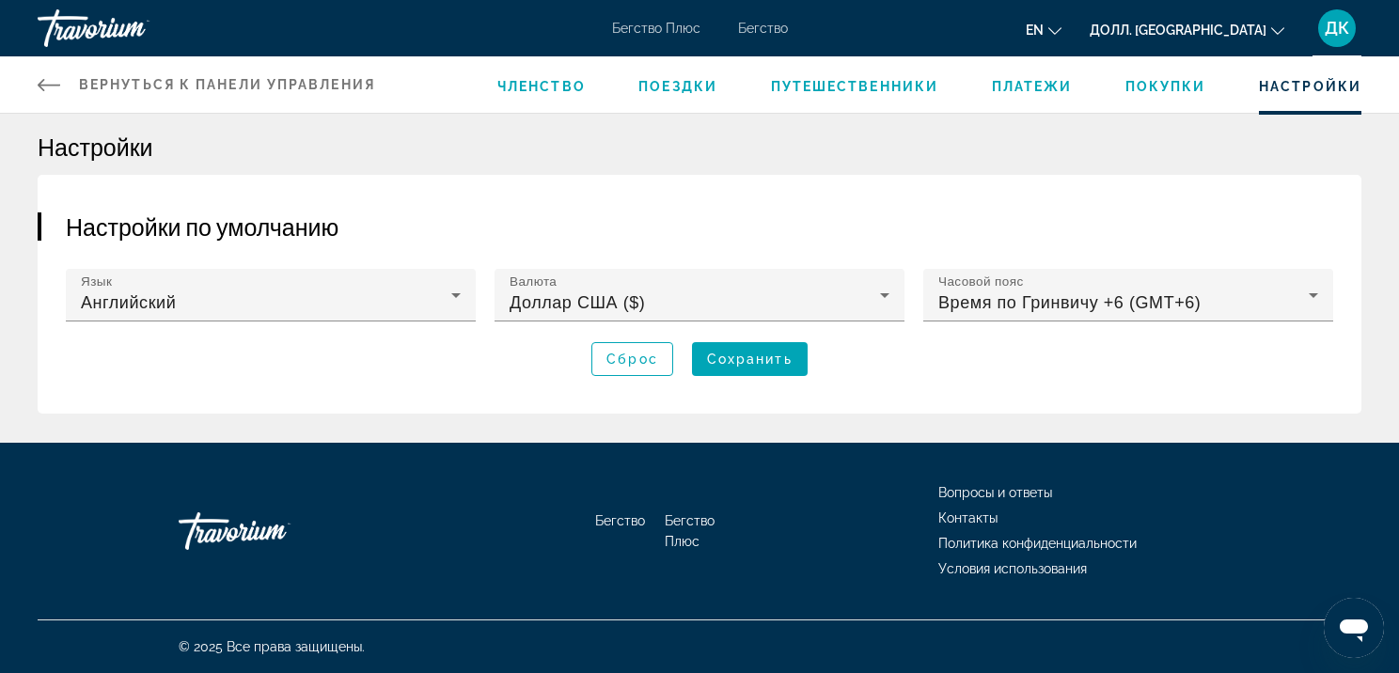
click at [1062, 36] on button "en English Español Français Italiano Português русский" at bounding box center [1044, 29] width 36 height 27
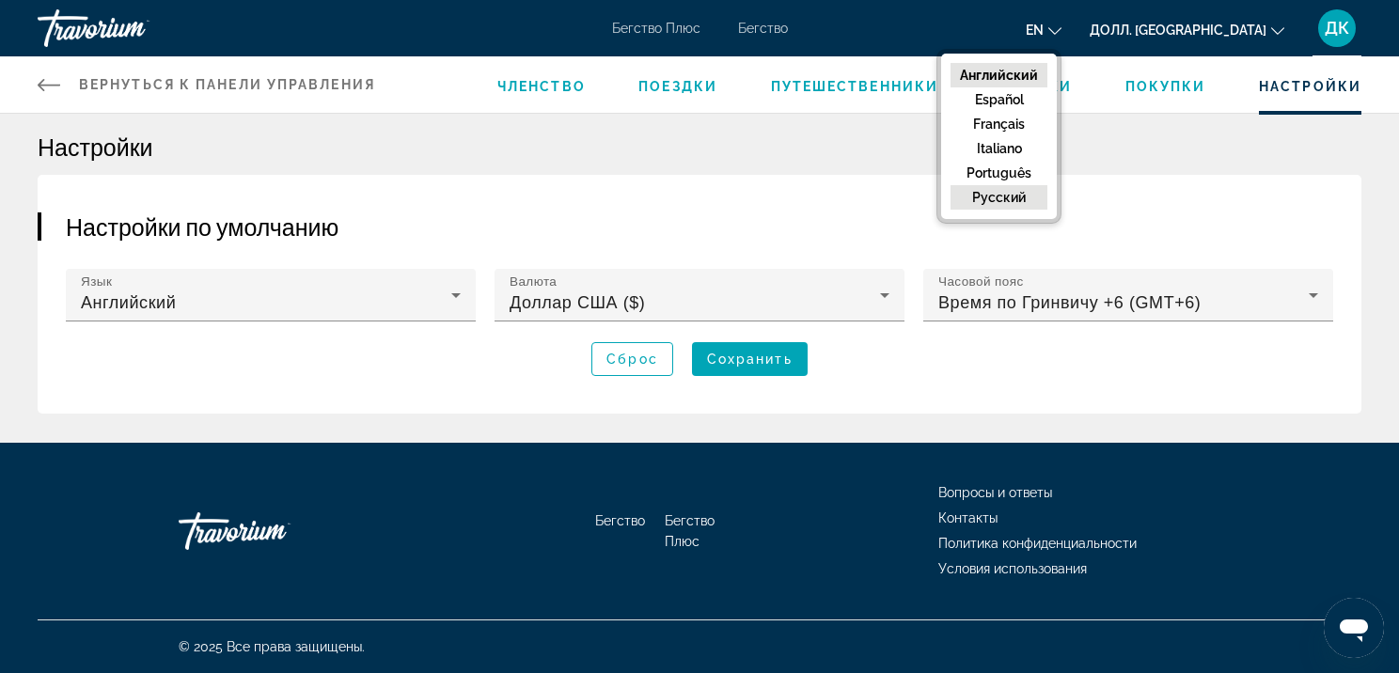
click at [1026, 196] on ya-tr-span "русский" at bounding box center [999, 197] width 54 height 15
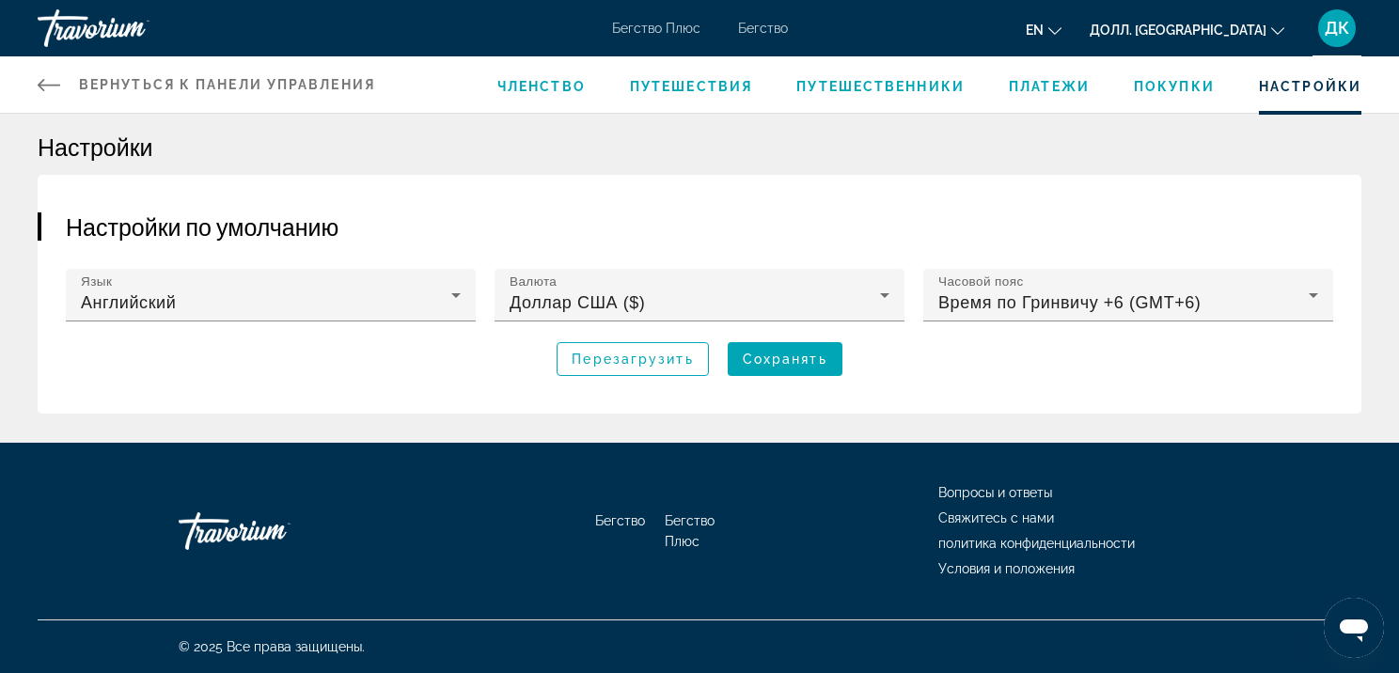
click at [547, 86] on ya-tr-span "Членство" at bounding box center [541, 86] width 88 height 15
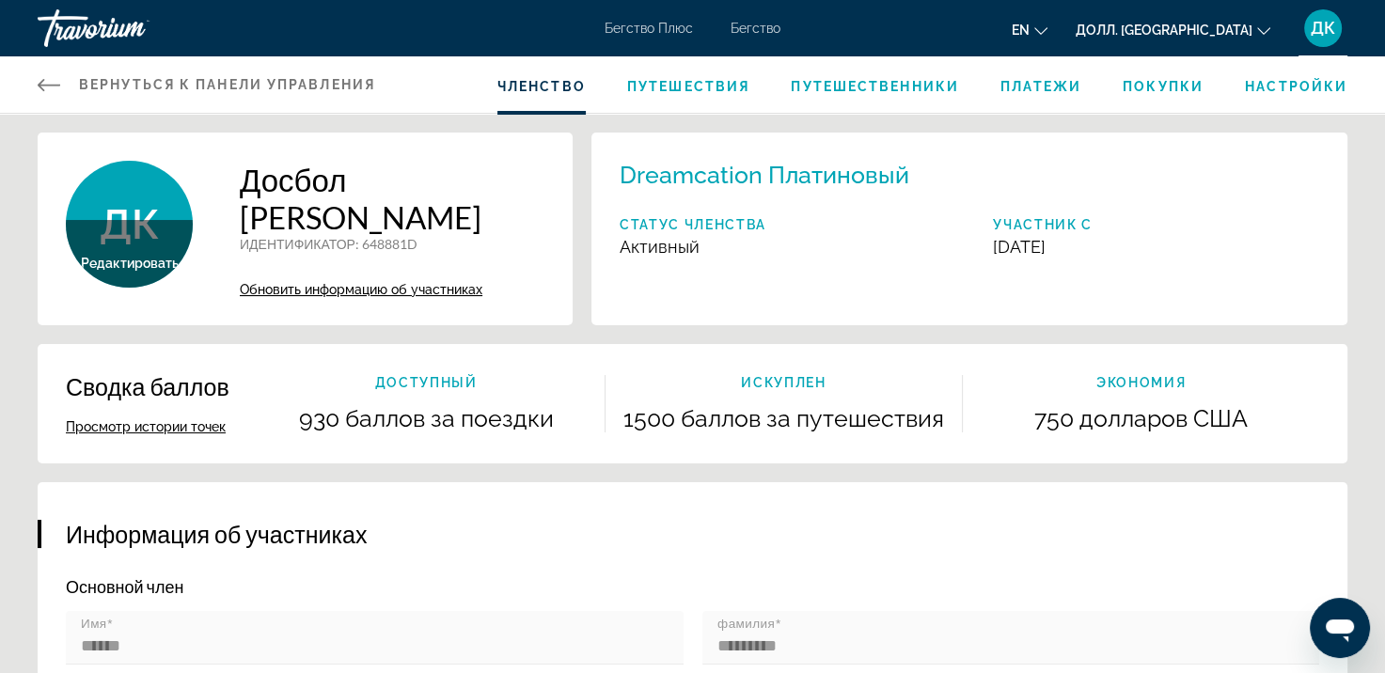
click at [704, 90] on ya-tr-span "Путешествия" at bounding box center [688, 86] width 122 height 15
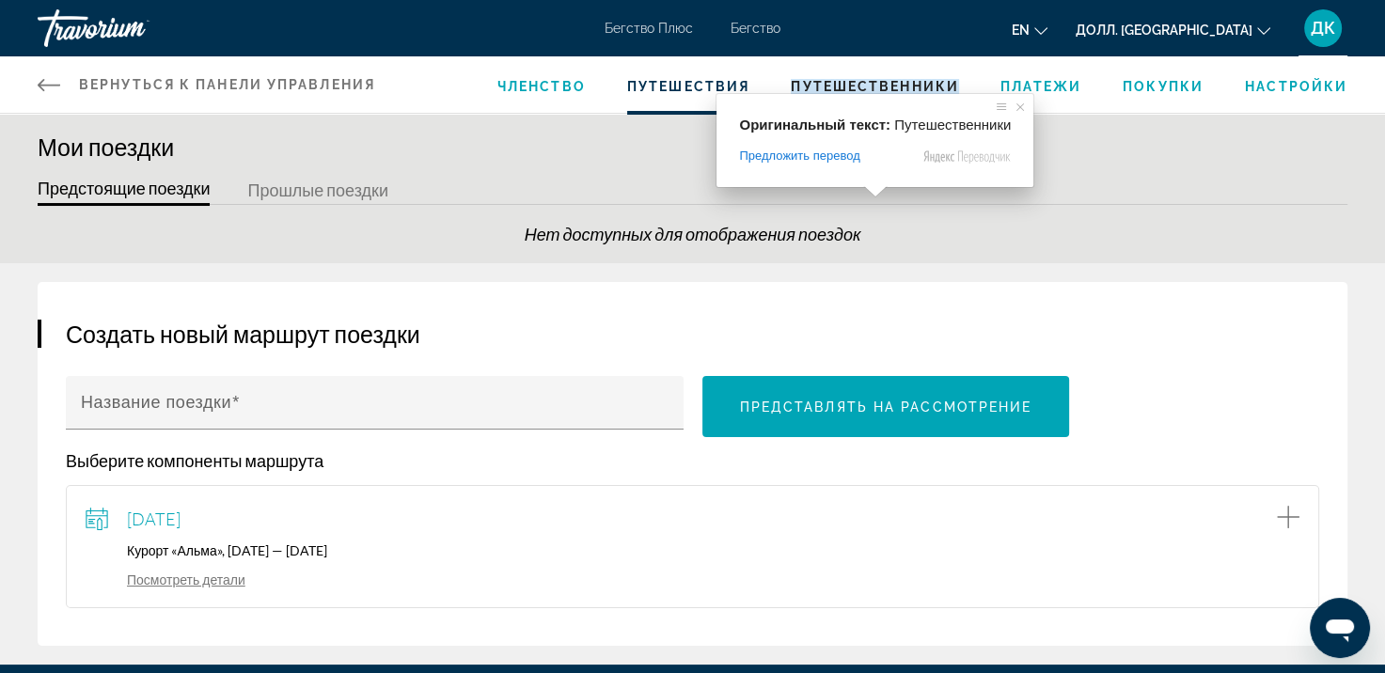
click at [873, 85] on ya-tr-span "Путешественники" at bounding box center [875, 86] width 168 height 15
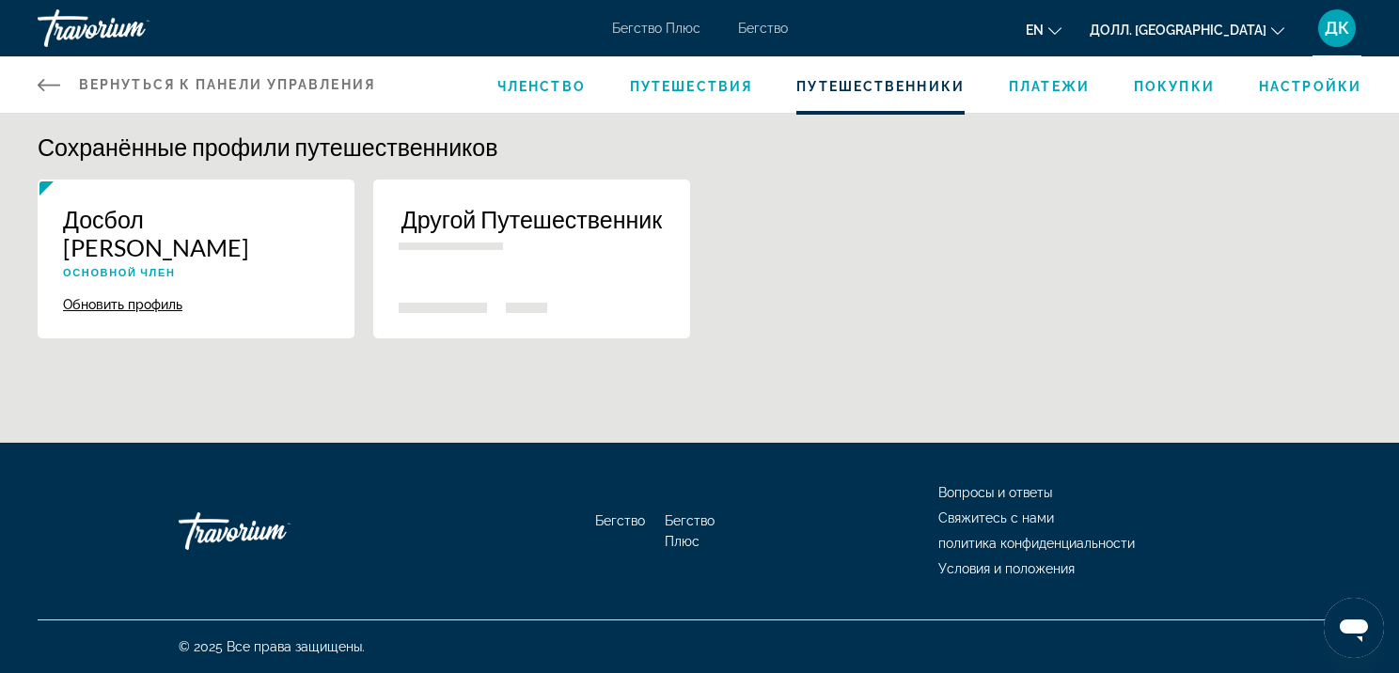
click at [477, 269] on button "Другой Путешественник" at bounding box center [531, 259] width 317 height 159
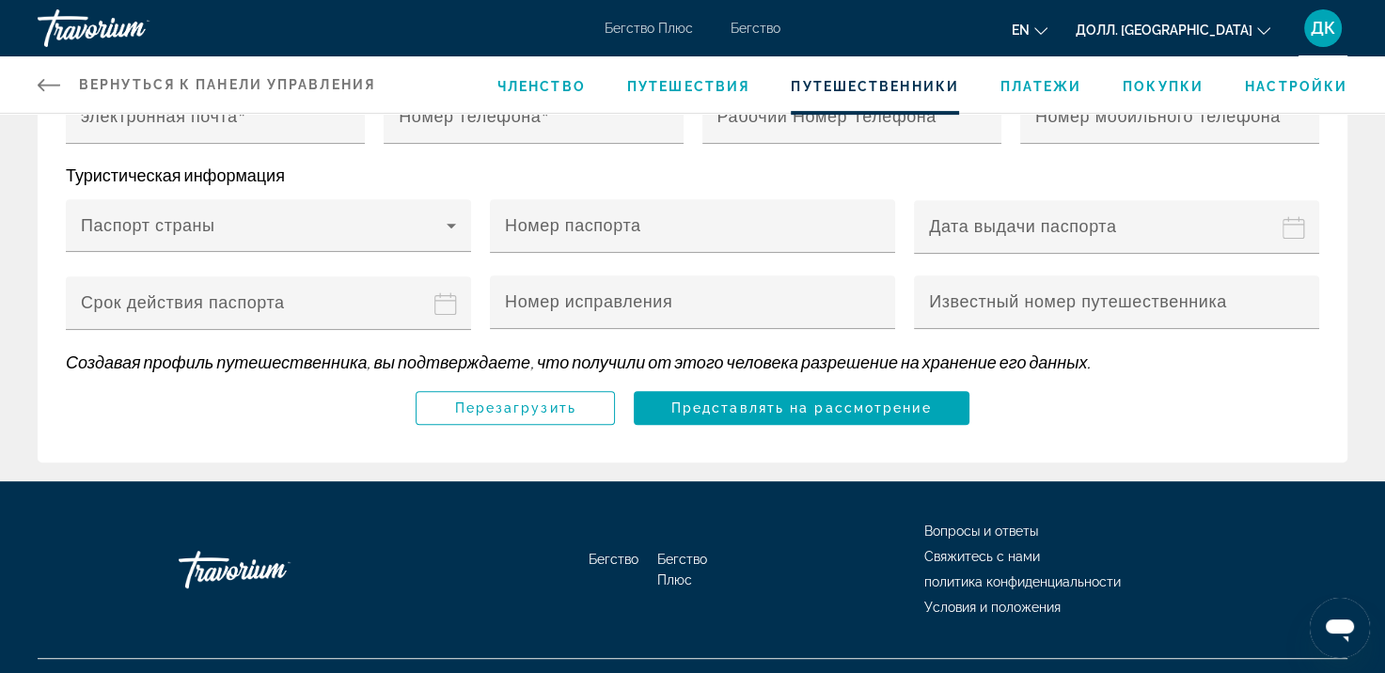
scroll to position [175, 0]
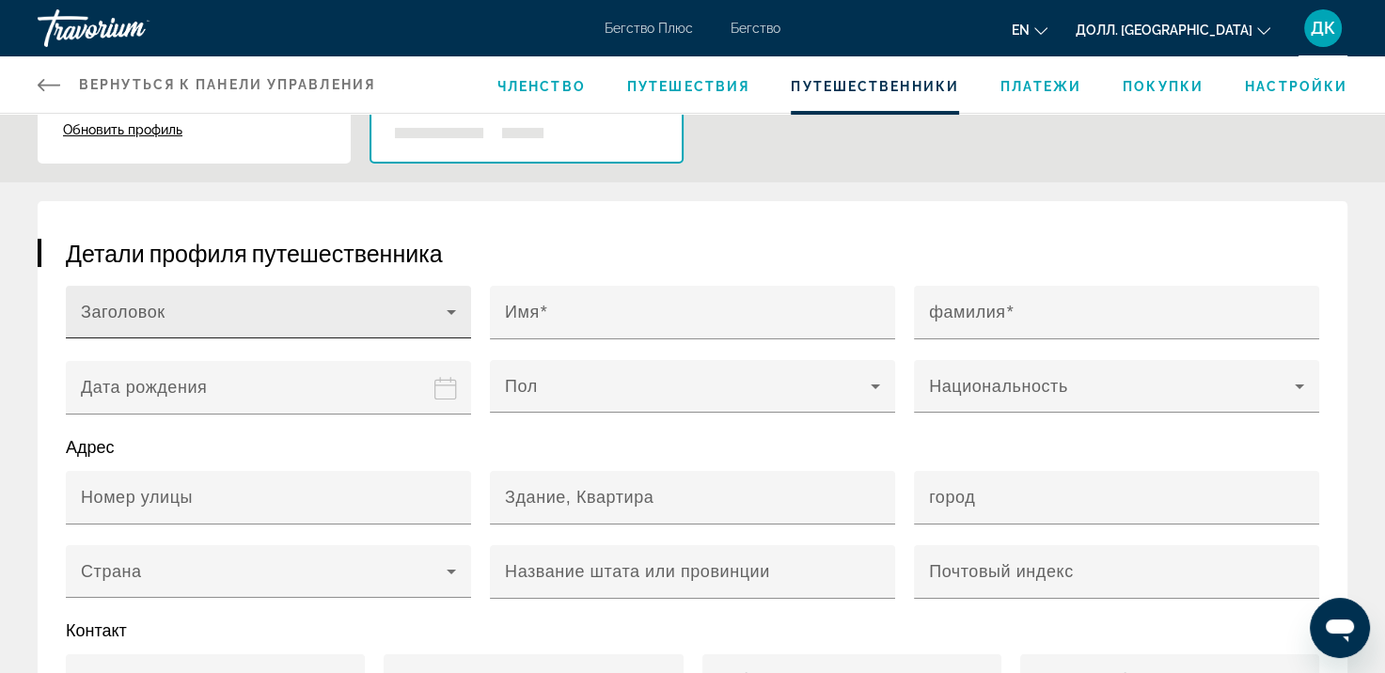
click at [212, 286] on div "Заголовок" at bounding box center [268, 312] width 375 height 53
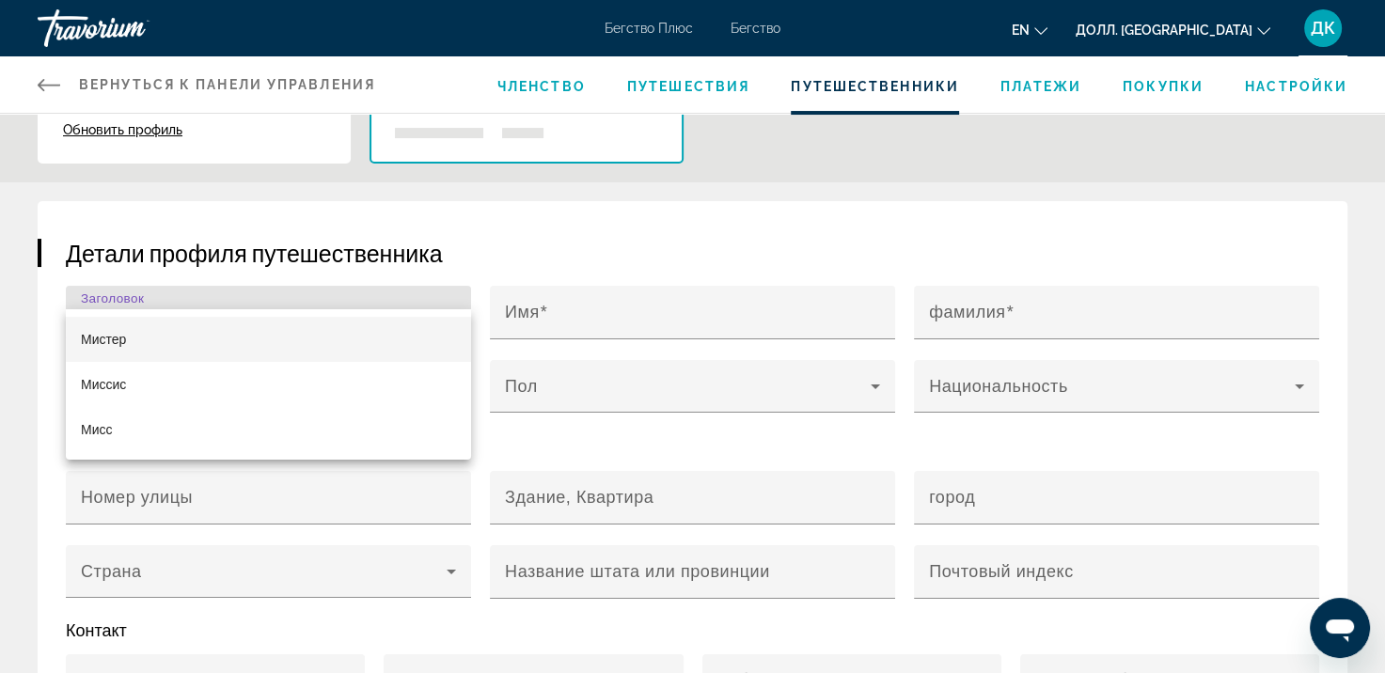
click at [212, 265] on div at bounding box center [692, 336] width 1385 height 673
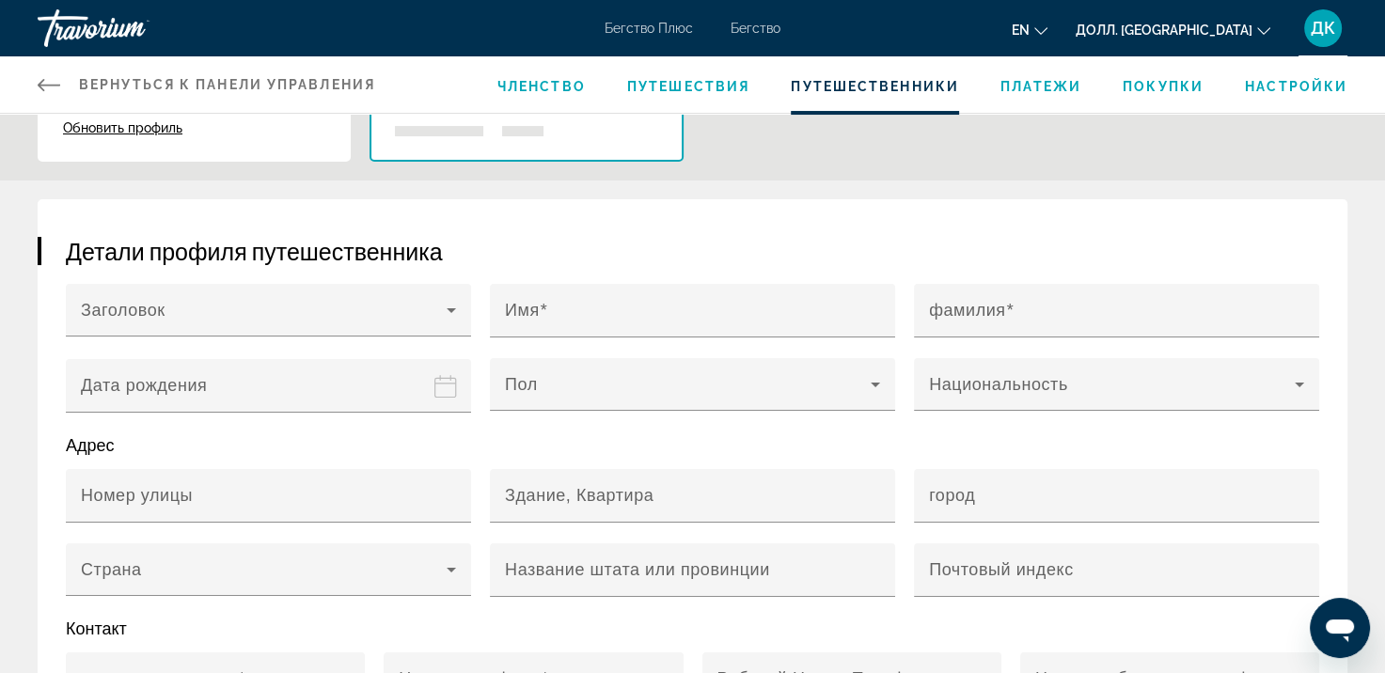
scroll to position [0, 0]
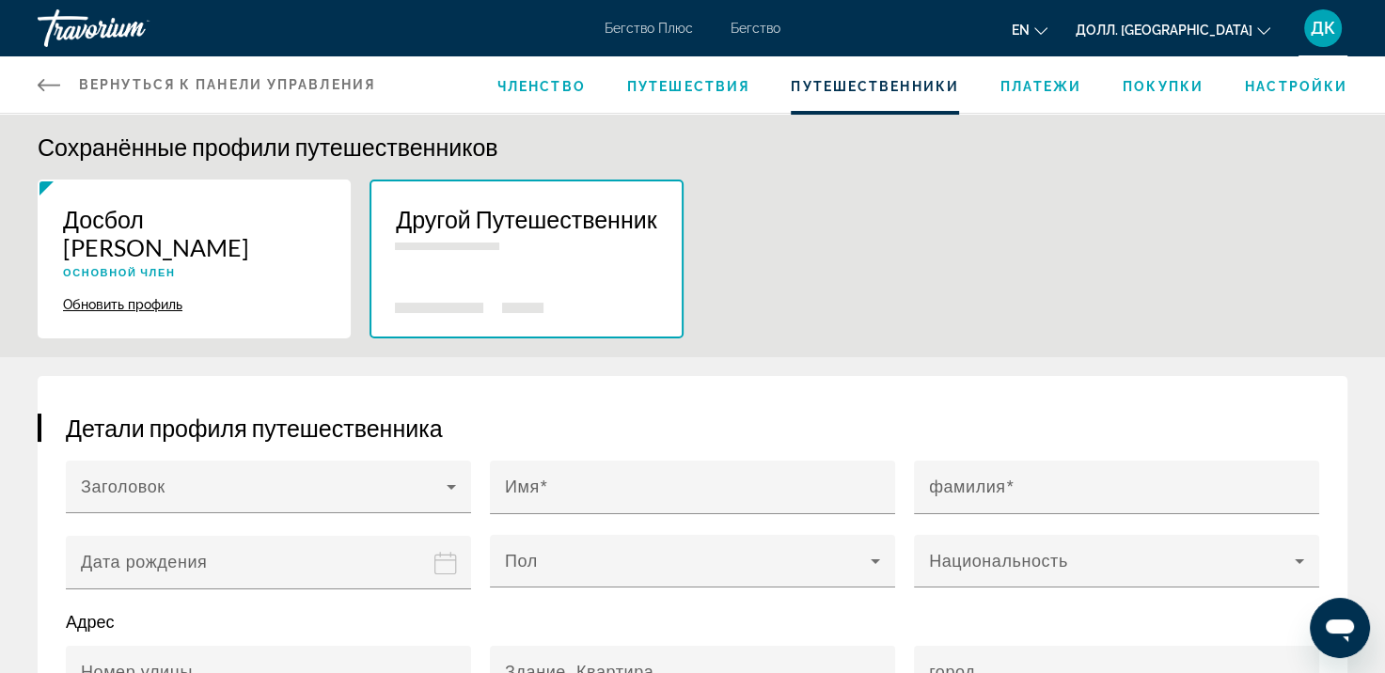
click at [198, 292] on div "Обновить профиль Удалить" at bounding box center [194, 302] width 262 height 21
click at [155, 297] on ya-tr-span "Обновить профиль" at bounding box center [122, 304] width 119 height 15
type input "******"
type input "*********"
type input "**********"
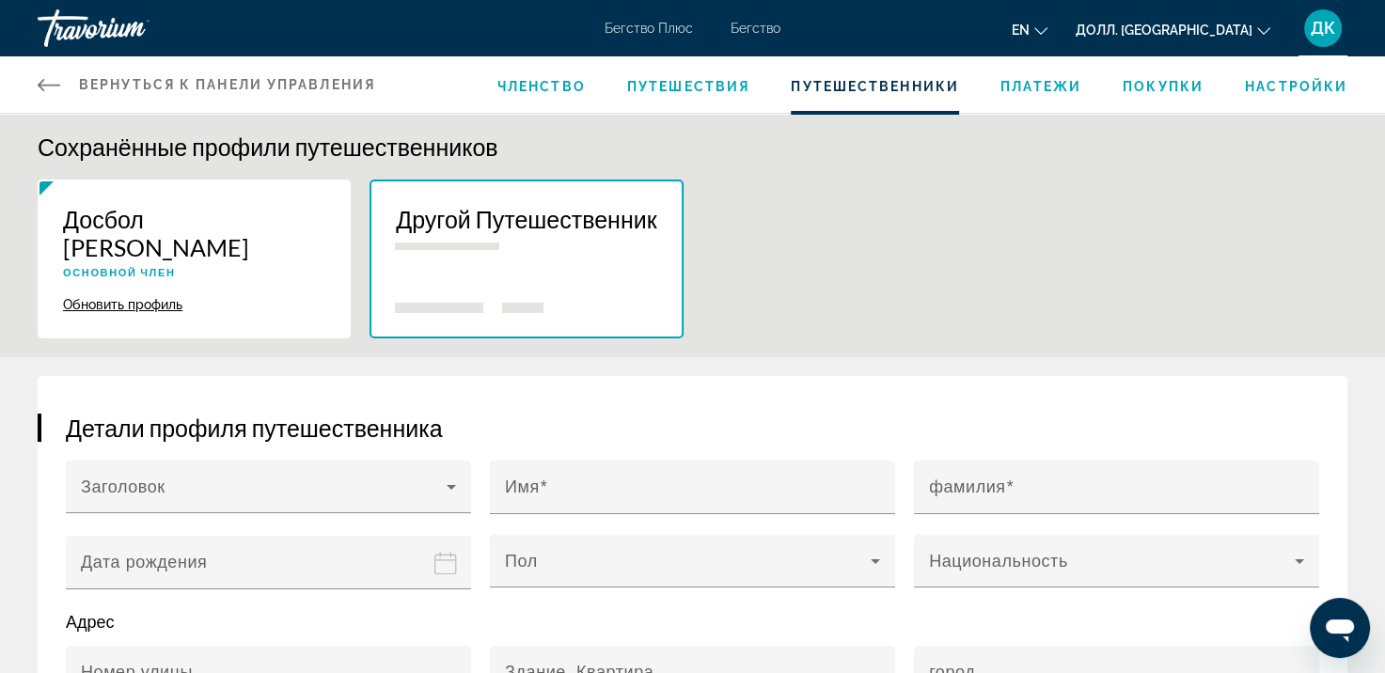
type input "******"
type input "**********"
